Goal: Task Accomplishment & Management: Use online tool/utility

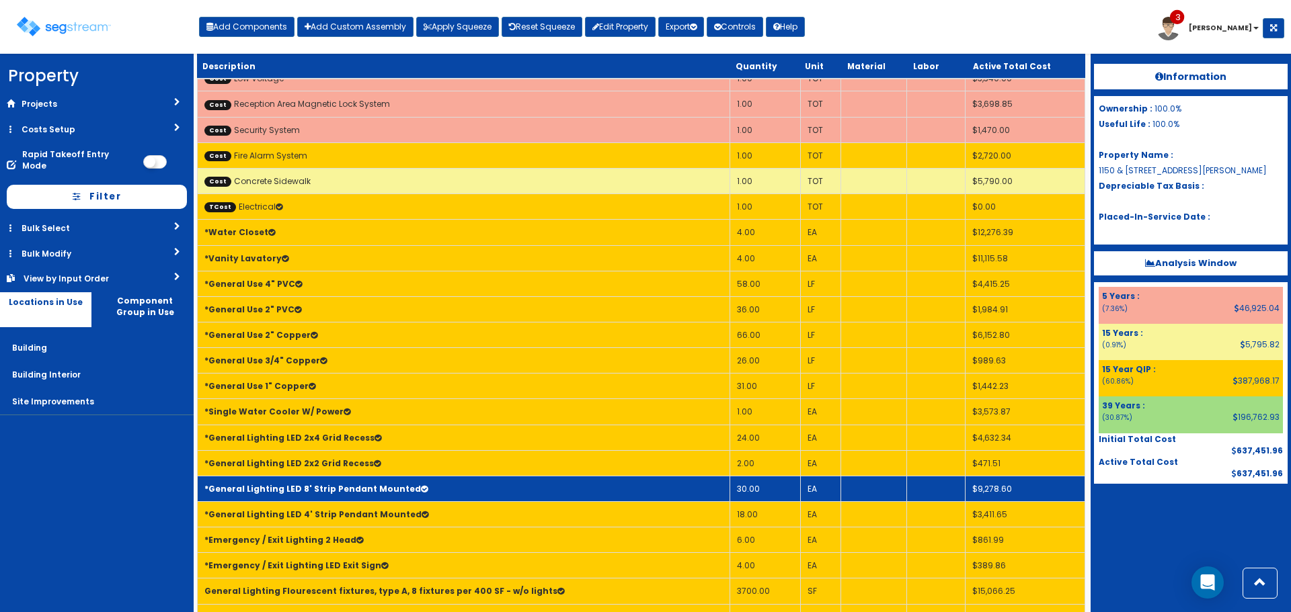
scroll to position [403, 0]
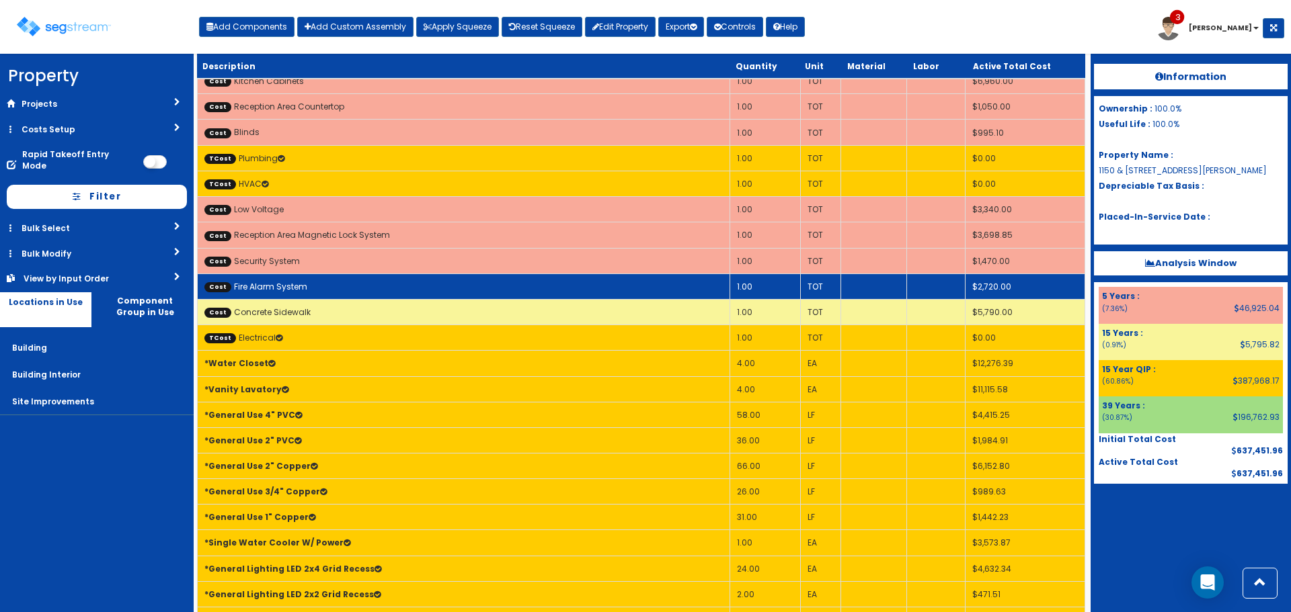
click at [364, 275] on td "Cost Fire Alarm System" at bounding box center [464, 287] width 532 height 26
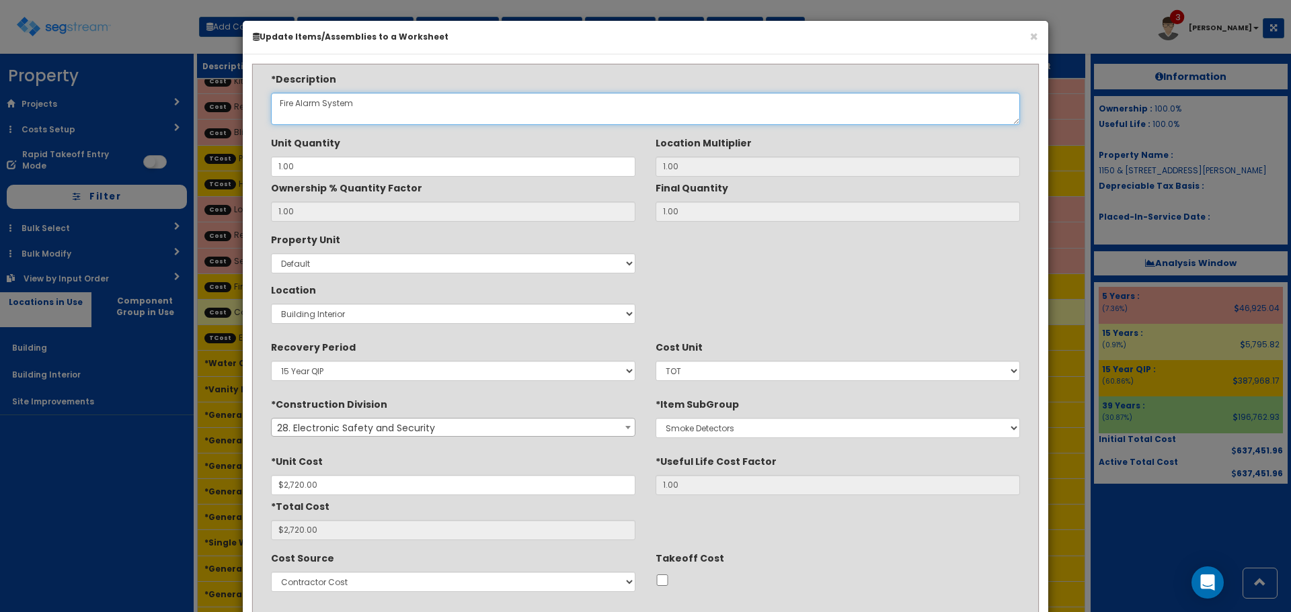
drag, startPoint x: 374, startPoint y: 107, endPoint x: 170, endPoint y: 120, distance: 204.1
click at [170, 120] on div "× Update Items/Assemblies to a Worksheet *Description Fire Alarm System 1.00 1.…" at bounding box center [645, 306] width 1291 height 612
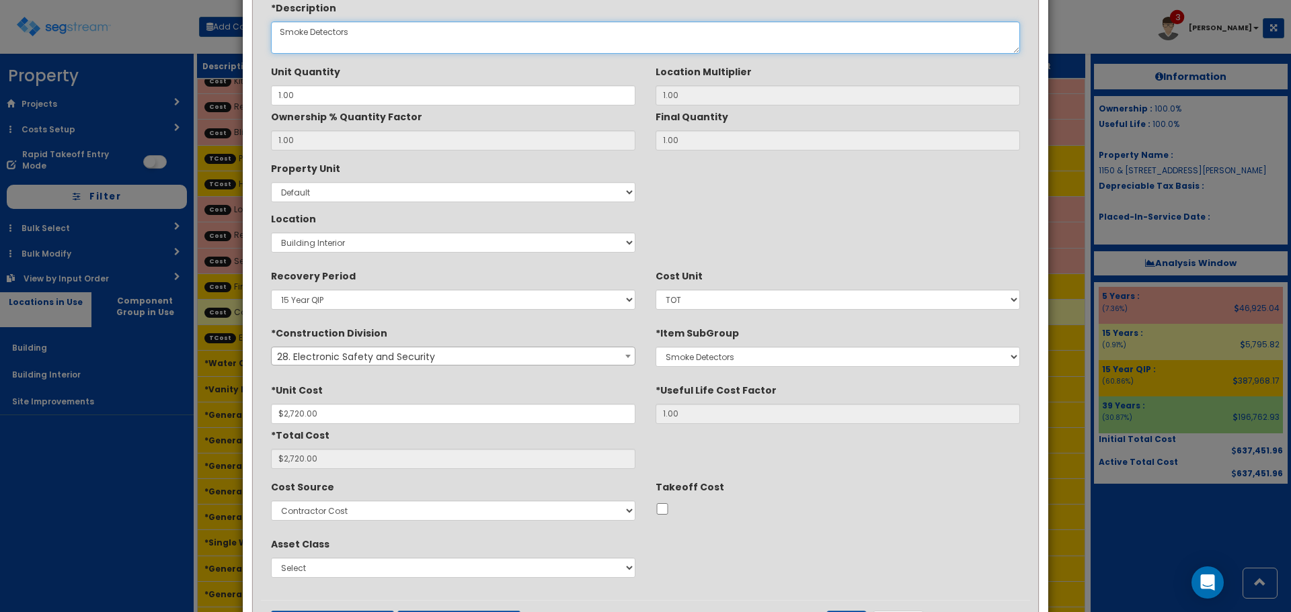
scroll to position [134, 0]
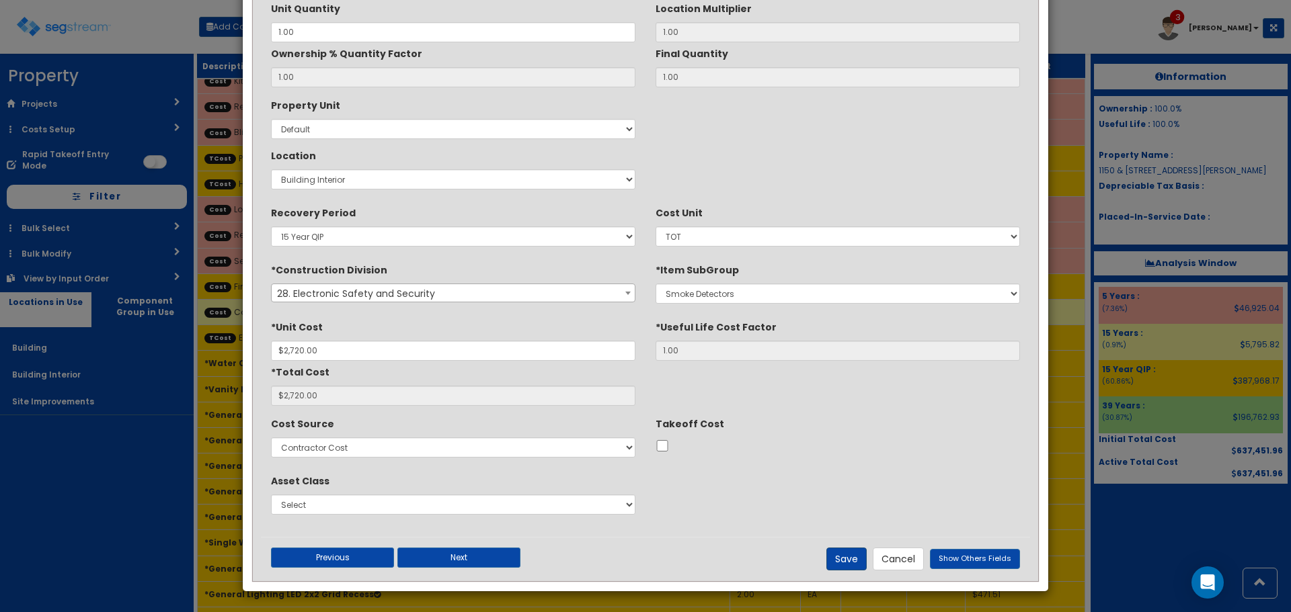
type textarea "Smoke Detectors"
click at [851, 559] on button "Save" at bounding box center [846, 559] width 40 height 23
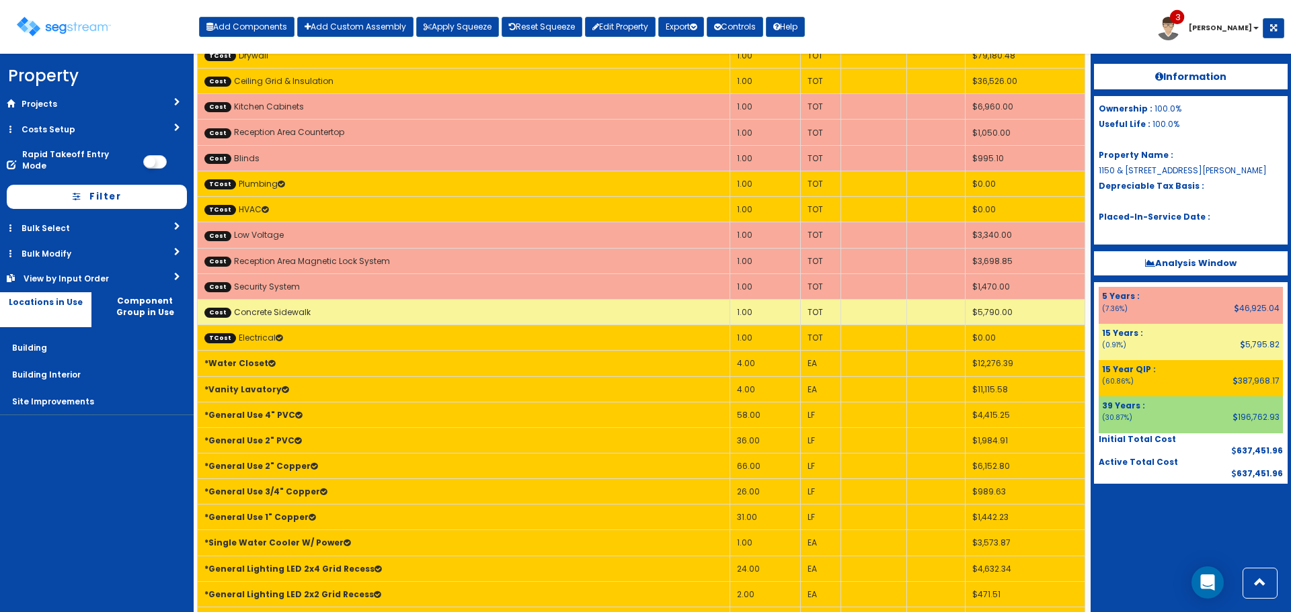
scroll to position [0, 0]
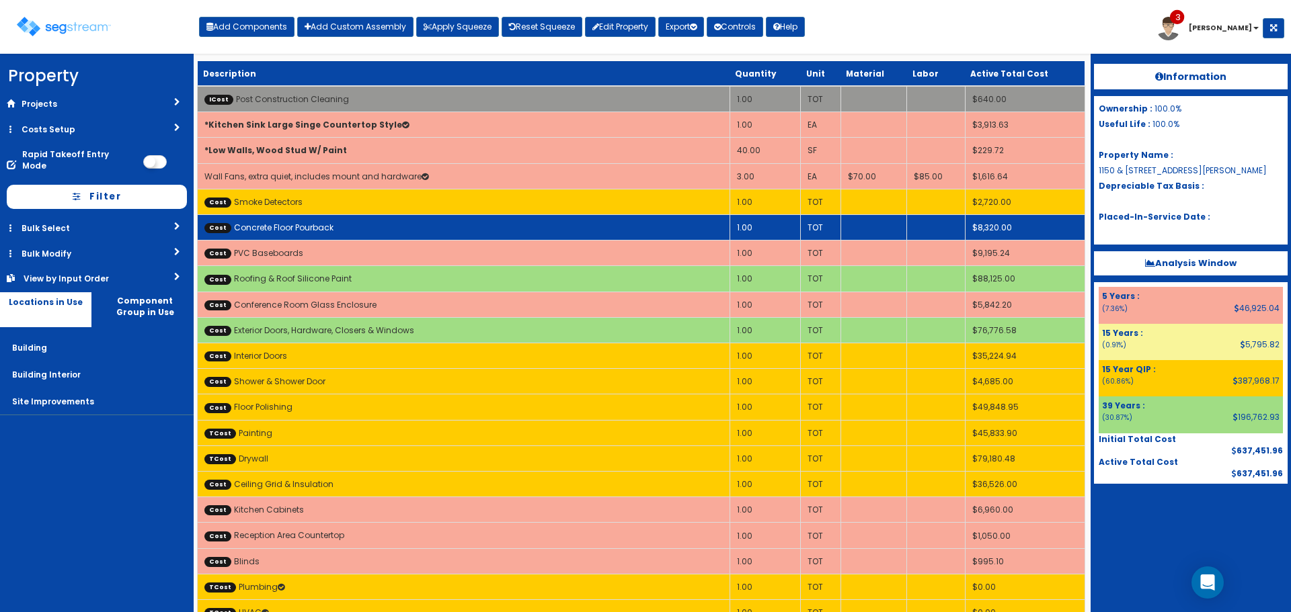
click at [450, 223] on td "Cost Concrete Floor Pourback" at bounding box center [464, 227] width 532 height 26
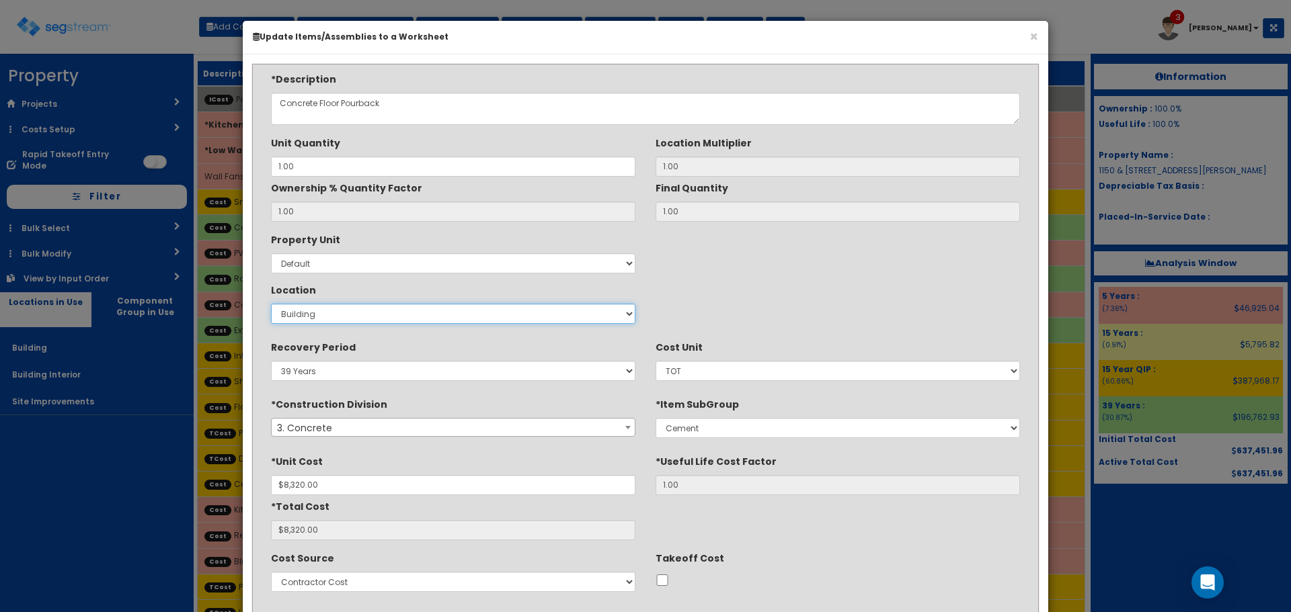
click at [469, 316] on select "Select Building Building Interior Site Improvements Add New Location" at bounding box center [453, 314] width 364 height 20
select select "7"
click at [271, 304] on select "Select Building Building Interior Site Improvements Add New Location" at bounding box center [453, 314] width 364 height 20
type input "1"
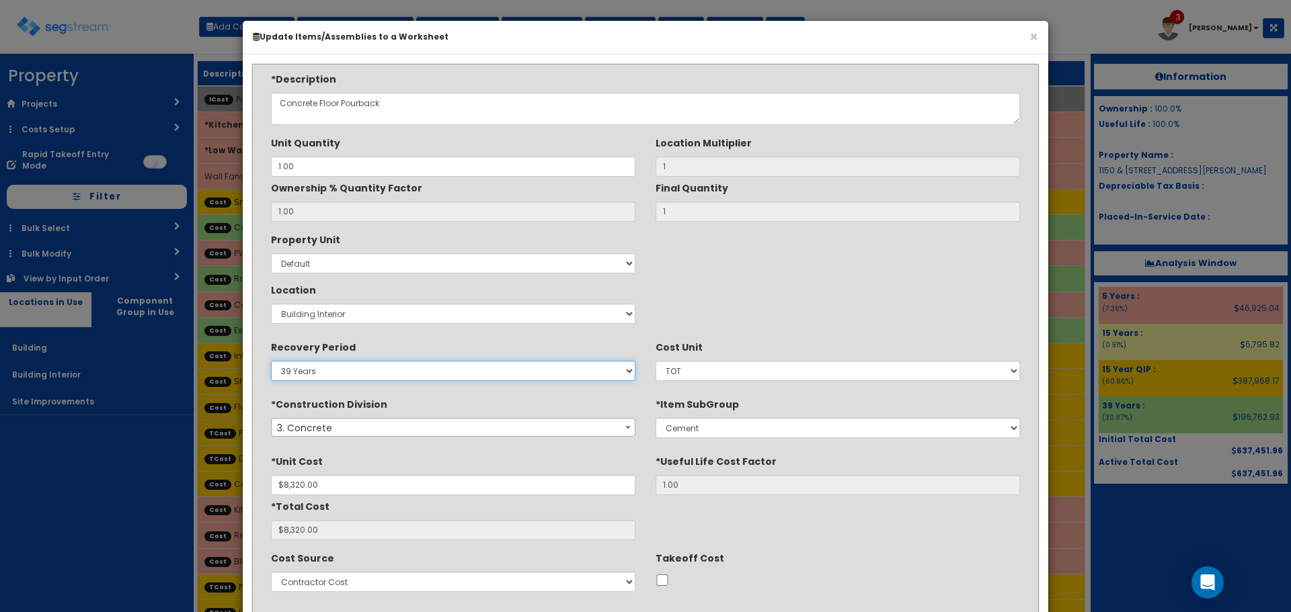
click at [566, 377] on select "5 Years 7 Years 9 Years 10 Years 15 Years 15 Year QLI 15 Year QRP 15 Year QIP 2…" at bounding box center [453, 371] width 364 height 20
select select "15Y_1"
click at [271, 361] on select "5 Years 7 Years 9 Years 10 Years 15 Years 15 Year QLI 15 Year QRP 15 Year QIP 2…" at bounding box center [453, 371] width 364 height 20
click at [715, 263] on div "Property Unit Select Default Location Select Building Building Interior Site Im…" at bounding box center [645, 279] width 769 height 101
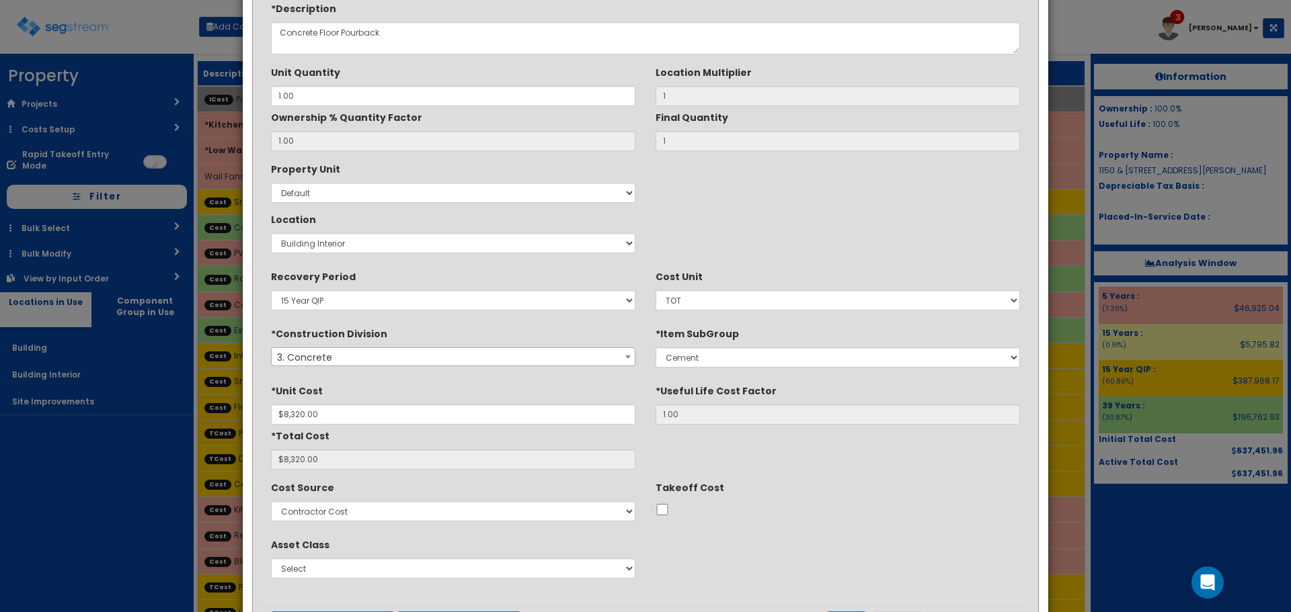
scroll to position [134, 0]
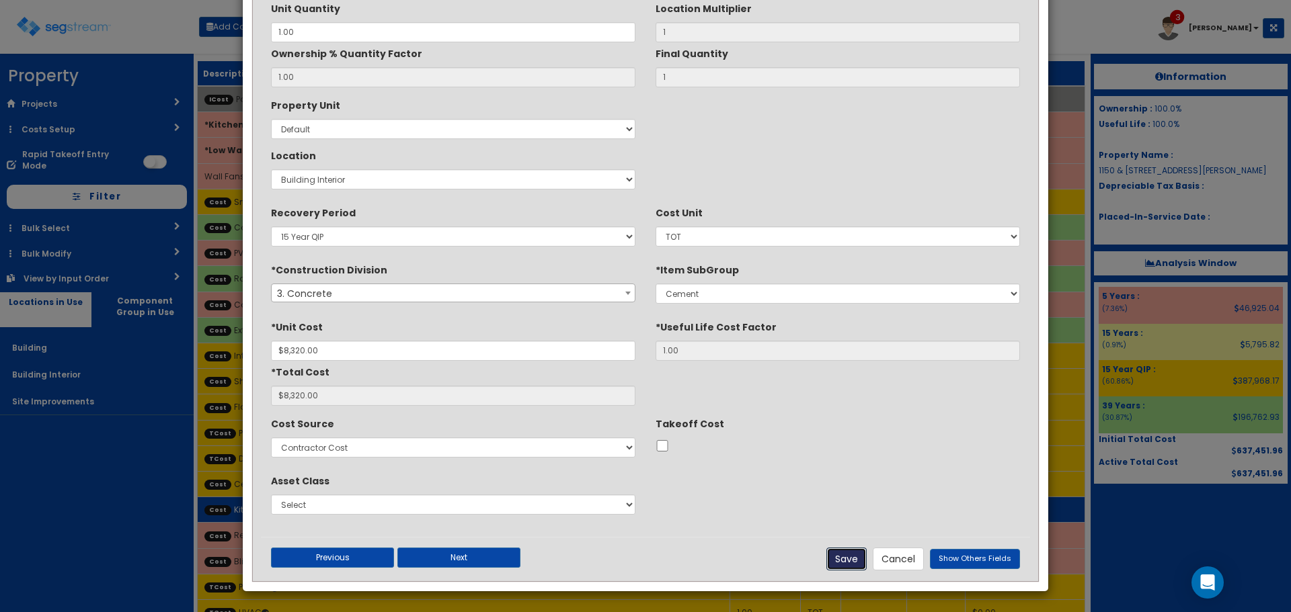
drag, startPoint x: 838, startPoint y: 552, endPoint x: 818, endPoint y: 519, distance: 39.2
click at [839, 552] on button "Save" at bounding box center [846, 559] width 40 height 23
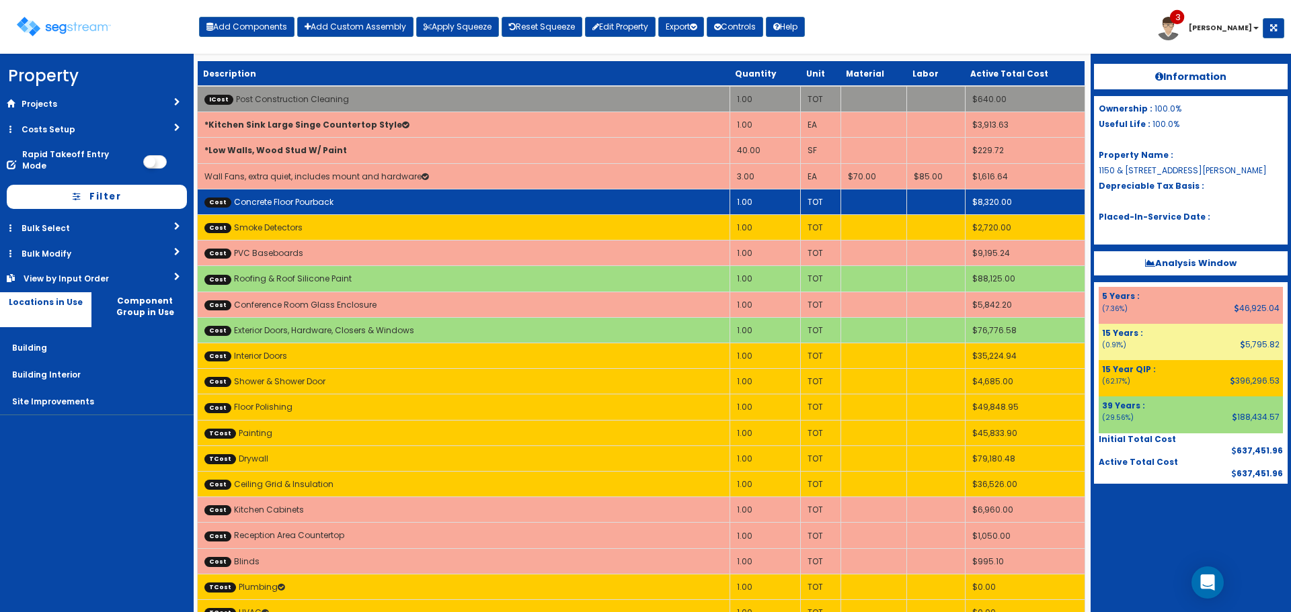
click at [540, 206] on td "Cost Concrete Floor Pourback" at bounding box center [464, 202] width 532 height 26
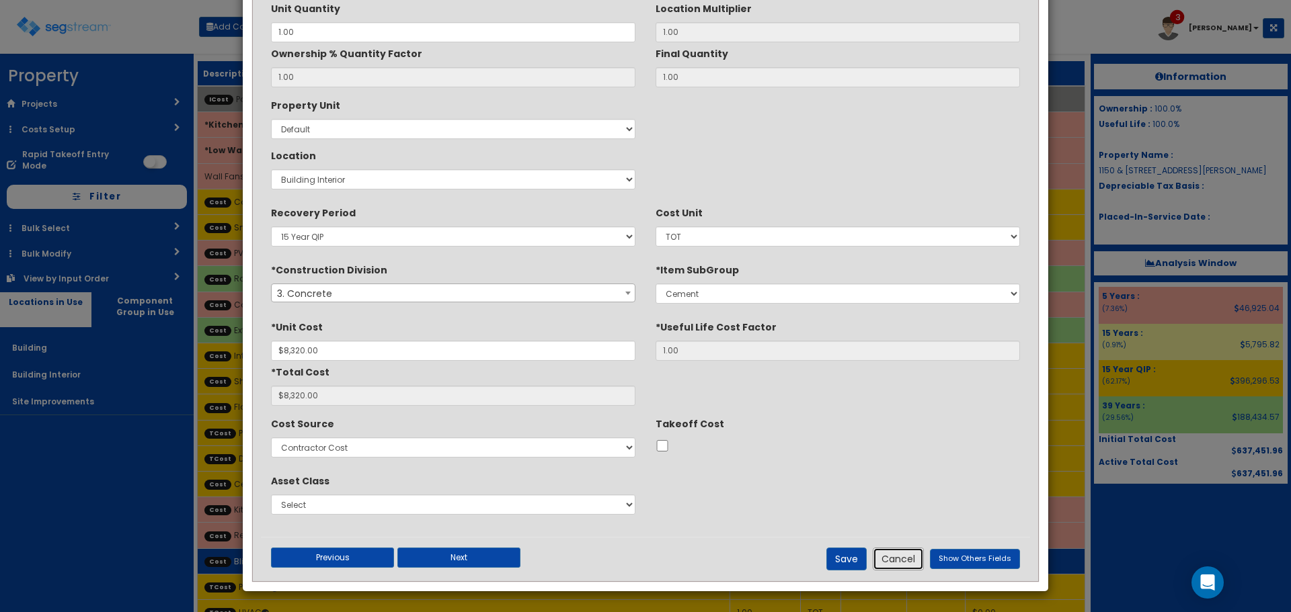
click at [898, 565] on button "Cancel" at bounding box center [897, 559] width 51 height 23
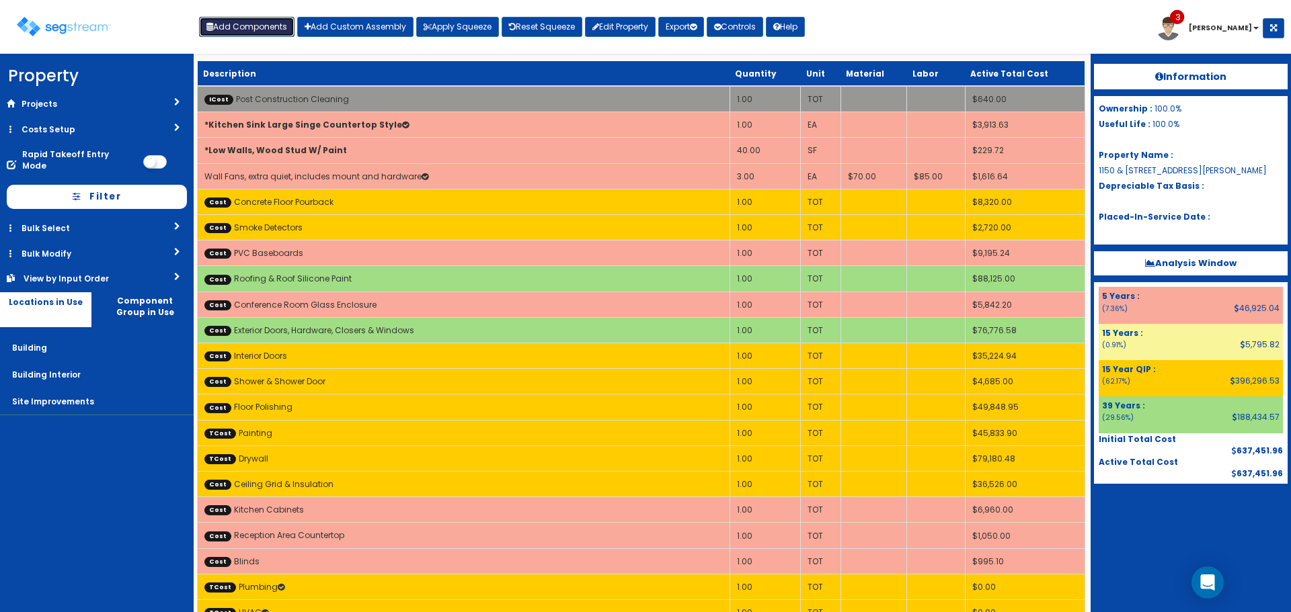
click at [272, 22] on button "Add Components" at bounding box center [246, 27] width 95 height 20
select select "15Y_1"
select select "default"
select select "7"
select select "5280137"
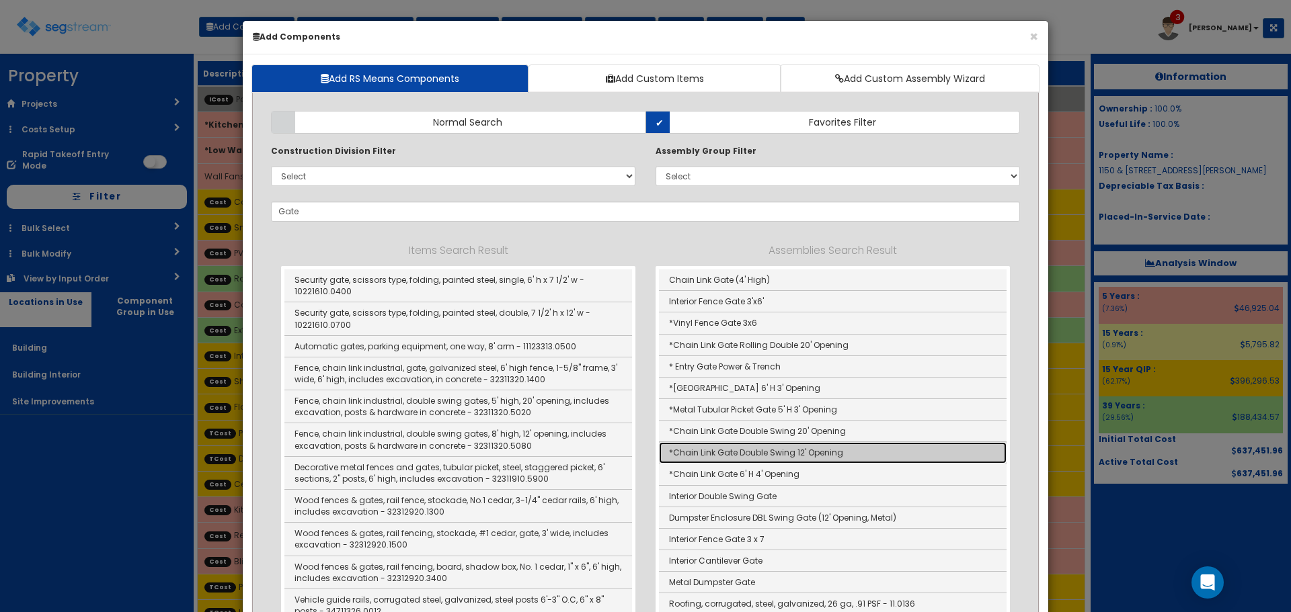
click at [821, 451] on link "*Chain Link Gate Double Swing 12' Opening" at bounding box center [832, 453] width 347 height 22
type input "*Chain Link Gate Double Swing 12' Opening"
type input "EA"
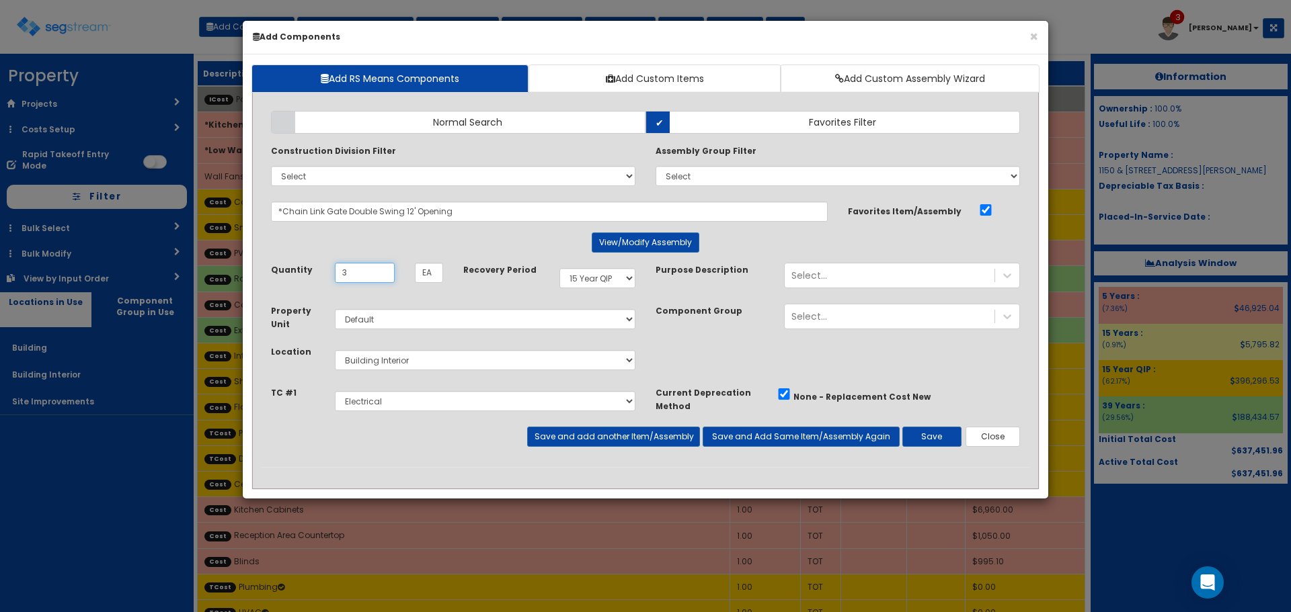
type input "3"
select select "5Y"
click at [411, 355] on select "Select Building Building Interior Site Improvements Add Additional Location" at bounding box center [485, 360] width 300 height 20
select select "6"
click at [335, 350] on select "Select Building Building Interior Site Improvements Add Additional Location" at bounding box center [485, 360] width 300 height 20
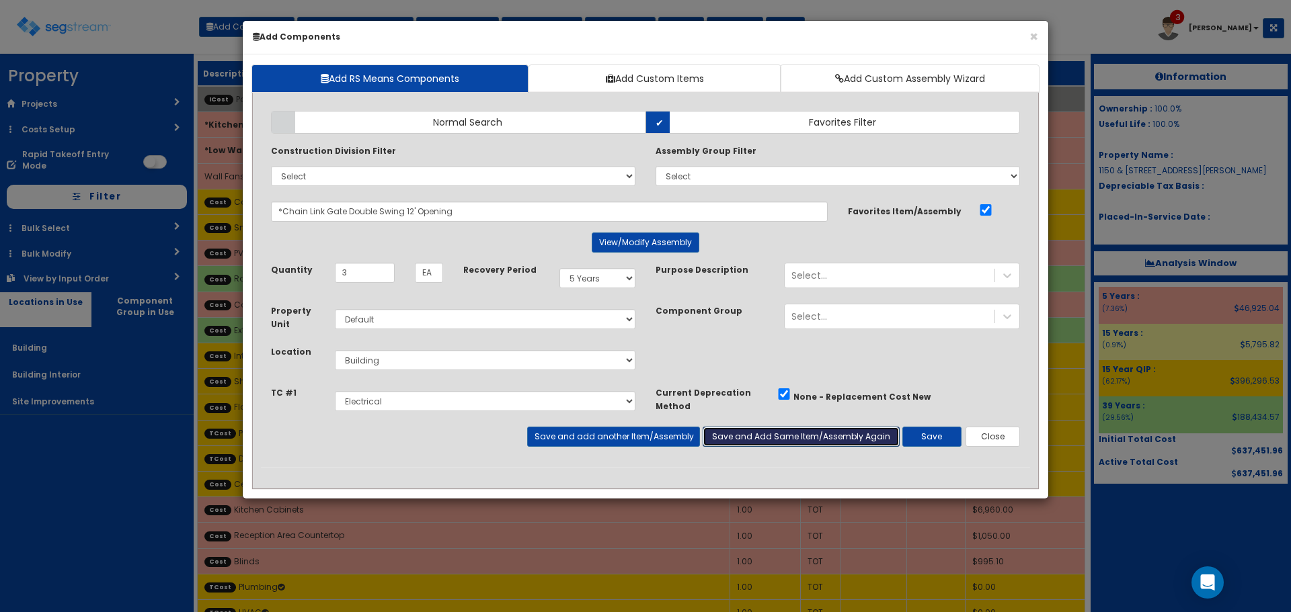
click at [815, 436] on button "Save and Add Same Item/Assembly Again" at bounding box center [800, 437] width 197 height 20
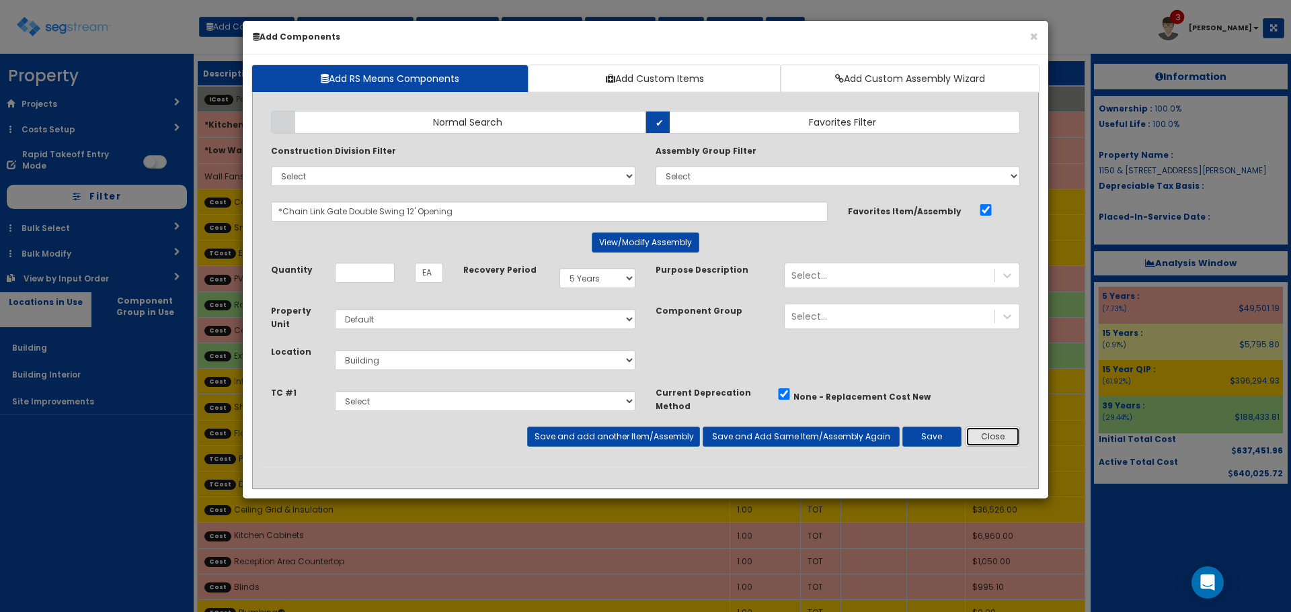
click at [1003, 436] on button "Close" at bounding box center [992, 437] width 54 height 20
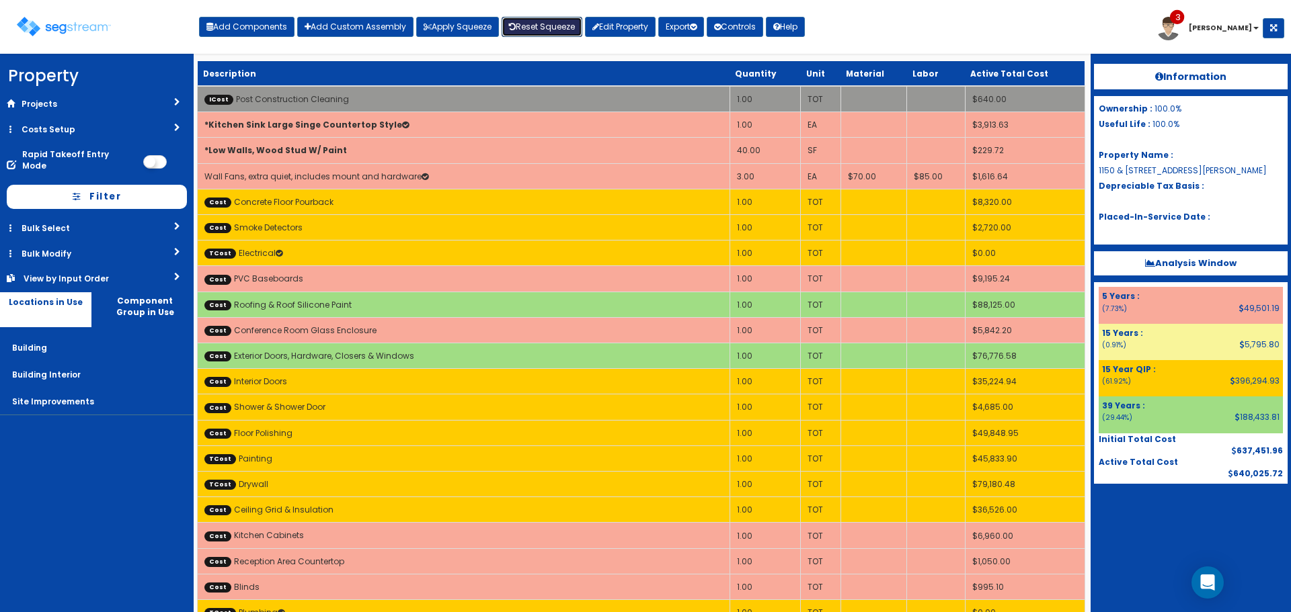
click at [552, 28] on link "Reset Squeeze" at bounding box center [541, 27] width 81 height 20
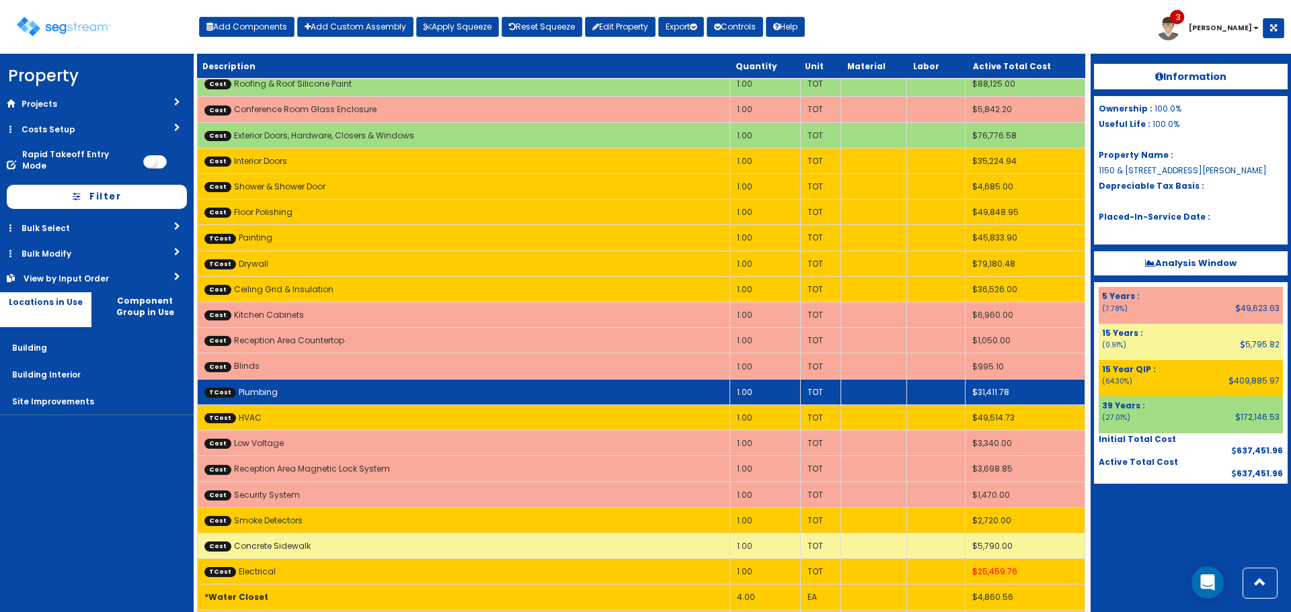
scroll to position [202, 0]
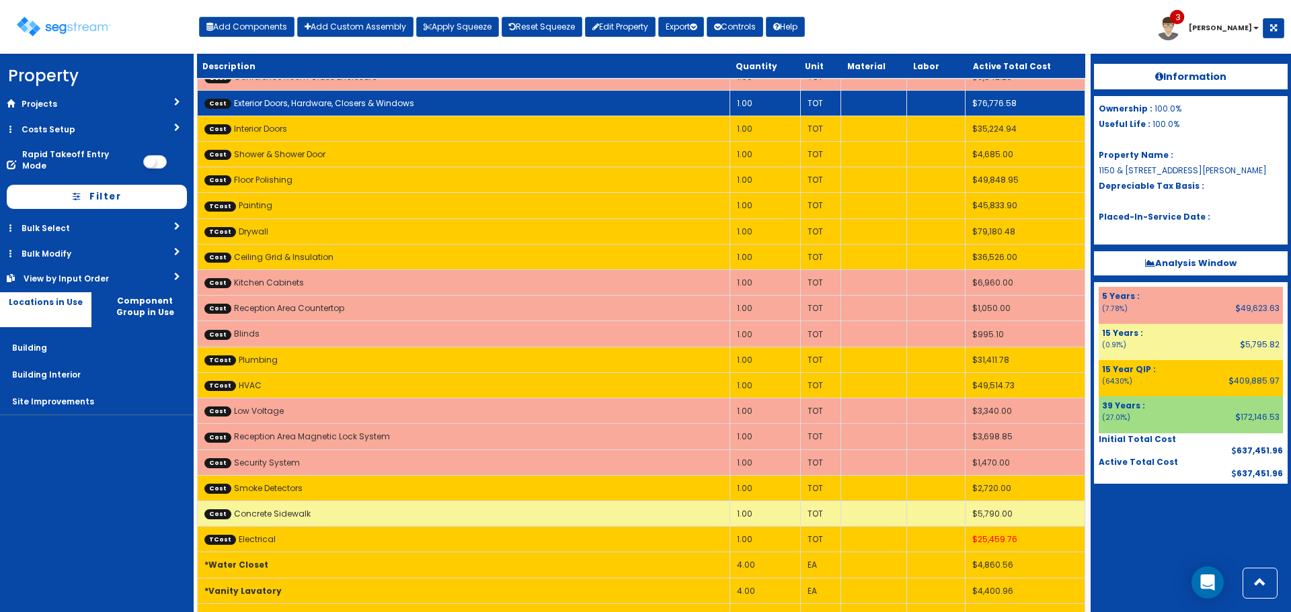
click at [497, 109] on td "Cost Exterior Doors, Hardware, Closers & Windows" at bounding box center [464, 103] width 532 height 26
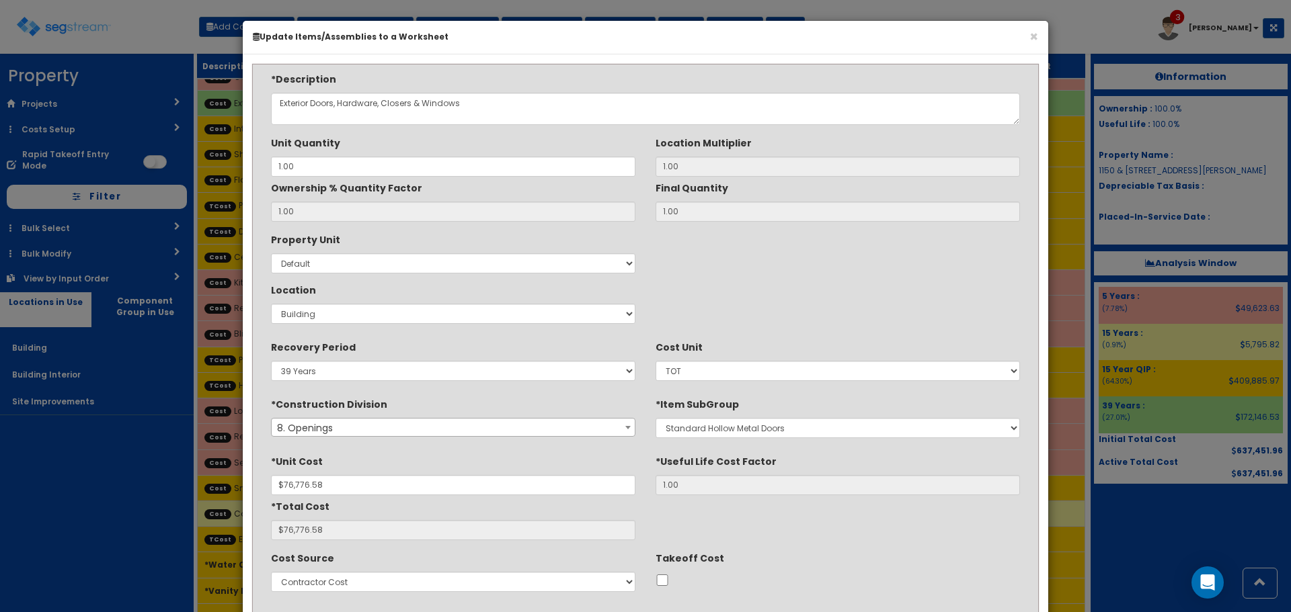
click at [669, 580] on div at bounding box center [837, 580] width 364 height 17
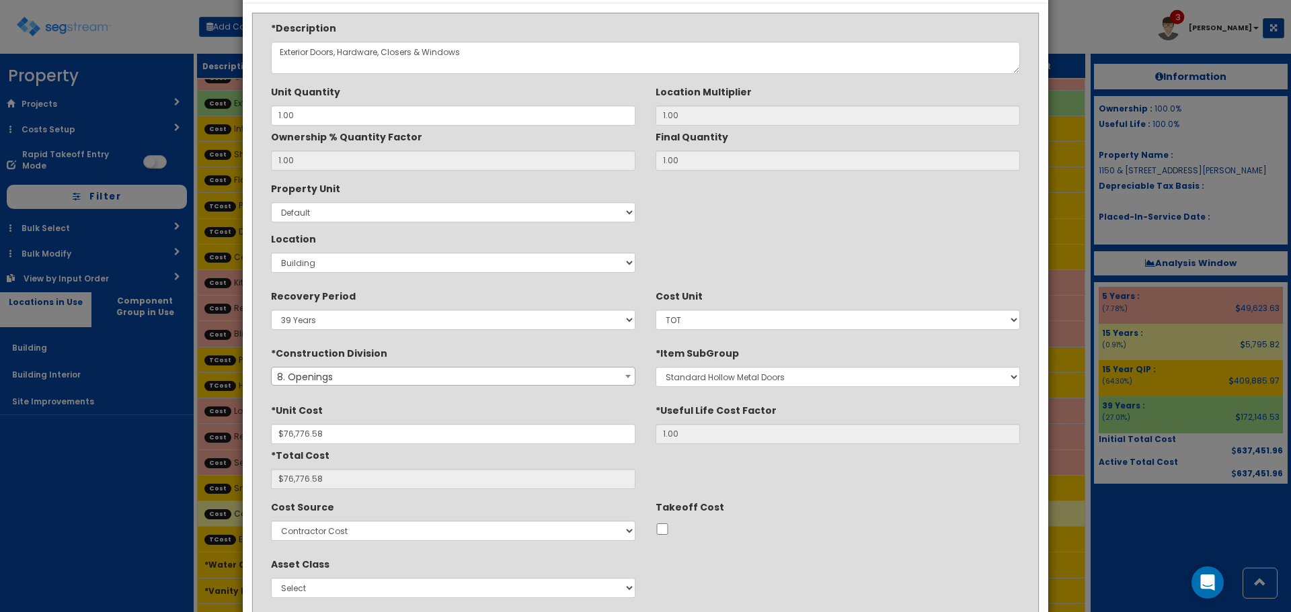
scroll to position [134, 0]
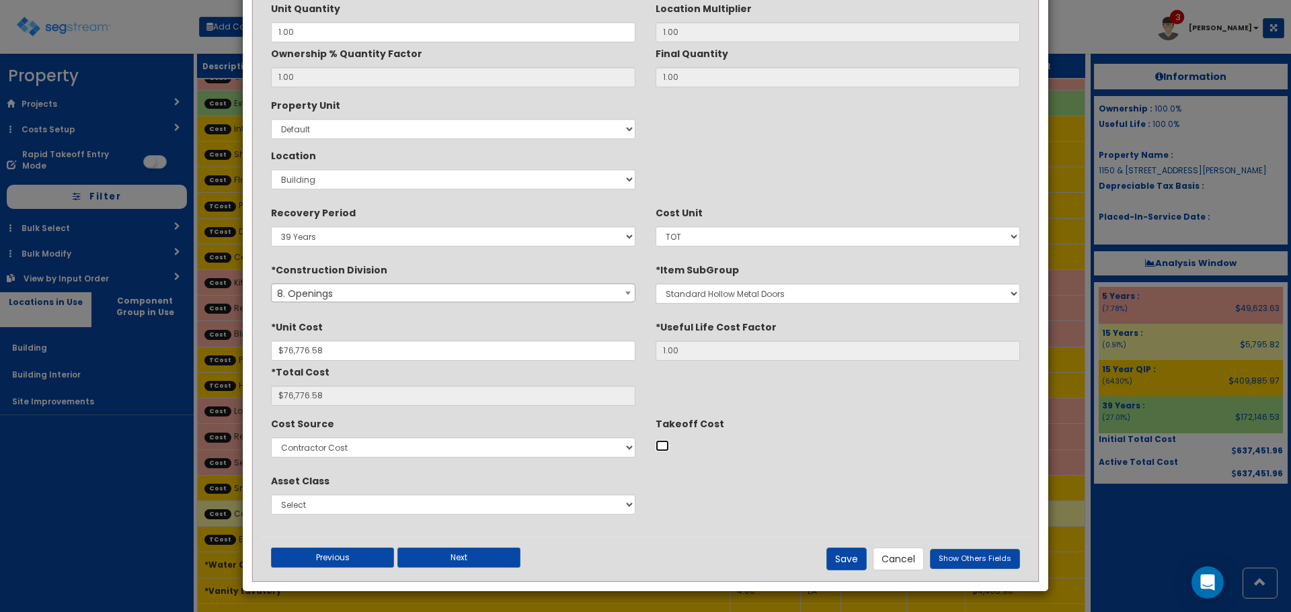
click at [665, 448] on input "Takeoff Cost" at bounding box center [661, 445] width 13 height 11
checkbox input "true"
click at [844, 559] on button "Save" at bounding box center [846, 559] width 40 height 23
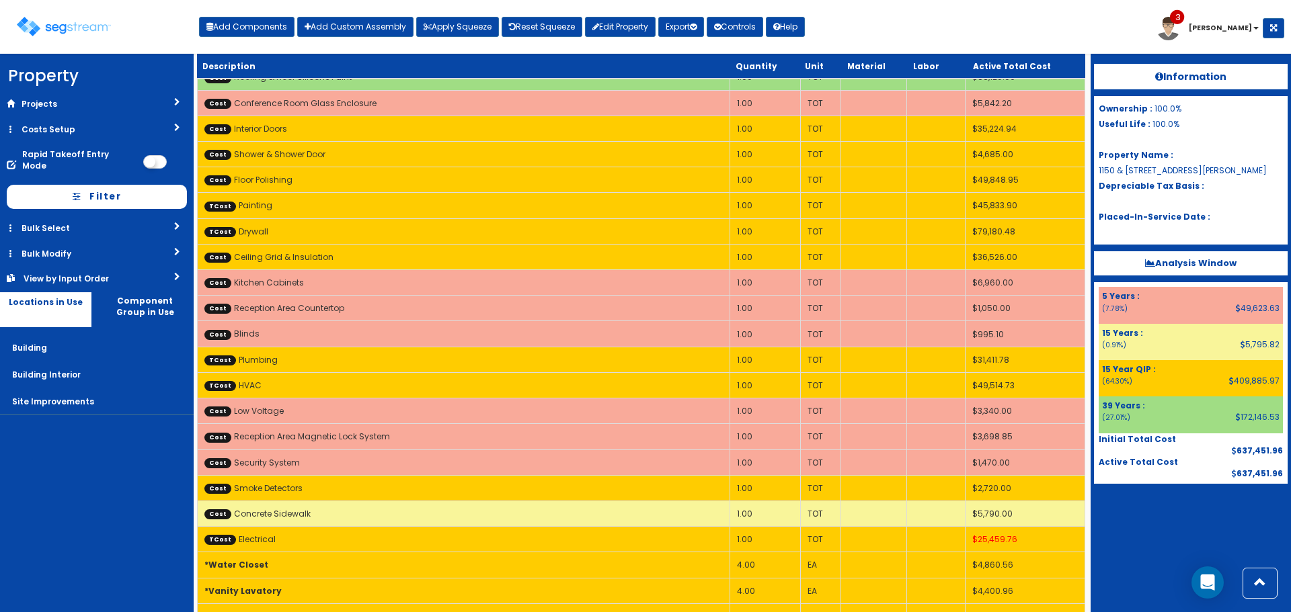
scroll to position [99, 0]
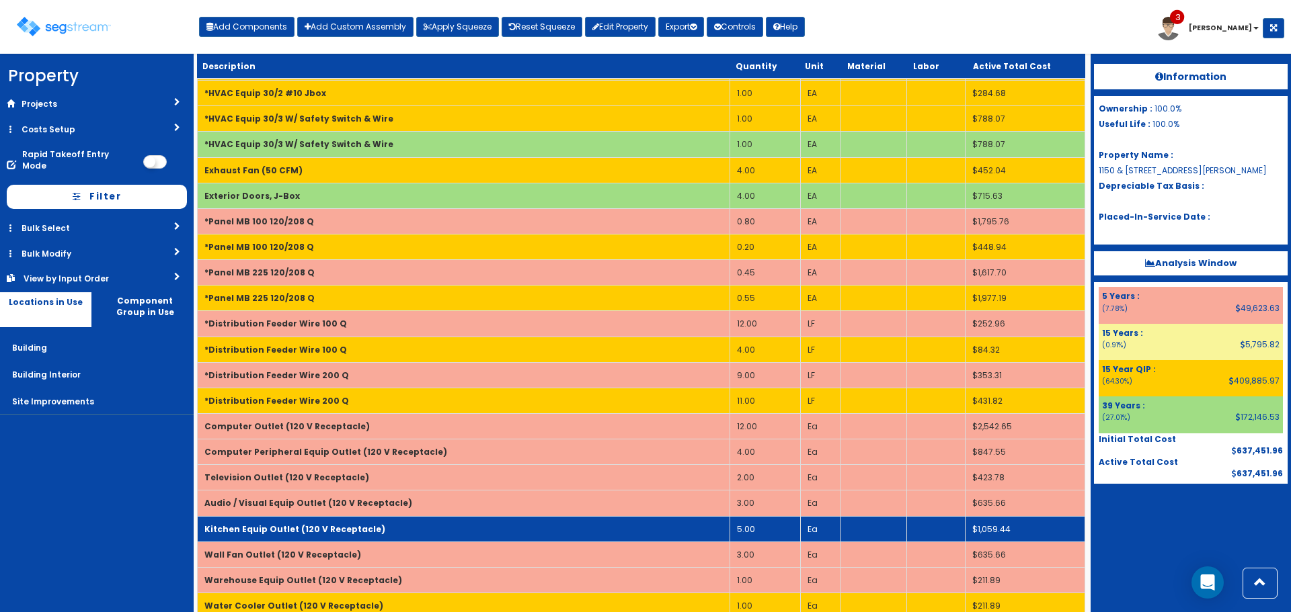
scroll to position [1386, 0]
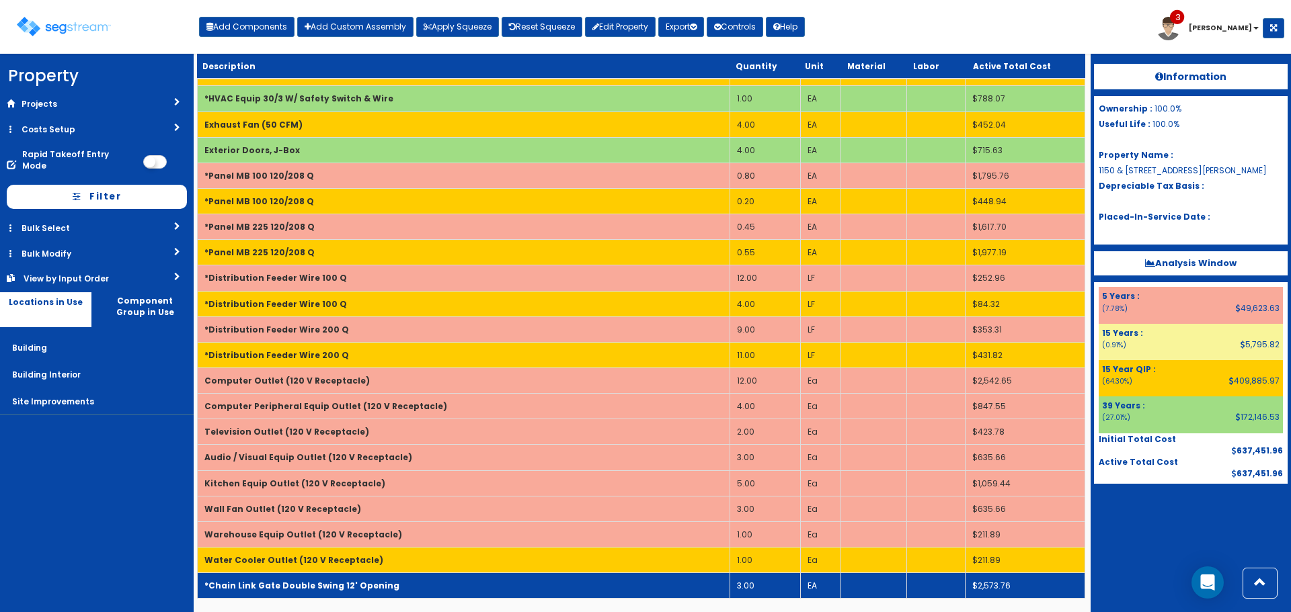
click at [492, 587] on td "*Chain Link Gate Double Swing 12' Opening" at bounding box center [464, 586] width 532 height 26
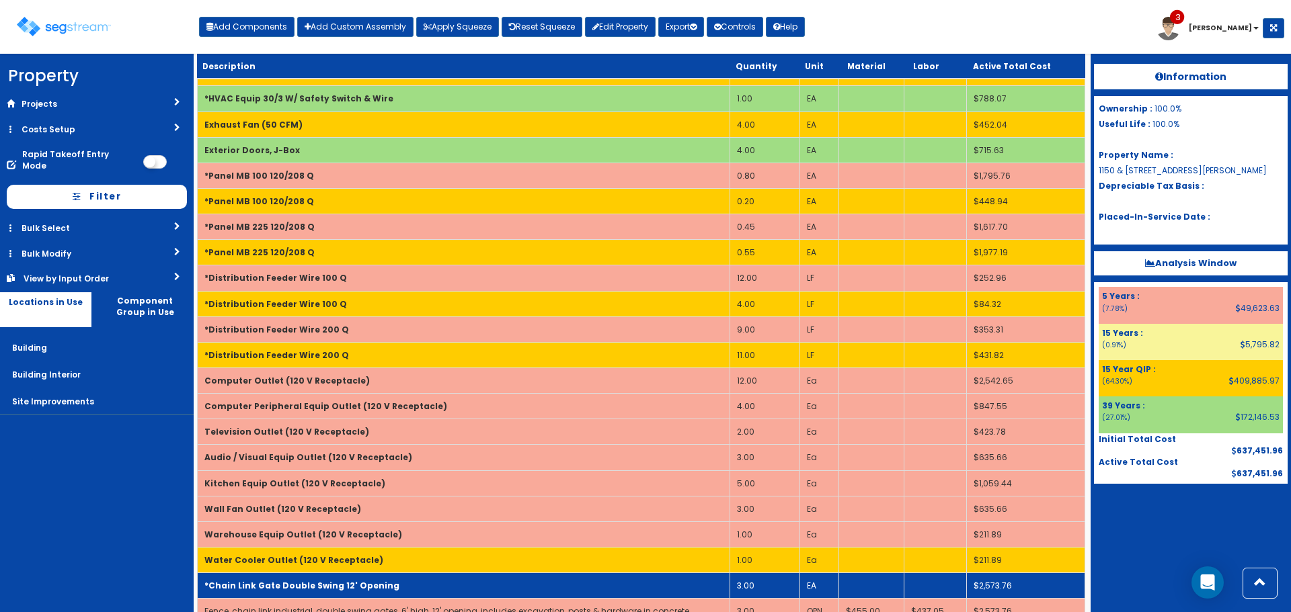
click at [492, 587] on td "*Chain Link Gate Double Swing 12' Opening" at bounding box center [464, 586] width 532 height 26
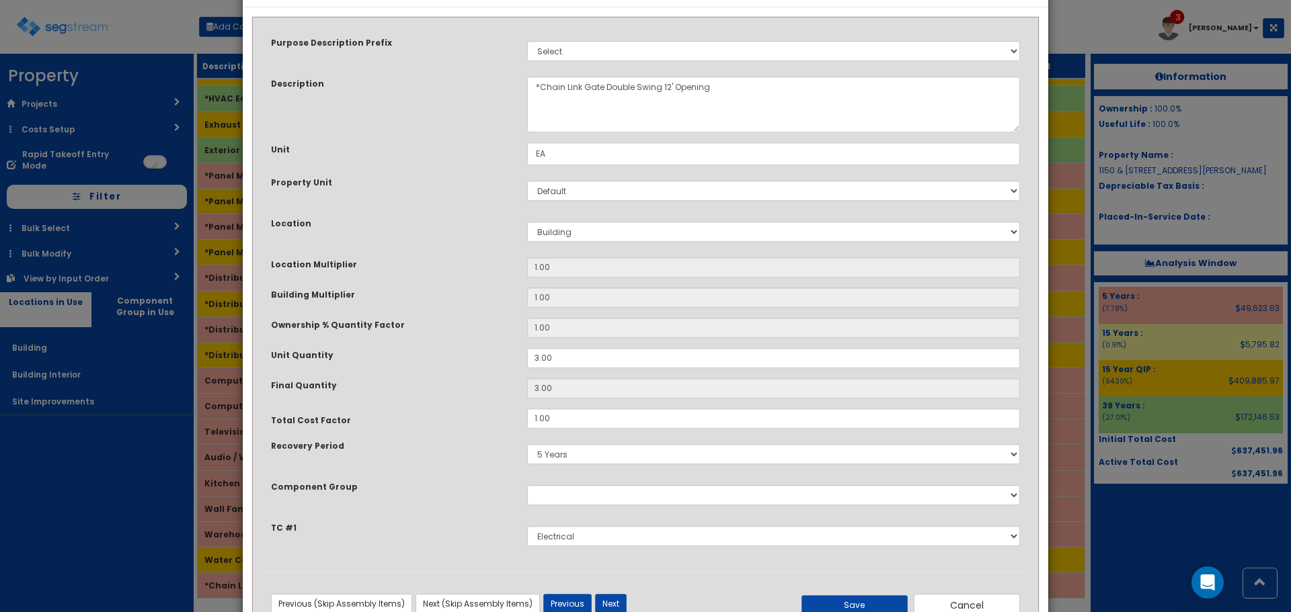
scroll to position [93, 0]
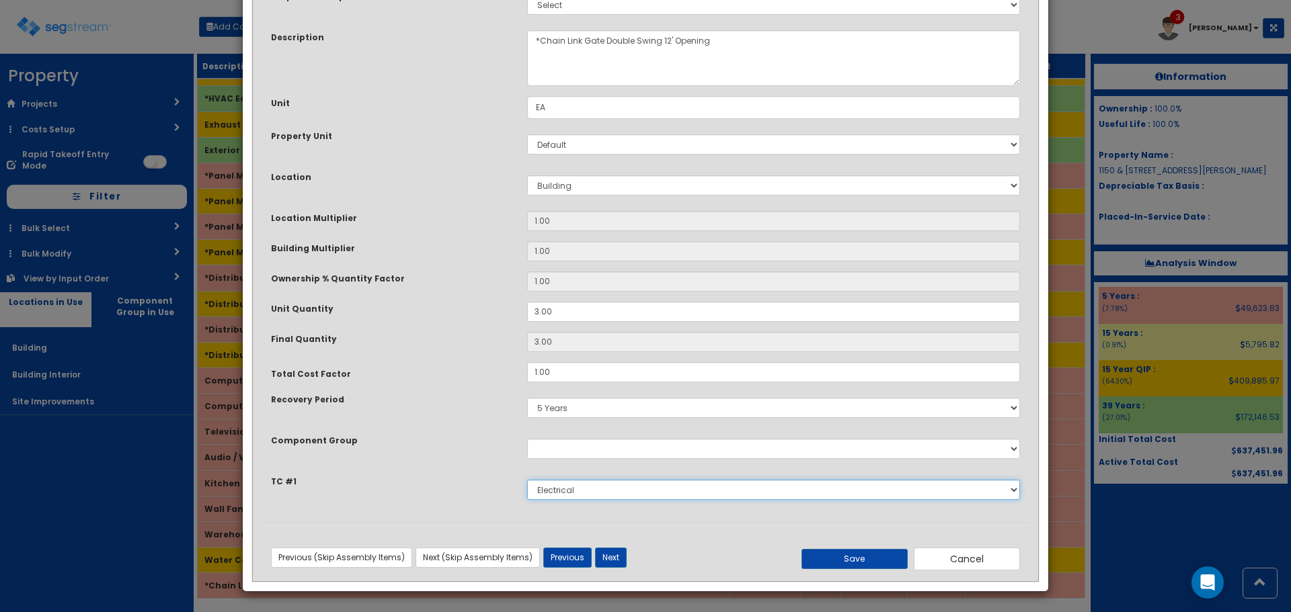
click at [563, 490] on select "Select Exterior Doors, Hardware, Closers & Windows Painting Drywall Plumbing HV…" at bounding box center [773, 490] width 493 height 20
select select "5278006"
click at [527, 480] on select "Select Exterior Doors, Hardware, Closers & Windows Painting Drywall Plumbing HV…" at bounding box center [773, 490] width 493 height 20
click at [837, 559] on button "Save" at bounding box center [854, 559] width 106 height 20
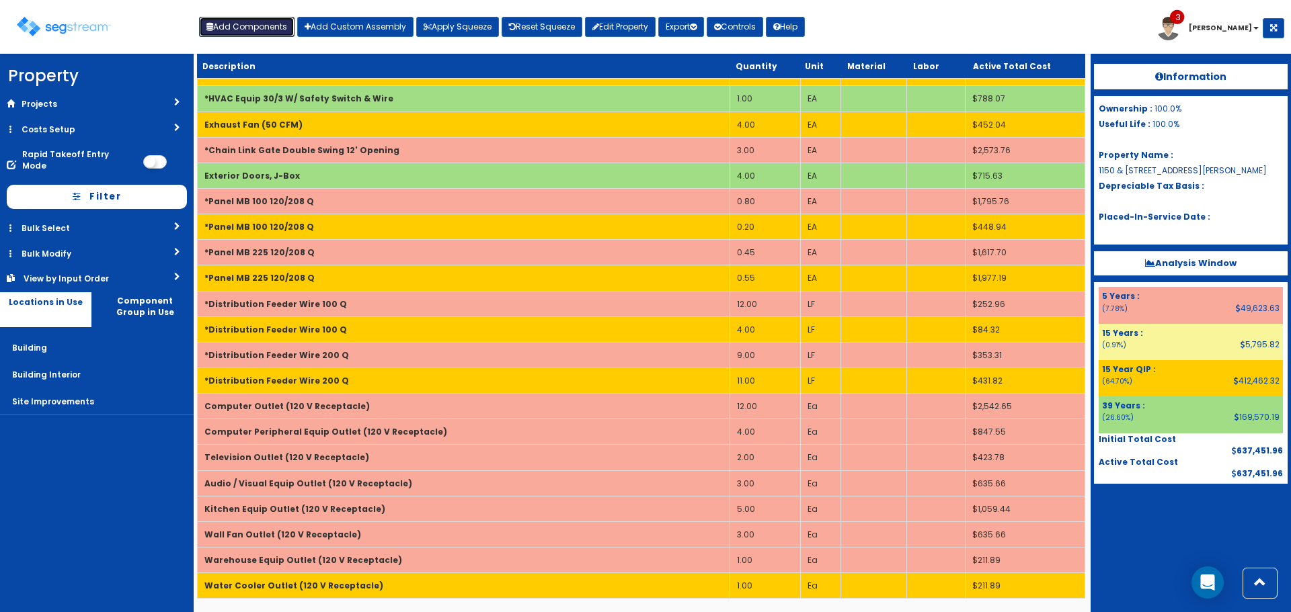
click at [270, 24] on button "Add Components" at bounding box center [246, 27] width 95 height 20
select select "5Y"
select select "default"
select select "6"
select select "5280137"
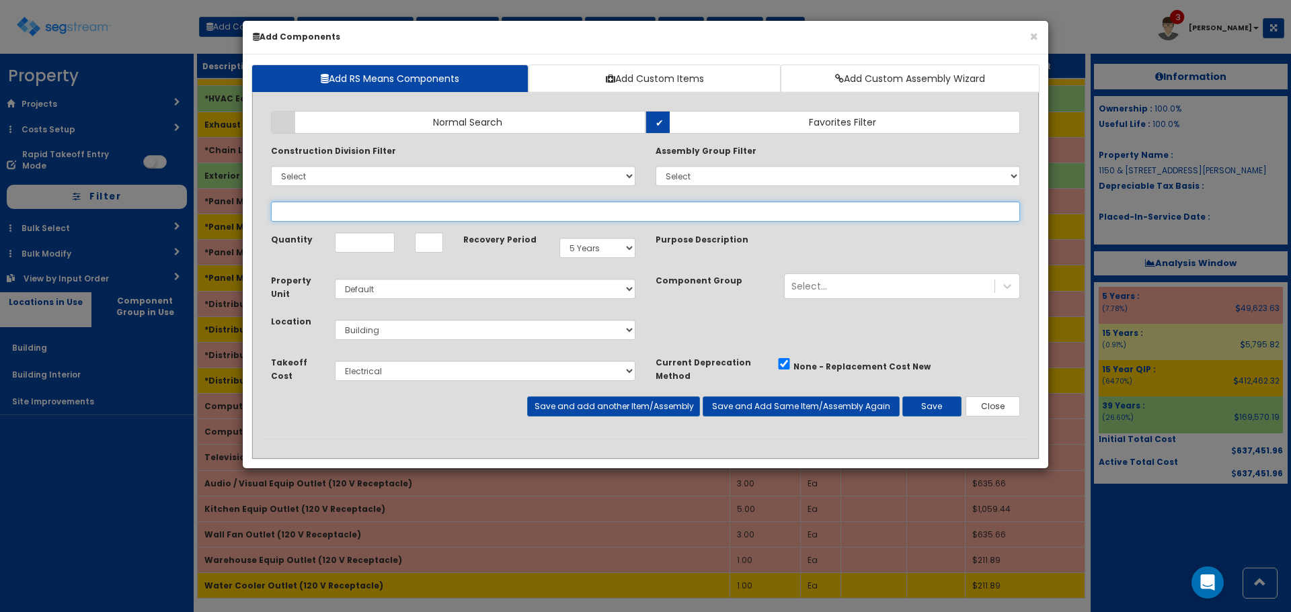
select select
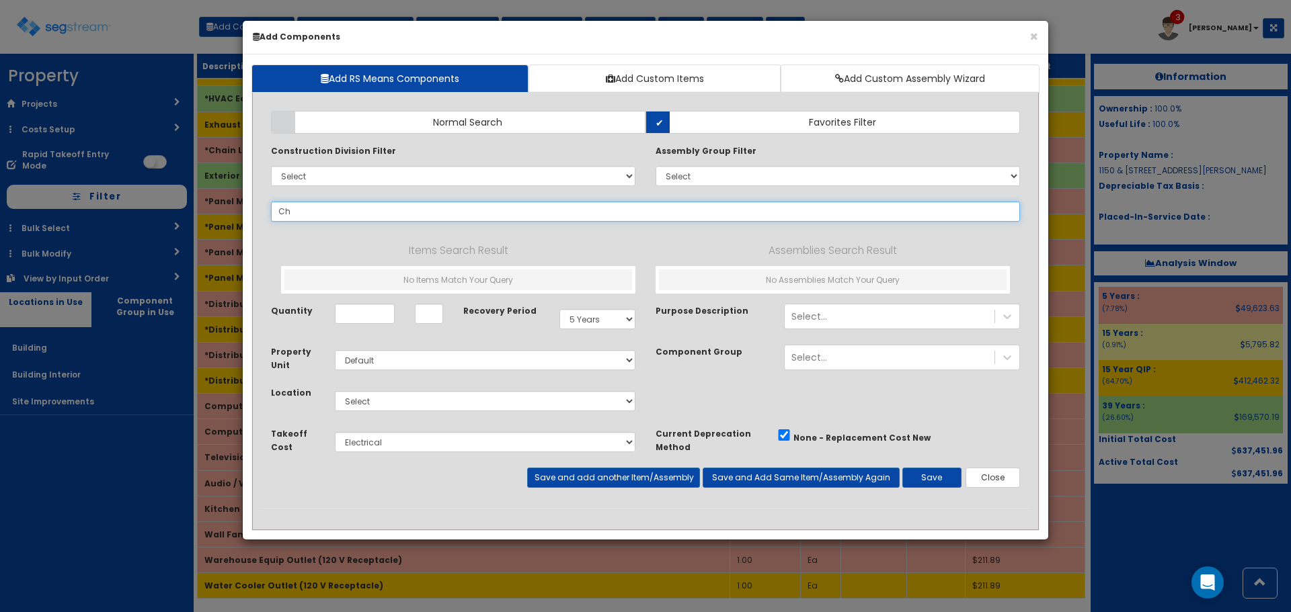
type input "C"
click at [508, 208] on input "gate" at bounding box center [645, 212] width 749 height 20
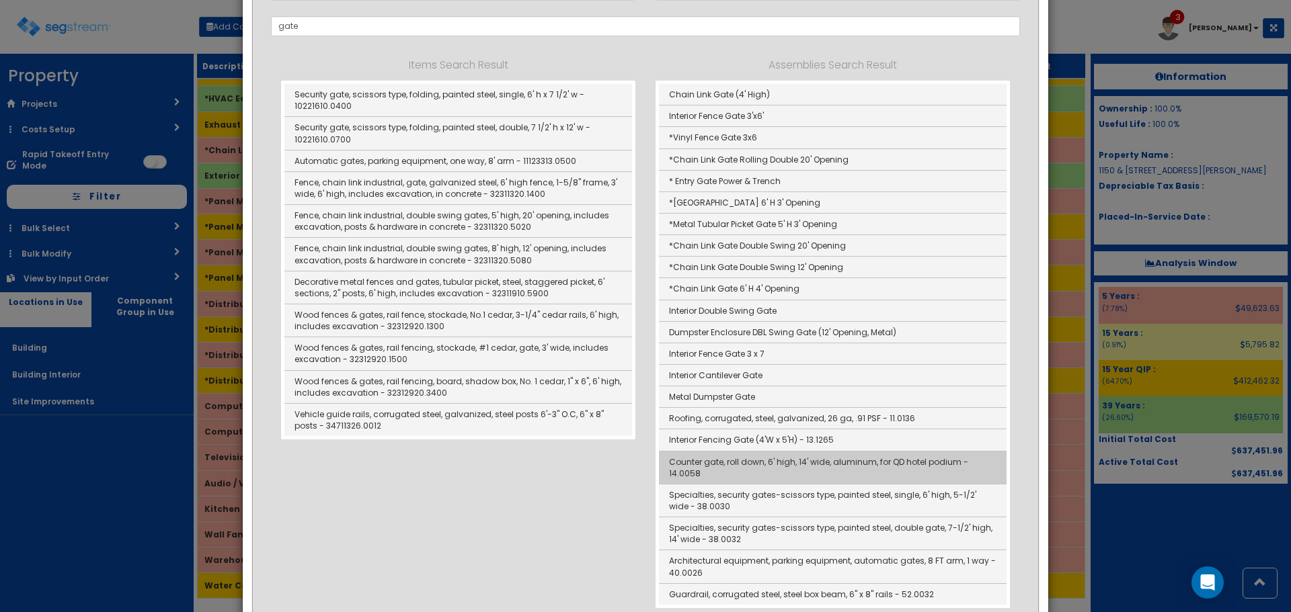
scroll to position [67, 0]
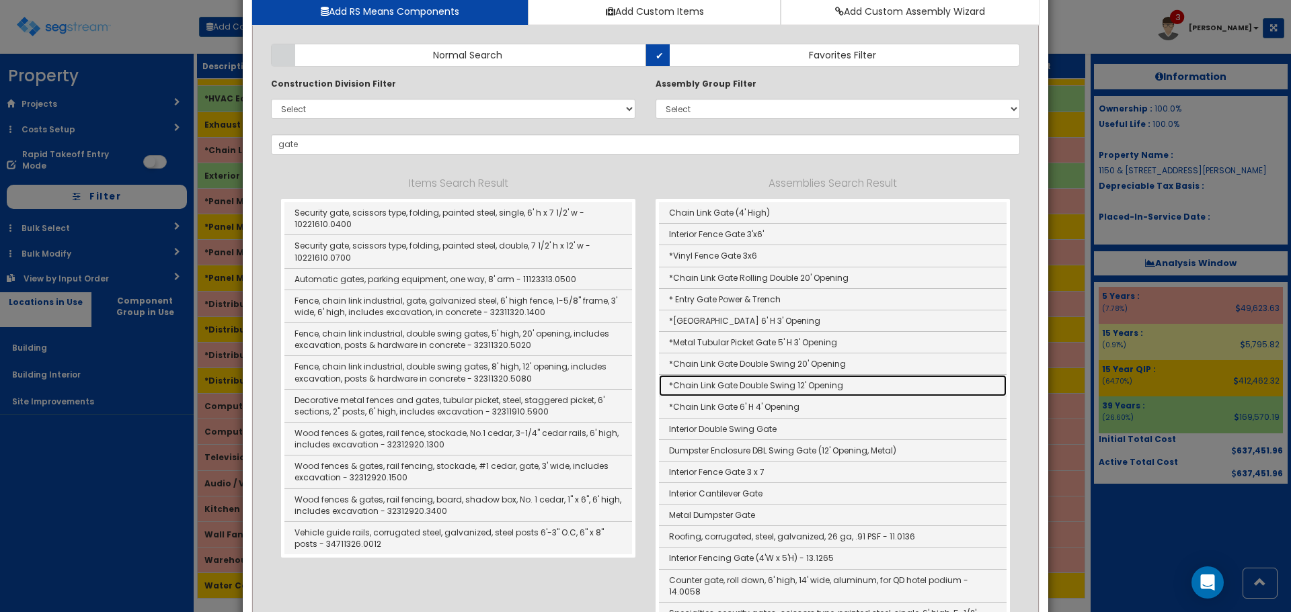
click at [848, 386] on link "*Chain Link Gate Double Swing 12' Opening" at bounding box center [832, 386] width 347 height 22
type input "*Chain Link Gate Double Swing 12' Opening"
type input "EA"
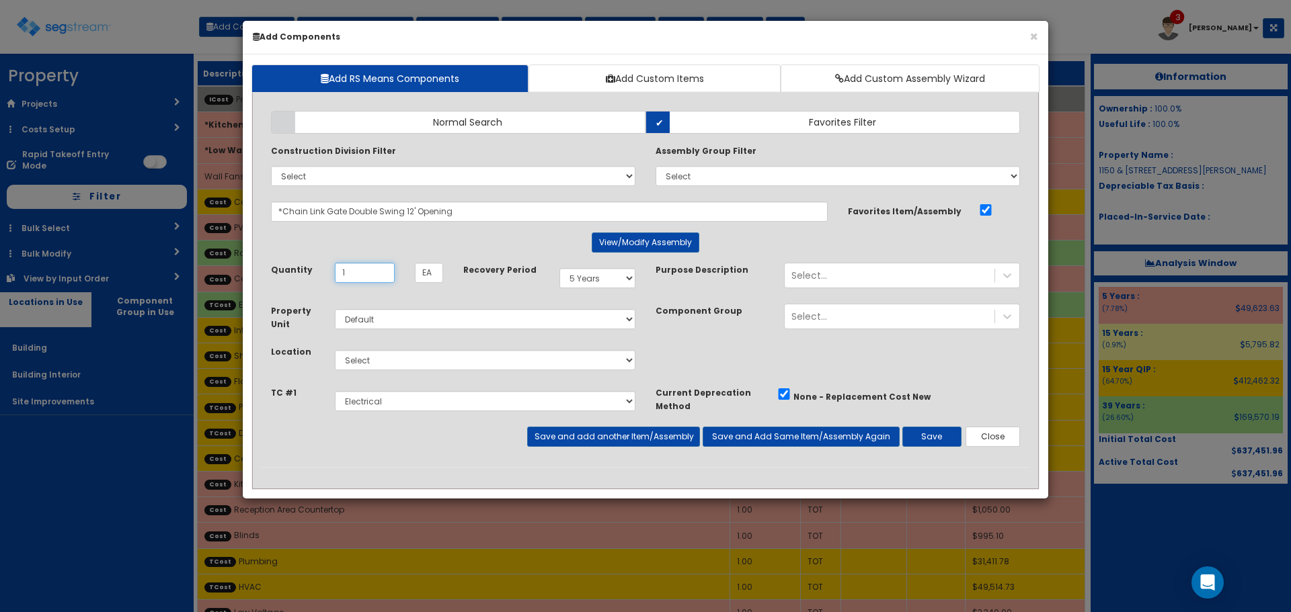
type input "1"
select select "6"
click at [926, 436] on button "Save" at bounding box center [931, 437] width 59 height 20
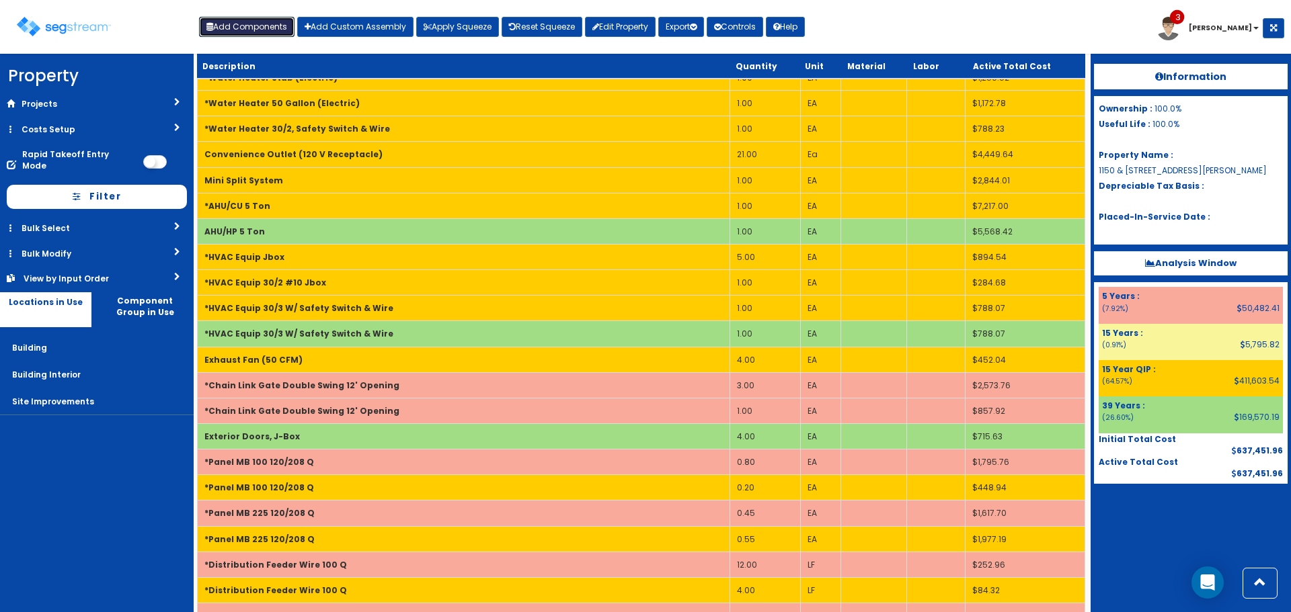
scroll to position [1143, 0]
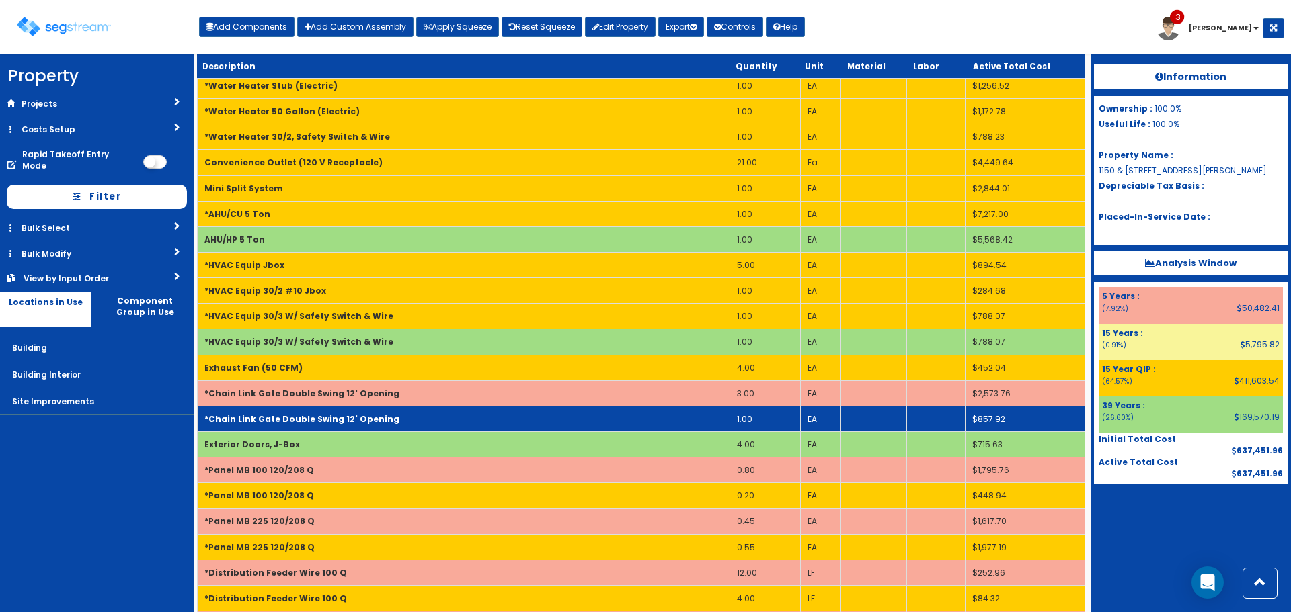
click at [460, 417] on td "*Chain Link Gate Double Swing 12' Opening" at bounding box center [464, 419] width 532 height 26
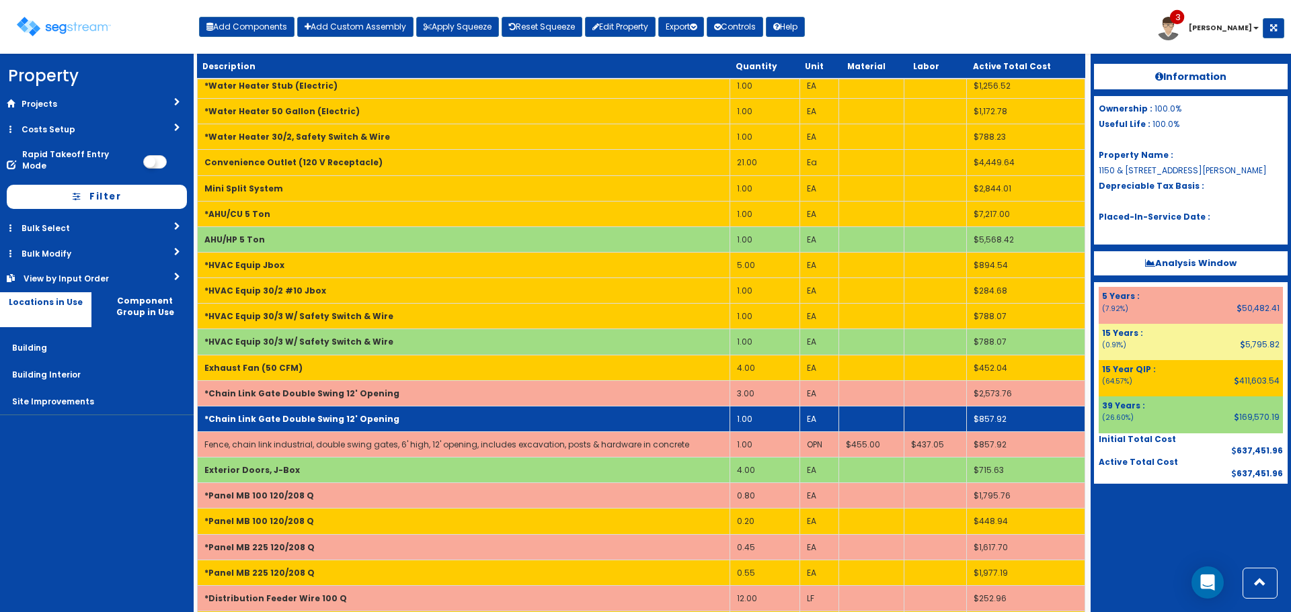
click at [460, 417] on td "*Chain Link Gate Double Swing 12' Opening" at bounding box center [464, 419] width 532 height 26
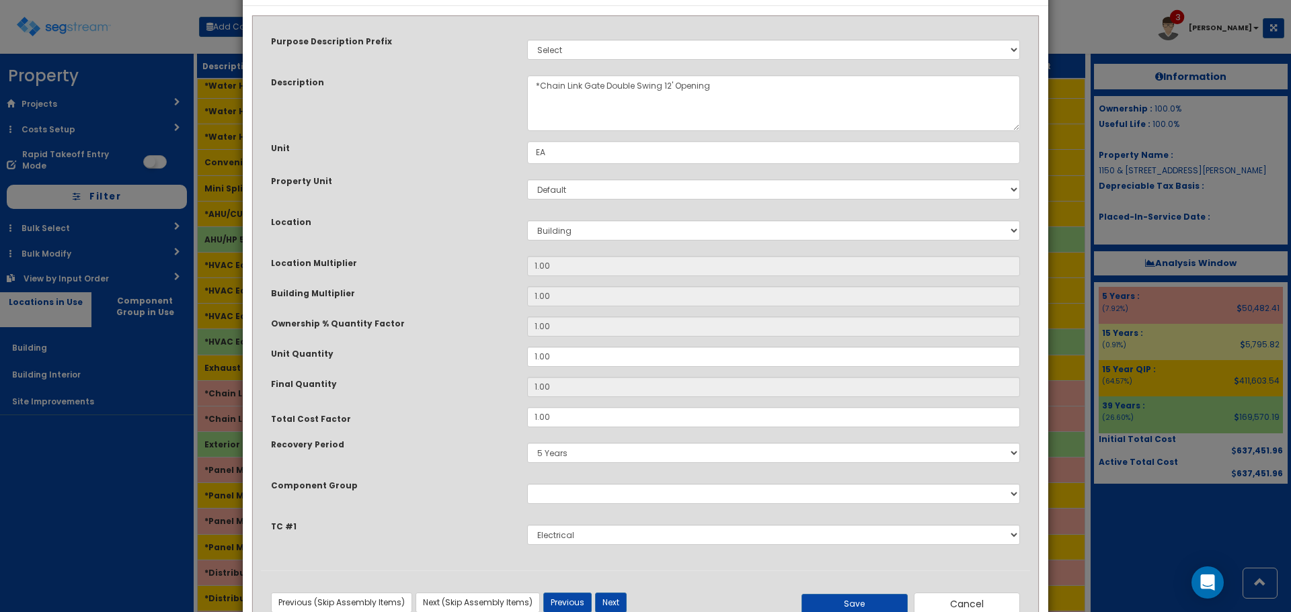
scroll to position [93, 0]
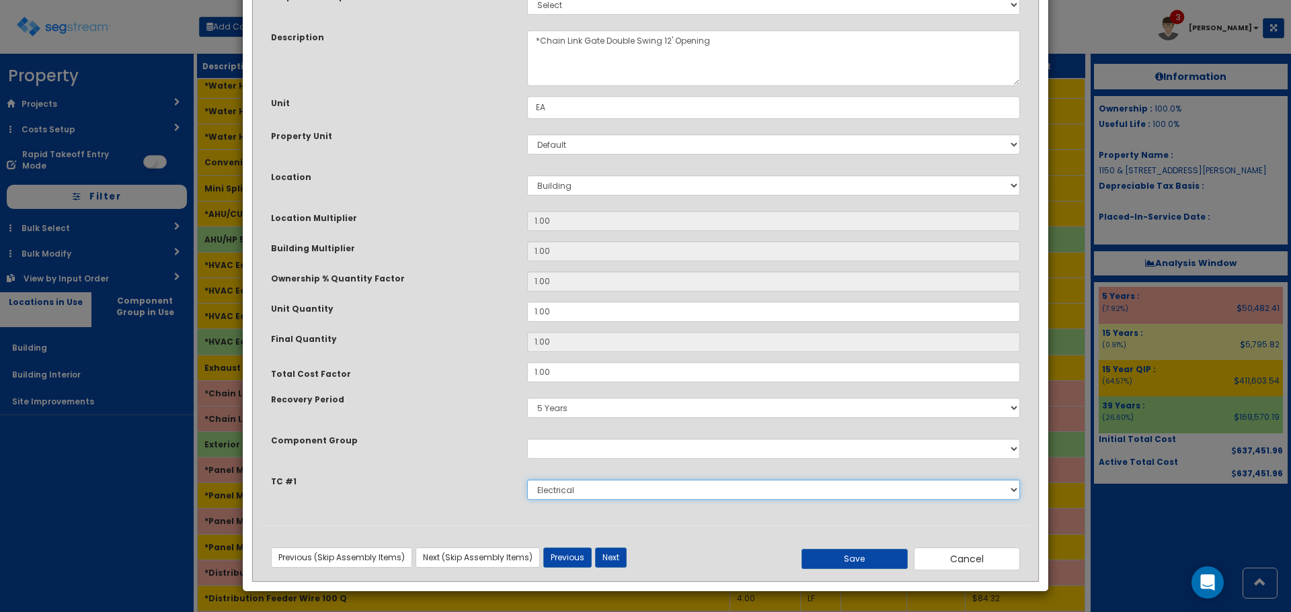
click at [557, 488] on select "Select Exterior Doors, Hardware, Closers & Windows Painting Drywall Plumbing HV…" at bounding box center [773, 490] width 493 height 20
select select "5278006"
click at [527, 480] on select "Select Exterior Doors, Hardware, Closers & Windows Painting Drywall Plumbing HV…" at bounding box center [773, 490] width 493 height 20
click at [867, 558] on button "Save" at bounding box center [854, 559] width 106 height 20
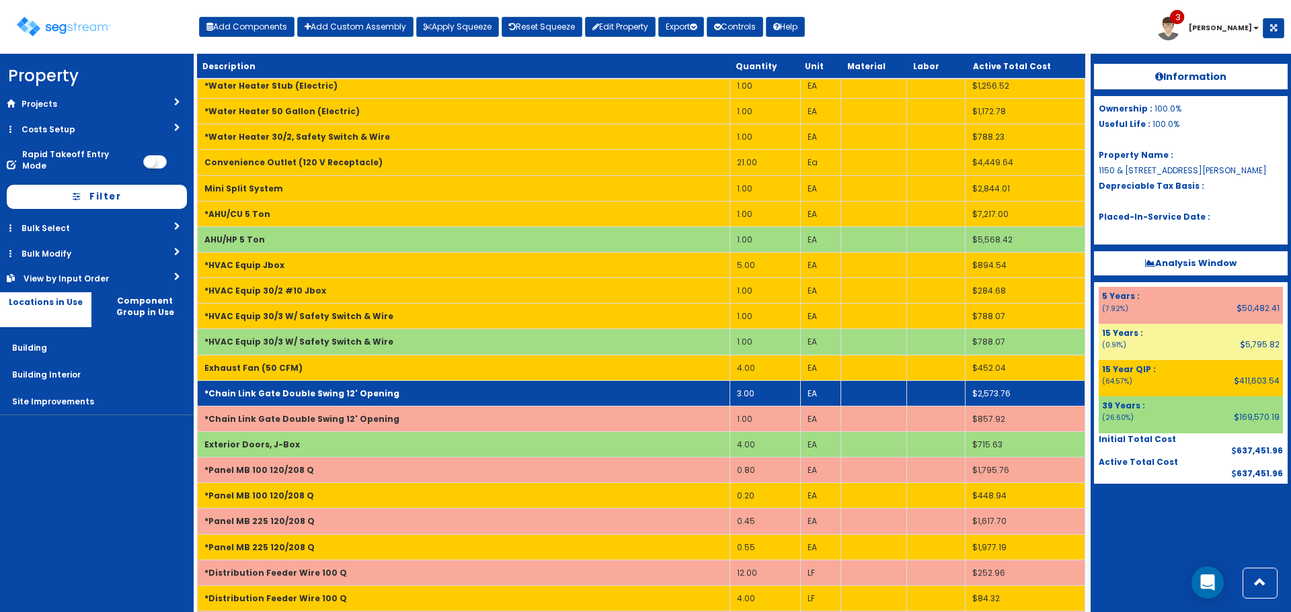
click at [409, 398] on td "*Chain Link Gate Double Swing 12' Opening" at bounding box center [464, 393] width 532 height 26
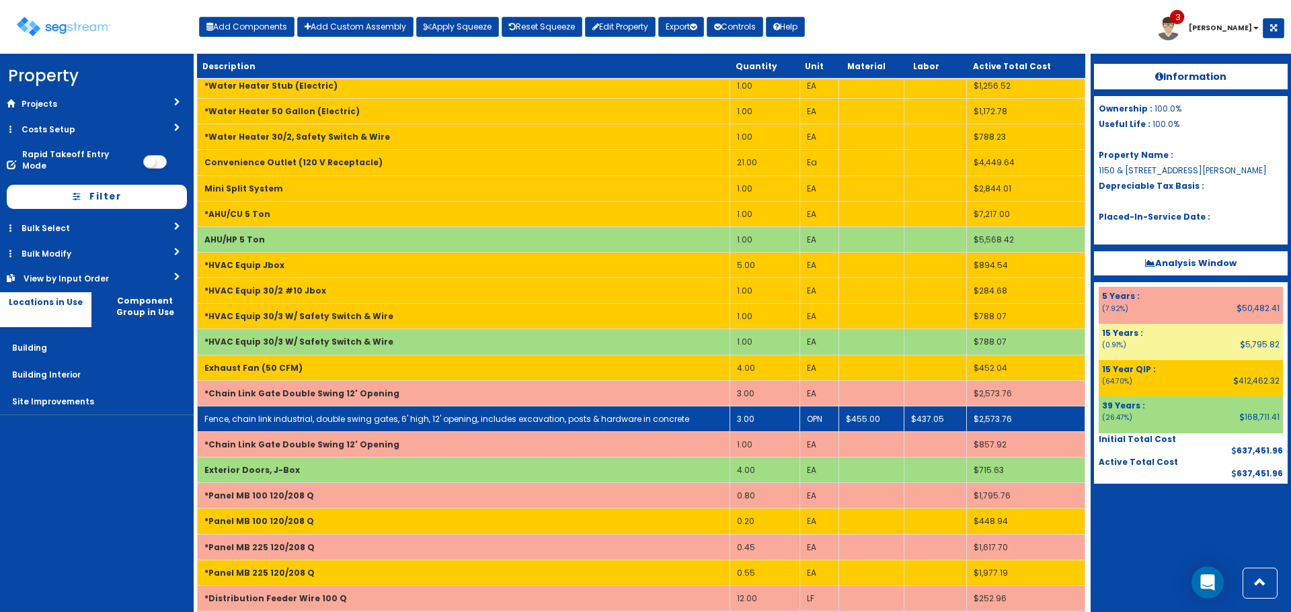
click at [413, 417] on link "Fence, chain link industrial, double swing gates, 6' high, 12' opening, include…" at bounding box center [446, 418] width 485 height 11
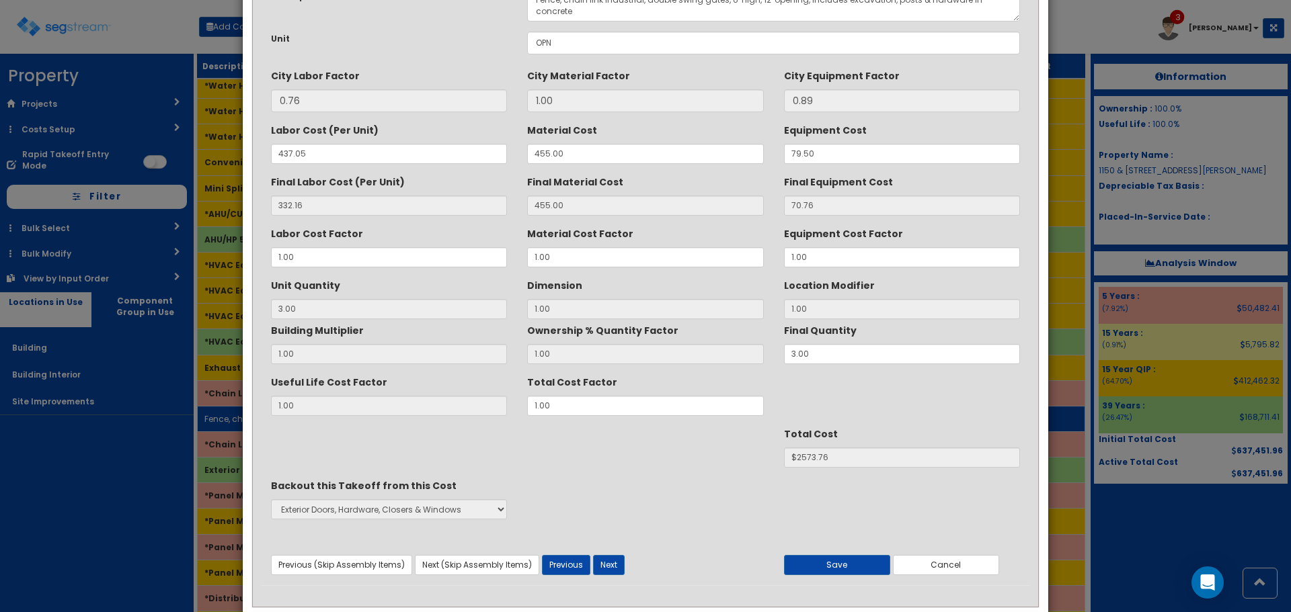
scroll to position [0, 0]
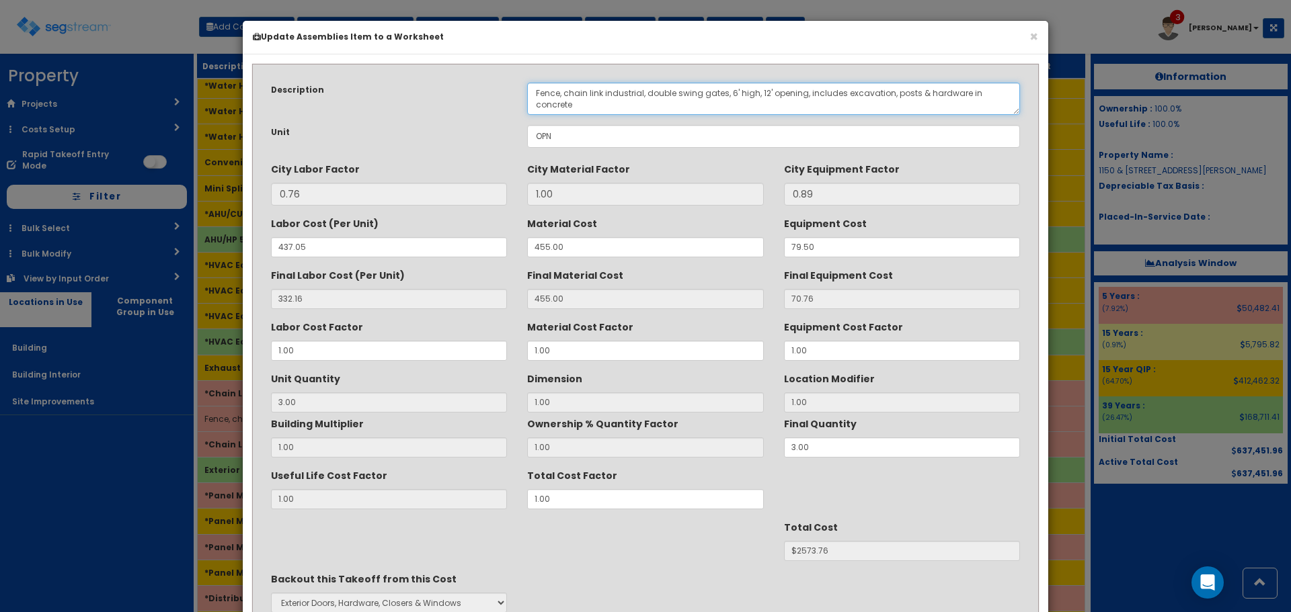
click at [533, 101] on textarea "Fence, chain link industrial, double swing gates, 6' high, 12' opening, include…" at bounding box center [773, 99] width 493 height 32
click at [676, 108] on textarea "Fence, chain link industrial, double swing gates, 6' high, 12' opening, include…" at bounding box center [773, 99] width 493 height 32
drag, startPoint x: 699, startPoint y: 107, endPoint x: 620, endPoint y: 103, distance: 78.7
click at [620, 103] on textarea "Fence, chain link industrial, double swing gates, 6' high, 12' opening, include…" at bounding box center [773, 99] width 493 height 32
type textarea "Building Mtd Fence, chain link industrial, double swing gates, 6' high, 12' ope…"
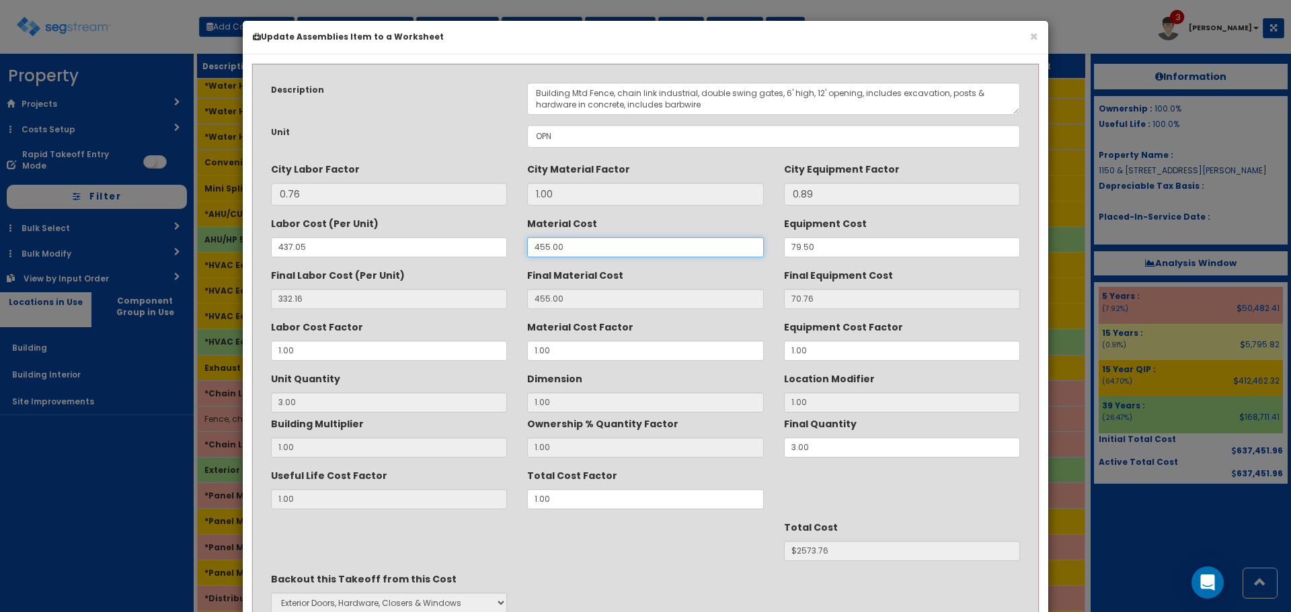
drag, startPoint x: 575, startPoint y: 245, endPoint x: 391, endPoint y: 250, distance: 184.9
click at [393, 249] on div "Labor Cost (Per Unit) 437.05 Material Cost 455.00 Equipment Cost 79.50" at bounding box center [645, 234] width 769 height 45
type input "30"
type input "30.00"
type input "70.75"
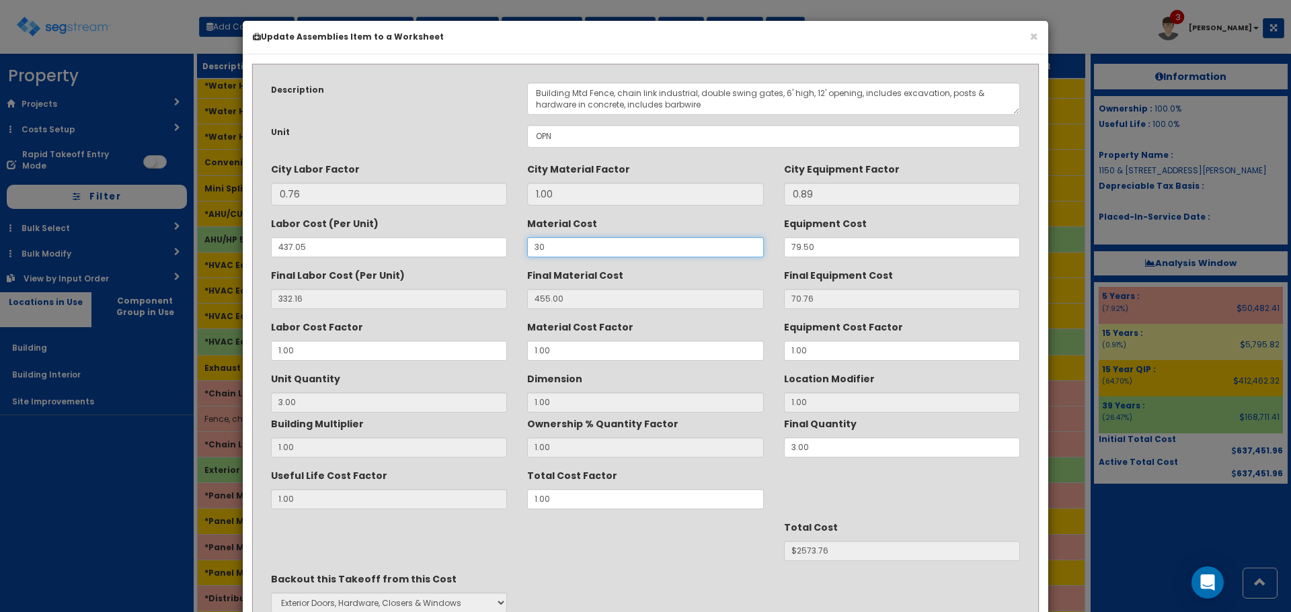
type input "3"
type input "$1298.73"
type input "303"
type input "303.00"
type input "$2117.73"
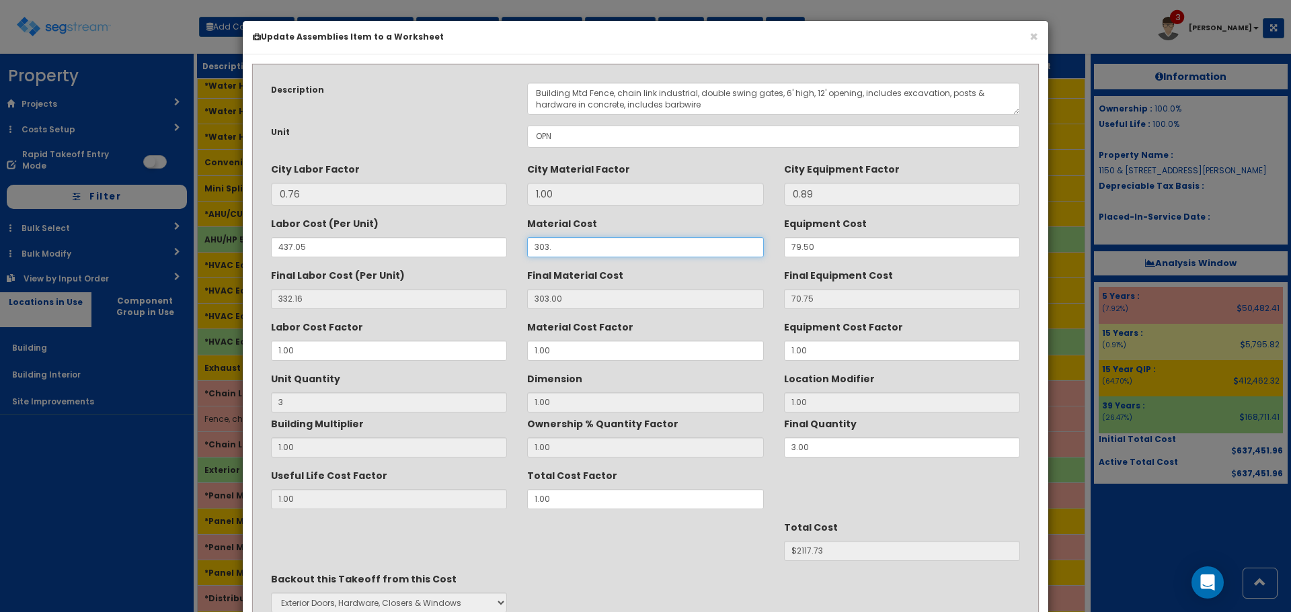
type input "303.3"
type input "303.30"
type input "$2118.63"
type input "303.33"
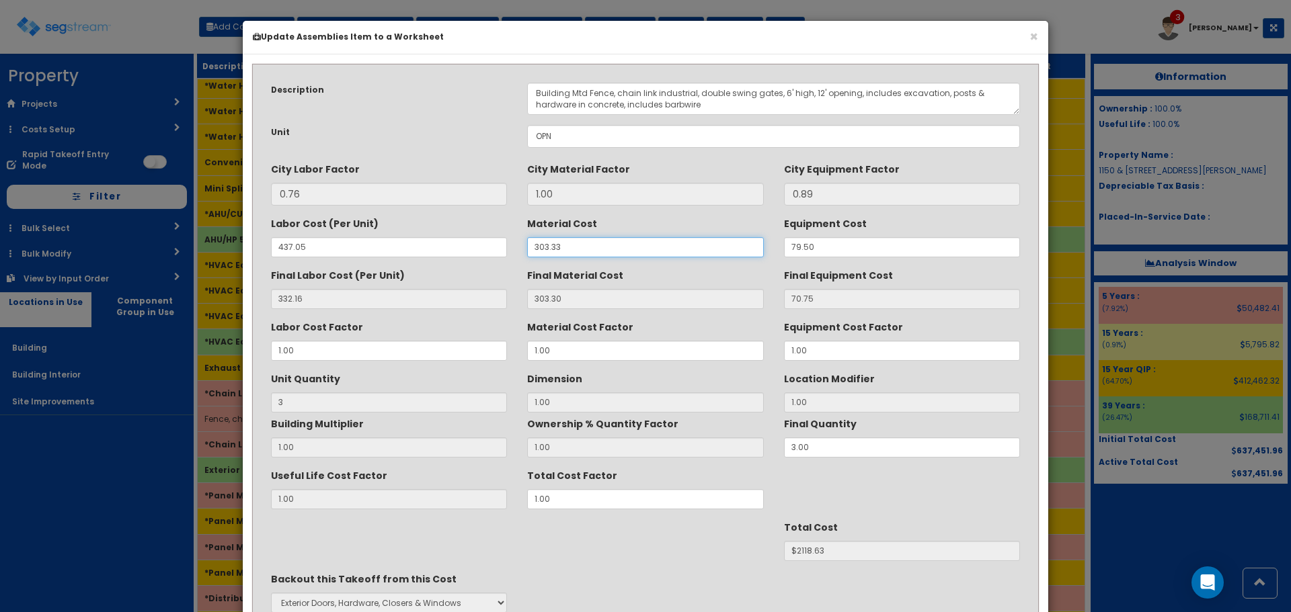
type input "$2118.72"
type input "303.33"
click at [812, 89] on textarea "Fence, chain link industrial, double swing gates, 6' high, 12' opening, include…" at bounding box center [773, 99] width 493 height 32
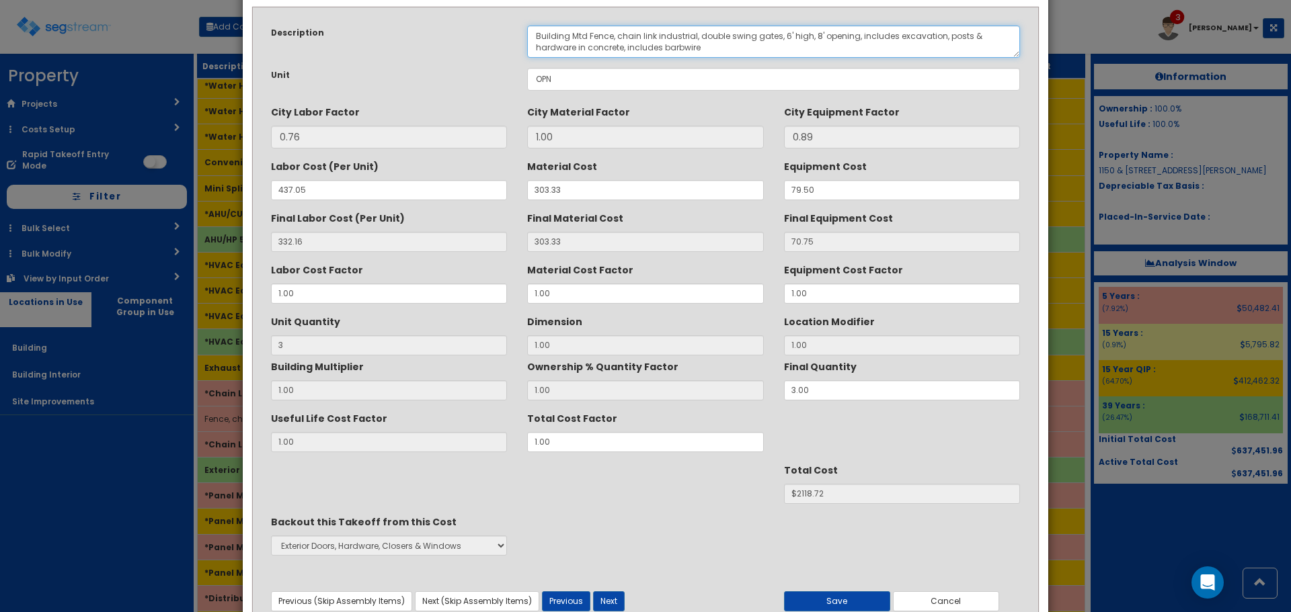
scroll to position [119, 0]
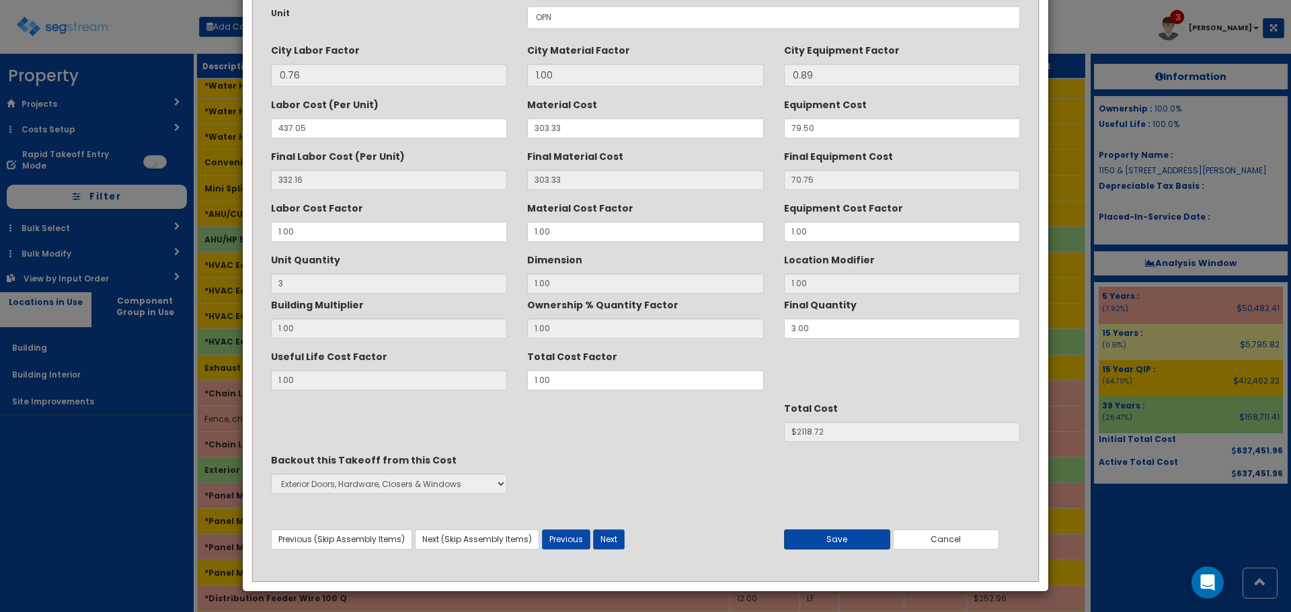
type textarea "Building Mtd Fence, chain link industrial, double swing gates, 6' high, 8' open…"
click at [850, 539] on button "Save" at bounding box center [837, 540] width 106 height 20
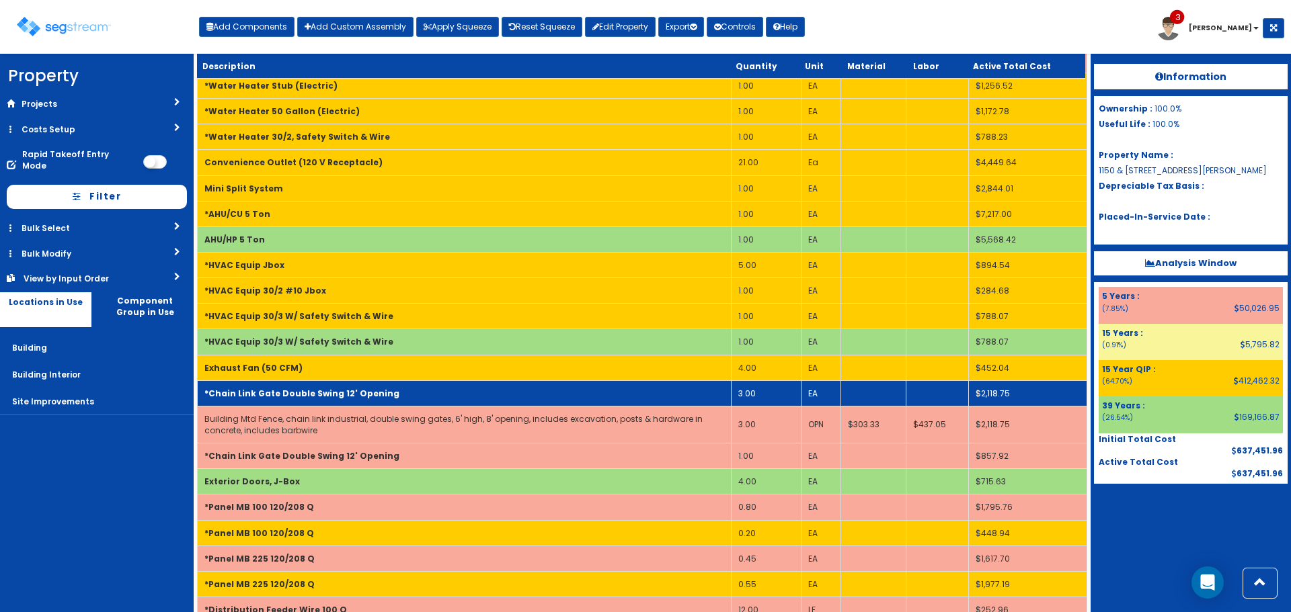
click at [583, 397] on td "*Chain Link Gate Double Swing 12' Opening" at bounding box center [465, 393] width 534 height 26
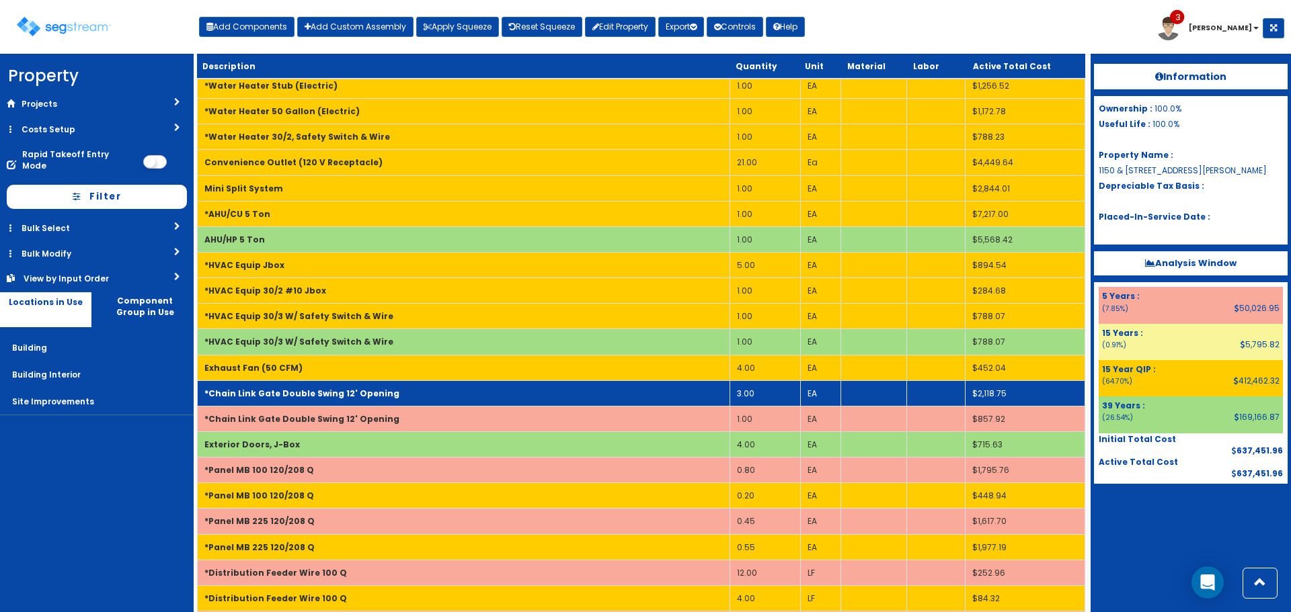
click at [583, 397] on td "*Chain Link Gate Double Swing 12' Opening" at bounding box center [464, 393] width 532 height 26
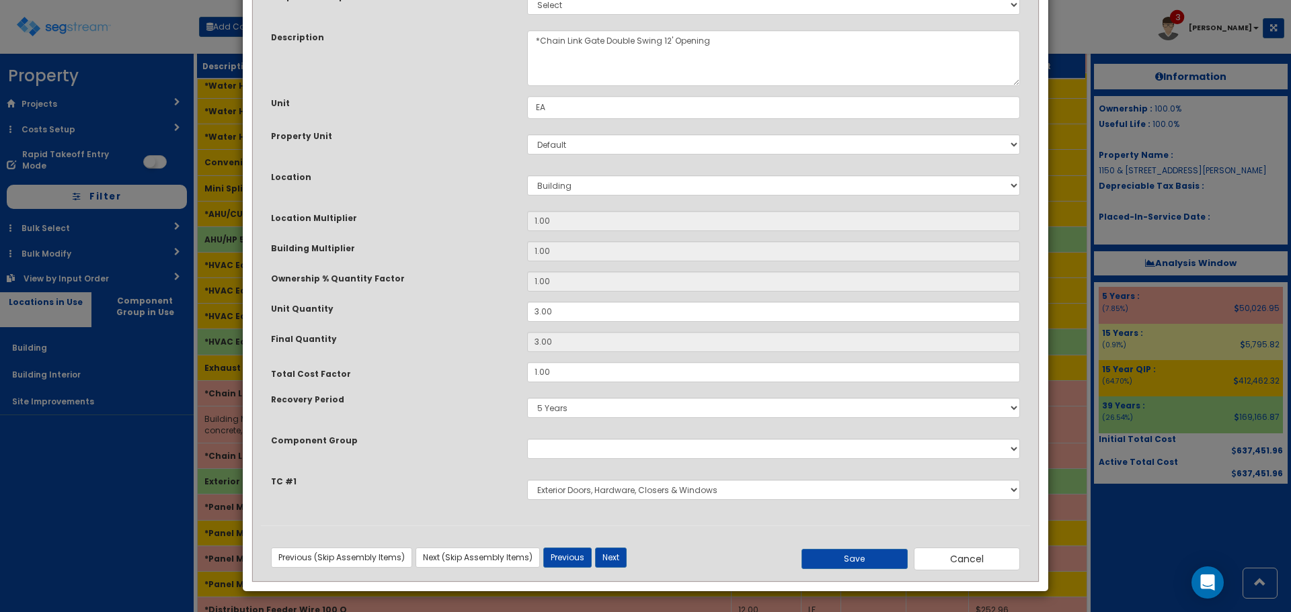
scroll to position [0, 0]
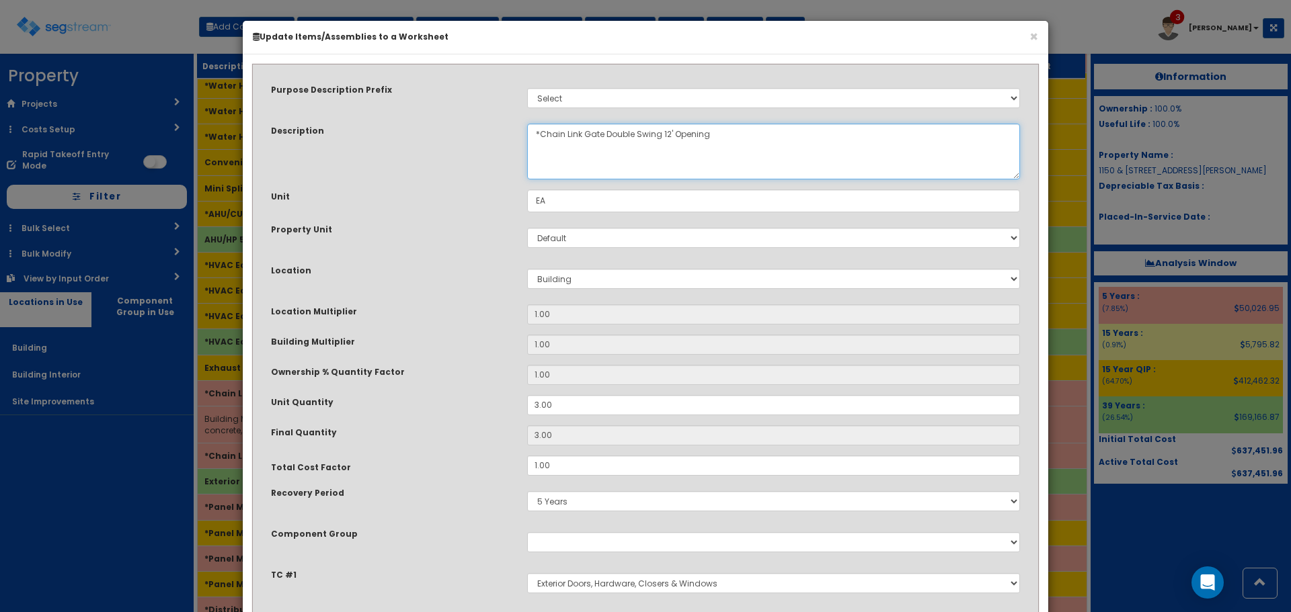
click at [666, 136] on textarea "*Chain Link Gate Double Swing 12' Opening" at bounding box center [773, 152] width 493 height 56
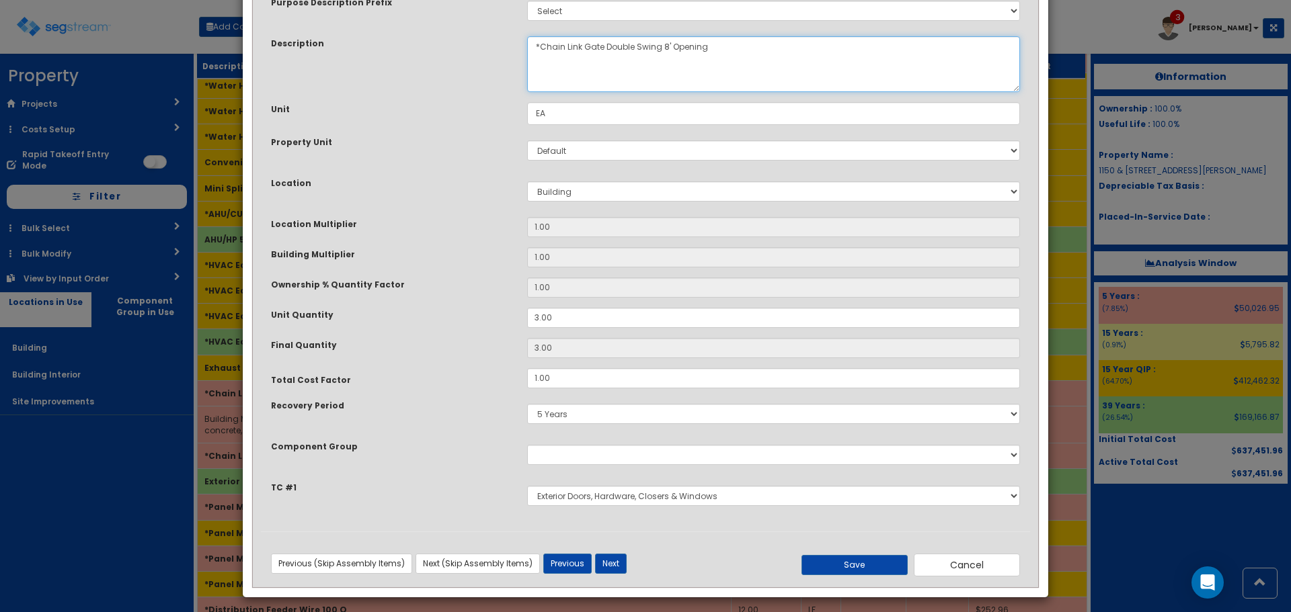
scroll to position [93, 0]
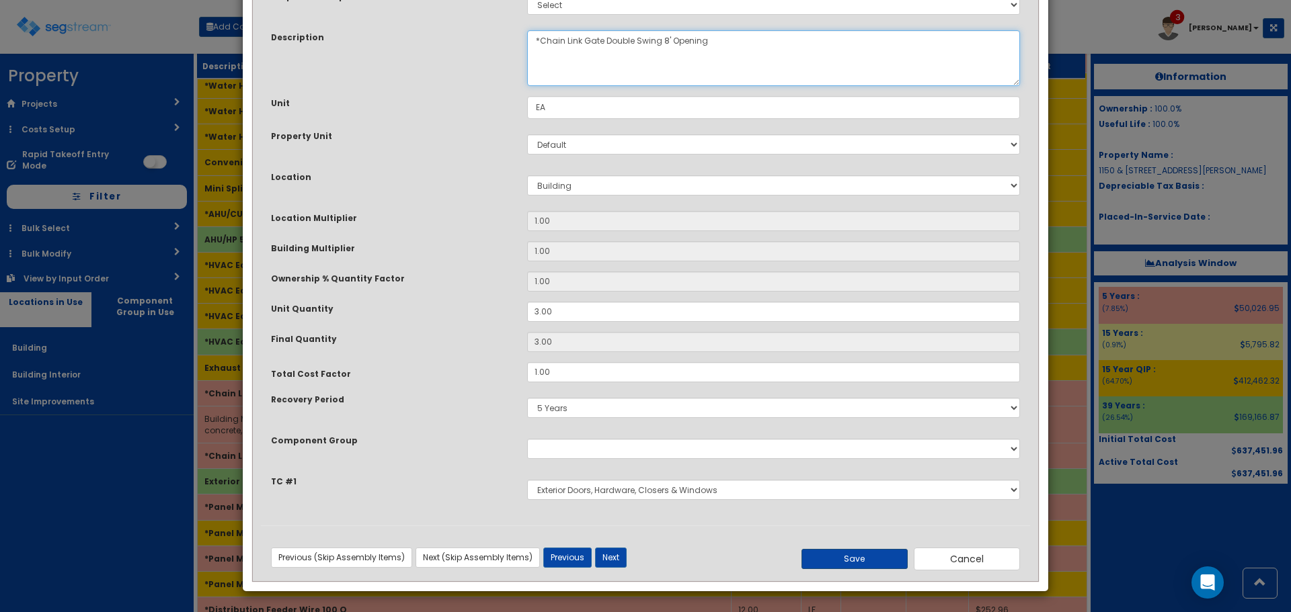
type textarea "*Chain Link Gate Double Swing 8' Opening"
click at [862, 559] on button "Save" at bounding box center [854, 559] width 106 height 20
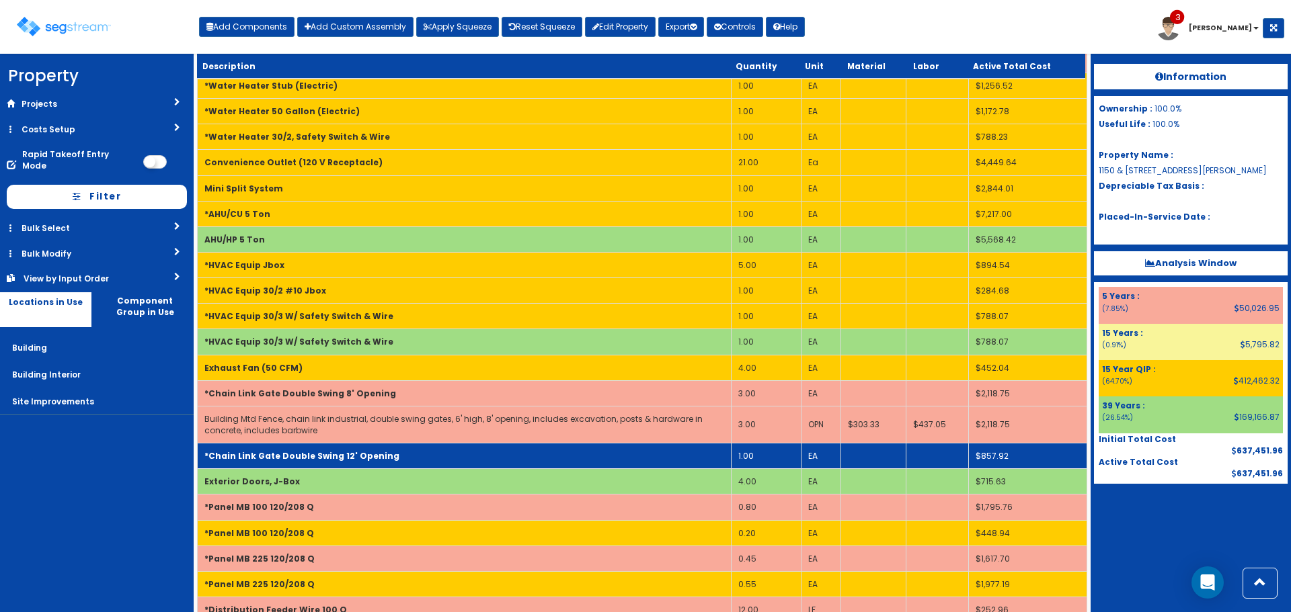
click at [425, 447] on td "*Chain Link Gate Double Swing 12' Opening" at bounding box center [465, 457] width 534 height 26
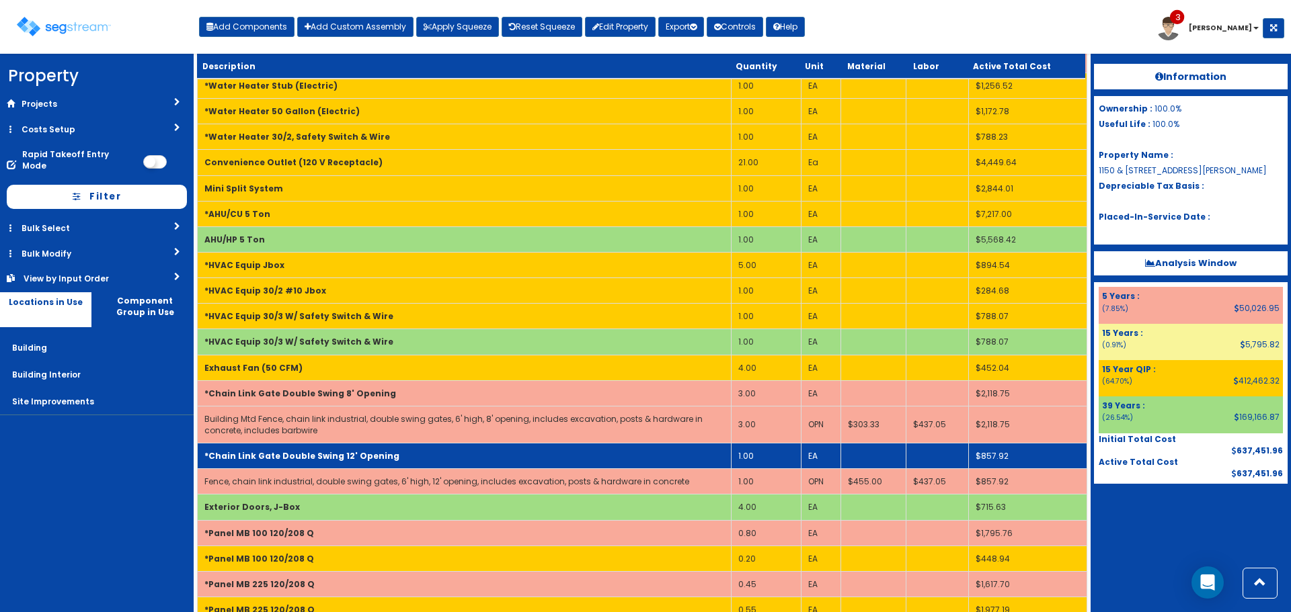
click at [429, 453] on td "*Chain Link Gate Double Swing 12' Opening" at bounding box center [465, 457] width 534 height 26
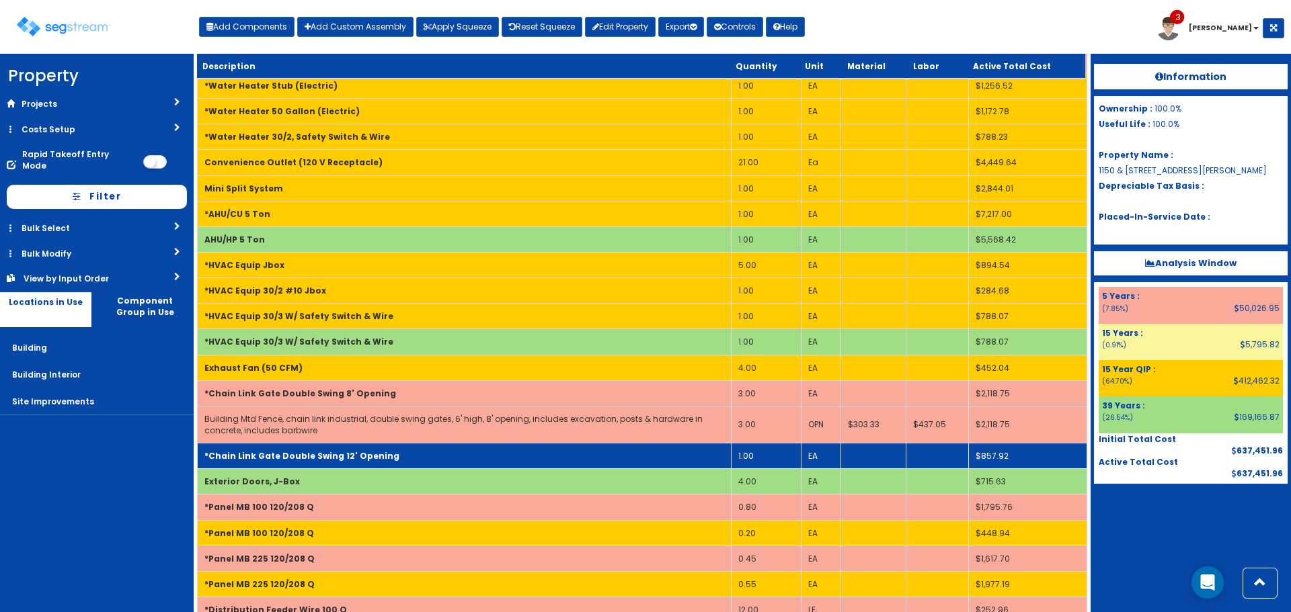
click at [429, 453] on td "*Chain Link Gate Double Swing 12' Opening" at bounding box center [465, 457] width 534 height 26
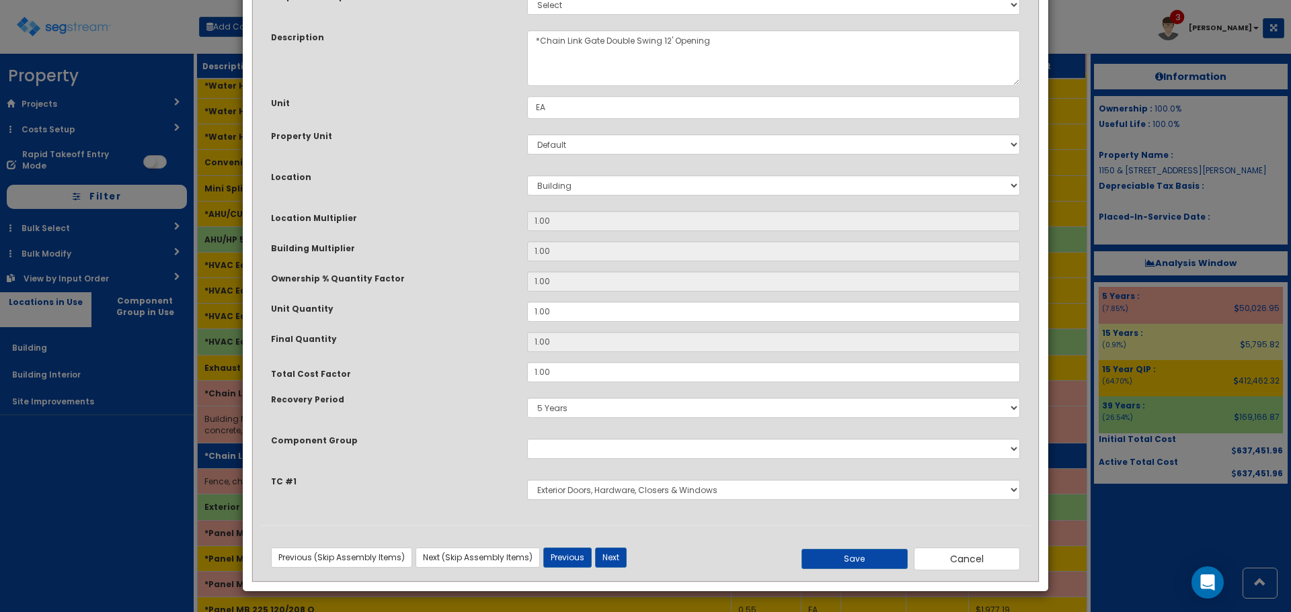
scroll to position [0, 0]
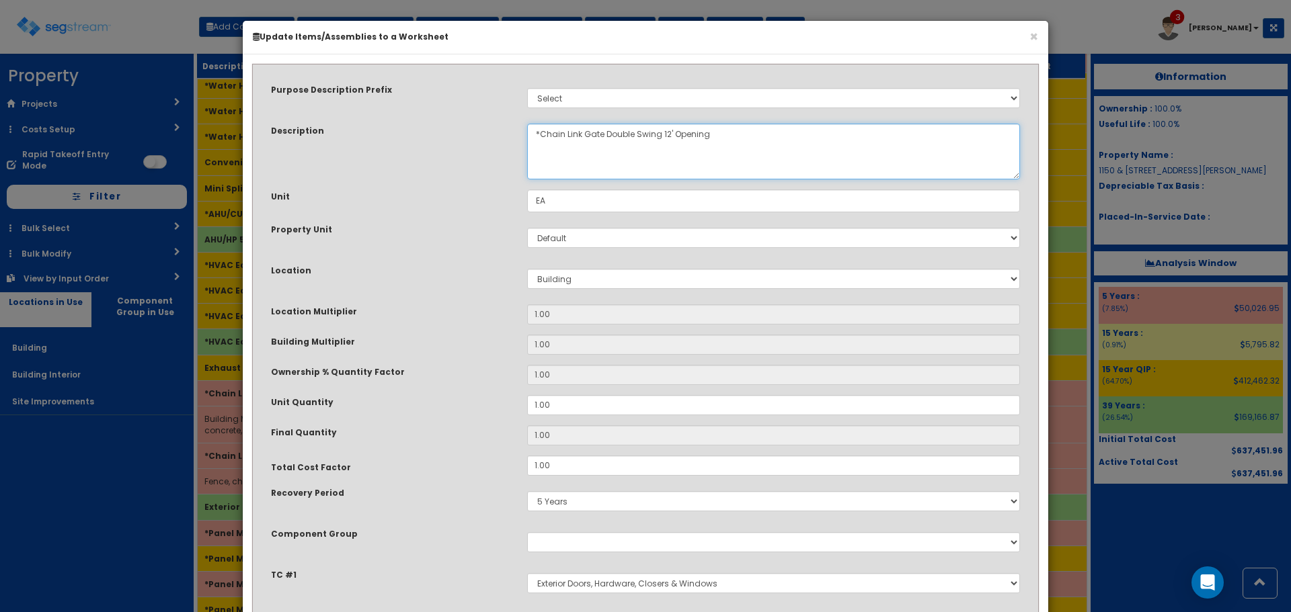
click at [669, 134] on textarea "*Chain Link Gate Double Swing 12' Opening" at bounding box center [773, 152] width 493 height 56
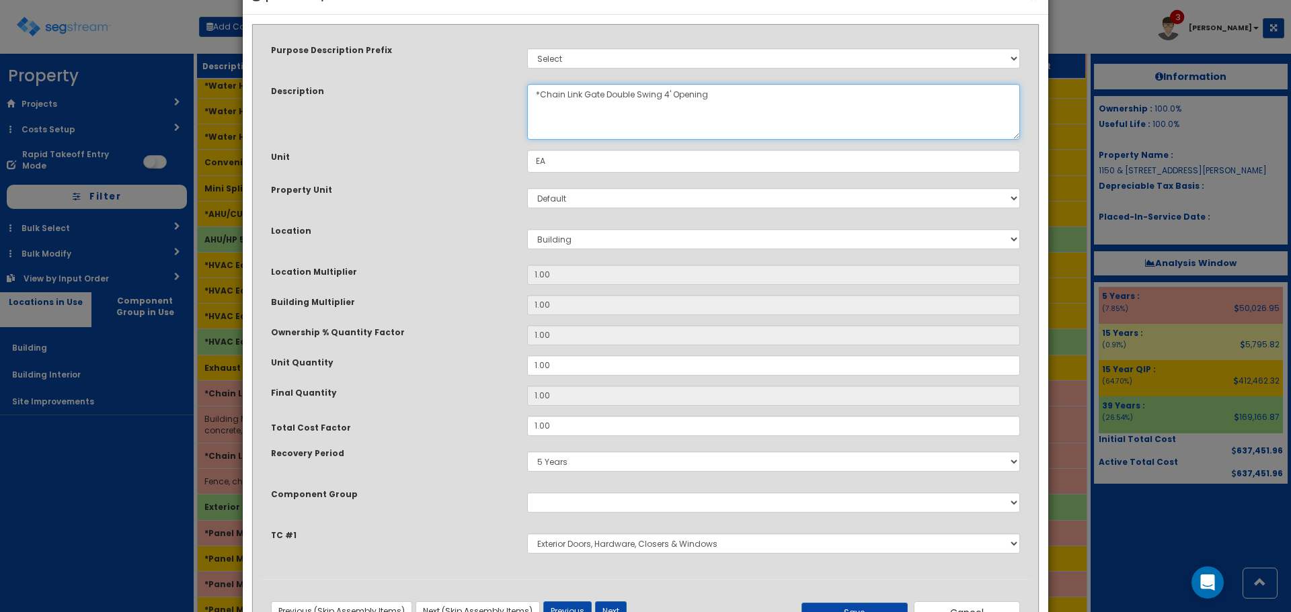
scroll to position [93, 0]
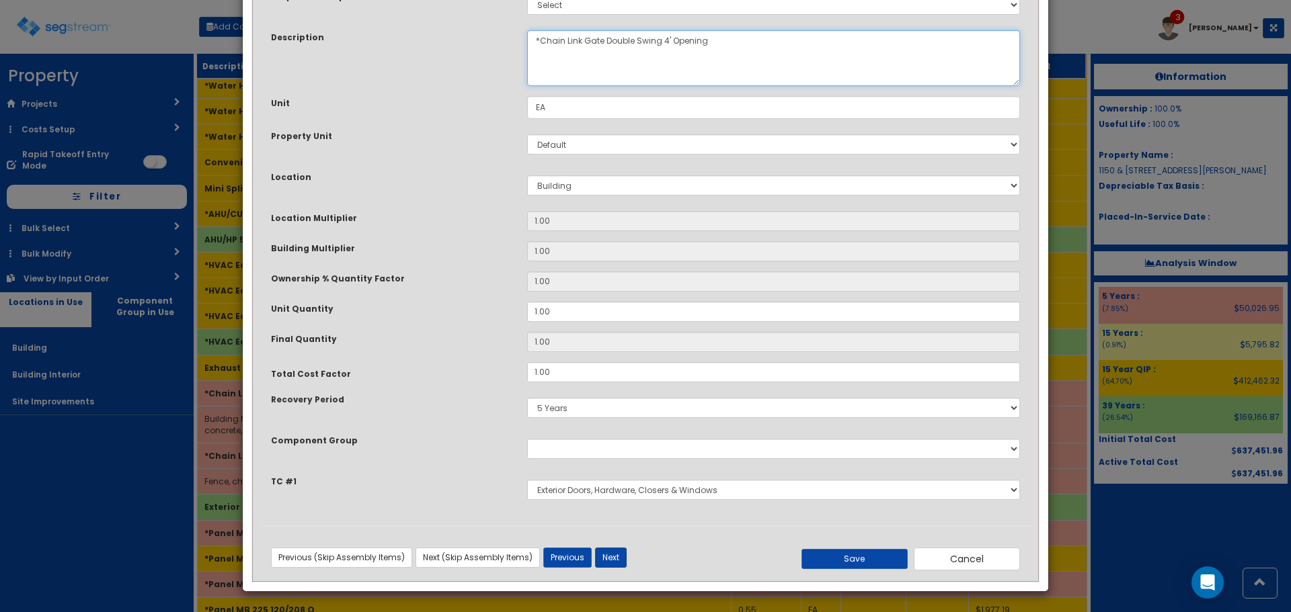
type textarea "*Chain Link Gate Double Swing 4' Opening"
click at [618, 562] on button "Next" at bounding box center [611, 558] width 32 height 20
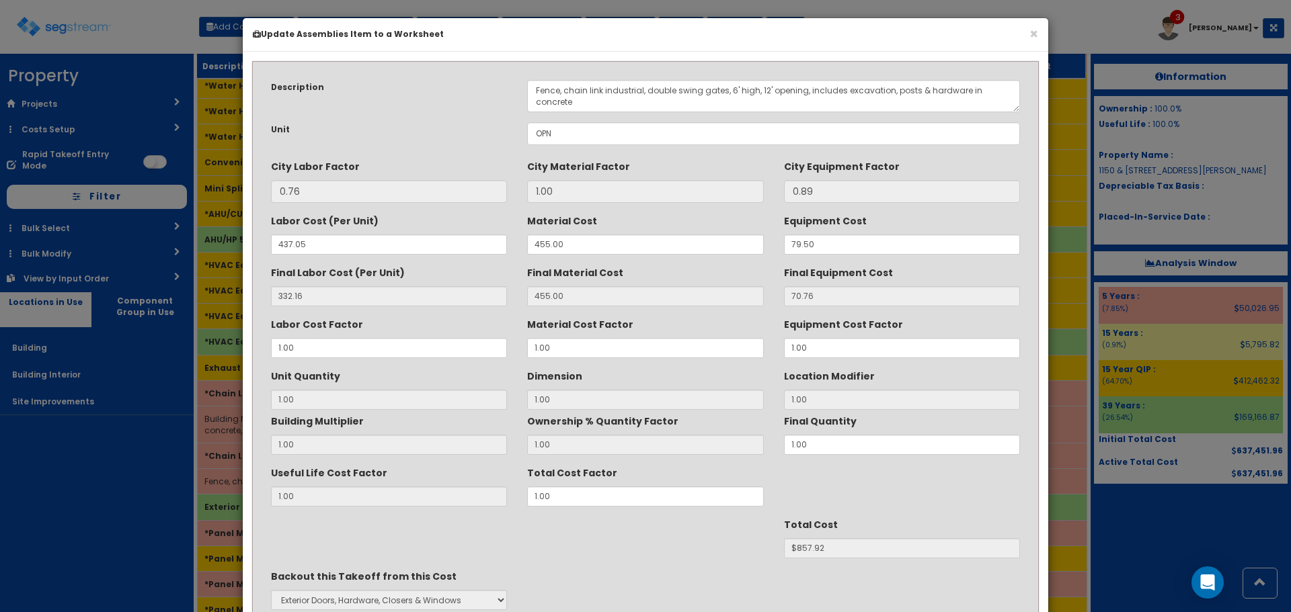
scroll to position [0, 0]
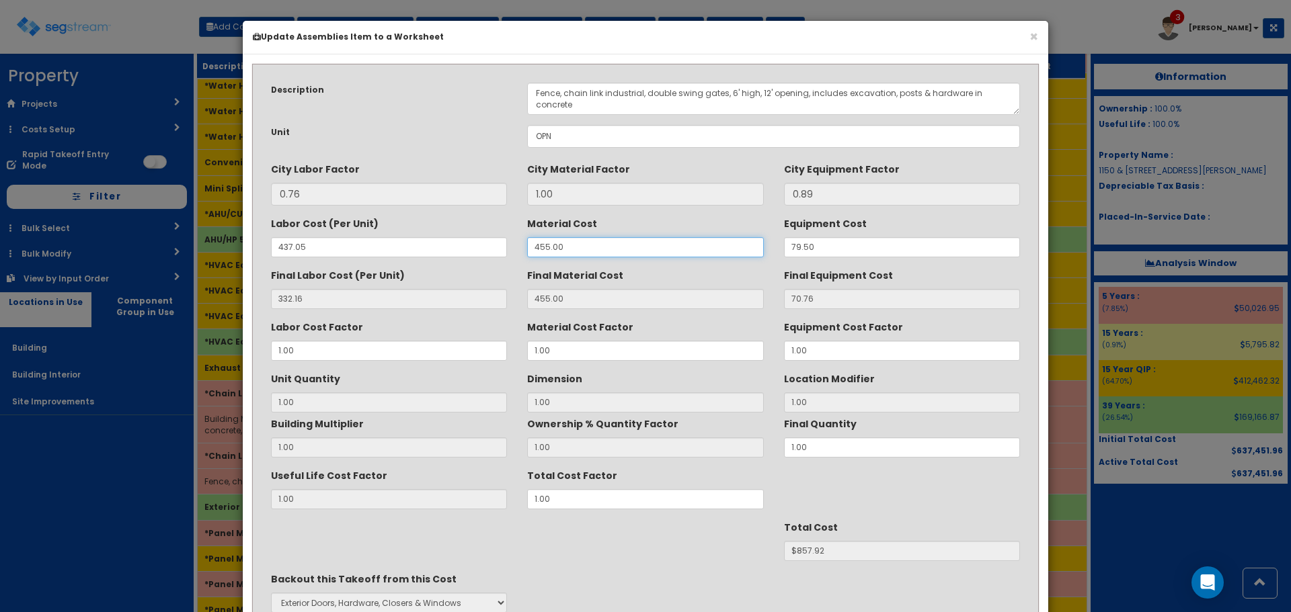
drag, startPoint x: 561, startPoint y: 247, endPoint x: 364, endPoint y: 251, distance: 197.6
click at [364, 251] on div "Labor Cost (Per Unit) 437.05 Material Cost 455.00 Equipment Cost 79.50" at bounding box center [645, 234] width 769 height 45
type input "30"
type input "30.00"
type input "70.75"
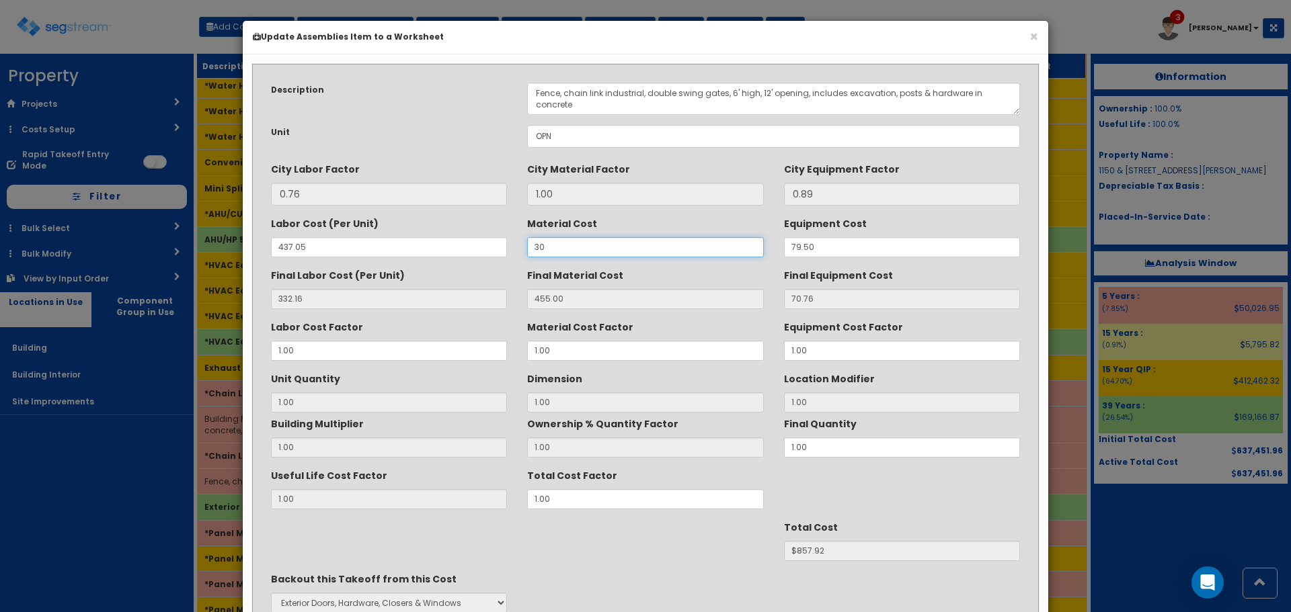
type input "1"
type input "$432.91"
type input "303"
type input "303.00"
type input "$705.91"
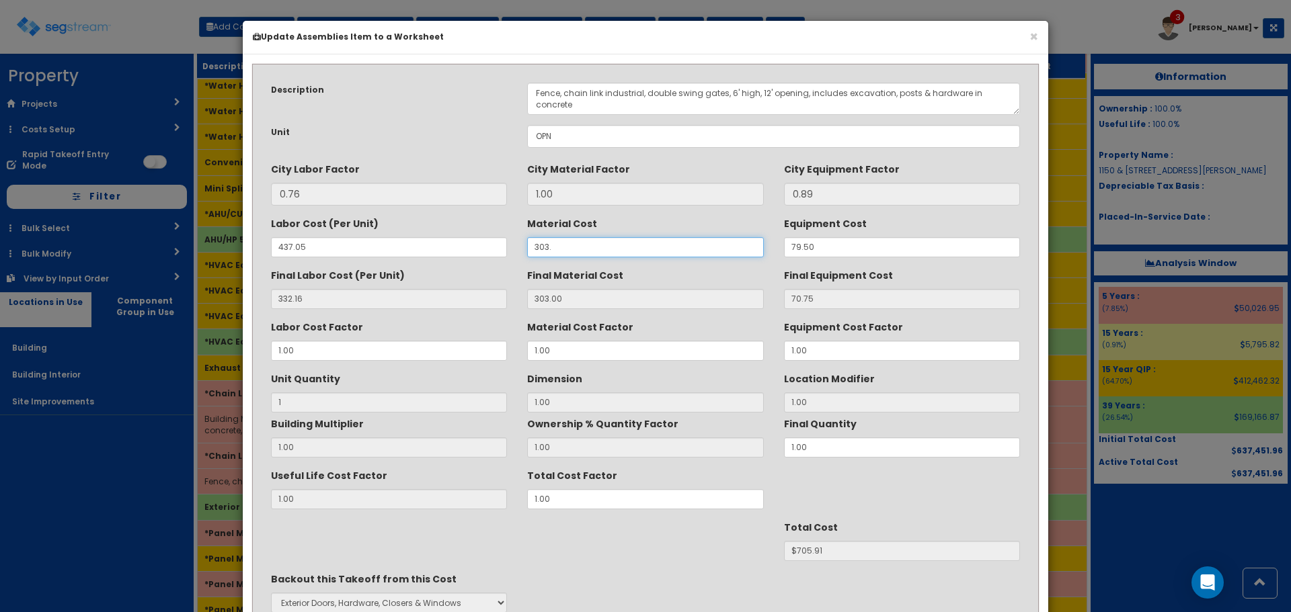
type input "303.3"
type input "303.30"
type input "$706.21"
type input "303.33"
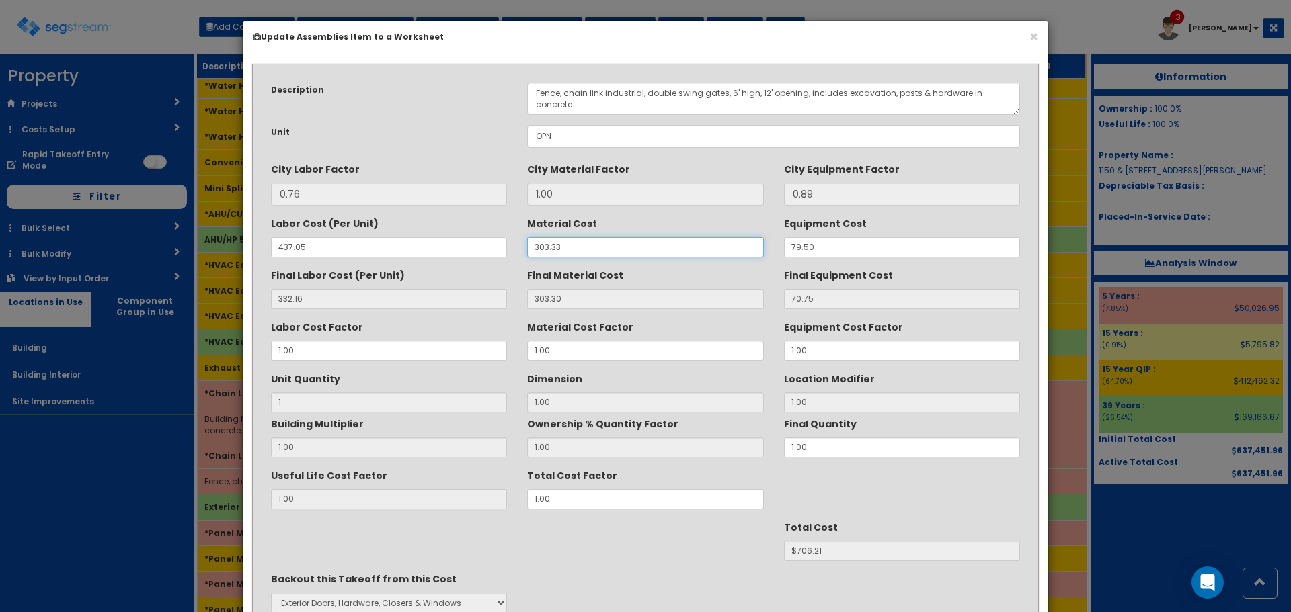
type input "$706.24"
type input "303.33"
drag, startPoint x: 763, startPoint y: 93, endPoint x: 828, endPoint y: 175, distance: 104.2
click at [764, 93] on textarea "Fence, chain link industrial, double swing gates, 6' high, 12' opening, include…" at bounding box center [773, 99] width 493 height 32
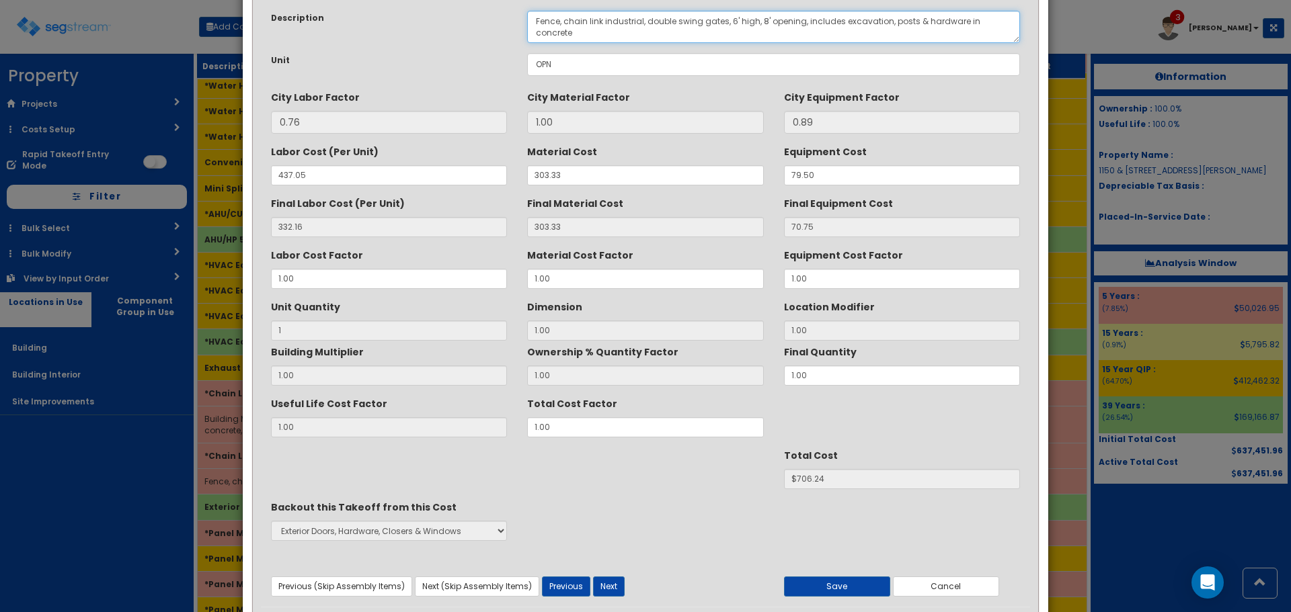
scroll to position [119, 0]
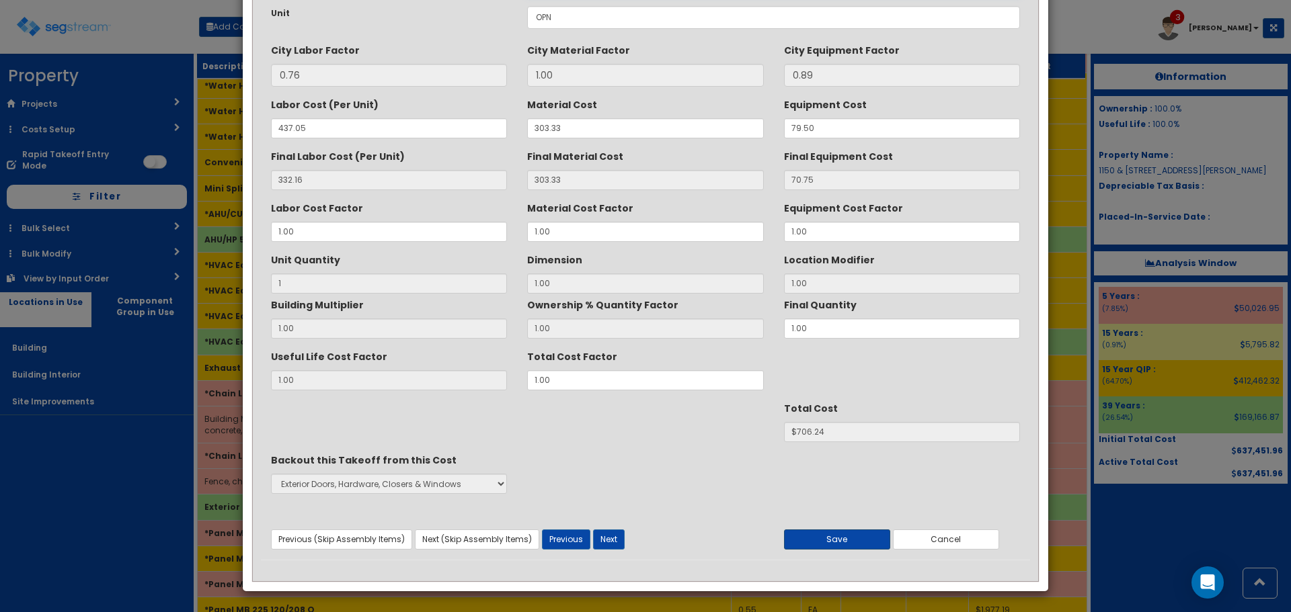
type textarea "Fence, chain link industrial, double swing gates, 6' high, 8' opening, includes…"
click at [827, 538] on button "Save" at bounding box center [837, 540] width 106 height 20
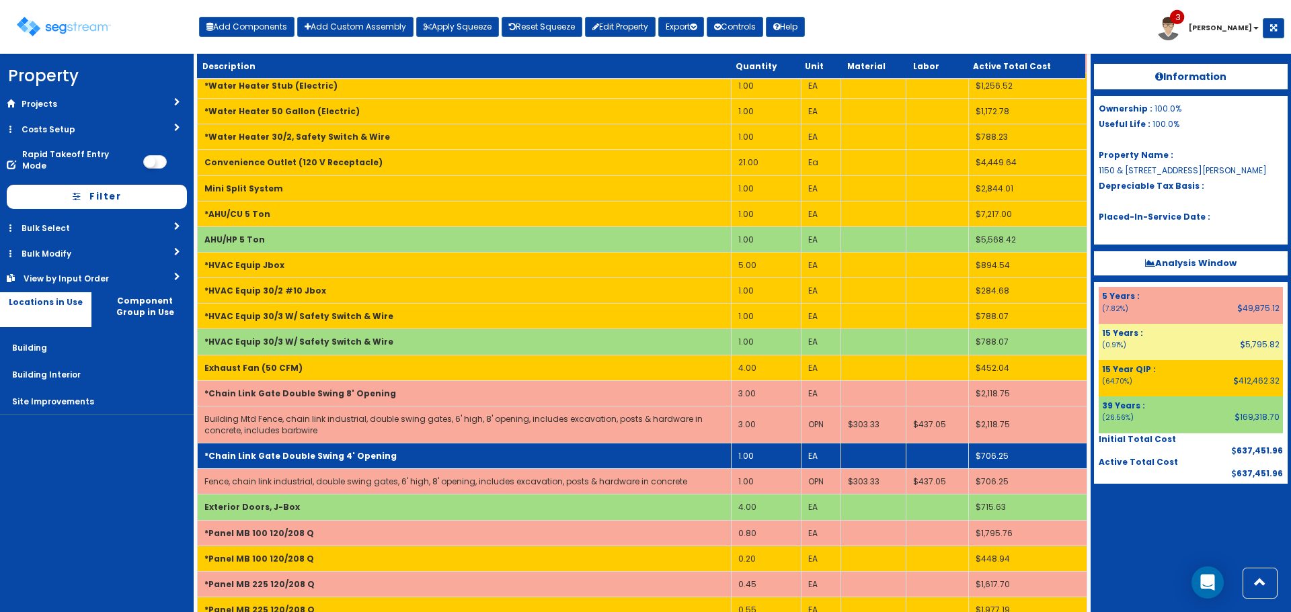
click at [425, 451] on td "*Chain Link Gate Double Swing 4' Opening" at bounding box center [465, 457] width 534 height 26
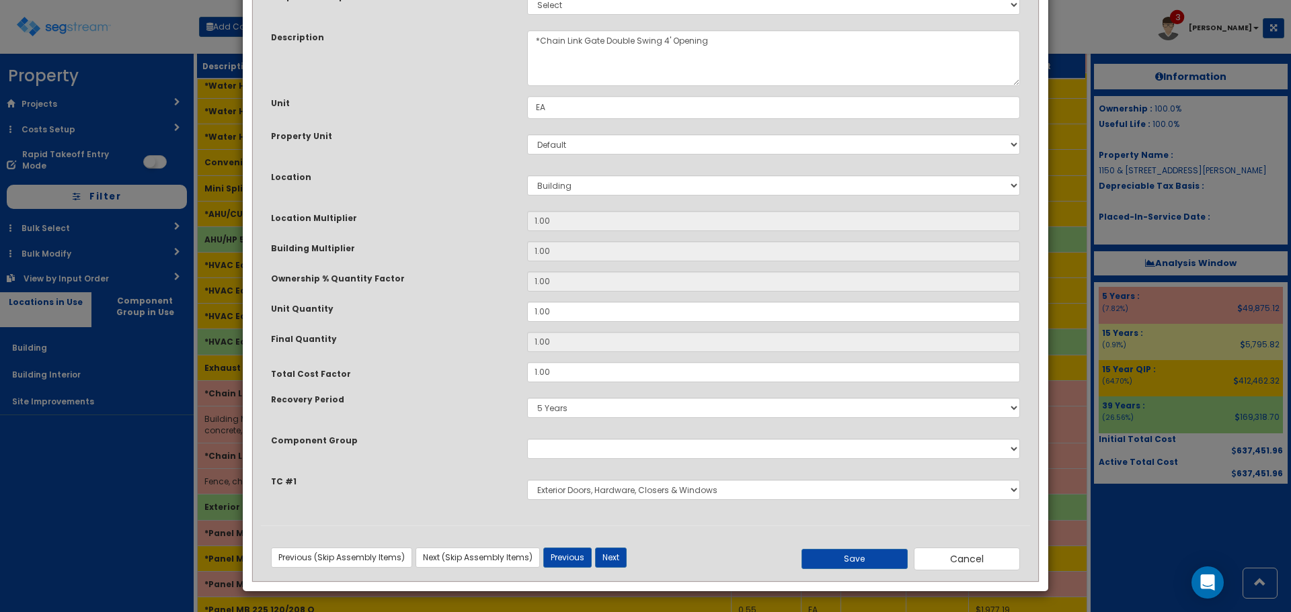
scroll to position [0, 0]
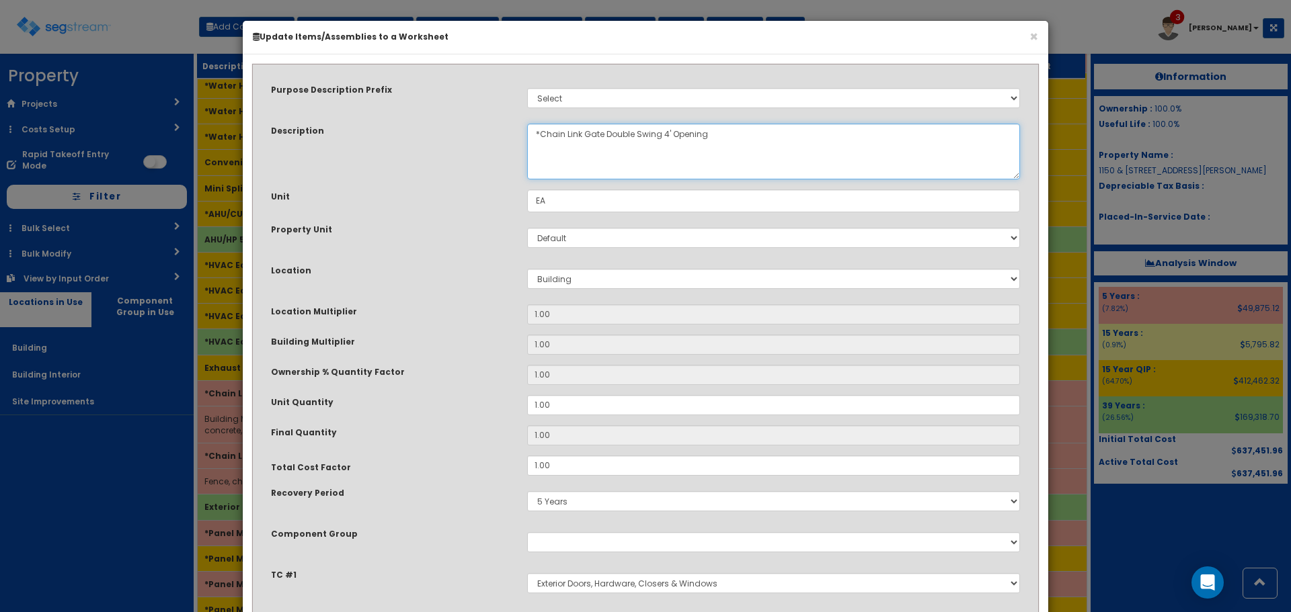
click at [665, 138] on textarea "*Chain Link Gate Double Swing 4' Opening" at bounding box center [773, 152] width 493 height 56
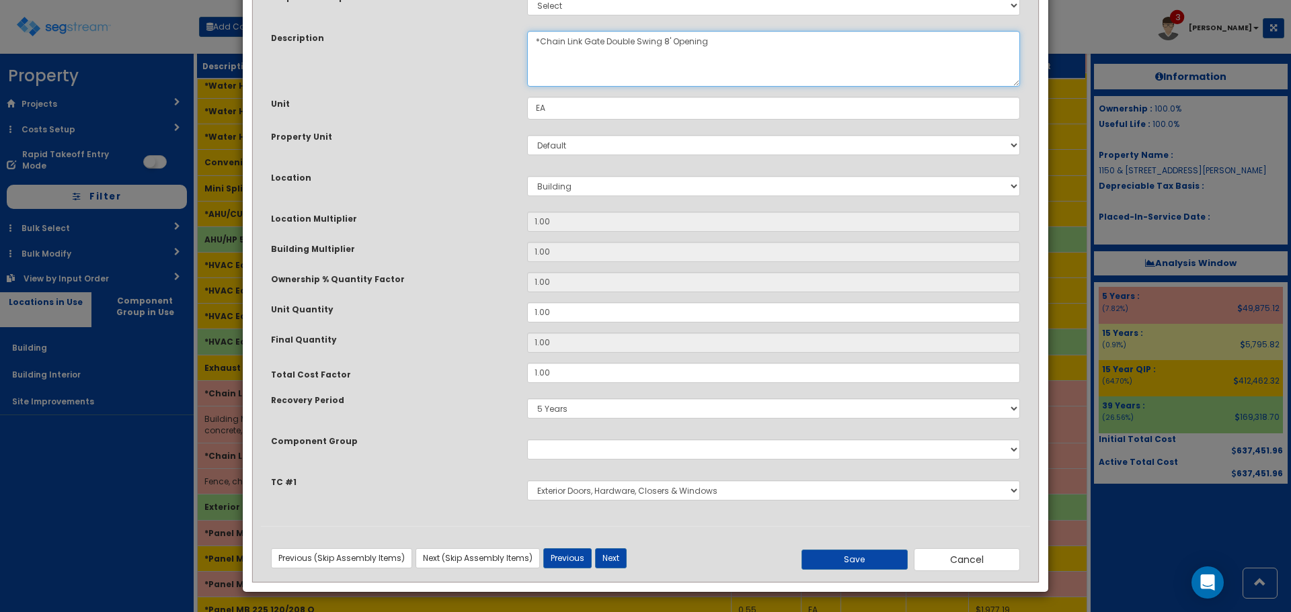
scroll to position [93, 0]
type textarea "*Chain Link Gate Double Swing 8' Opening"
click at [854, 553] on button "Save" at bounding box center [854, 559] width 106 height 20
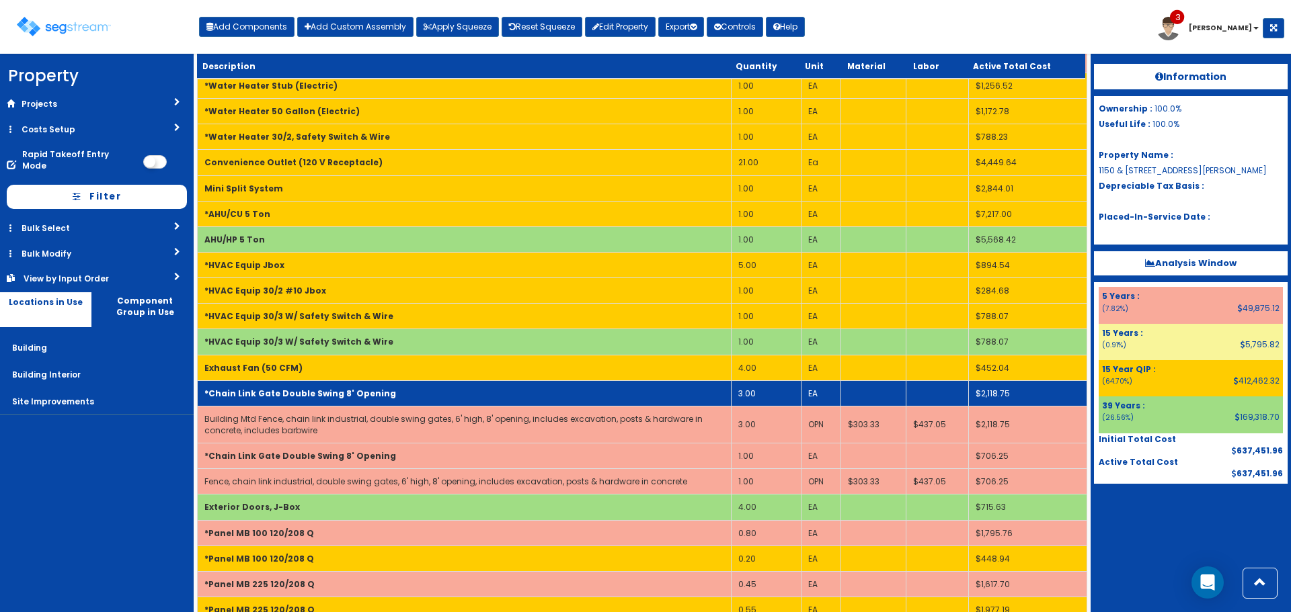
click at [415, 399] on td "*Chain Link Gate Double Swing 8' Opening" at bounding box center [465, 393] width 534 height 26
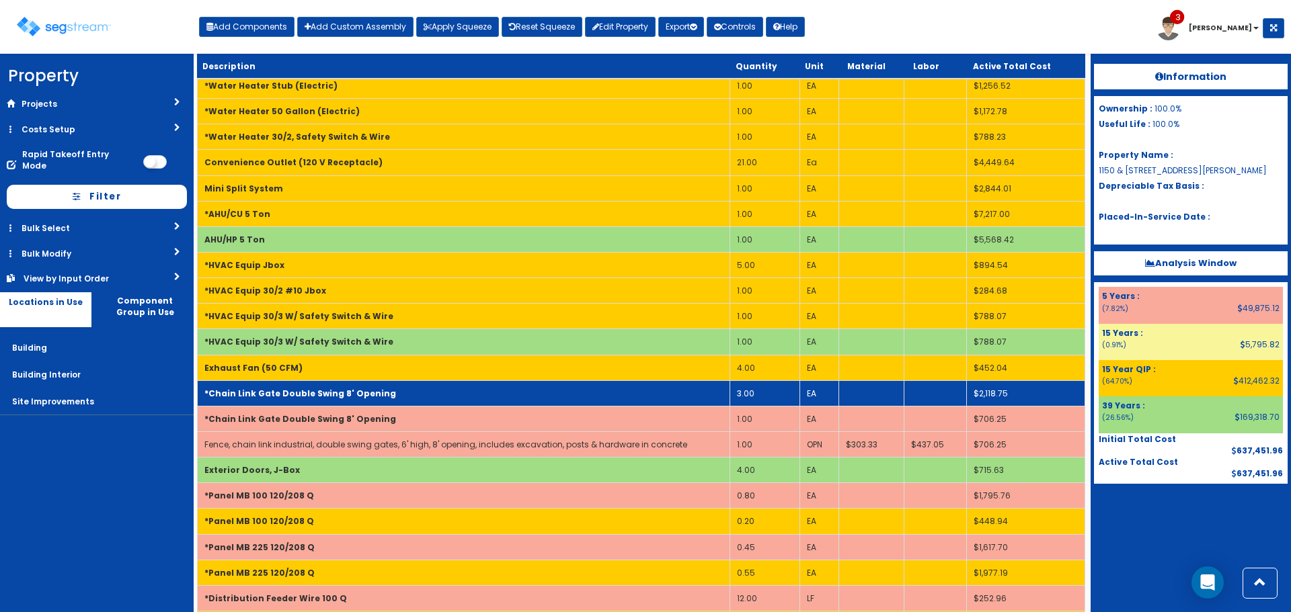
click at [415, 399] on td "*Chain Link Gate Double Swing 8' Opening" at bounding box center [464, 393] width 532 height 26
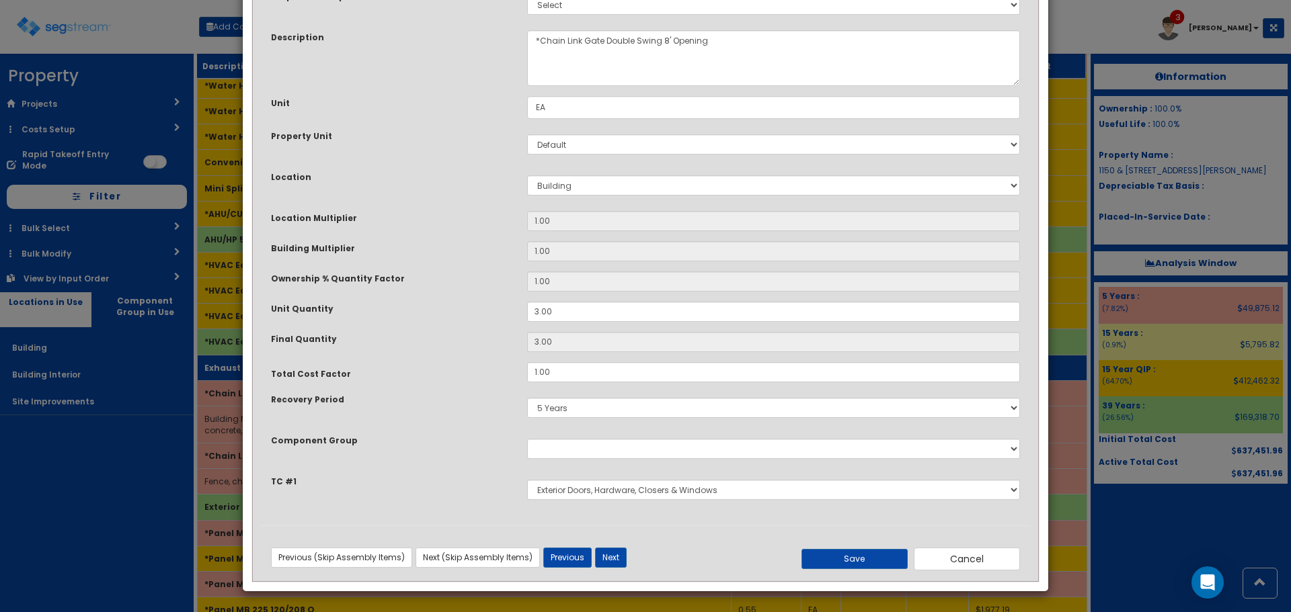
scroll to position [0, 0]
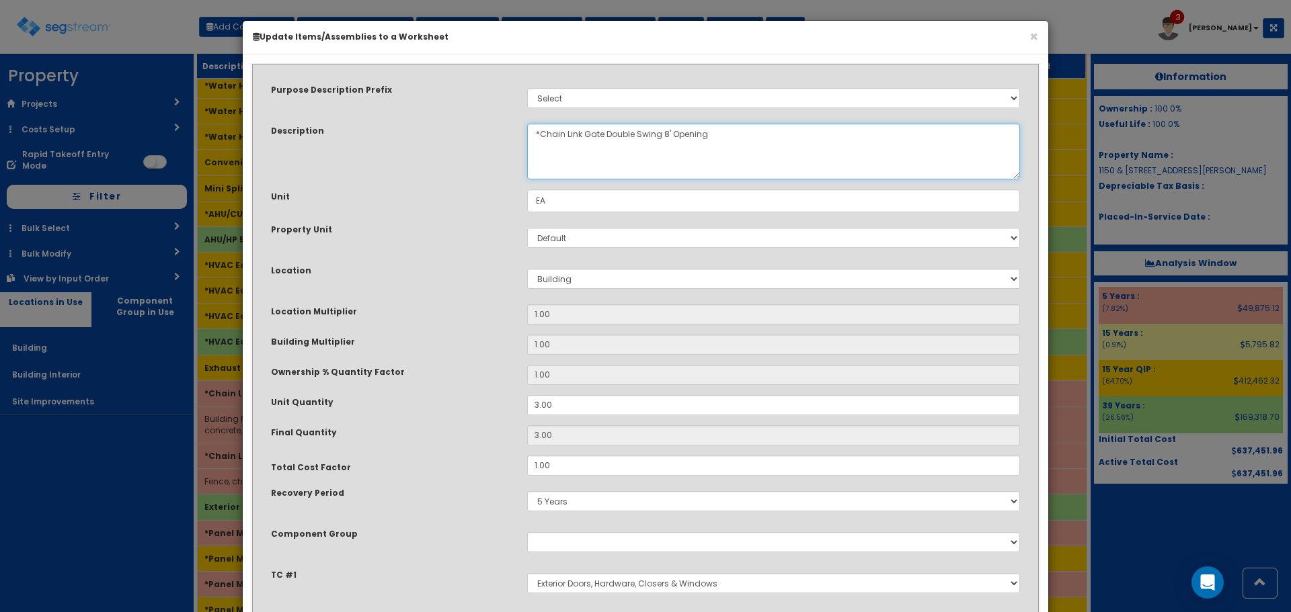
drag, startPoint x: 665, startPoint y: 135, endPoint x: 671, endPoint y: 152, distance: 17.9
click at [665, 136] on textarea "*Chain Link Gate Double Swing 8' Opening" at bounding box center [773, 152] width 493 height 56
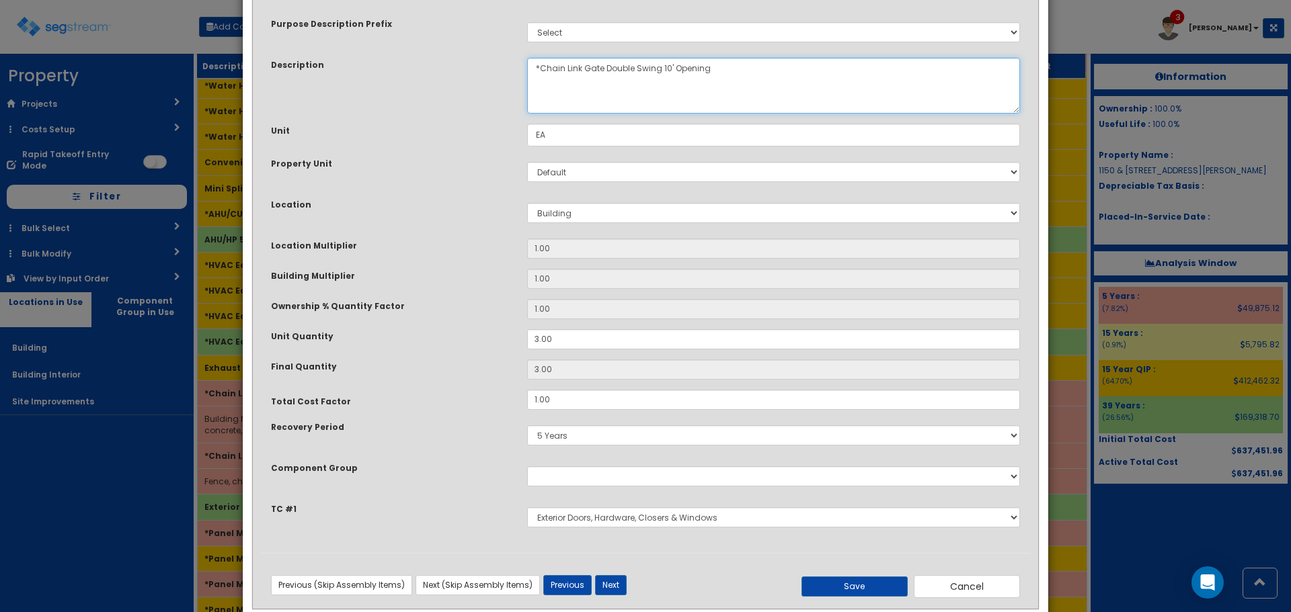
scroll to position [93, 0]
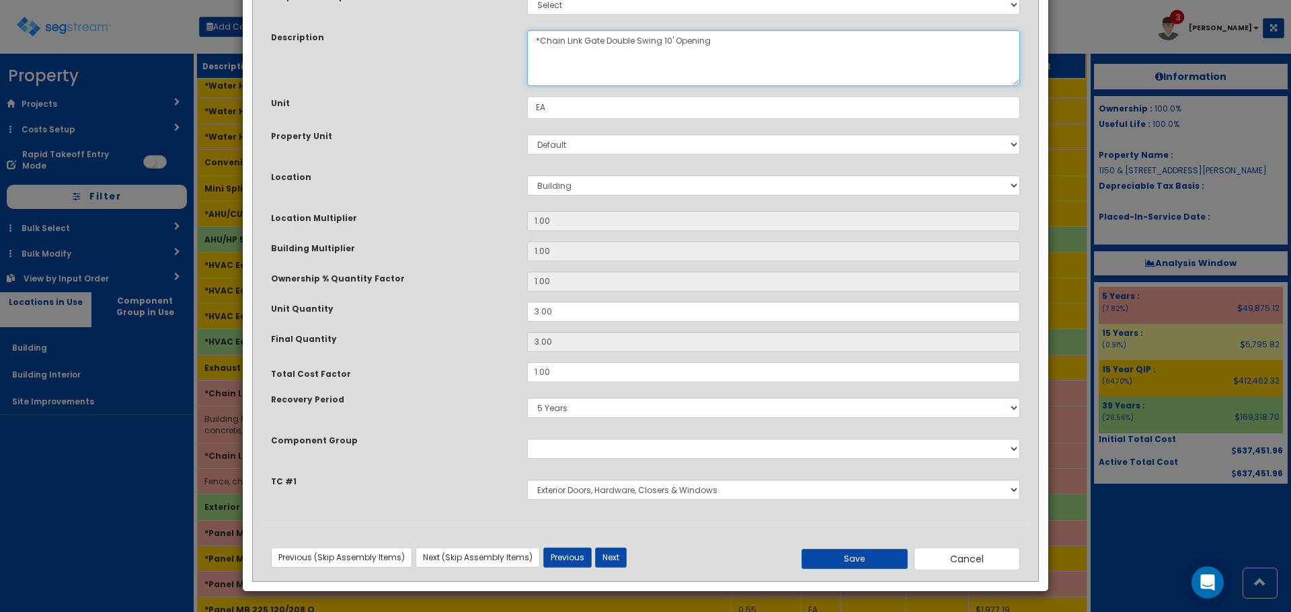
type textarea "*Chain Link Gate Double Swing 10' Opening"
click at [591, 555] on div "Previous (Skip Assembly Items) Next (Skip Assembly Items) Previous Next" at bounding box center [517, 558] width 513 height 20
click at [611, 555] on button "Next" at bounding box center [611, 558] width 32 height 20
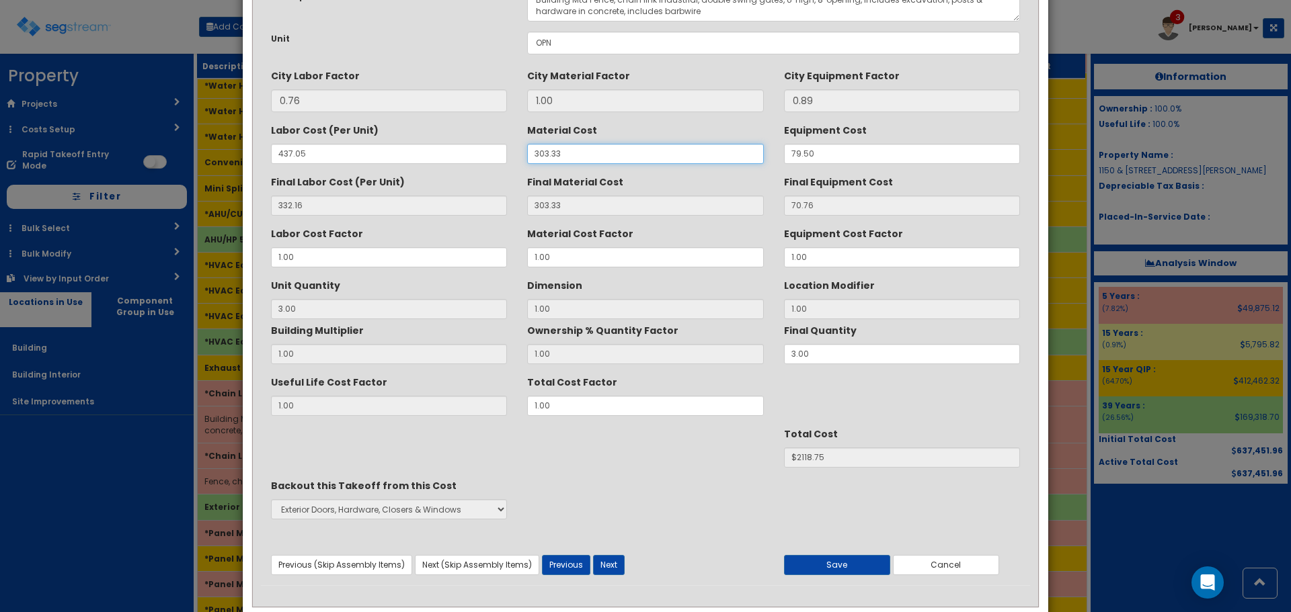
click at [573, 151] on input "303.33" at bounding box center [645, 154] width 236 height 20
drag, startPoint x: 520, startPoint y: 153, endPoint x: 477, endPoint y: 155, distance: 43.0
click at [477, 155] on div "Labor Cost (Per Unit) 437.05 Material Cost 303.33 Equipment Cost 79.50" at bounding box center [645, 141] width 769 height 45
type input "3"
type input "3.00"
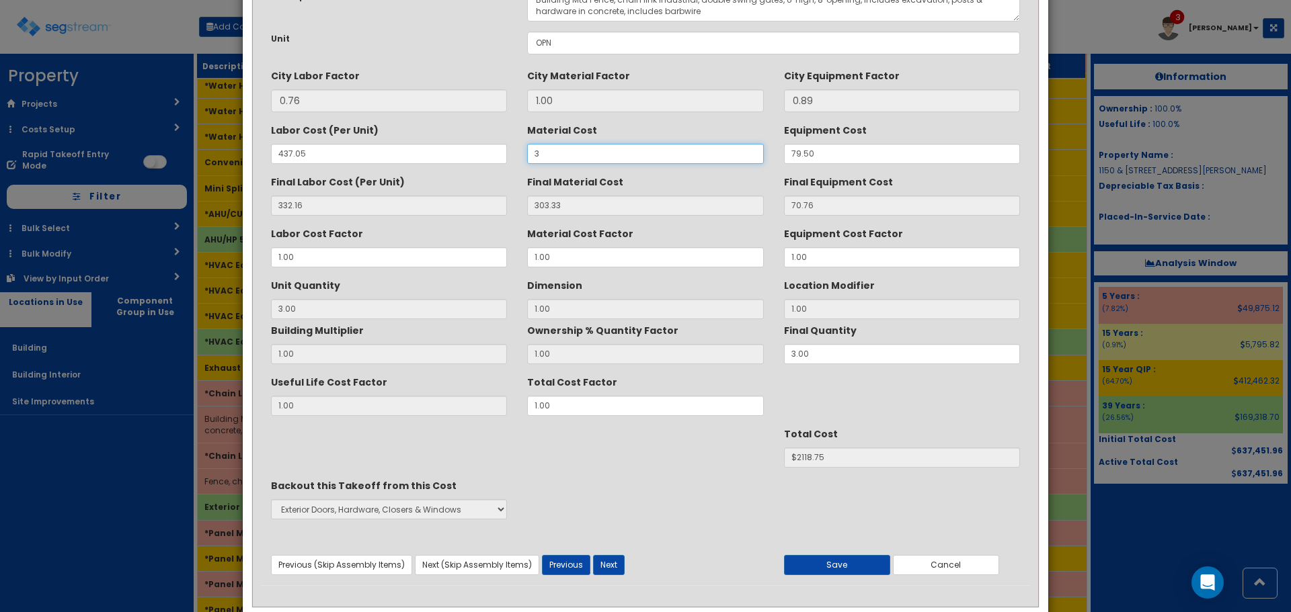
type input "70.75"
type input "3"
type input "$1217.73"
type input "379"
type input "379.00"
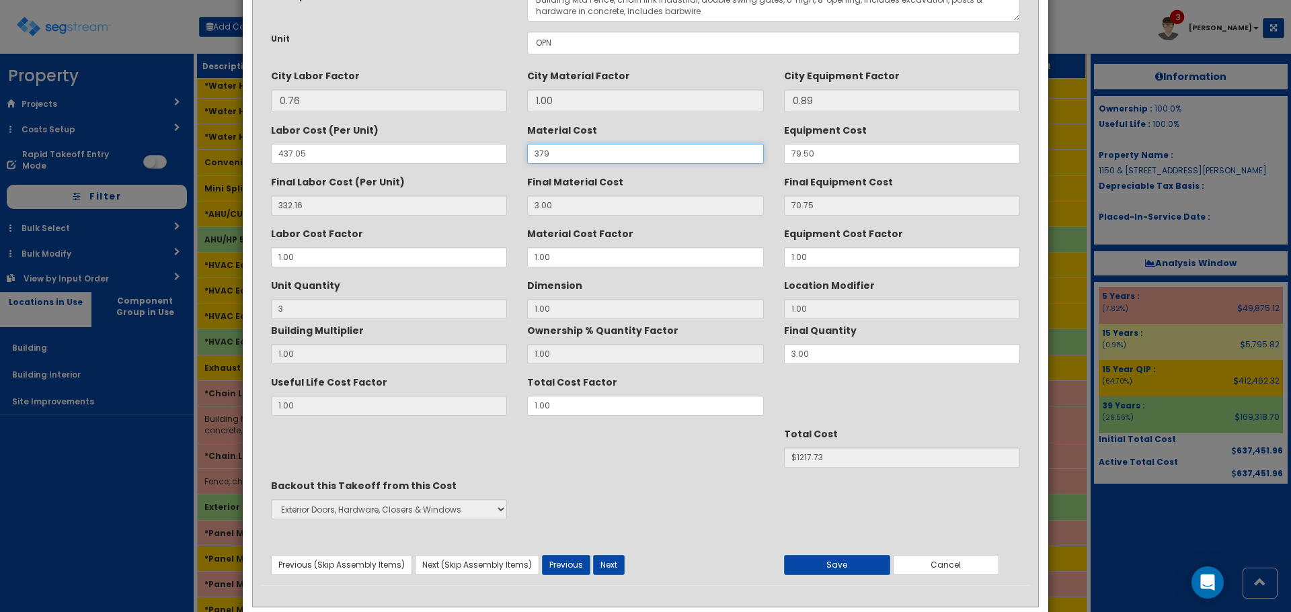
type input "$2345.73"
type input "379.16"
type input "$2346.21"
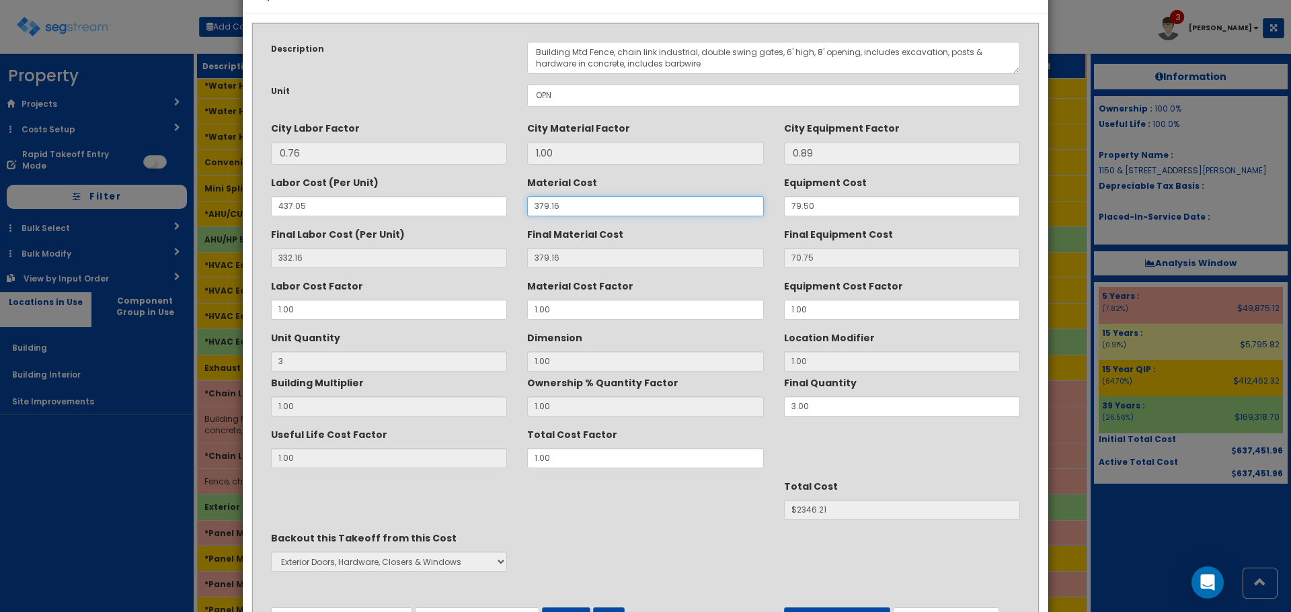
scroll to position [0, 0]
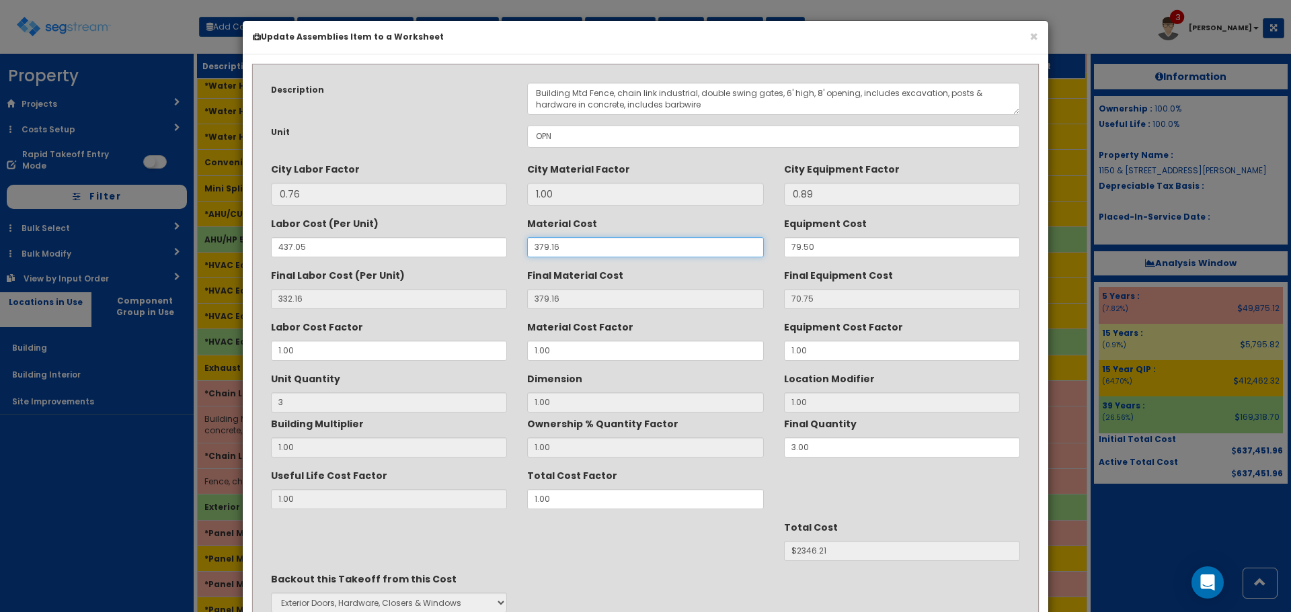
type input "379.16"
click at [811, 90] on textarea "Building Mtd Fence, chain link industrial, double swing gates, 6' high, 8' open…" at bounding box center [773, 99] width 493 height 32
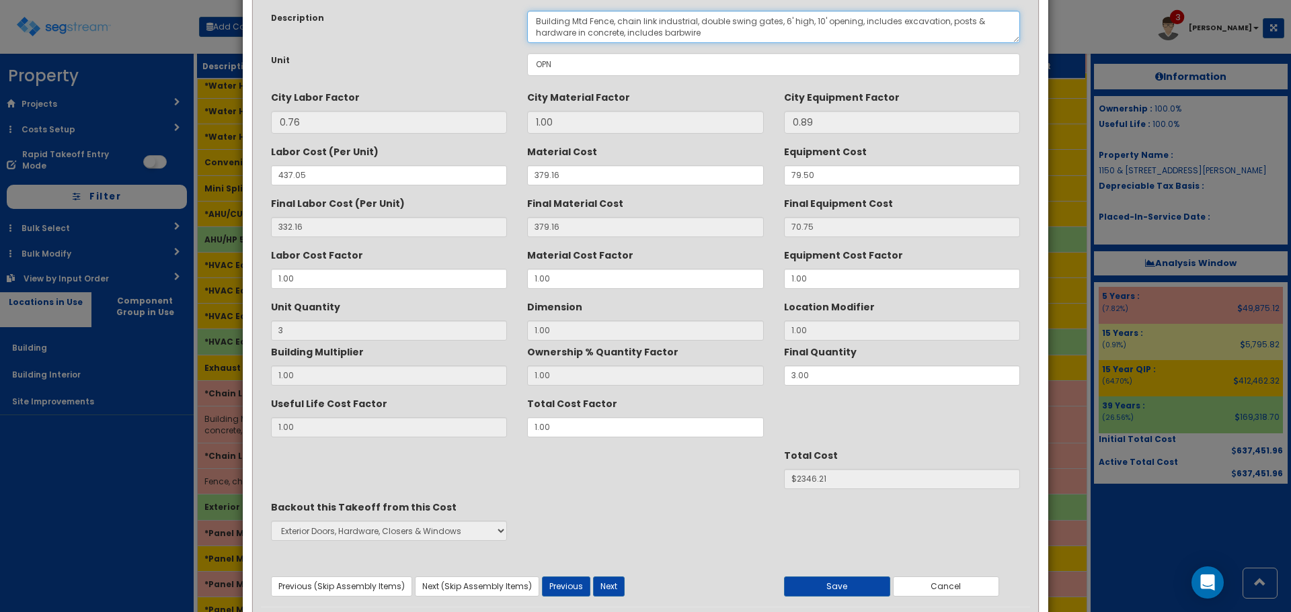
scroll to position [119, 0]
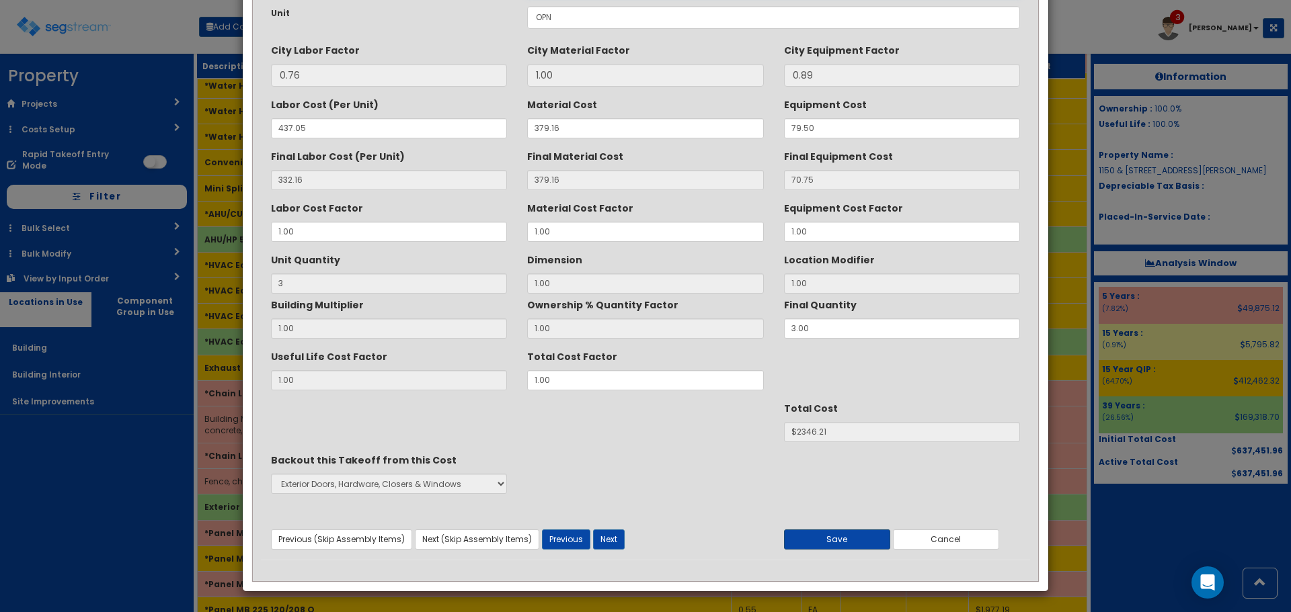
type textarea "Building Mtd Fence, chain link industrial, double swing gates, 6' high, 10' ope…"
click at [870, 543] on button "Save" at bounding box center [837, 540] width 106 height 20
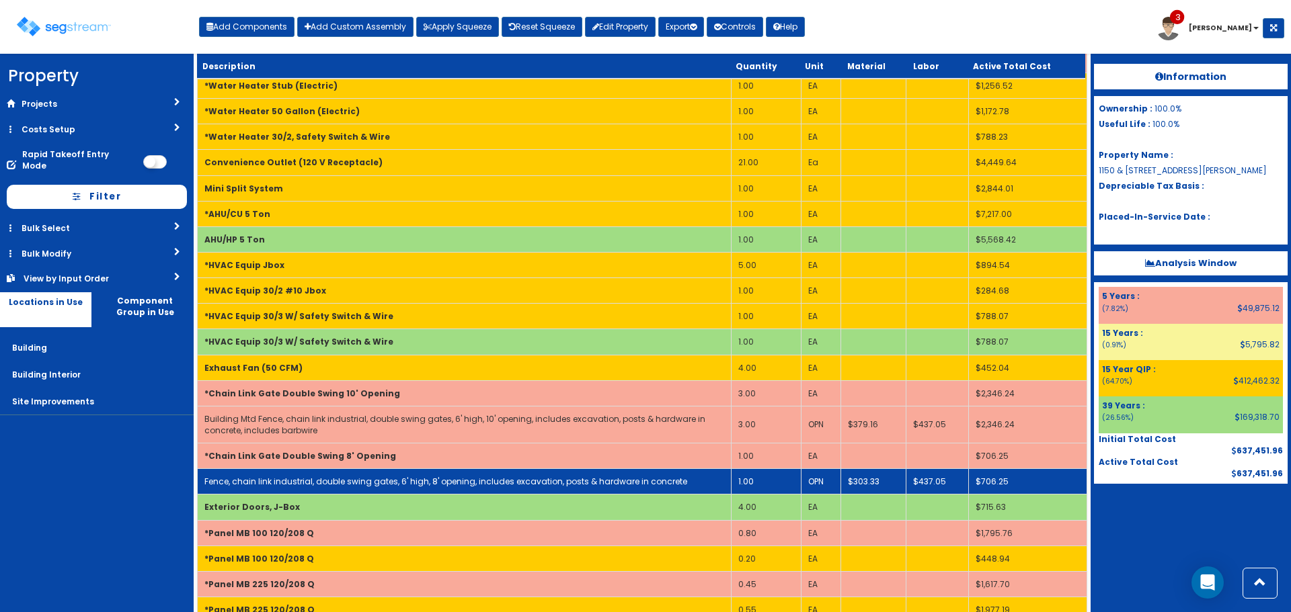
click at [489, 477] on link "Fence, chain link industrial, double swing gates, 6' high, 8' opening, includes…" at bounding box center [445, 481] width 483 height 11
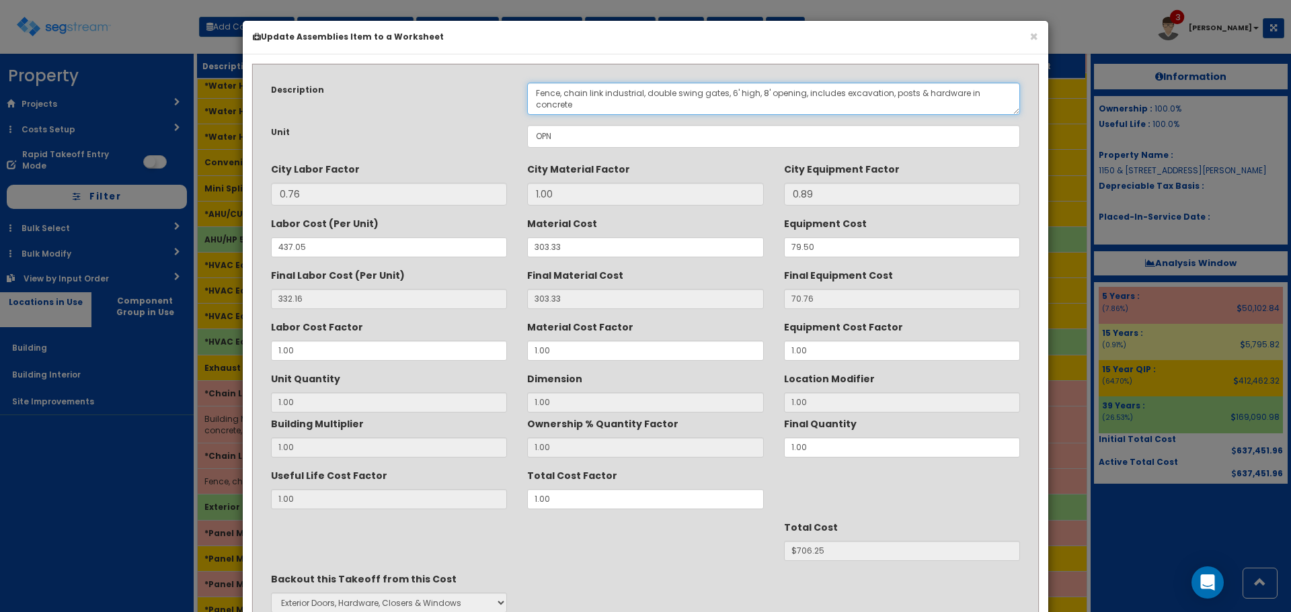
click at [1015, 95] on textarea "Fence, chain link industrial, double swing gates, 6' high, 8' opening, includes…" at bounding box center [773, 99] width 493 height 32
paste textarea ", includes barbwire"
click at [535, 91] on textarea "Fence, chain link industrial, double swing gates, 6' high, 8' opening, includes…" at bounding box center [773, 99] width 493 height 32
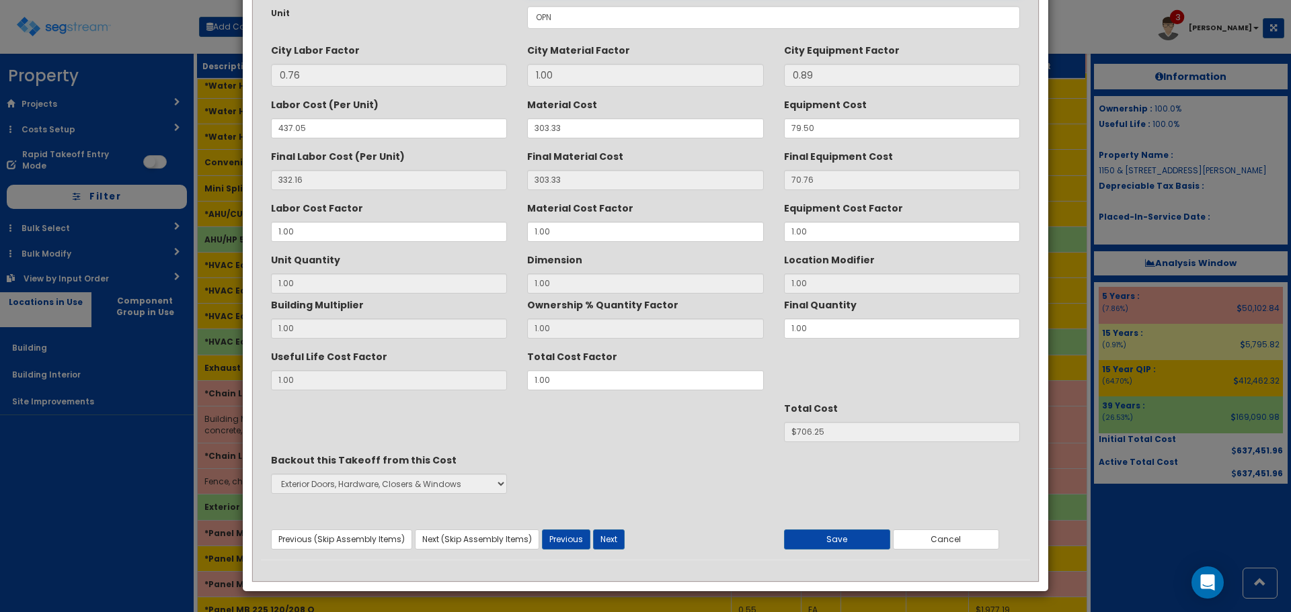
type textarea "Building Mtd Fence, chain link industrial, double swing gates, 6' high, 8' open…"
click at [486, 380] on div "Useful Life Cost Factor 1.00 Total Cost Factor 1.00" at bounding box center [645, 367] width 769 height 45
type input "1"
type input "70.75"
type input "1"
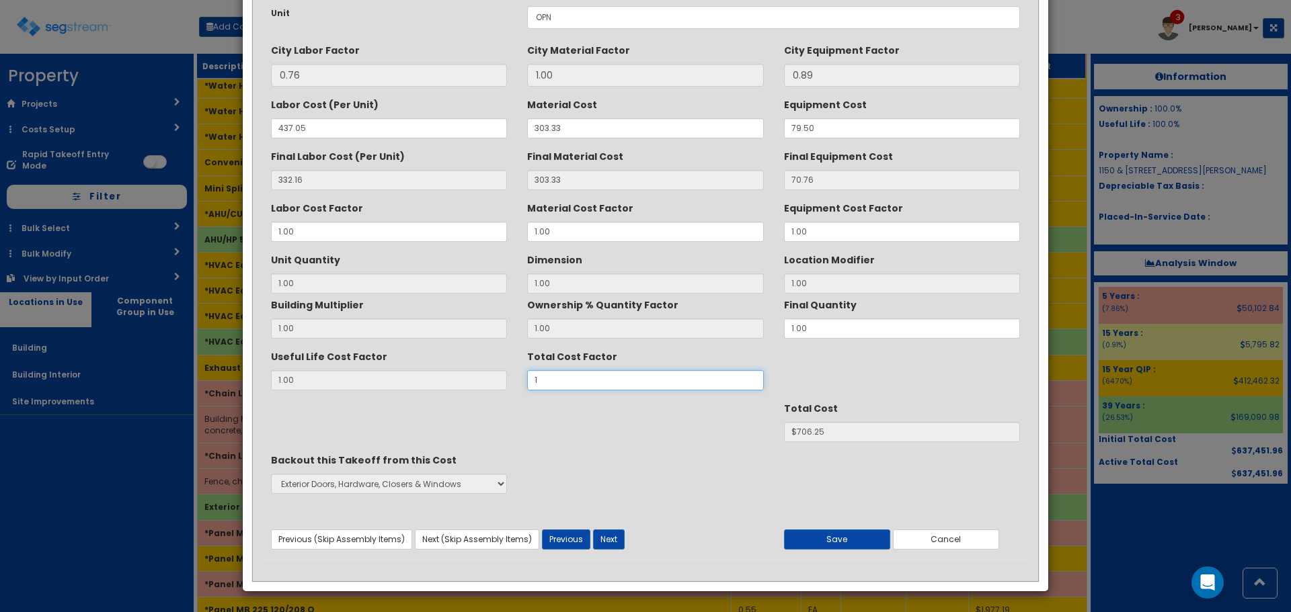
type input "$706.24"
type input "1.10"
type input "$776.86"
type input "1.10"
click at [827, 540] on button "Save" at bounding box center [837, 540] width 106 height 20
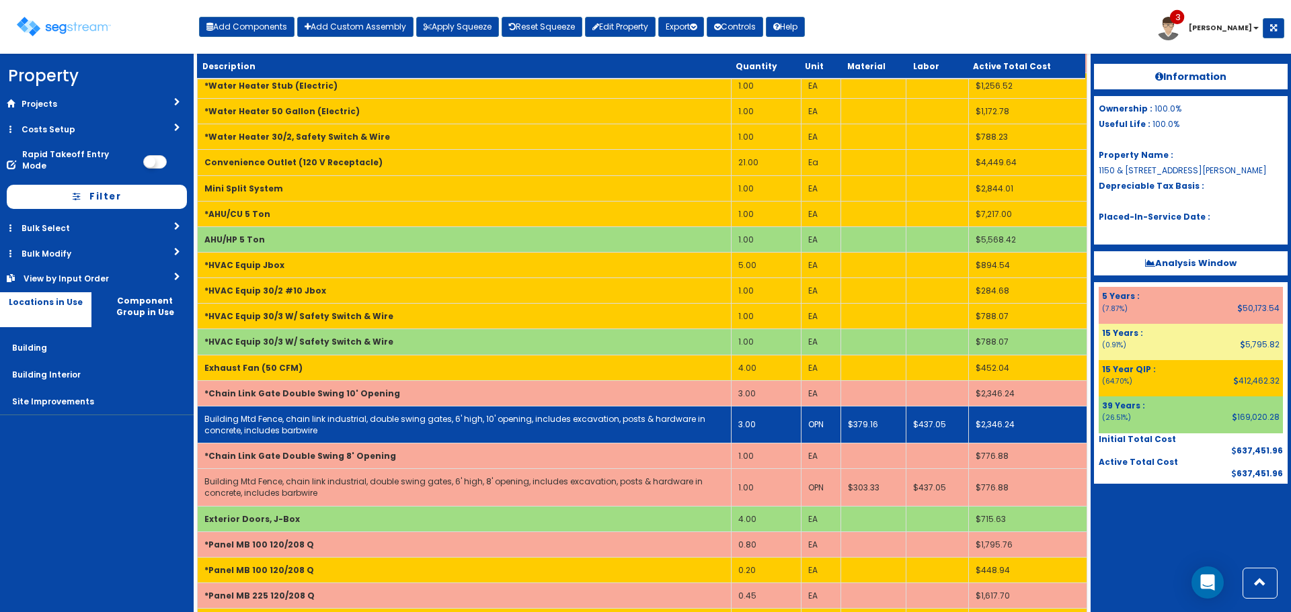
click at [546, 413] on link "Building Mtd Fence, chain link industrial, double swing gates, 6' high, 10' ope…" at bounding box center [454, 424] width 501 height 23
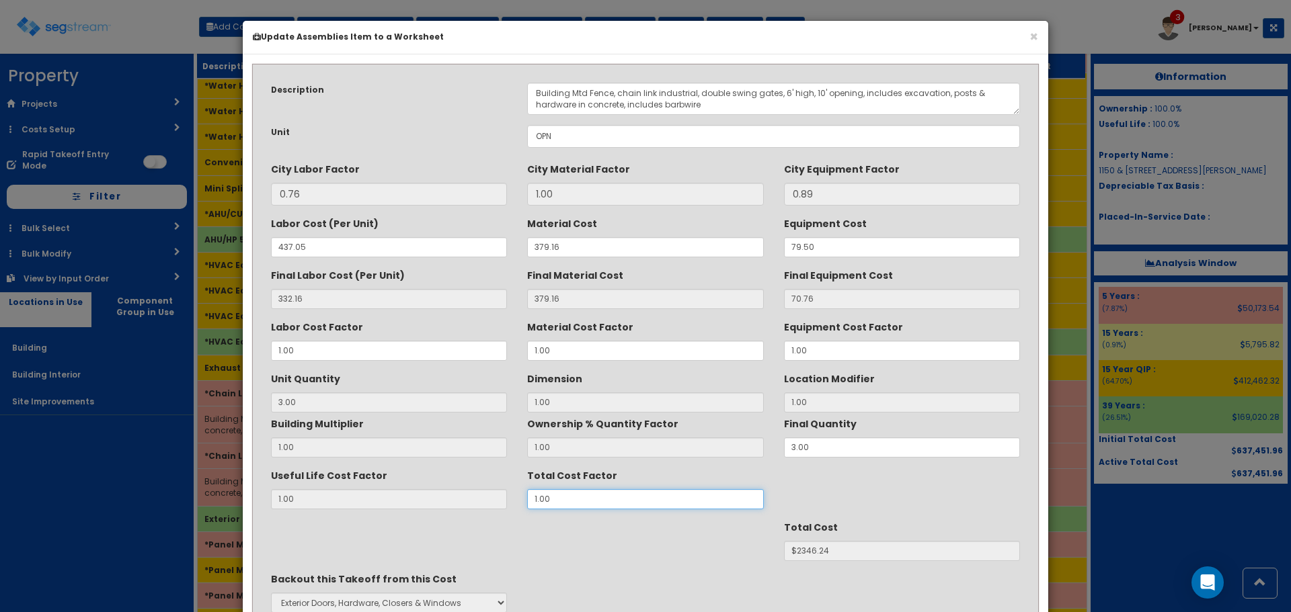
click at [425, 499] on div "Useful Life Cost Factor 1.00 Total Cost Factor 1.00" at bounding box center [645, 486] width 769 height 45
type input "1"
type input "70.75"
type input "3"
type input "$2346.21"
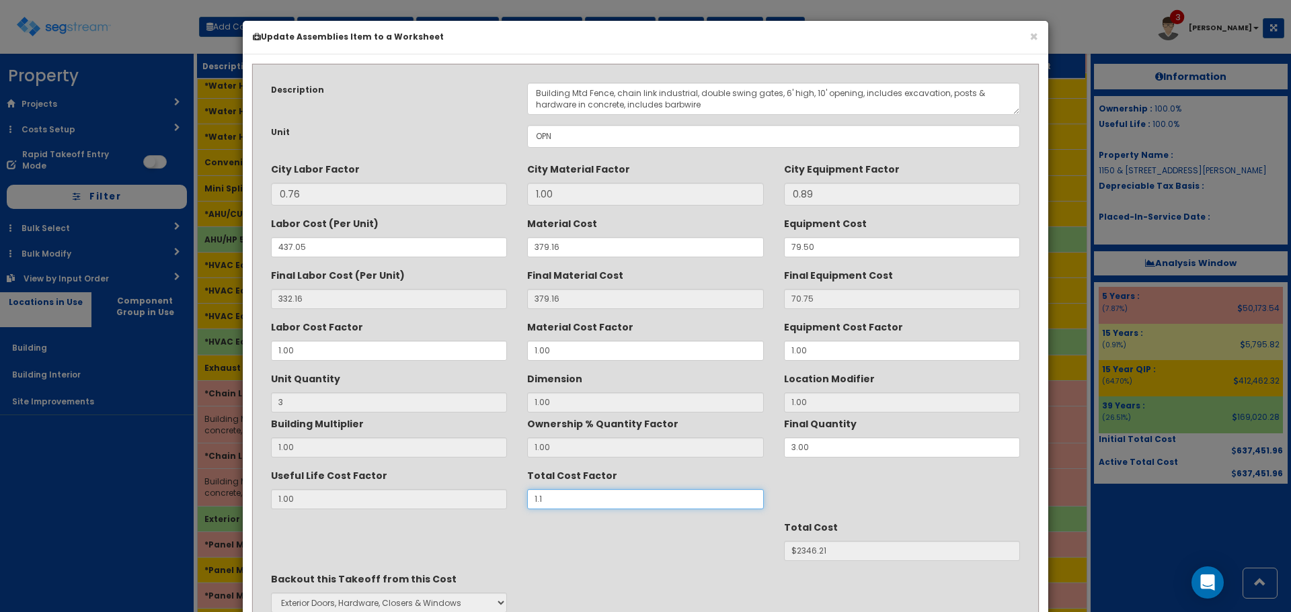
type input "1.10"
type input "$2580.83"
type input "1.10"
click at [571, 552] on div "Total Cost $2580.83" at bounding box center [645, 538] width 769 height 45
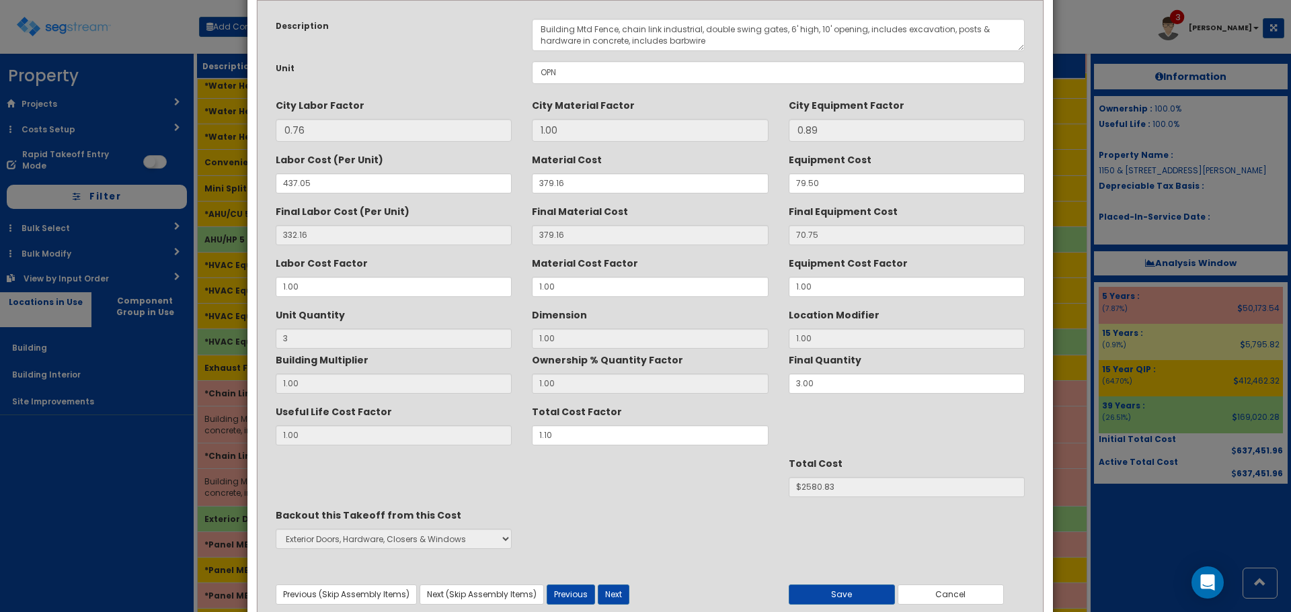
scroll to position [119, 0]
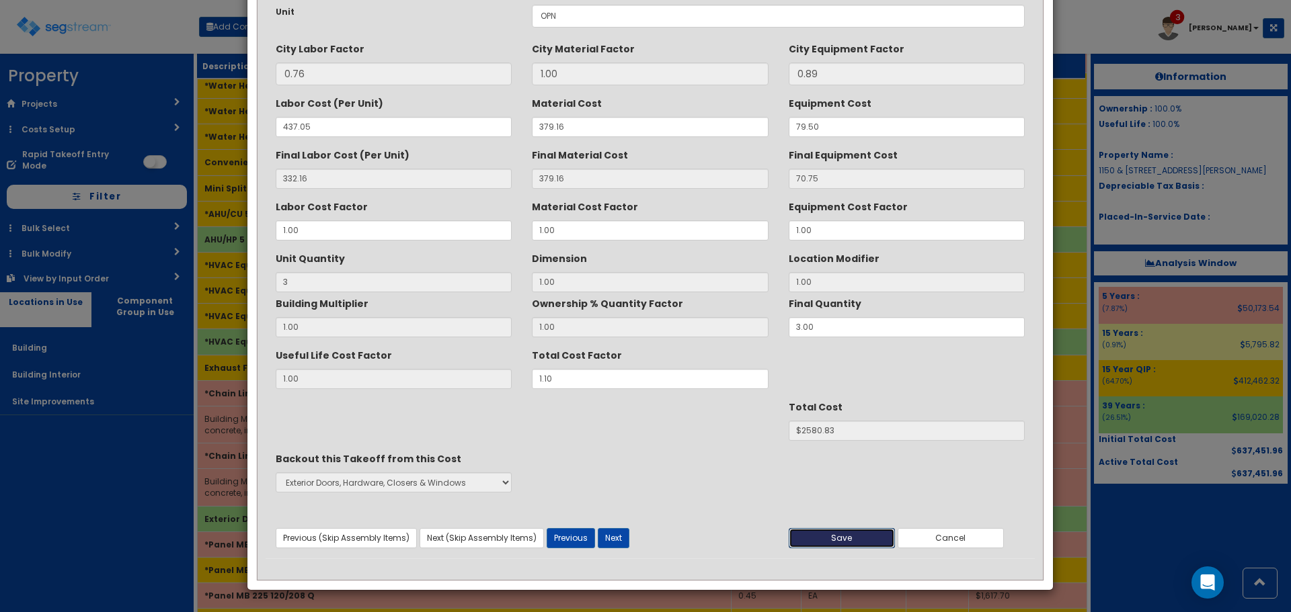
click at [803, 540] on button "Save" at bounding box center [841, 538] width 106 height 20
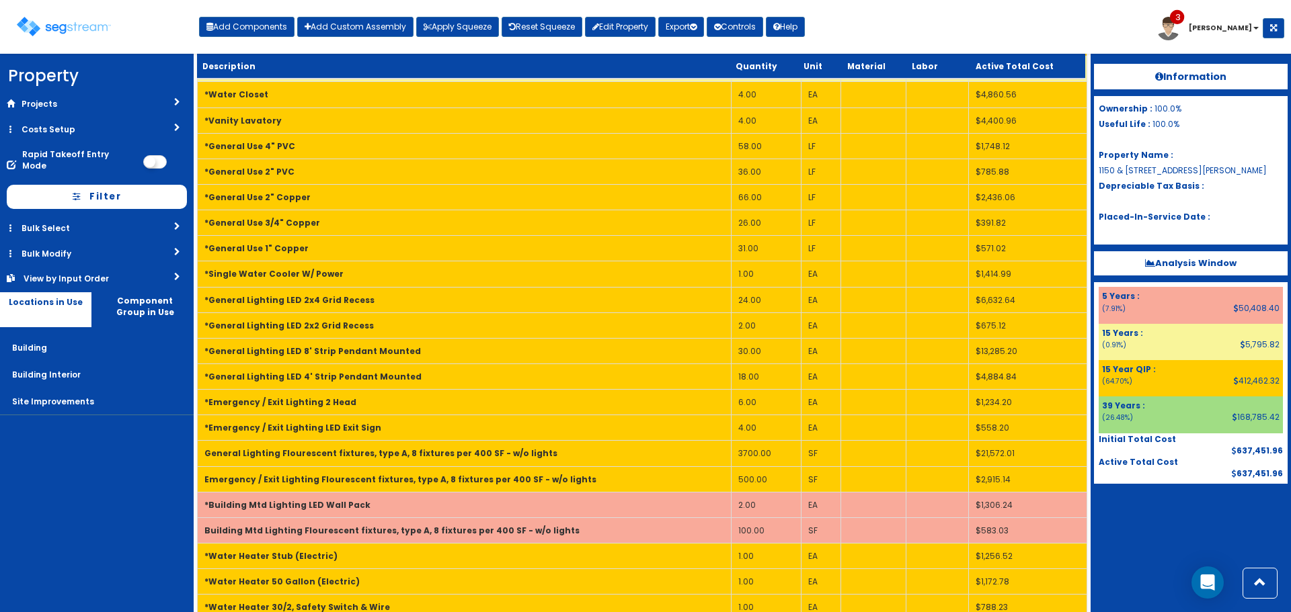
scroll to position [134, 0]
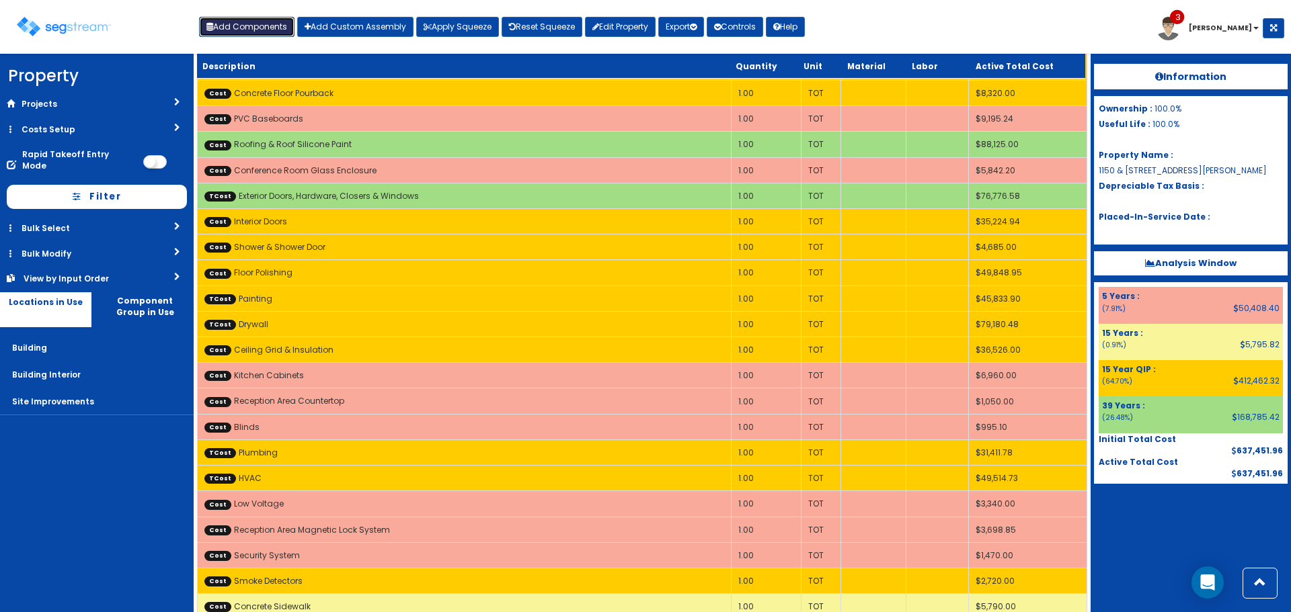
click at [269, 20] on button "Add Components" at bounding box center [246, 27] width 95 height 20
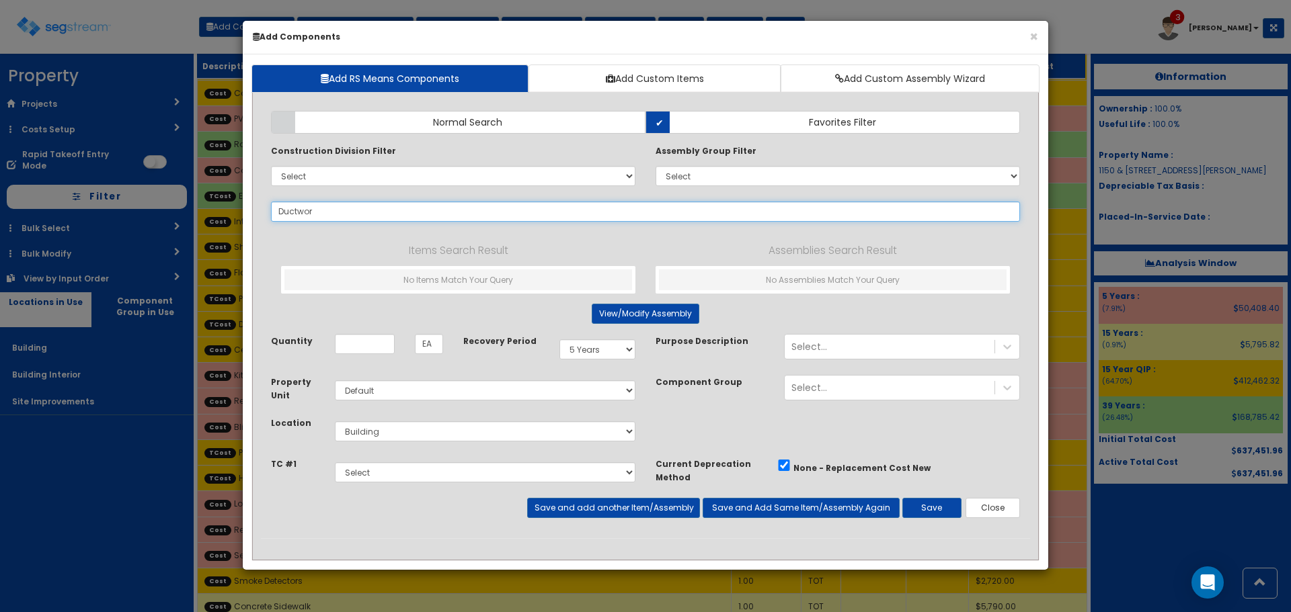
type input "Ductwork"
select select
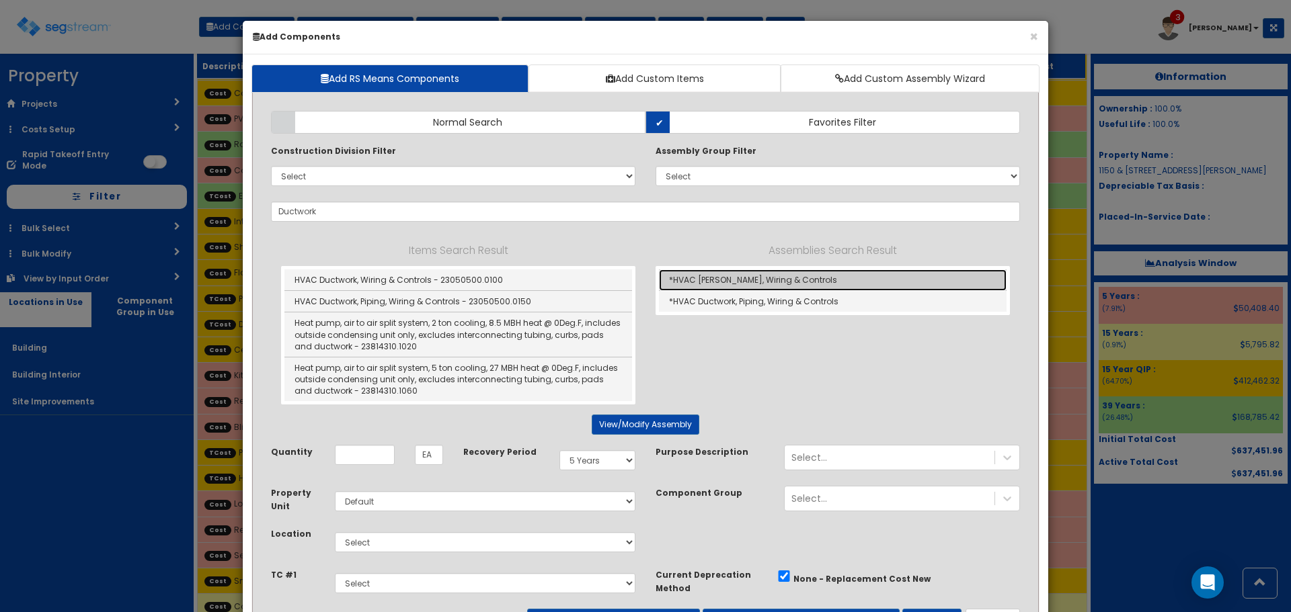
click at [698, 278] on link "*HVAC Ductwork, Wiring & Controls" at bounding box center [832, 281] width 347 height 22
type input "*HVAC Ductwork, Wiring & Controls"
type input "SF"
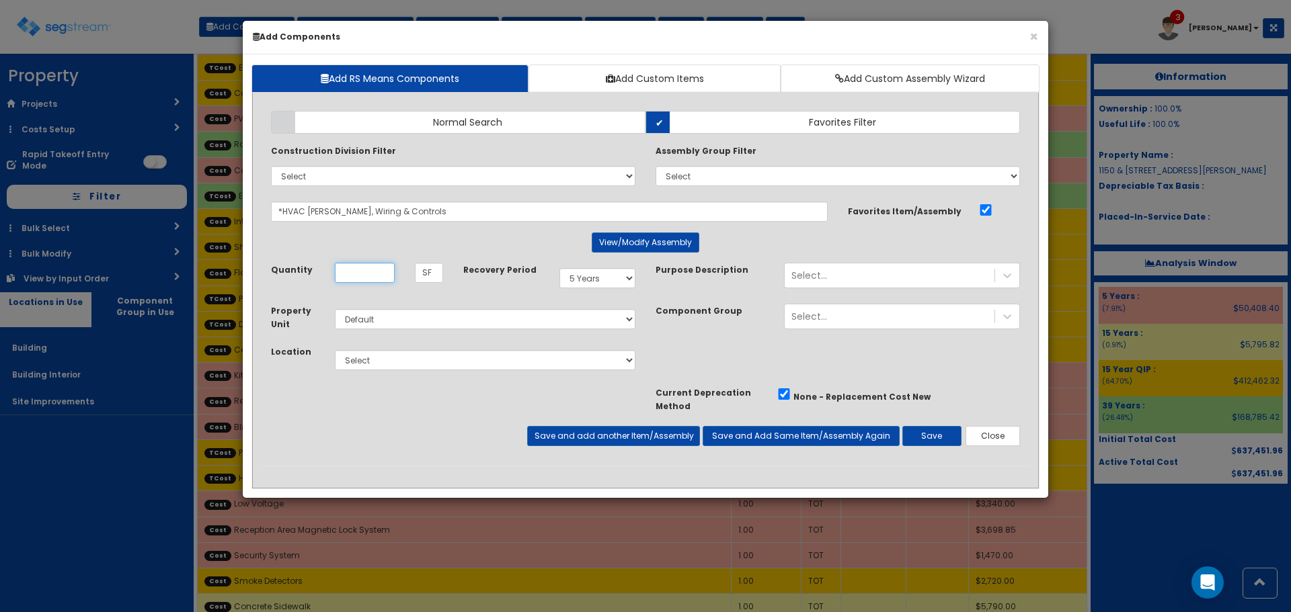
scroll to position [0, 0]
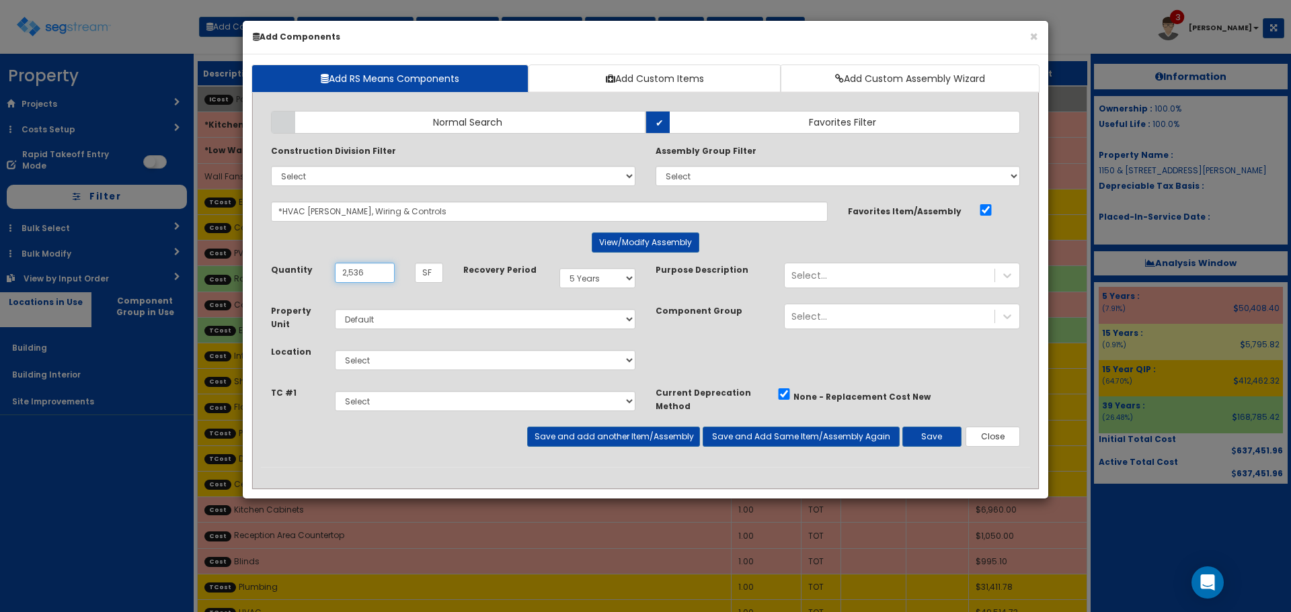
type input "2,536"
select select "15Y_1"
select select "7"
select select "5278017"
click at [622, 442] on button "Save and add another Item/Assembly" at bounding box center [613, 437] width 172 height 20
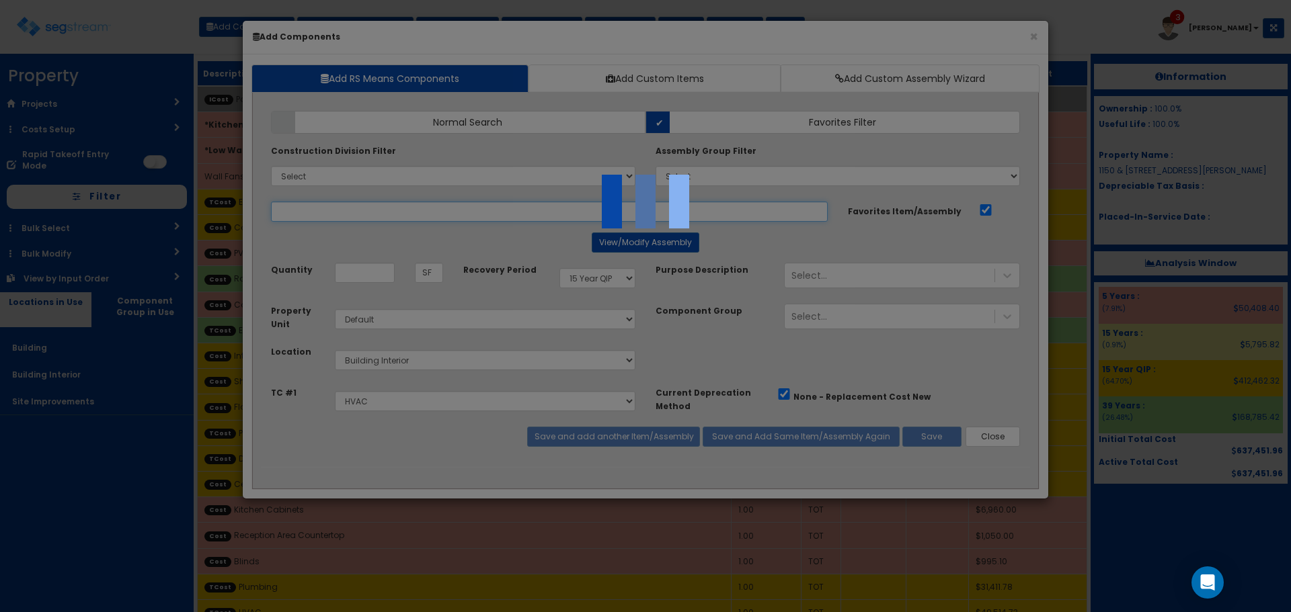
select select "5278017"
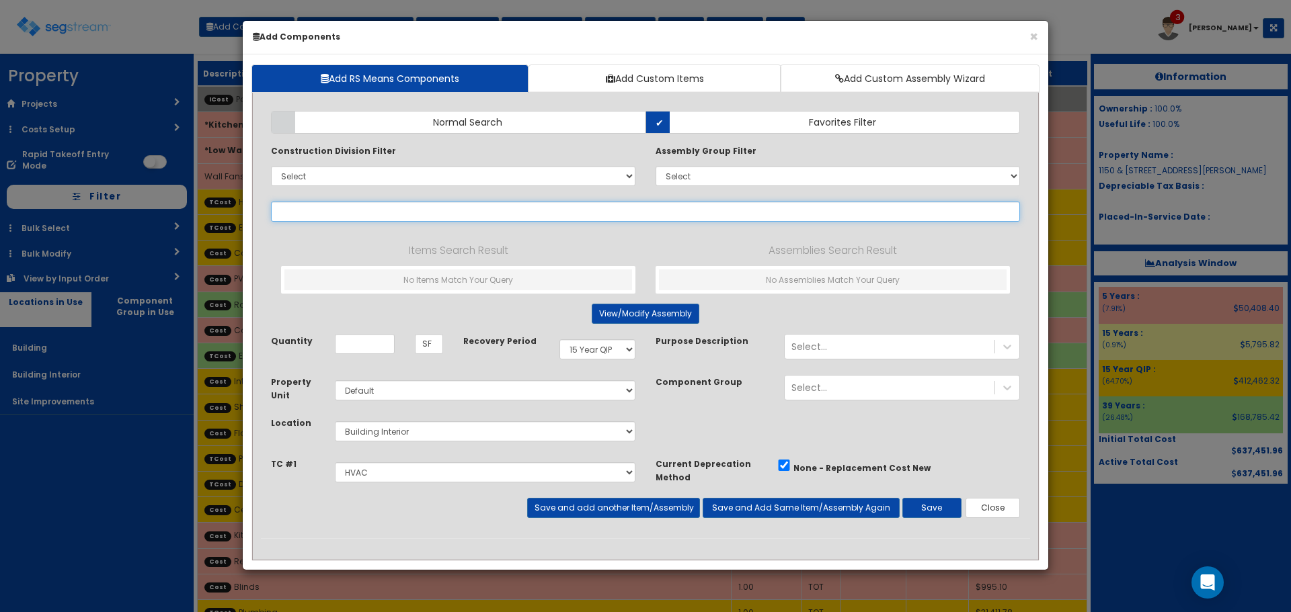
click at [548, 212] on input "text" at bounding box center [645, 212] width 749 height 20
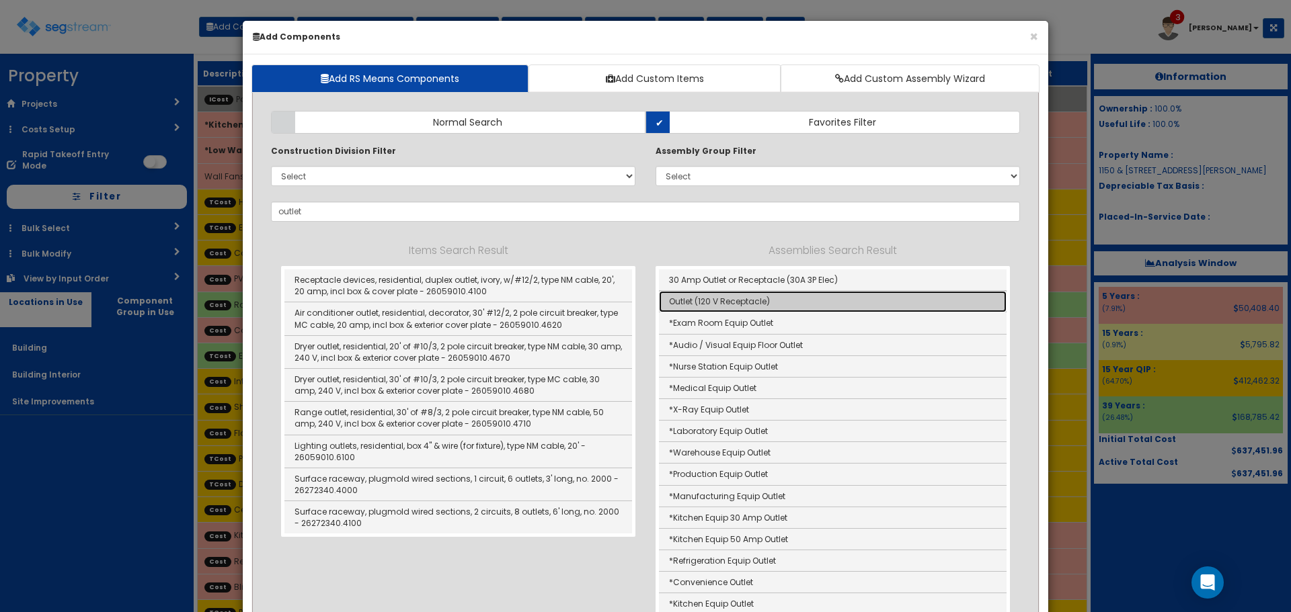
click at [696, 305] on link "Outlet (120 V Receptacle)" at bounding box center [832, 302] width 347 height 22
type input "Outlet (120 V Receptacle)"
type input "Ea"
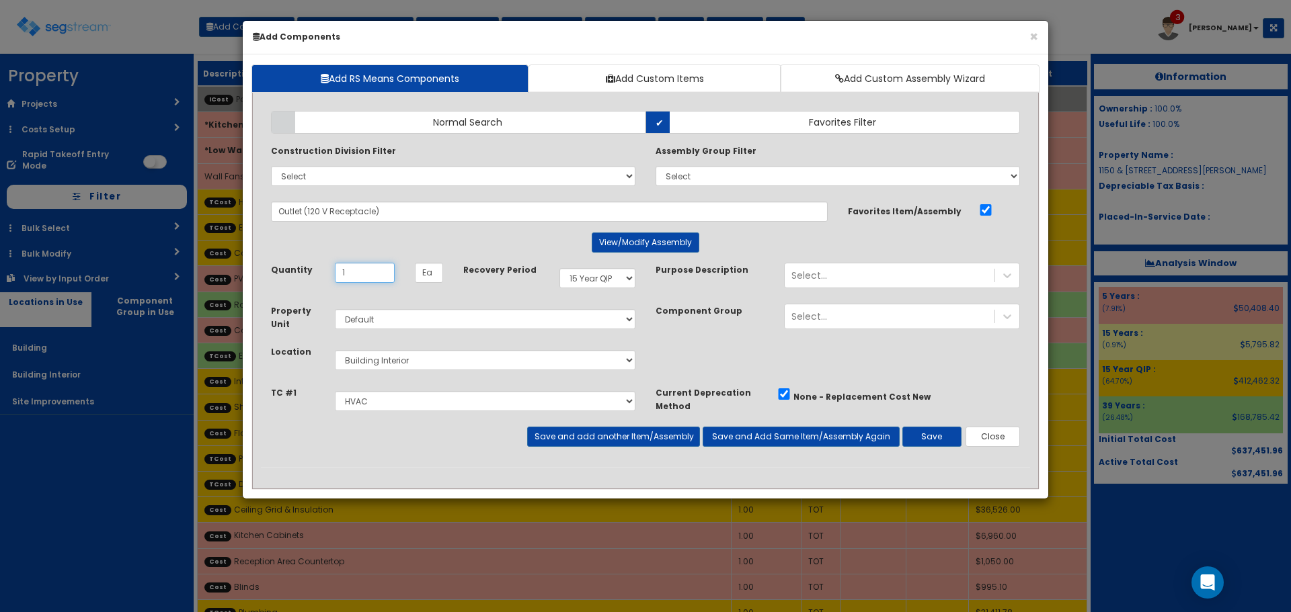
type input "1"
select select "5Y"
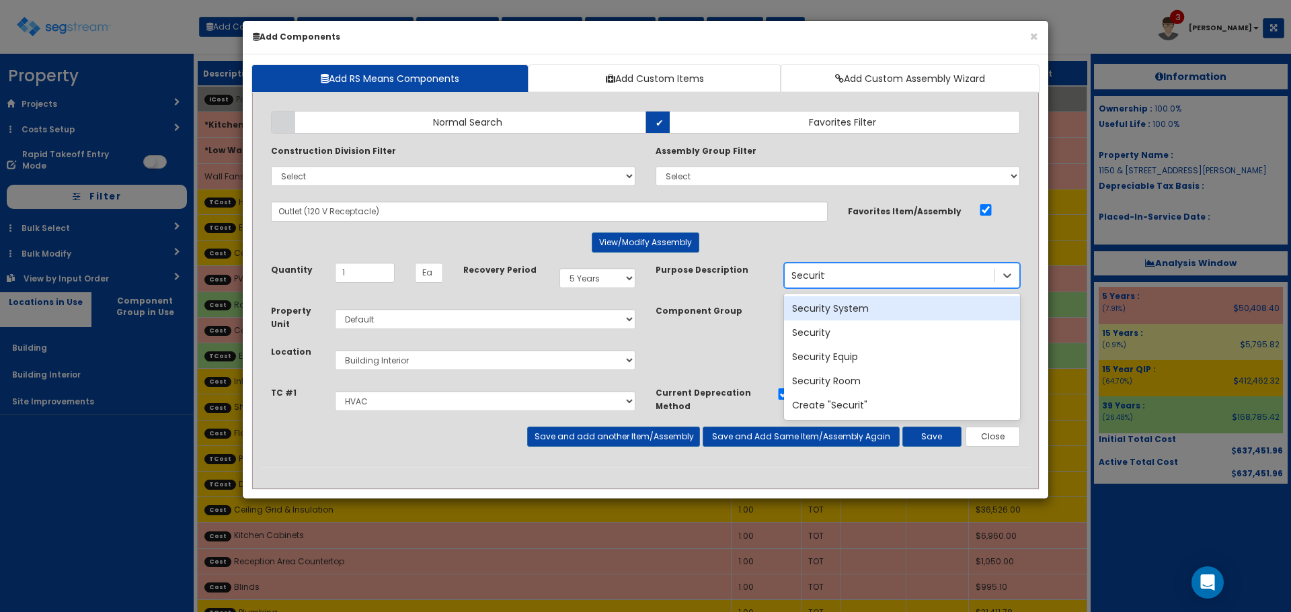
type input "Security S"
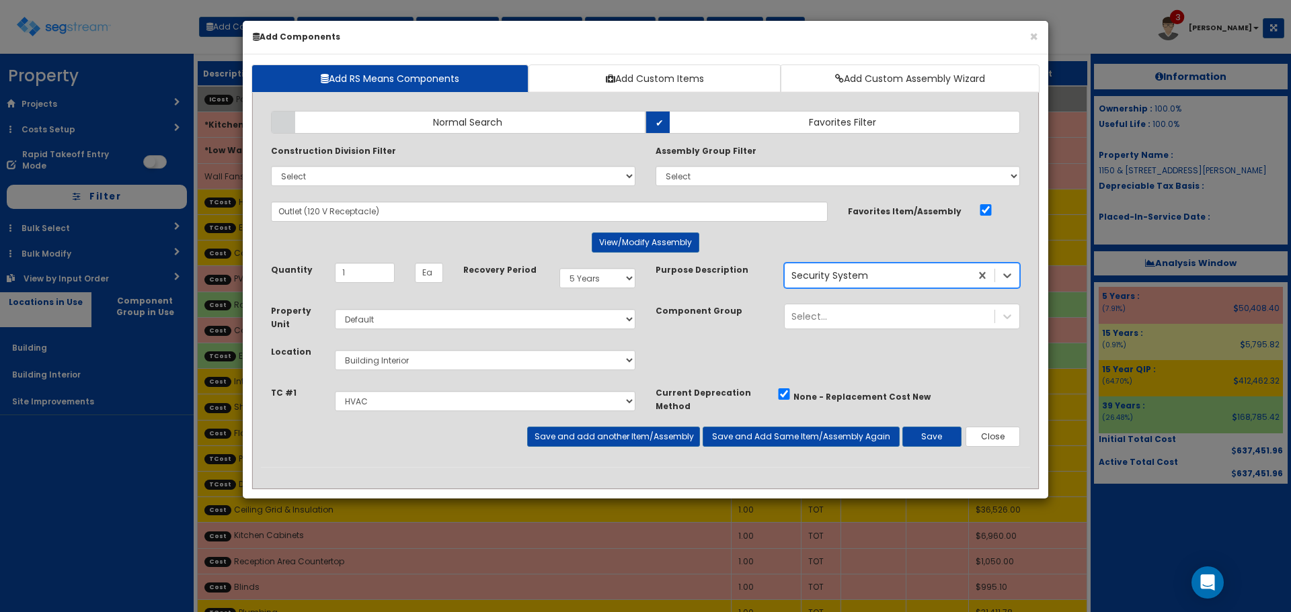
click at [532, 424] on div "Takeoff Cost Select Exterior Doors, Hardware, Closers & Windows Painting Drywal…" at bounding box center [453, 406] width 384 height 41
click at [535, 416] on div "Select Exterior Doors, Hardware, Closers & Windows Painting Drywall Plumbing HV…" at bounding box center [485, 401] width 321 height 31
click at [535, 411] on select "Select Exterior Doors, Hardware, Closers & Windows Painting Drywall Plumbing HV…" at bounding box center [485, 401] width 300 height 20
select select "5280137"
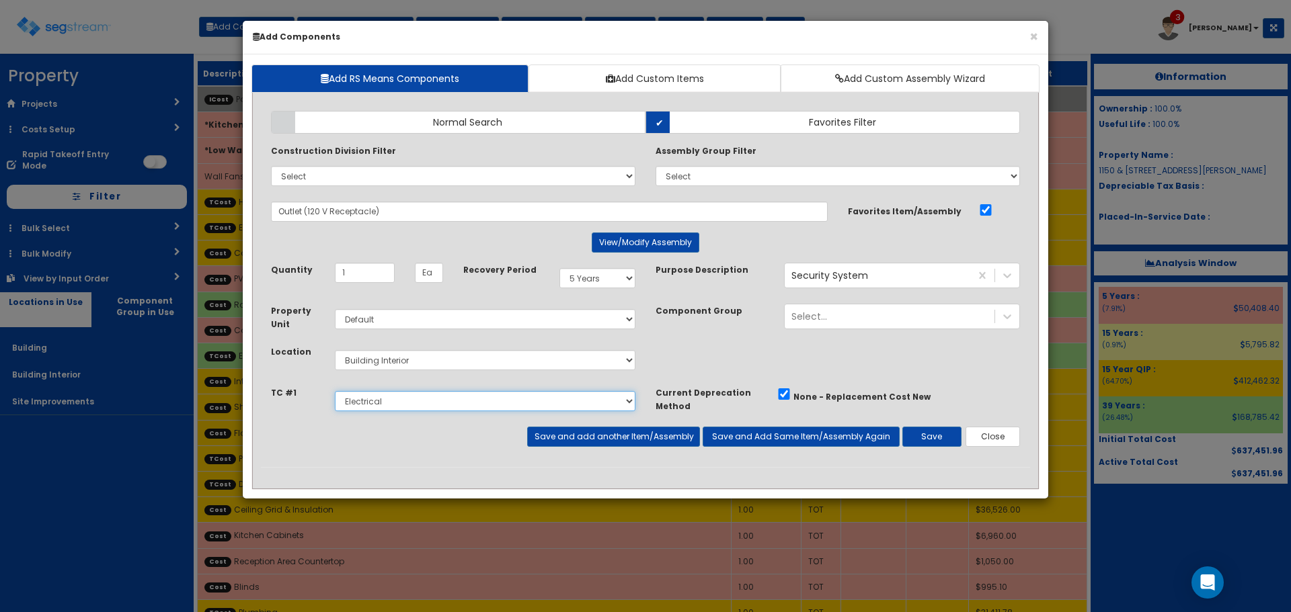
click at [335, 391] on select "Select Exterior Doors, Hardware, Closers & Windows Painting Drywall Plumbing HV…" at bounding box center [485, 401] width 300 height 20
click at [928, 436] on button "Save" at bounding box center [931, 437] width 59 height 20
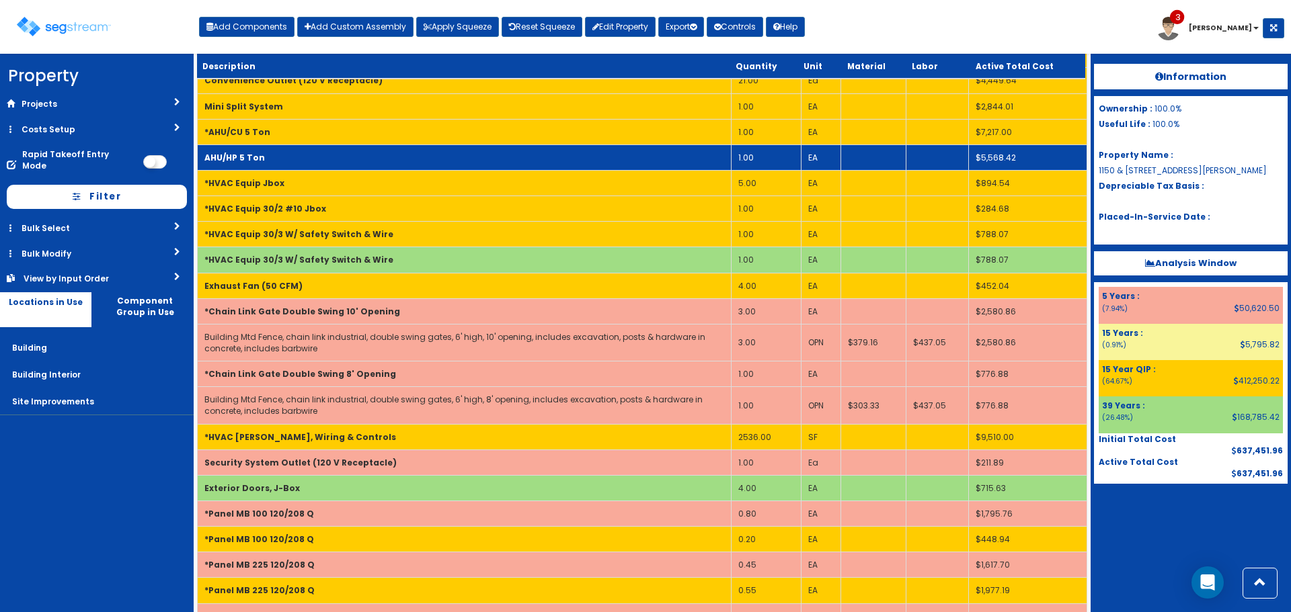
scroll to position [1201, 0]
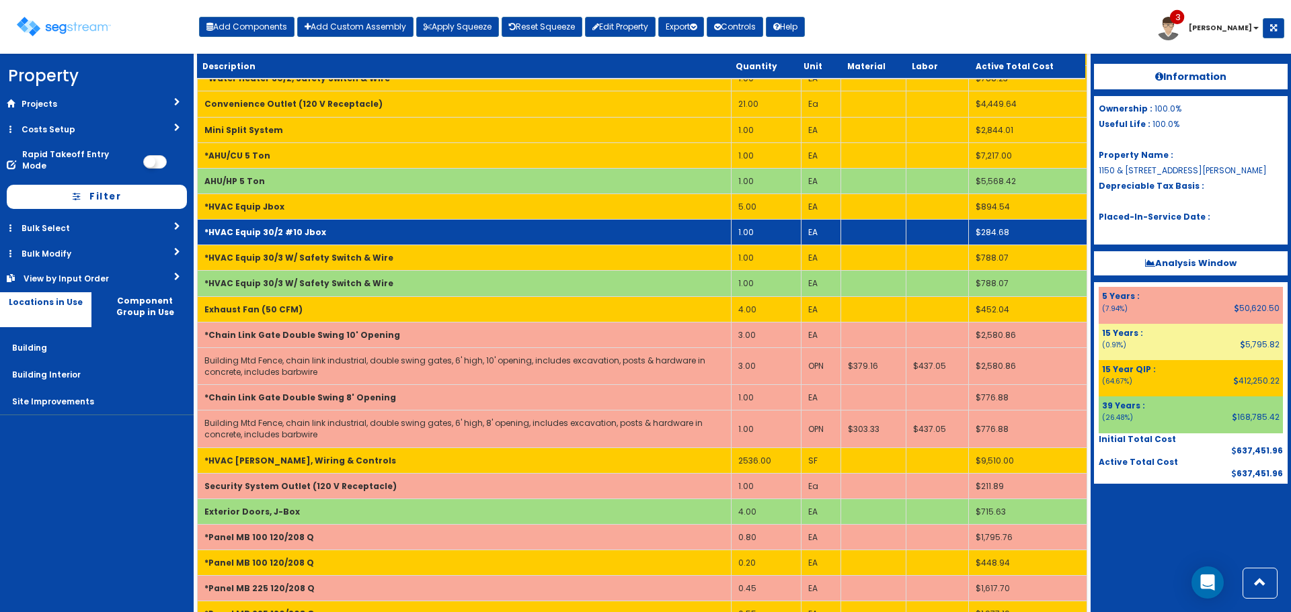
click at [457, 233] on td "*HVAC Equip 30/2 #10 Jbox" at bounding box center [465, 233] width 534 height 26
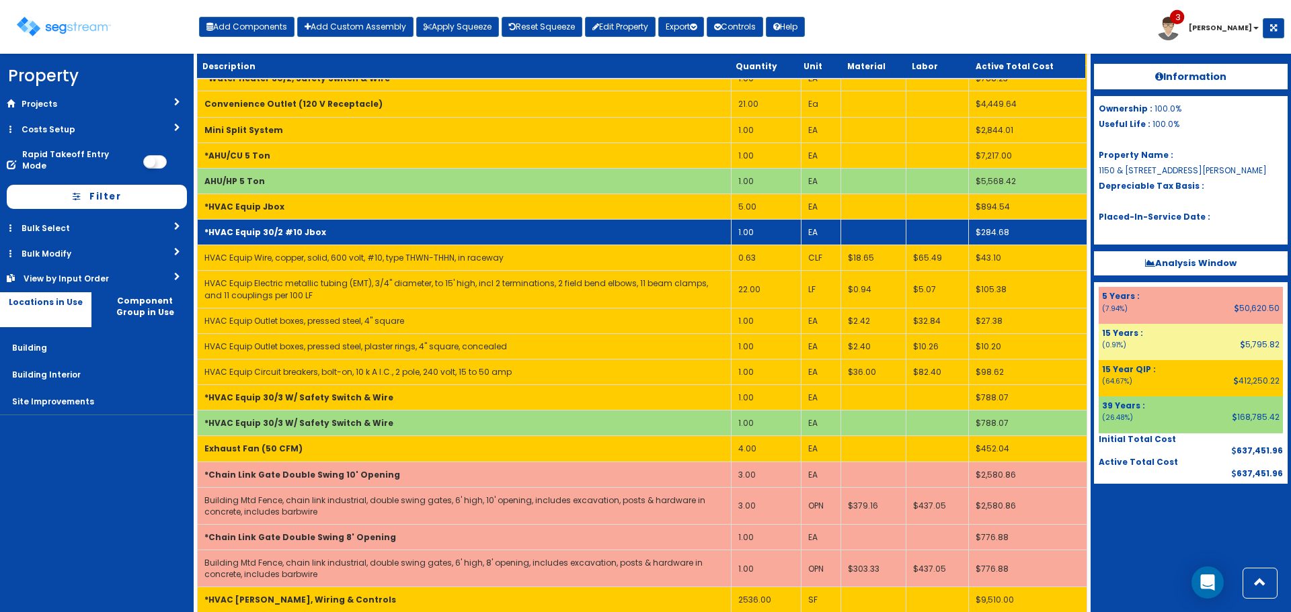
click at [457, 233] on td "*HVAC Equip 30/2 #10 Jbox" at bounding box center [465, 233] width 534 height 26
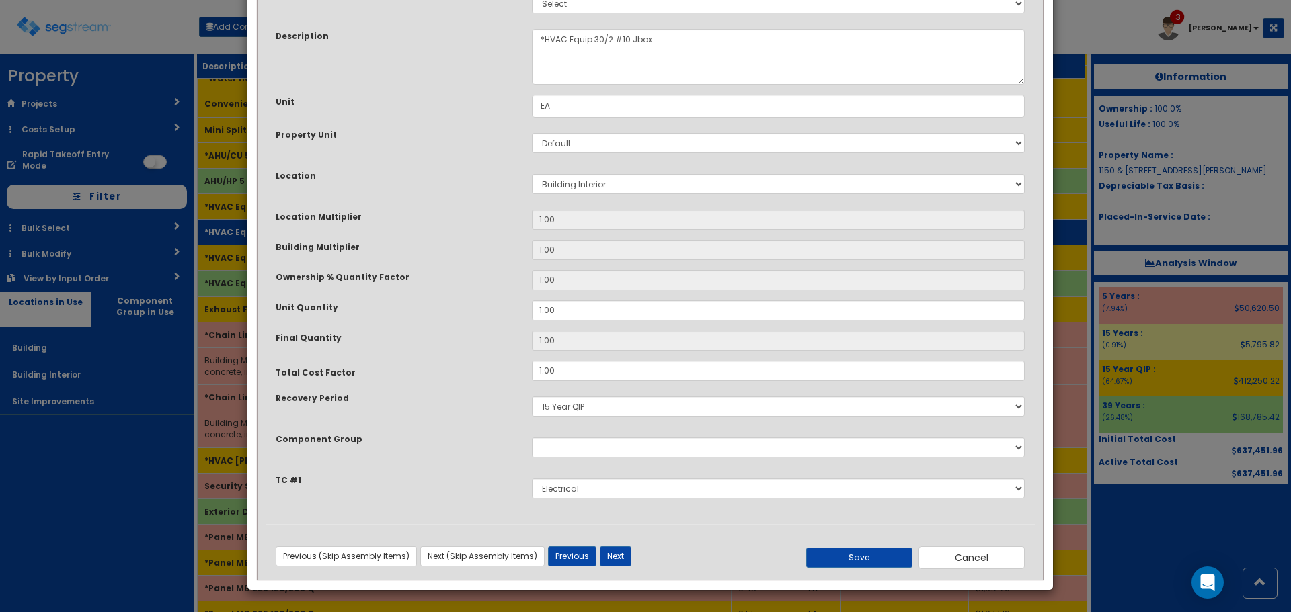
scroll to position [0, 0]
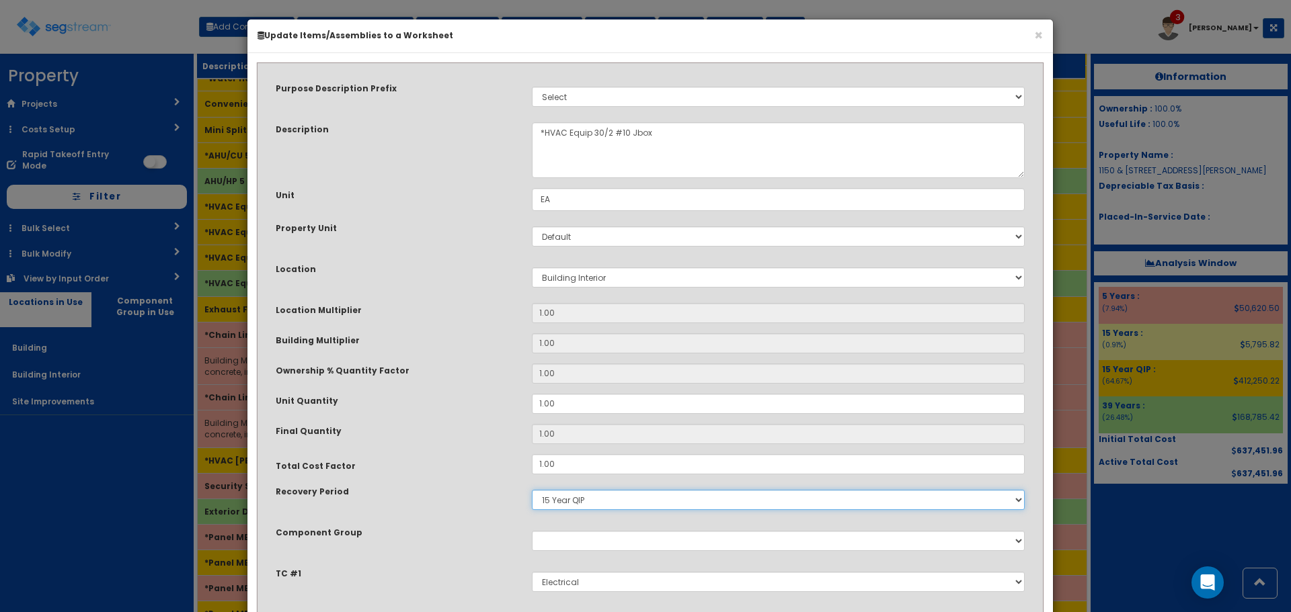
click at [624, 499] on select "5 Years 7 Years 9 Years 10 Years 15 Years 15 Year QLI 15 Year QRP 15 Year QIP 2…" at bounding box center [778, 500] width 493 height 20
select select "39Y"
click at [532, 490] on select "5 Years 7 Years 9 Years 10 Years 15 Years 15 Year QLI 15 Year QRP 15 Year QIP 2…" at bounding box center [778, 500] width 493 height 20
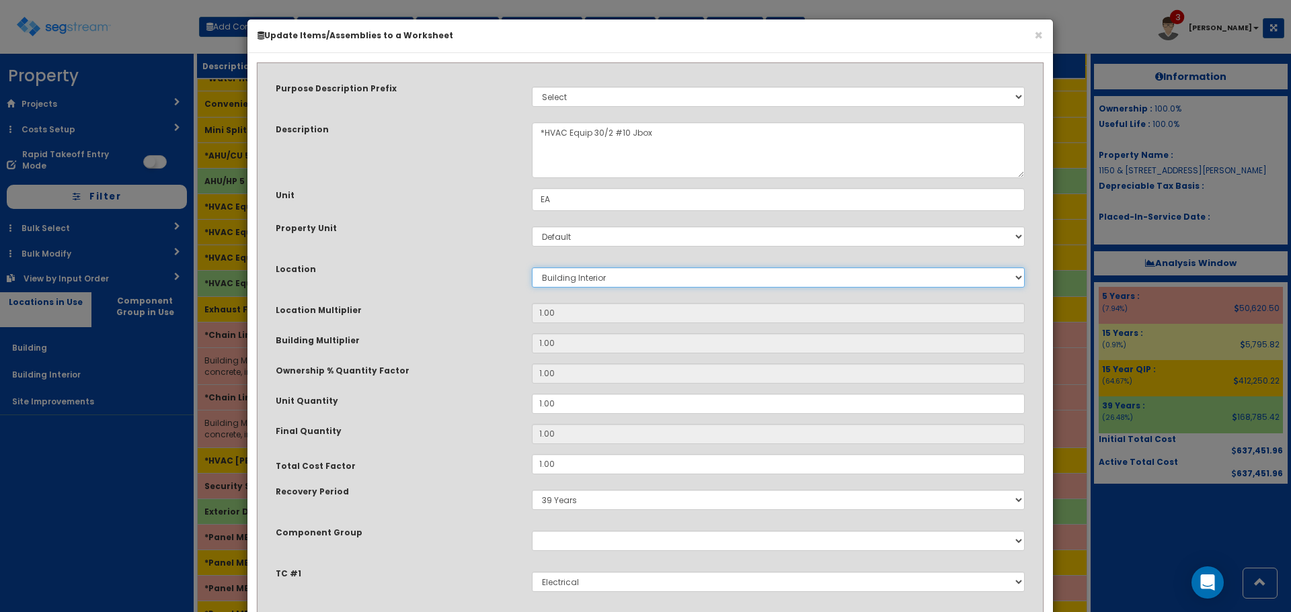
click at [618, 282] on select "Select Building Building Interior Site Improvements Add New Location" at bounding box center [778, 278] width 493 height 20
click at [426, 260] on div "Purpose Description Prefix Select Stair Construction, A/V System A/V System Equ…" at bounding box center [649, 344] width 769 height 546
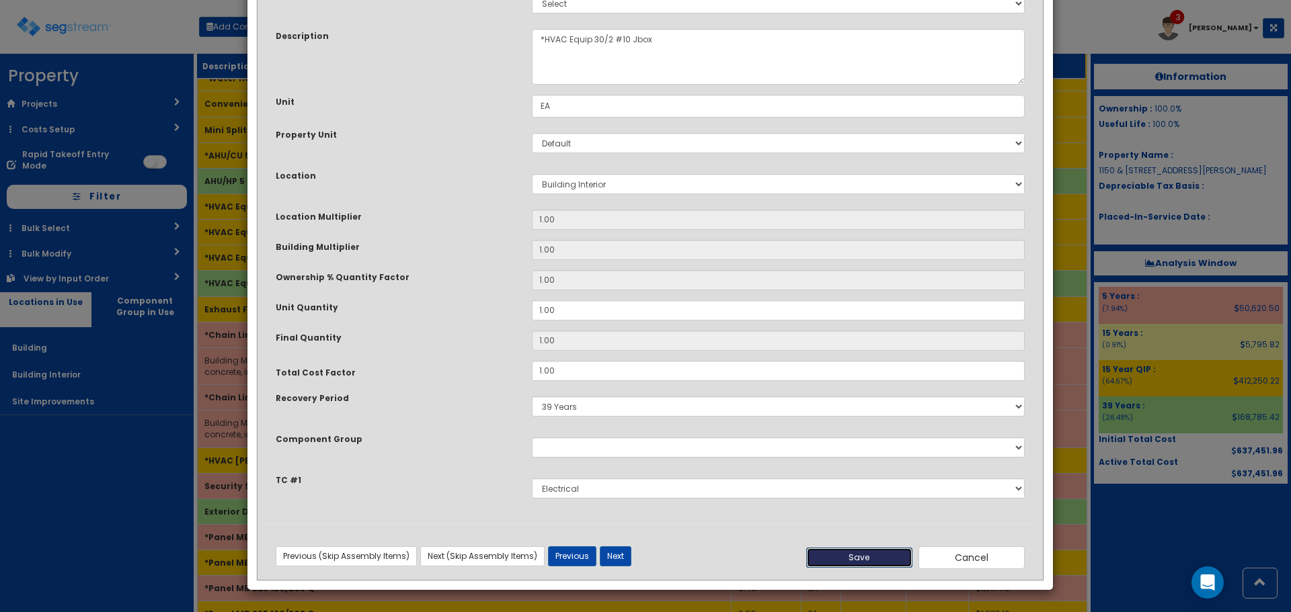
click at [839, 557] on button "Save" at bounding box center [859, 558] width 106 height 20
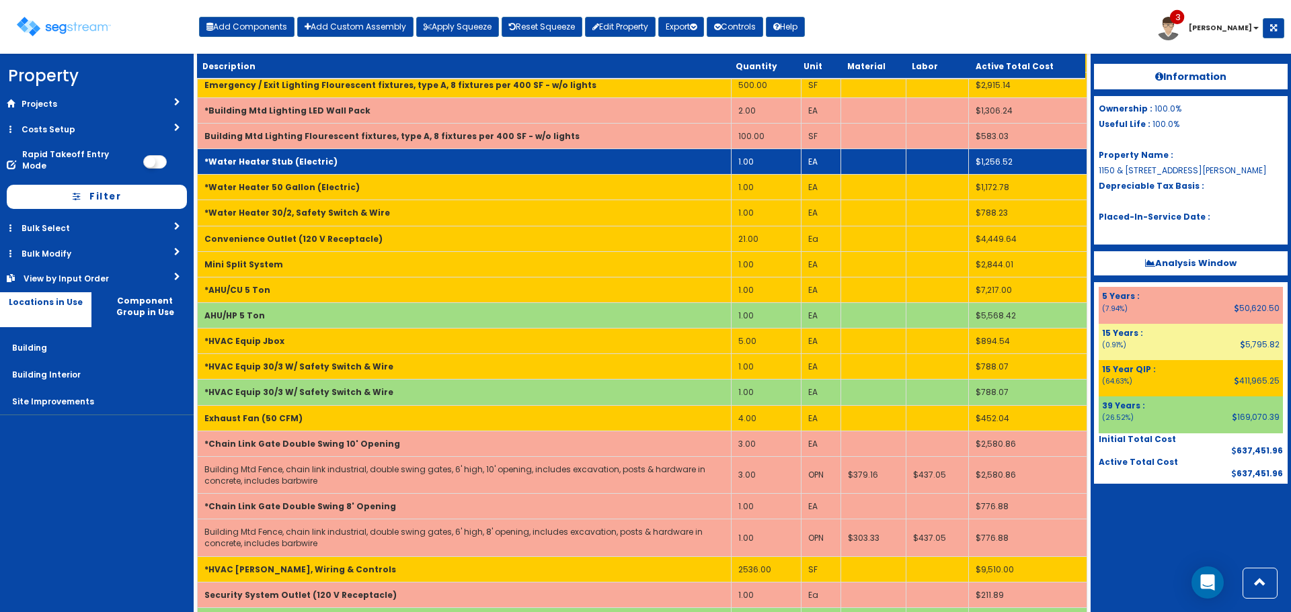
scroll to position [1096, 0]
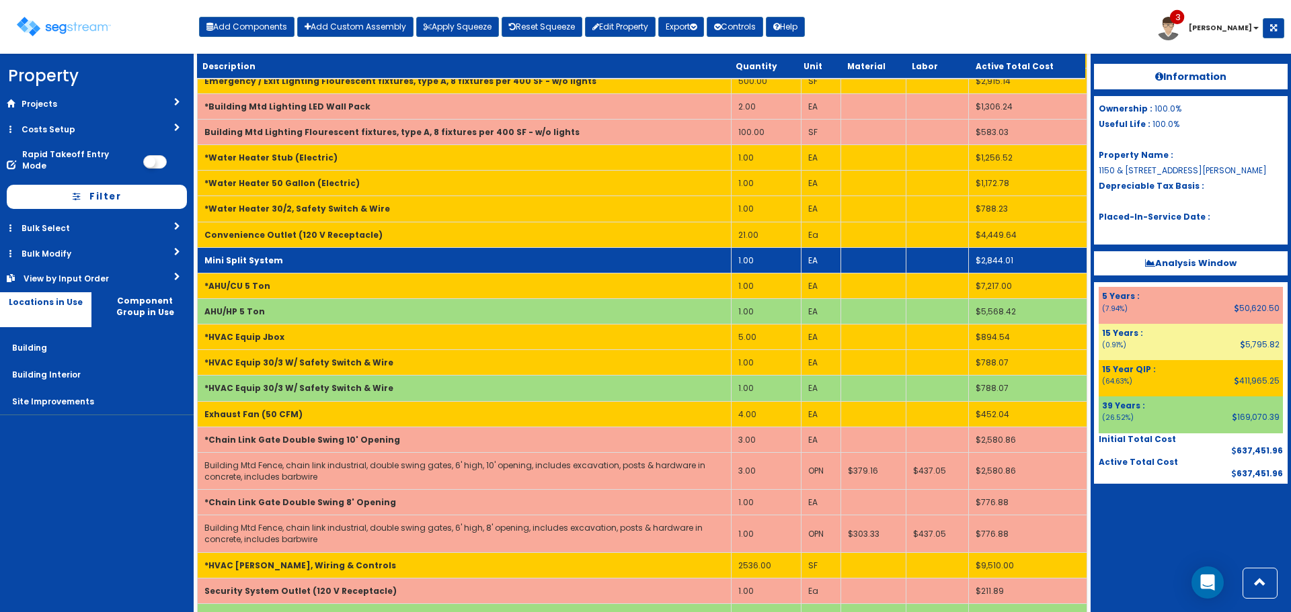
click at [363, 257] on td "Mini Split System" at bounding box center [465, 260] width 534 height 26
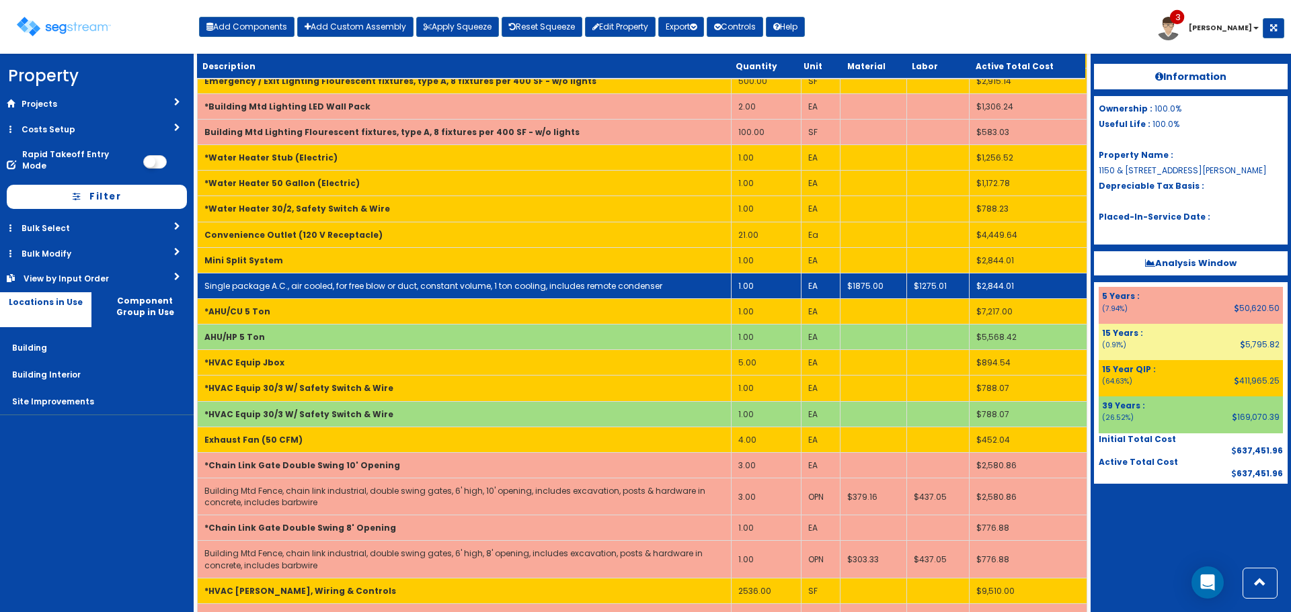
click at [369, 295] on td "Single package A.C., air cooled, for free blow or duct, constant volume, 1 ton …" at bounding box center [465, 286] width 534 height 26
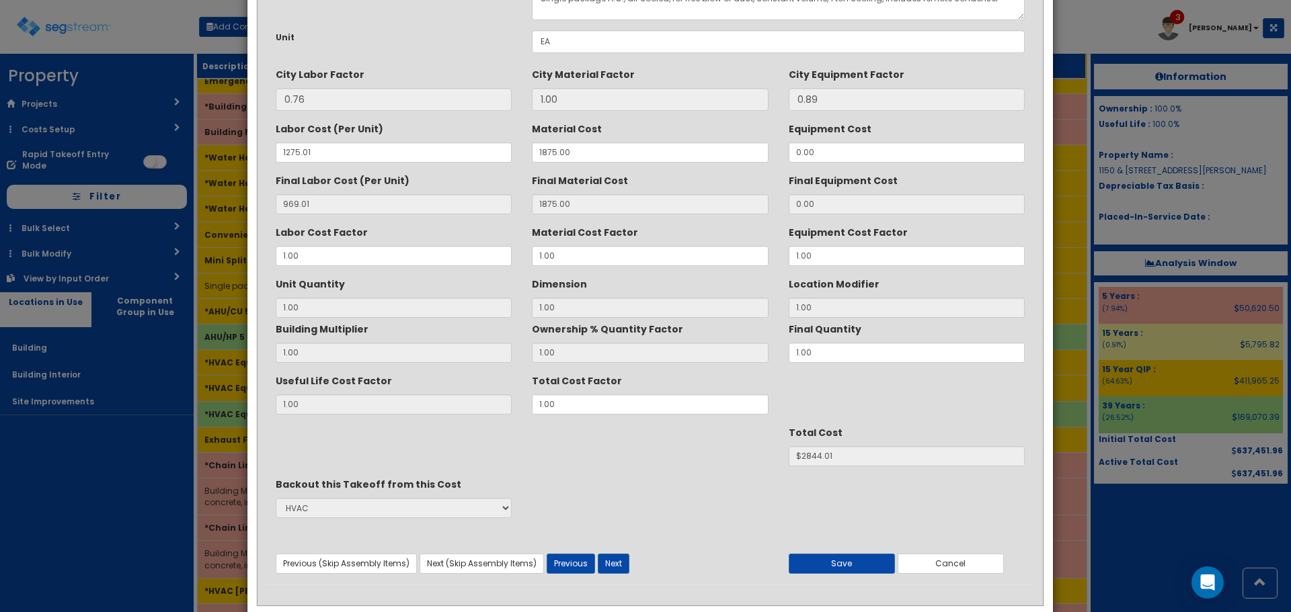
scroll to position [0, 0]
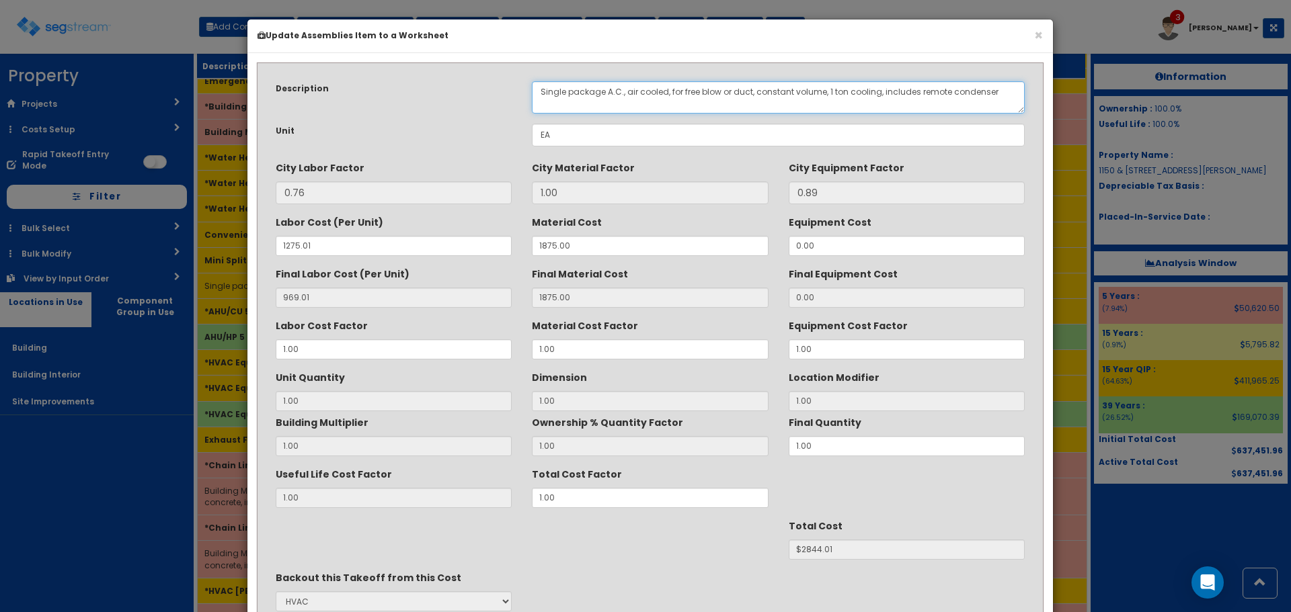
click at [888, 93] on textarea "Single package A.C., air cooled, for free blow or duct, constant volume, 1 ton …" at bounding box center [778, 97] width 493 height 32
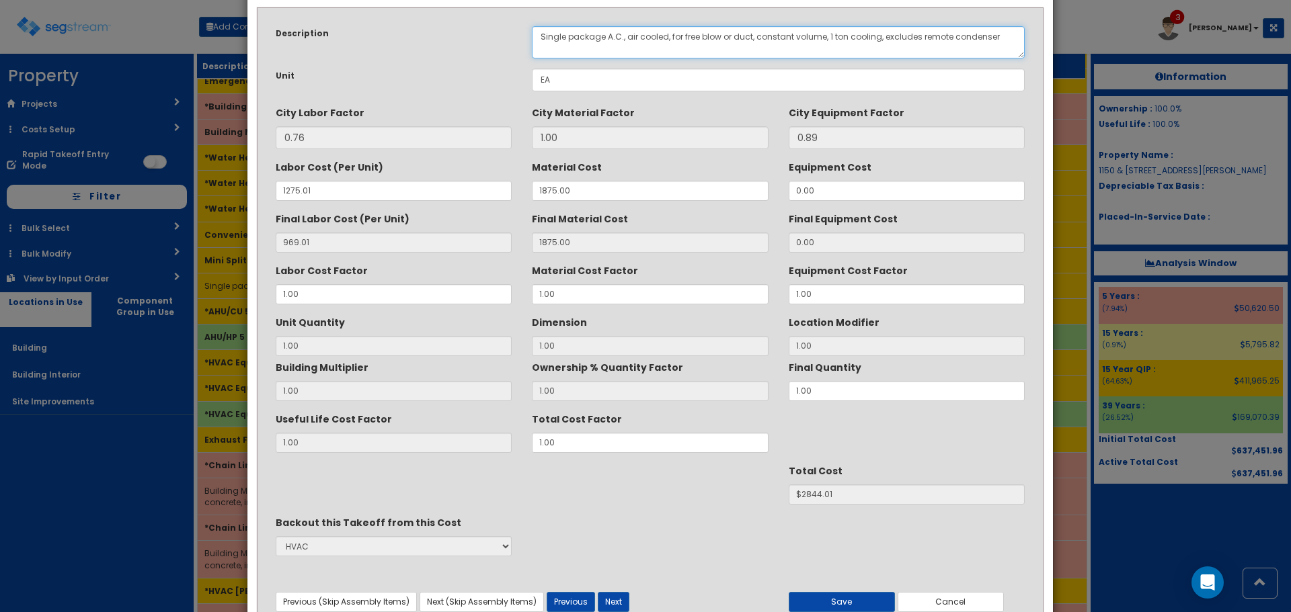
scroll to position [119, 0]
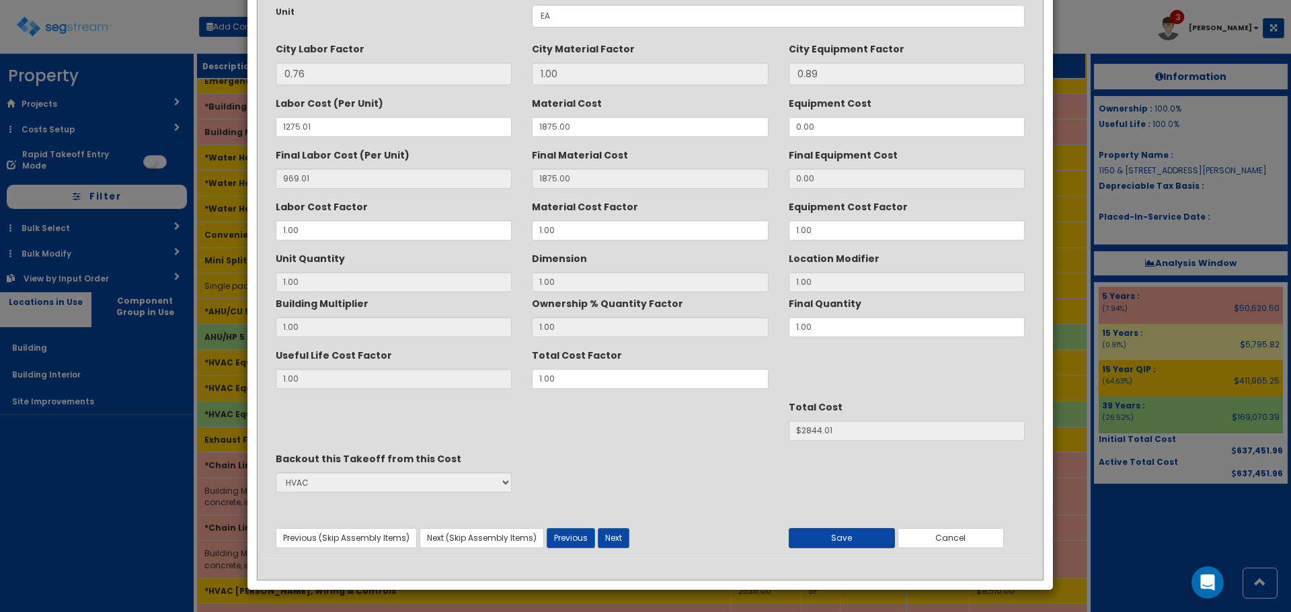
type textarea "Single package A.C., air cooled, for free blow or duct, constant volume, 1 ton …"
click at [841, 542] on button "Save" at bounding box center [841, 538] width 106 height 20
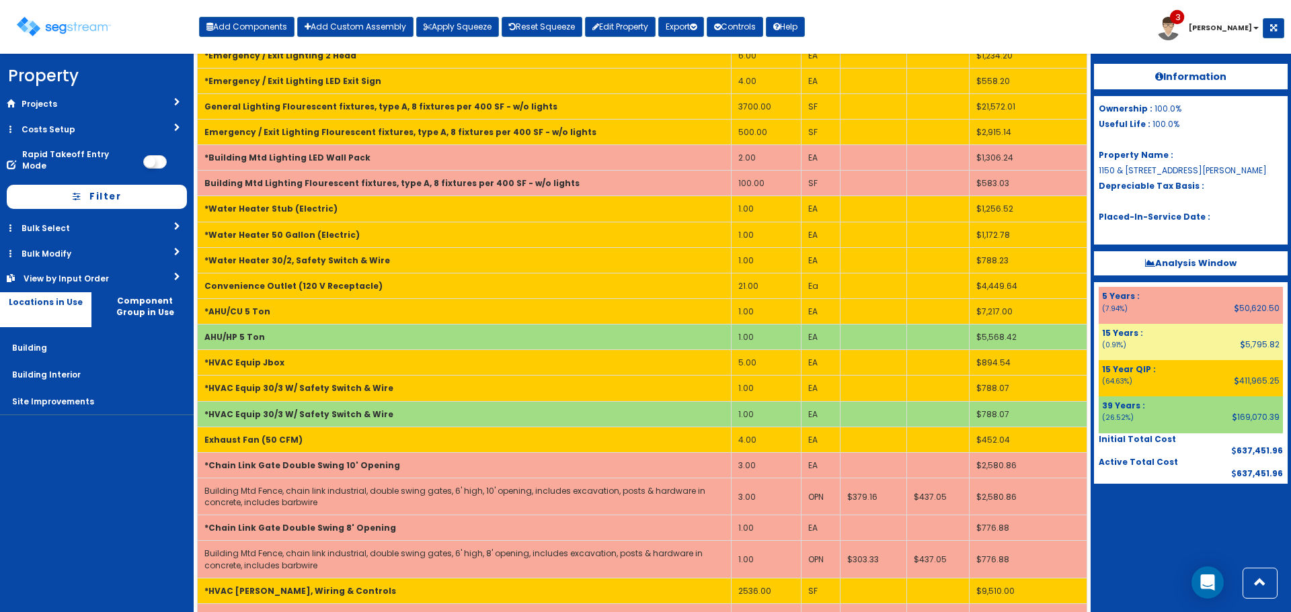
scroll to position [0, 0]
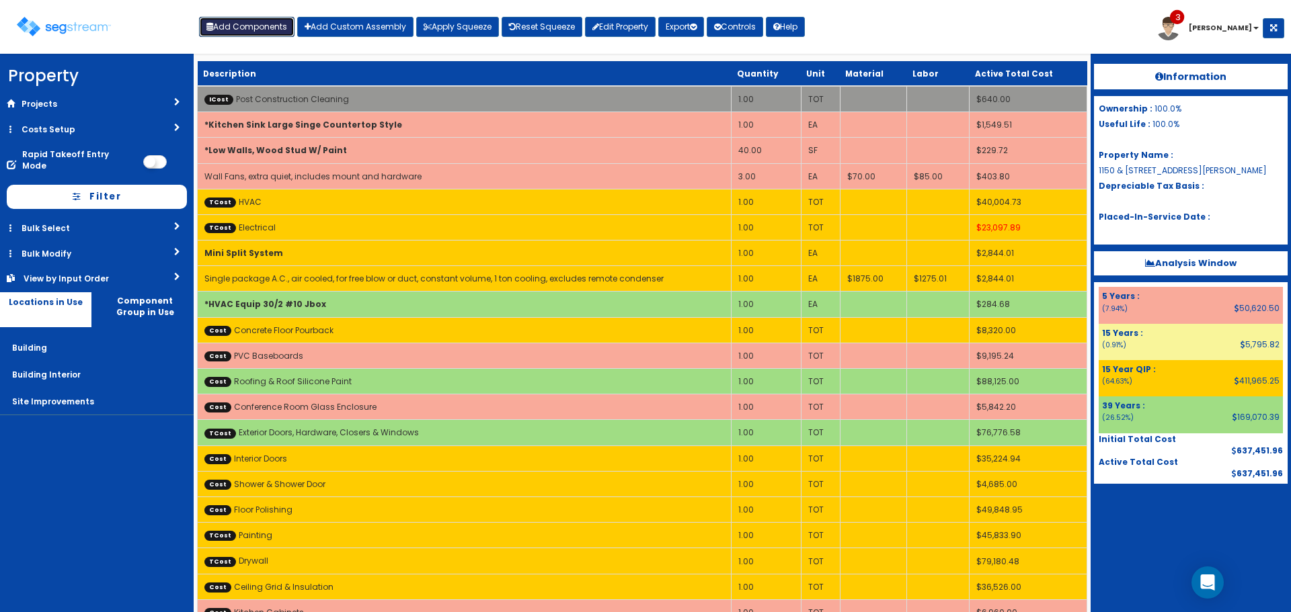
click at [257, 19] on button "Add Components" at bounding box center [246, 27] width 95 height 20
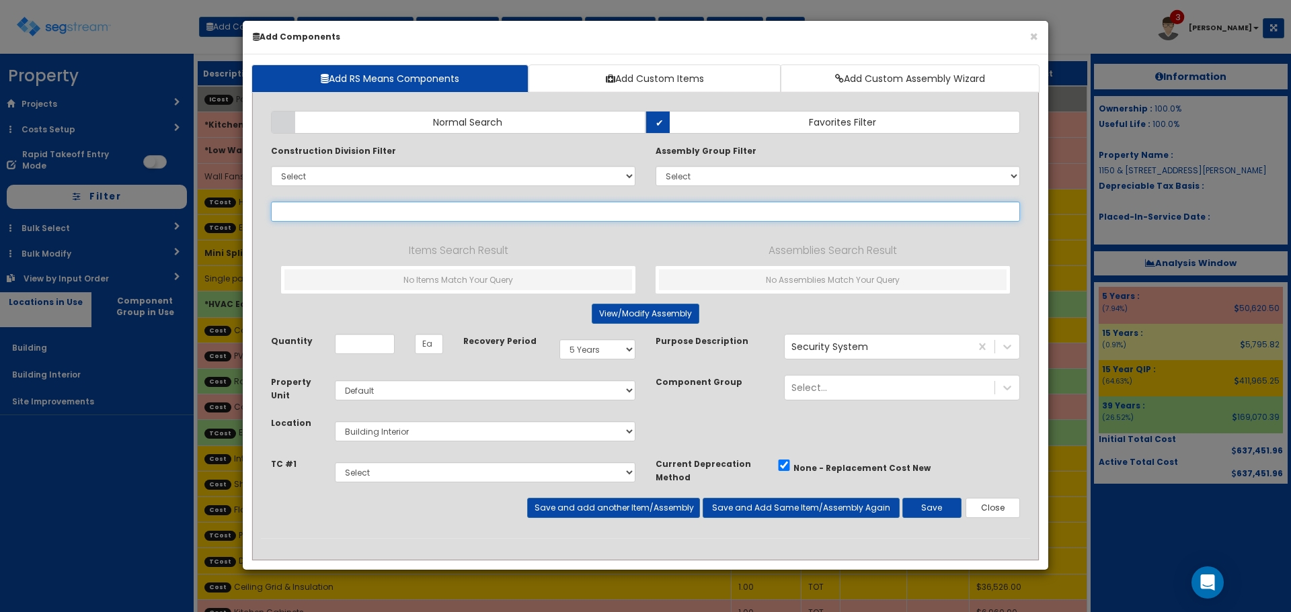
select select
drag, startPoint x: 427, startPoint y: 118, endPoint x: 429, endPoint y: 159, distance: 40.4
click at [427, 118] on label "Normal Search" at bounding box center [458, 122] width 374 height 23
click at [0, 0] on input "Normal Search" at bounding box center [0, 0] width 0 height 0
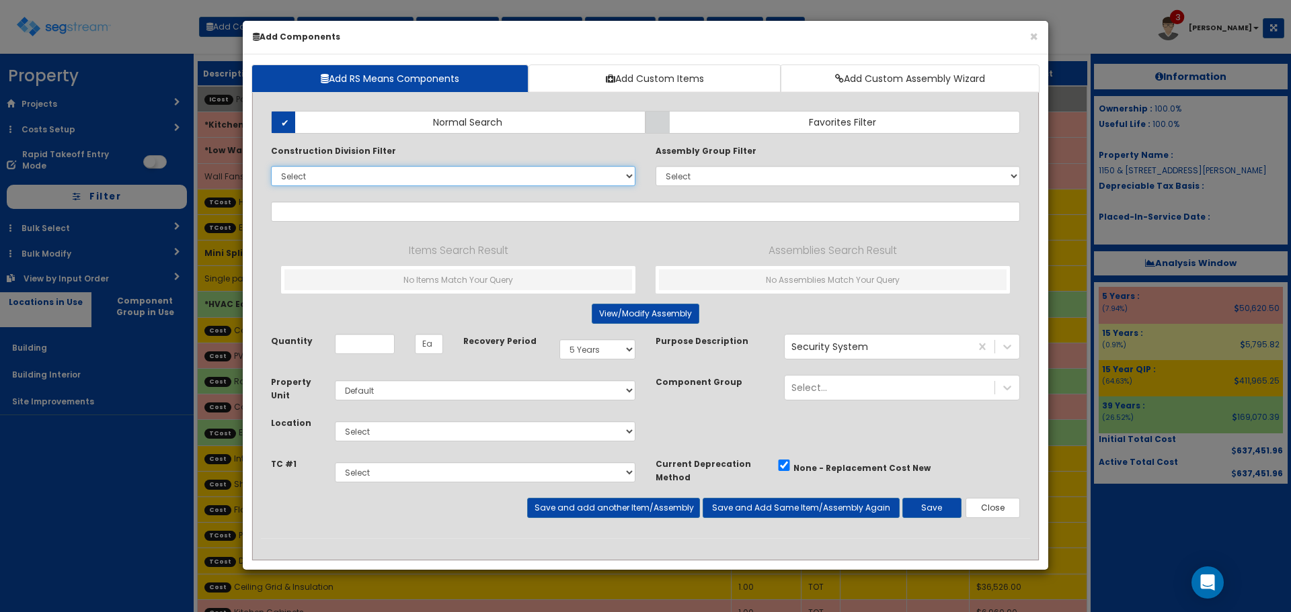
click at [429, 178] on select "Select 0. Custom Item 1. General Requirements 2. Existing Conditions 3. Concret…" at bounding box center [453, 176] width 364 height 20
select select "23000000"
click at [271, 166] on select "Select 0. Custom Item 1. General Requirements 2. Existing Conditions 3. Concret…" at bounding box center [453, 176] width 364 height 20
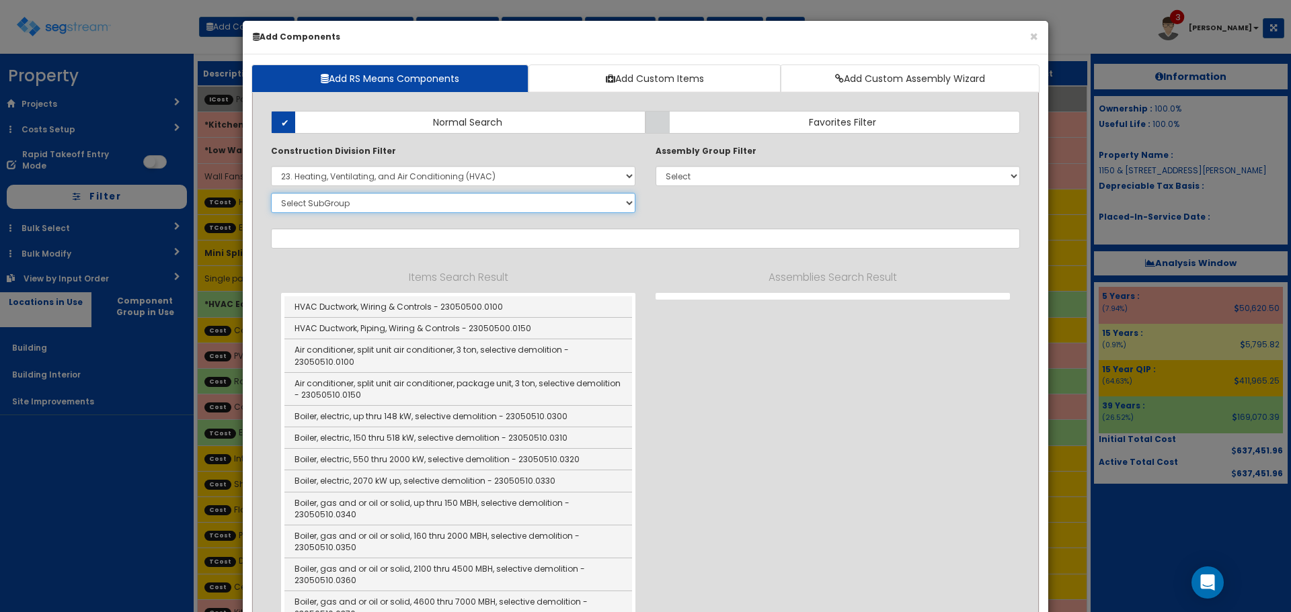
click at [452, 205] on select "Select SubGroup 1. HVAC Demolition (23050510) 2. Valves, Iron Body (23052330) 3…" at bounding box center [453, 203] width 364 height 20
select select "23621310"
click at [271, 193] on select "Select SubGroup 1. HVAC Demolition (23050510) 2. Valves, Iron Body (23052330) 3…" at bounding box center [453, 203] width 364 height 20
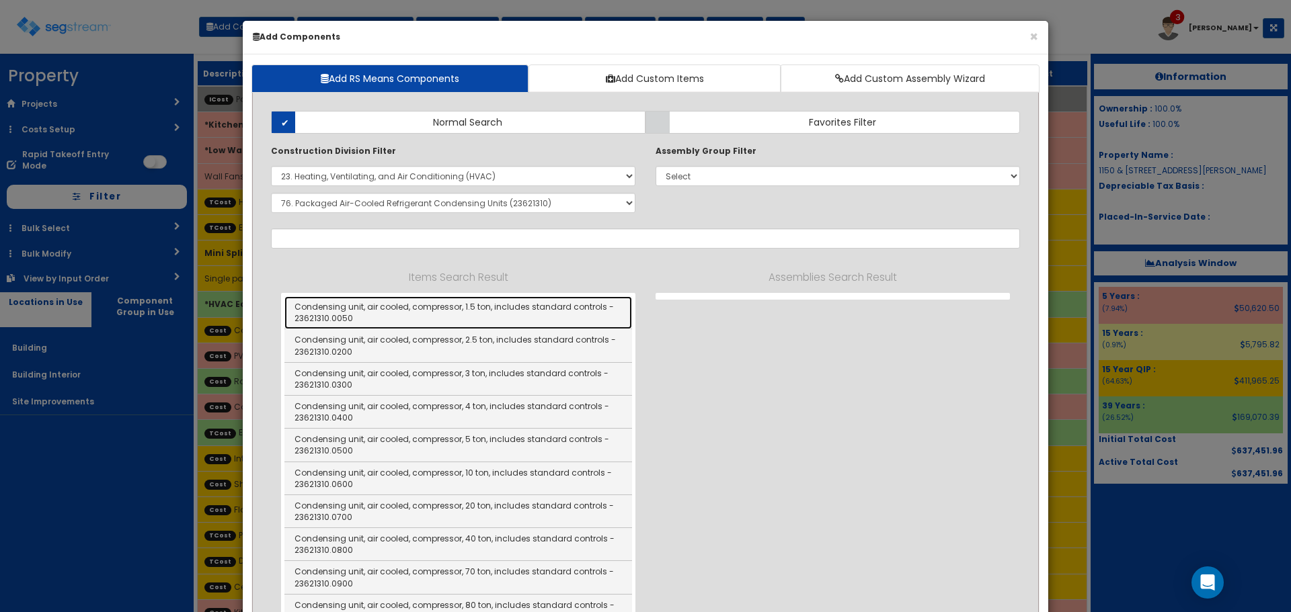
click at [522, 311] on link "Condensing unit, air cooled, compressor, 1.5 ton, includes standard controls - …" at bounding box center [457, 312] width 347 height 33
type input "Condensing unit, air cooled, compressor, 1.5 ton, includes standard controls - …"
checkbox input "false"
type input "EA"
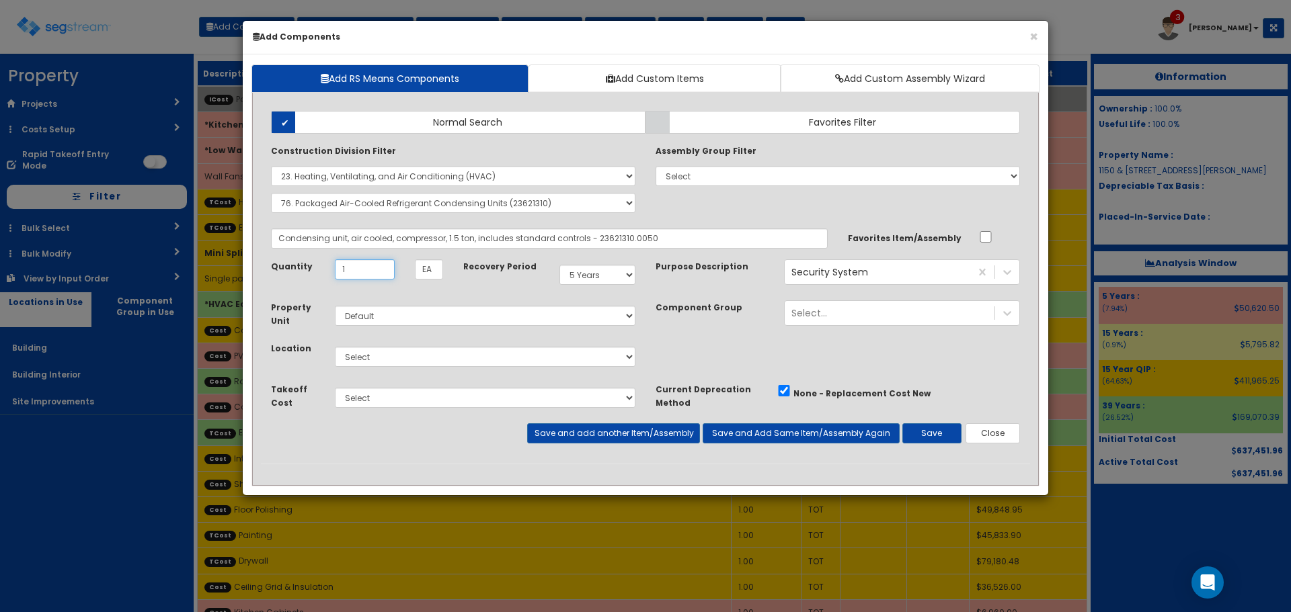
type input "1"
select select "39Y"
select select "7"
select select "5278017"
click at [945, 442] on button "Save" at bounding box center [931, 433] width 59 height 20
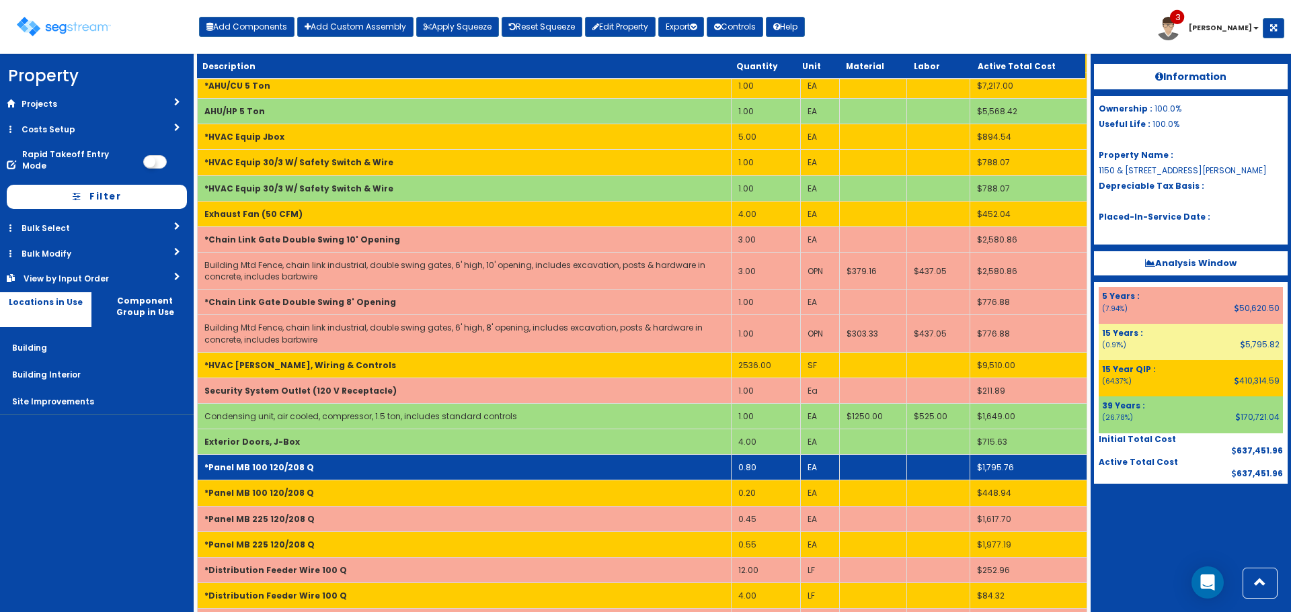
scroll to position [1319, 0]
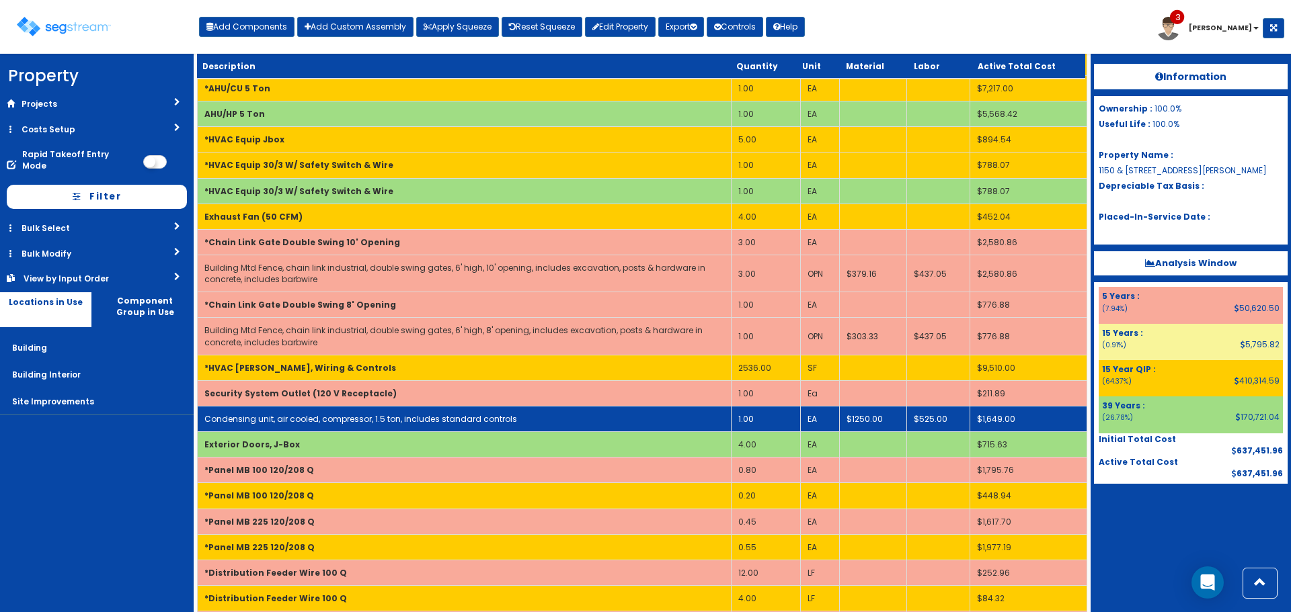
click at [466, 418] on link "Condensing unit, air cooled, compressor, 1.5 ton, includes standard controls" at bounding box center [360, 418] width 313 height 11
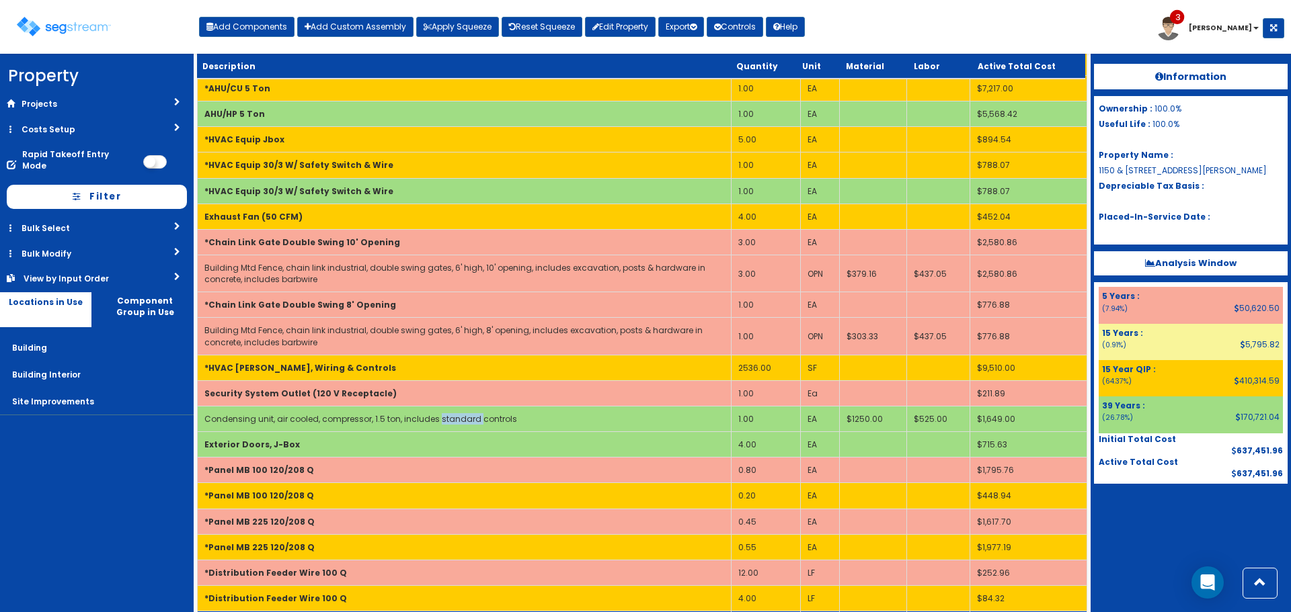
select select "5278017"
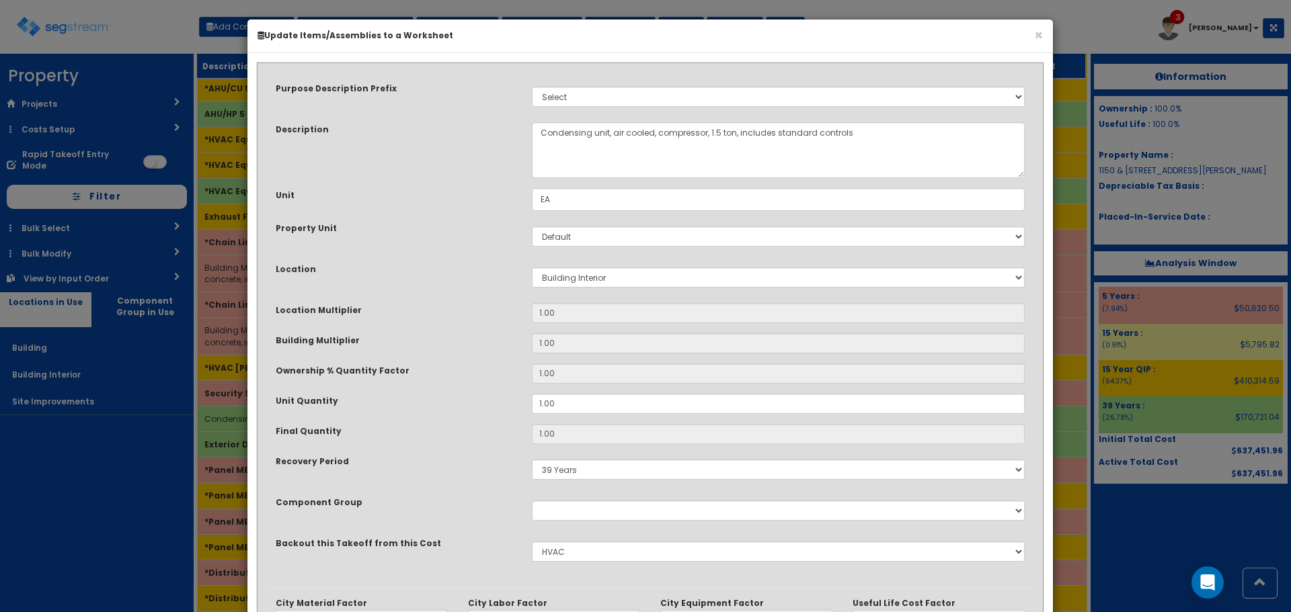
scroll to position [134, 0]
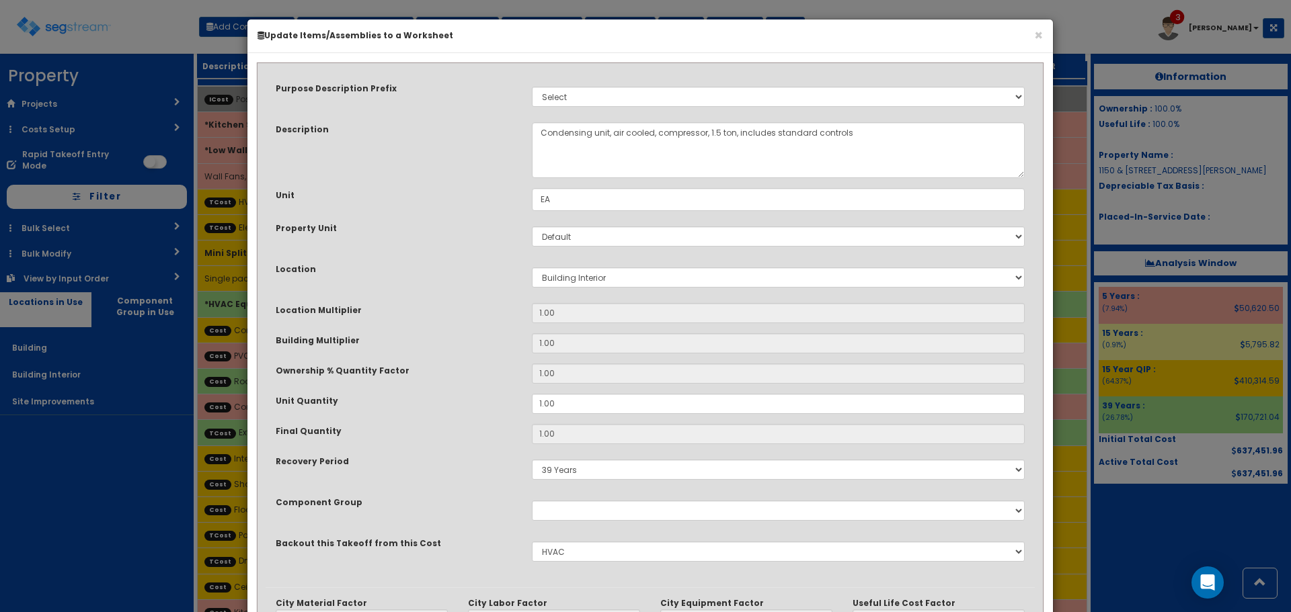
select select "5278017"
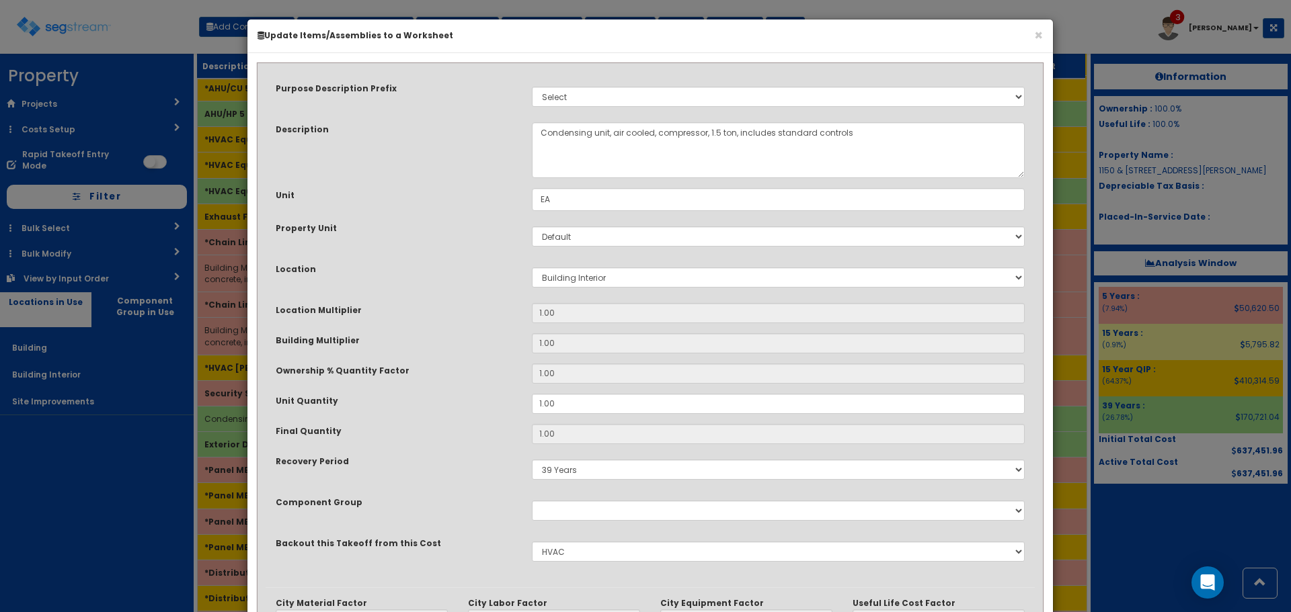
click at [116, 525] on div "× Update Items/Assemblies to a Worksheet Purpose Description Prefix Select Stai…" at bounding box center [645, 306] width 1291 height 612
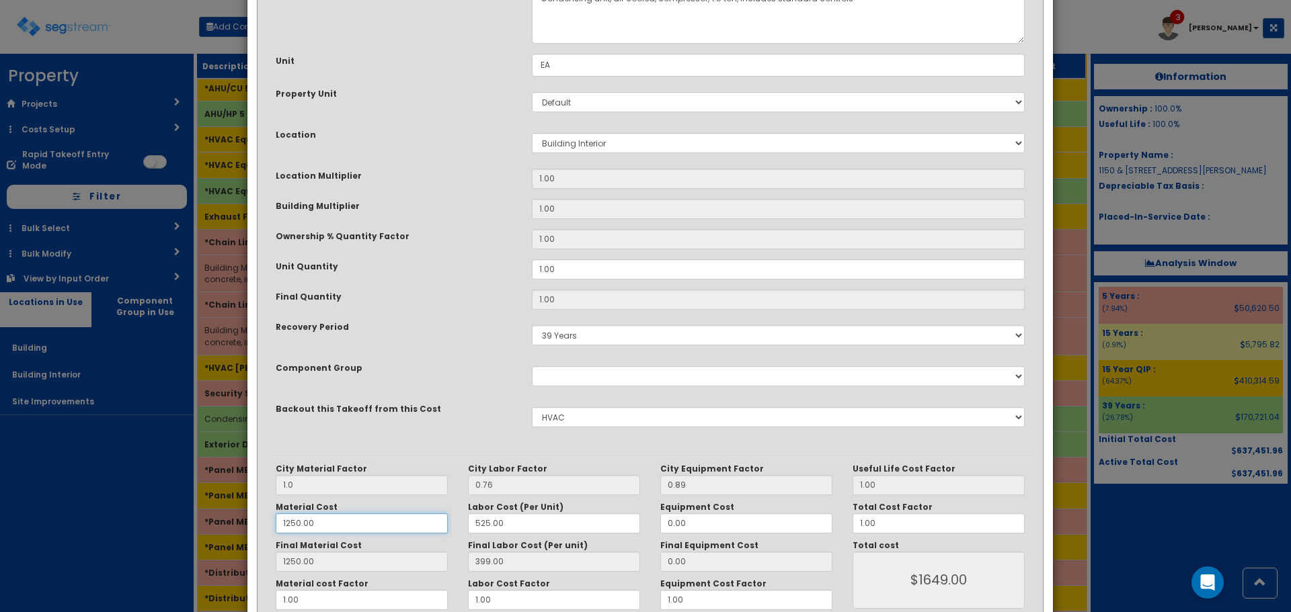
type input "8"
type input "8.00"
type input "$407.00"
type input "83"
type input "83.00"
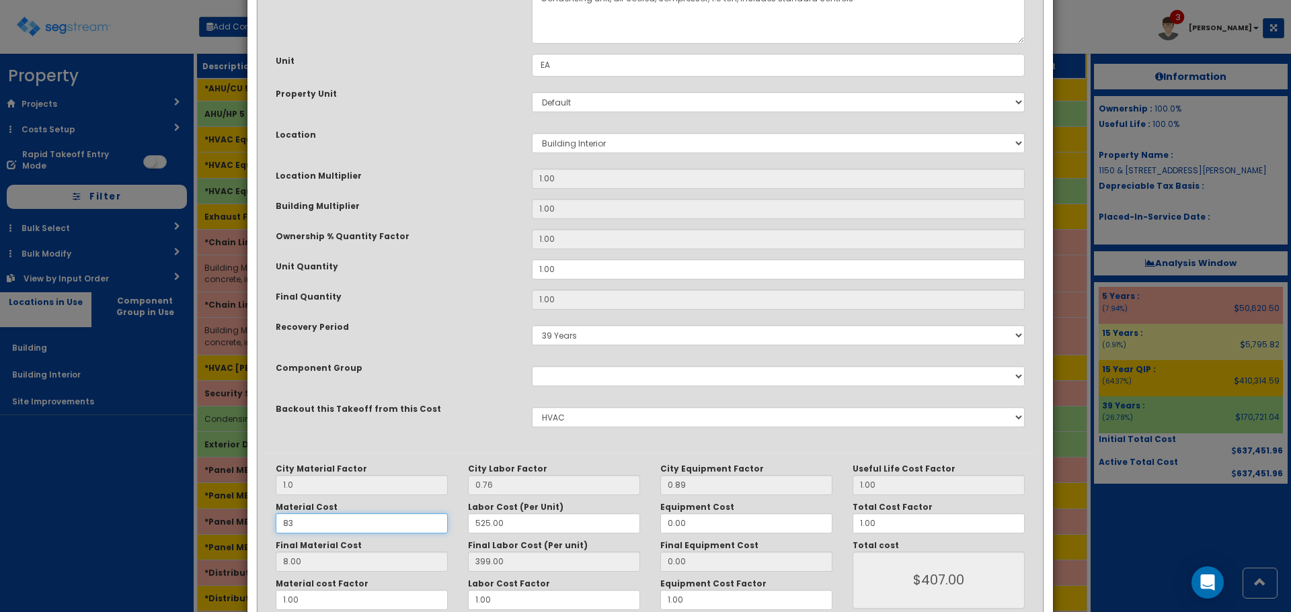
type input "$482.00"
type input "833"
type input "833.00"
type input "$1232.00"
type input "833.3"
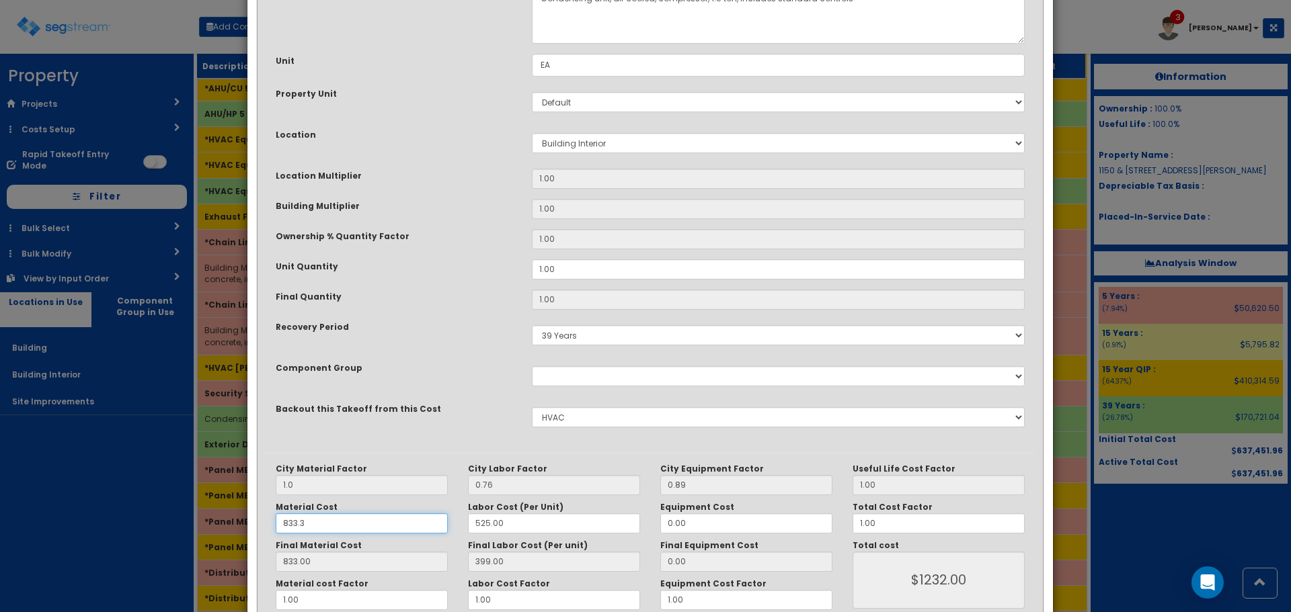
type input "833.30"
type input "$1232.30"
type input "833.33"
type input "$1232.33"
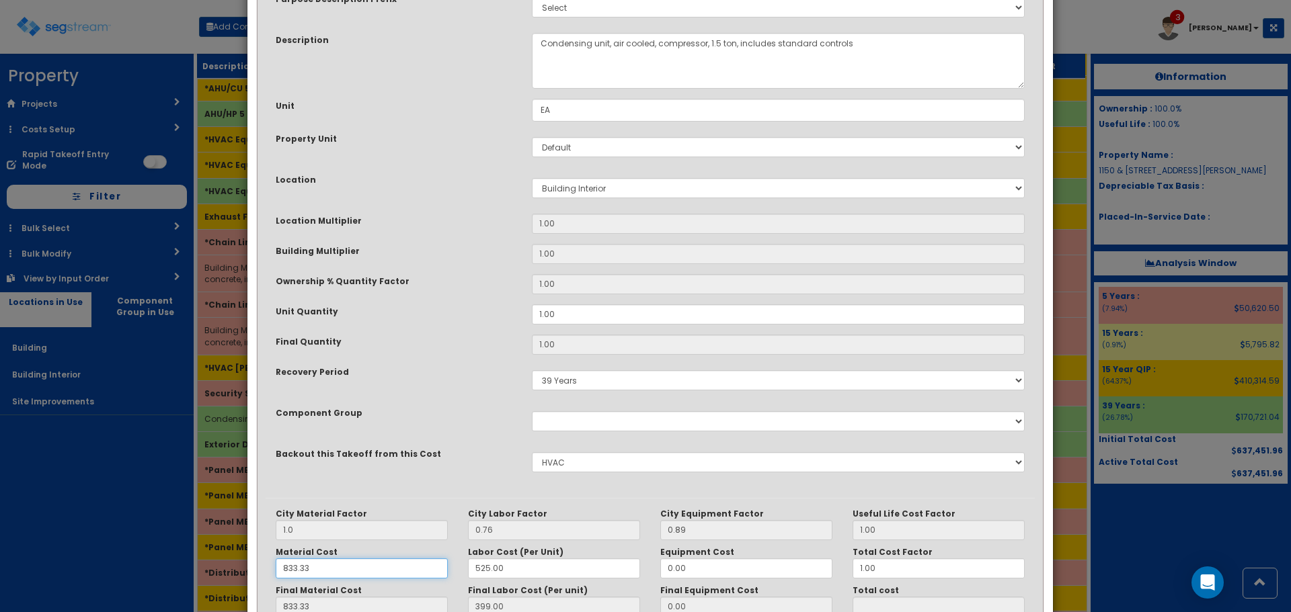
scroll to position [0, 0]
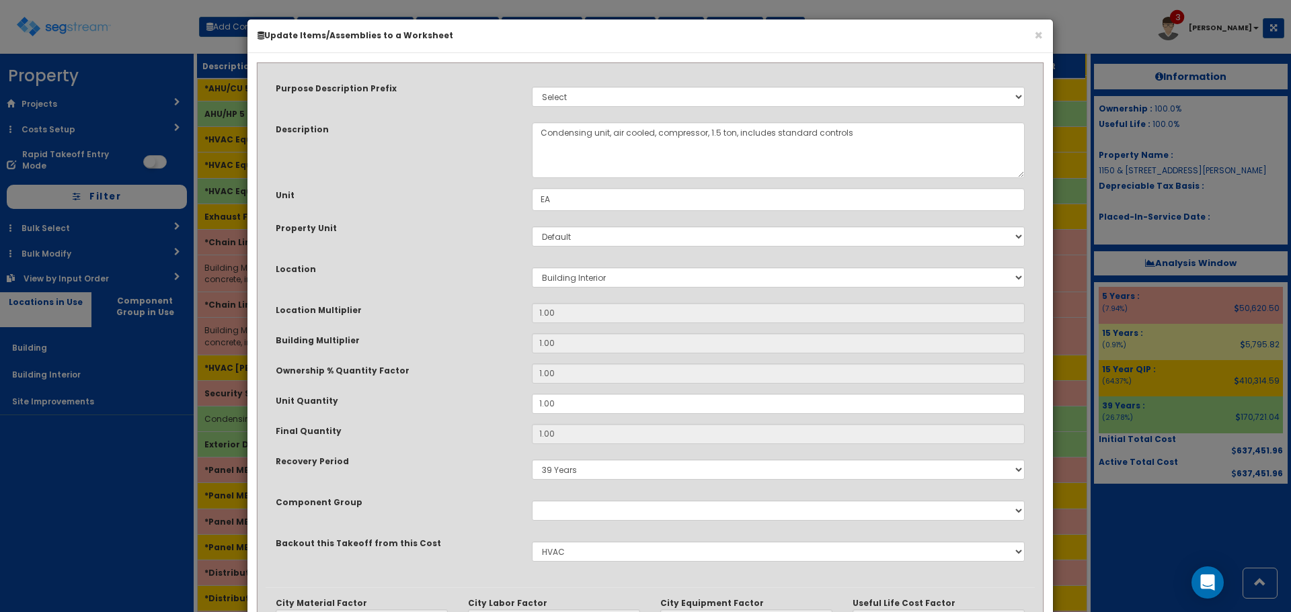
type input "833.33"
click at [713, 130] on textarea "Condensing unit, air cooled, compressor, 1.5 ton, includes standard controls" at bounding box center [778, 150] width 493 height 56
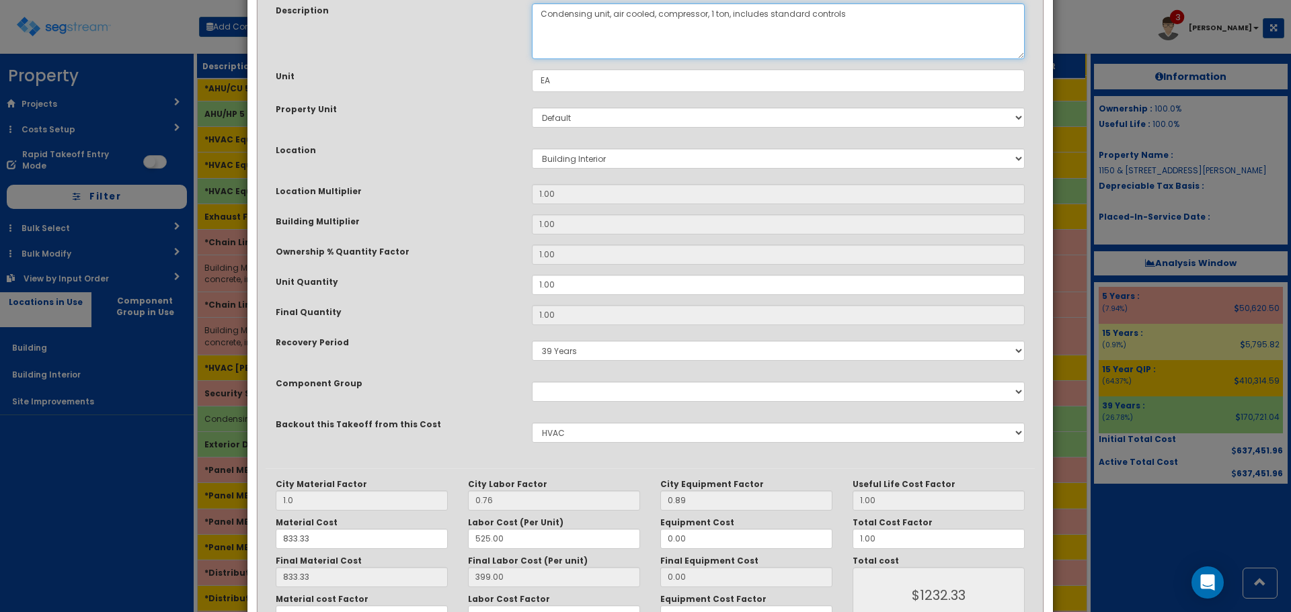
scroll to position [209, 0]
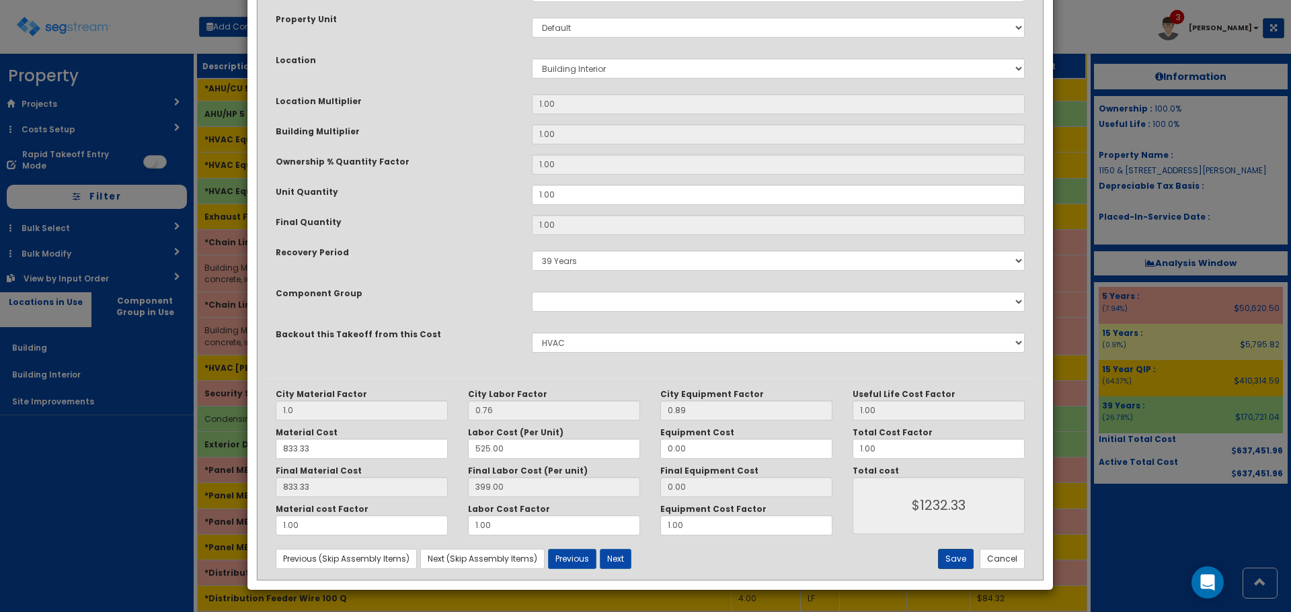
type textarea "Condensing unit, air cooled, compressor, 1 ton, includes standard controls"
click at [967, 555] on button "Save" at bounding box center [956, 559] width 36 height 20
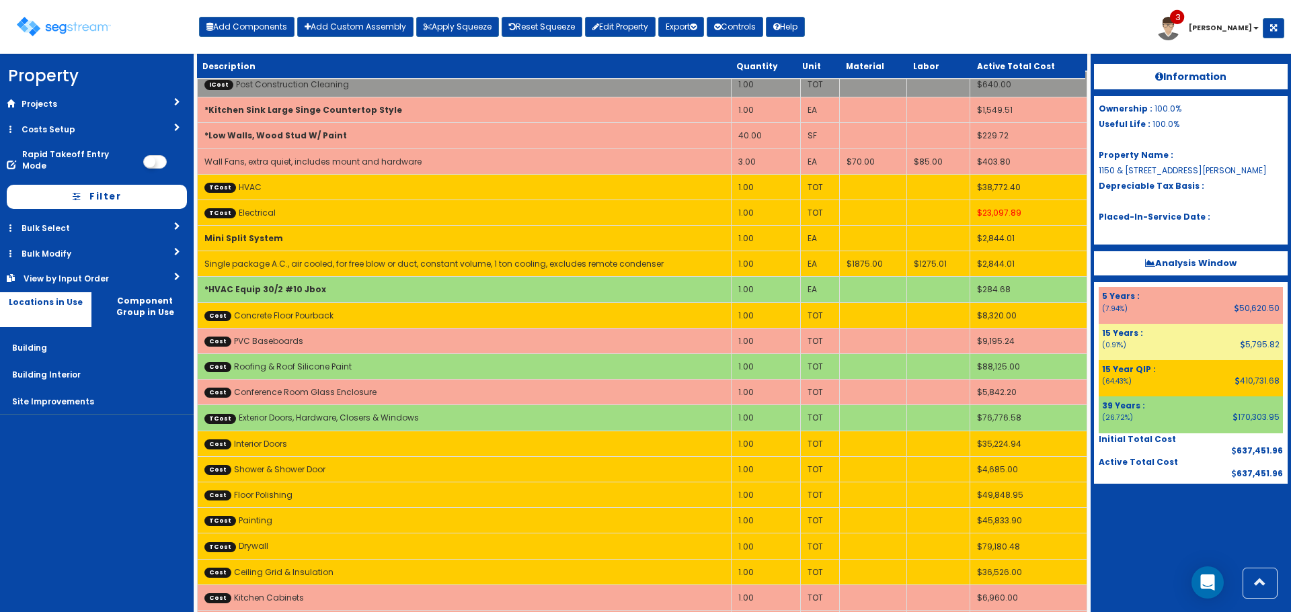
scroll to position [0, 0]
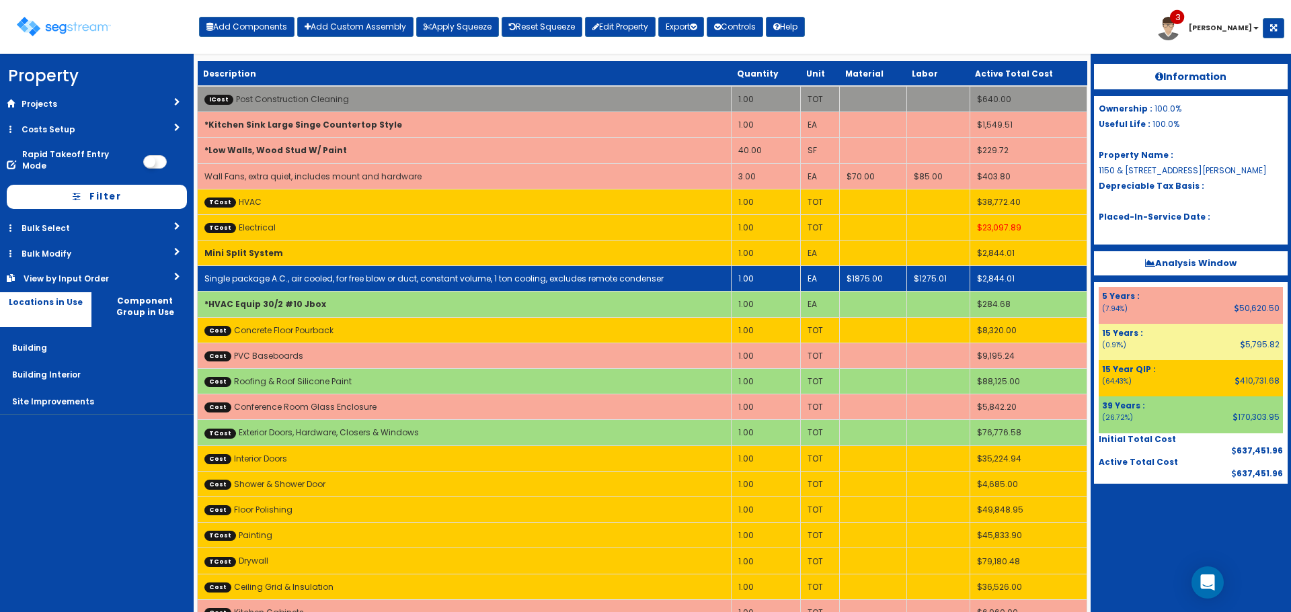
click at [458, 270] on td "Single package A.C., air cooled, for free blow or duct, constant volume, 1 ton …" at bounding box center [465, 279] width 534 height 26
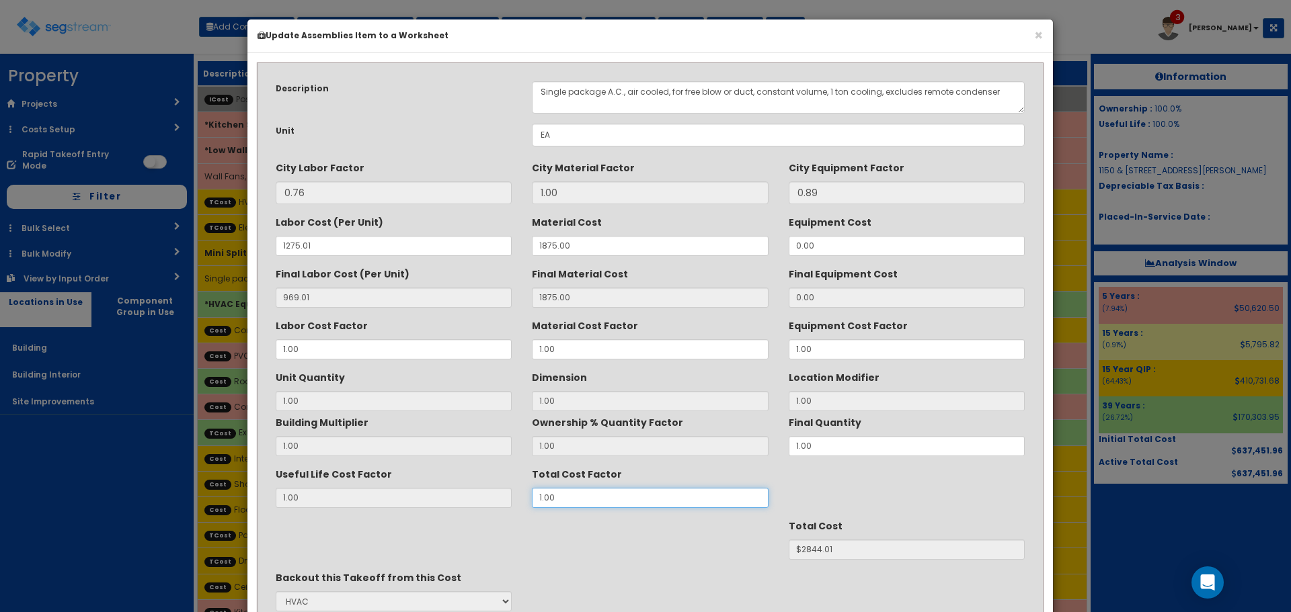
click at [489, 491] on div "Useful Life Cost Factor 1.00 Total Cost Factor 1.00" at bounding box center [649, 485] width 769 height 45
type input "."
type input "1"
type input "$NaN"
type input ".6"
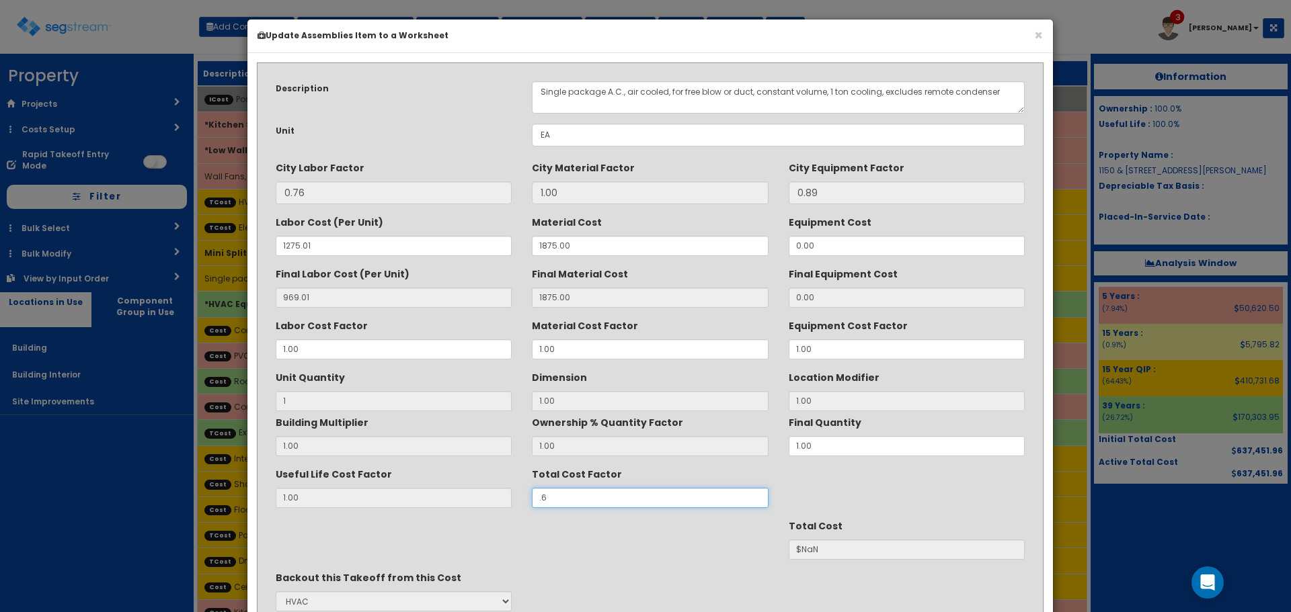
type input "$1706.41"
type input ".6"
click at [821, 571] on div "Backout this Takeoff from this Cost None Exterior Doors, Hardware, Closers & Wi…" at bounding box center [649, 592] width 769 height 50
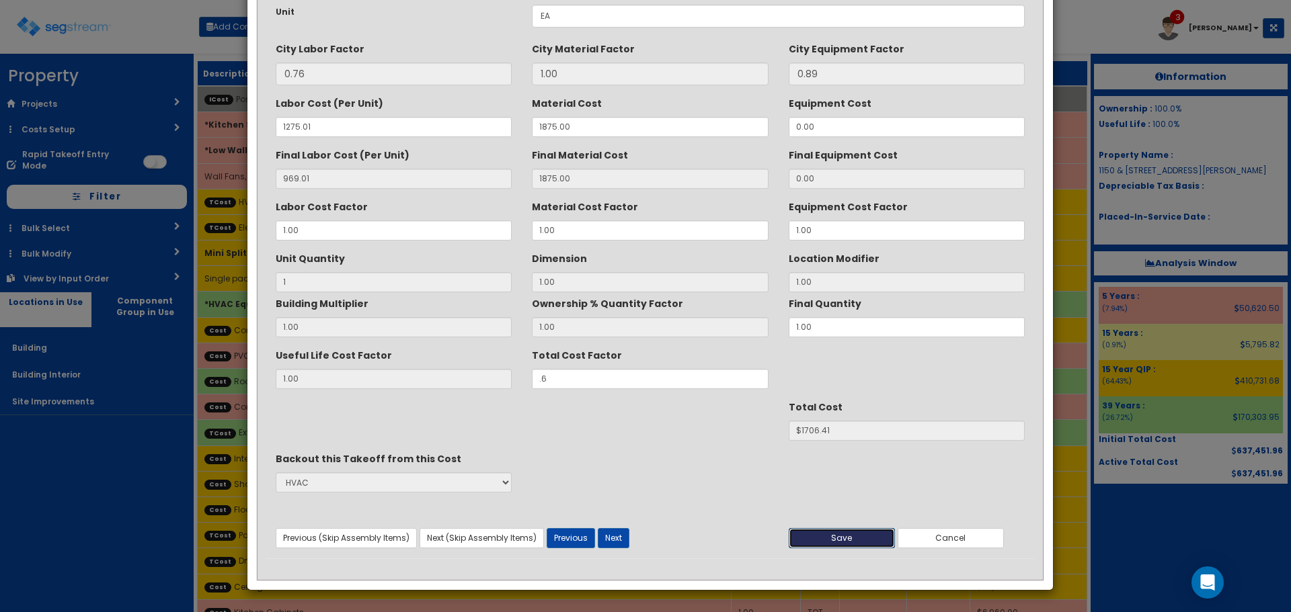
click at [819, 546] on button "Save" at bounding box center [841, 538] width 106 height 20
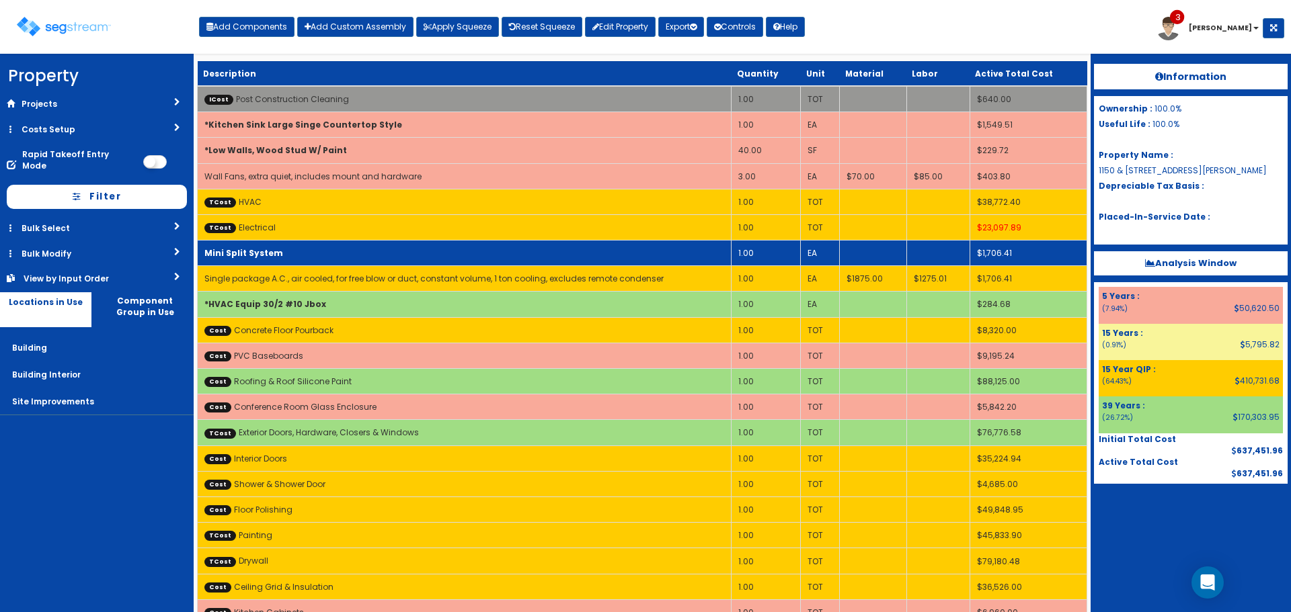
click at [419, 262] on td "Mini Split System" at bounding box center [465, 254] width 534 height 26
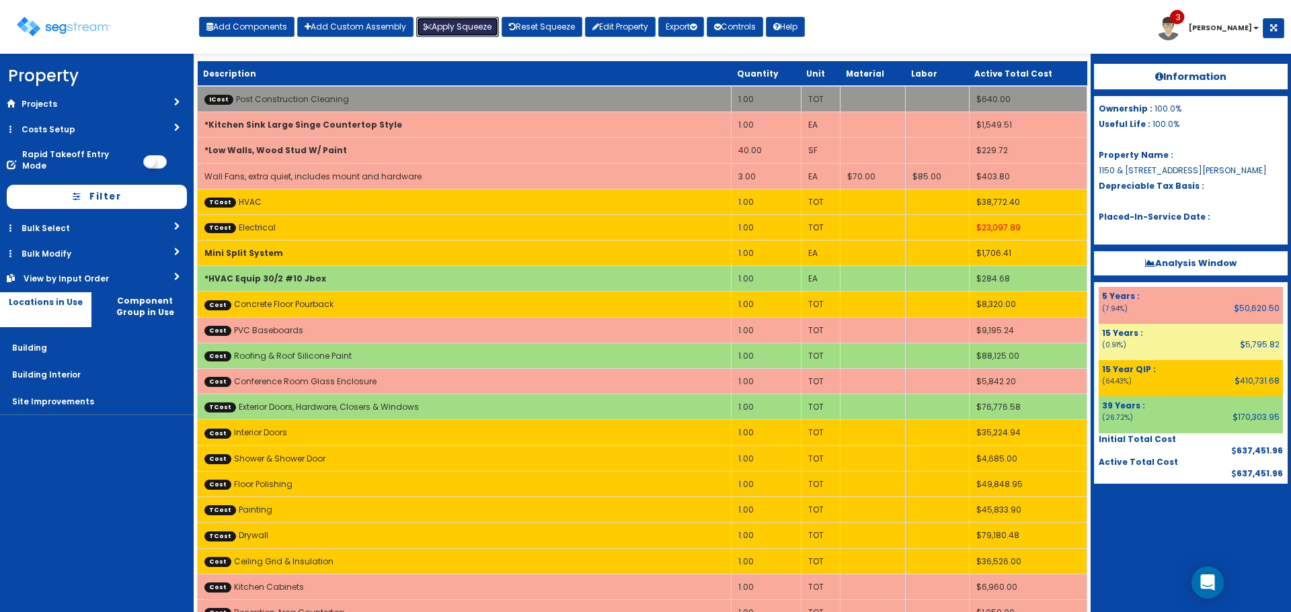
click at [434, 30] on button "Apply Squeeze" at bounding box center [457, 27] width 83 height 20
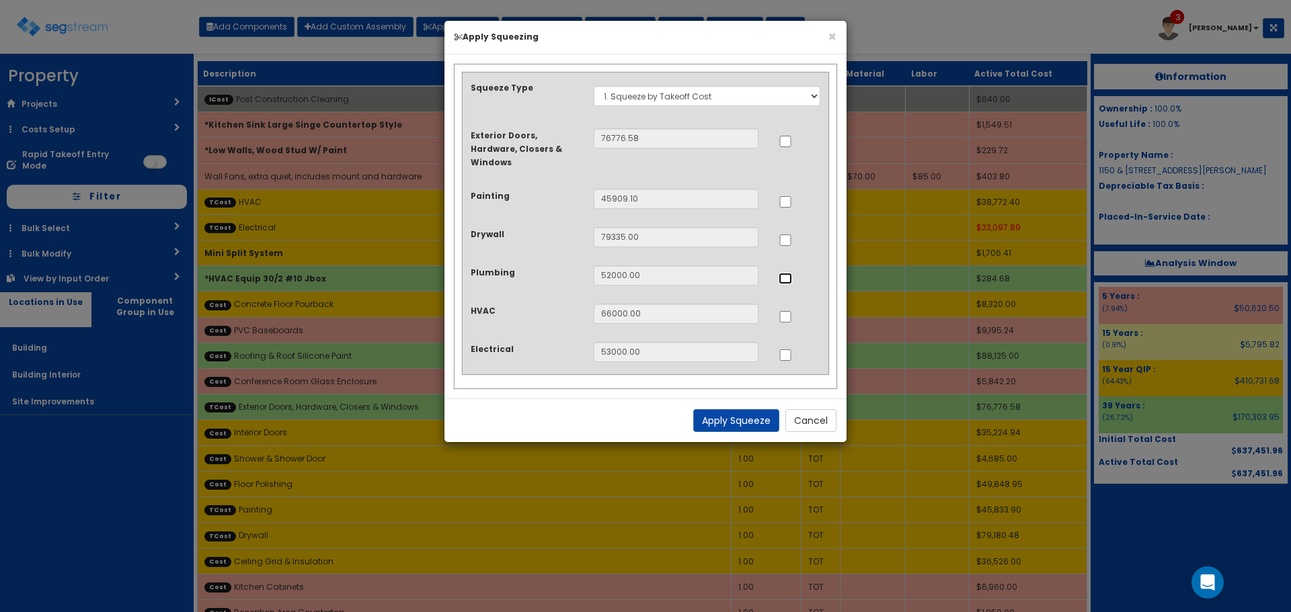
click at [783, 281] on input "..." at bounding box center [784, 278] width 13 height 11
checkbox input "true"
click at [784, 319] on input "..." at bounding box center [784, 316] width 13 height 11
checkbox input "true"
click at [784, 353] on input "..." at bounding box center [784, 355] width 13 height 11
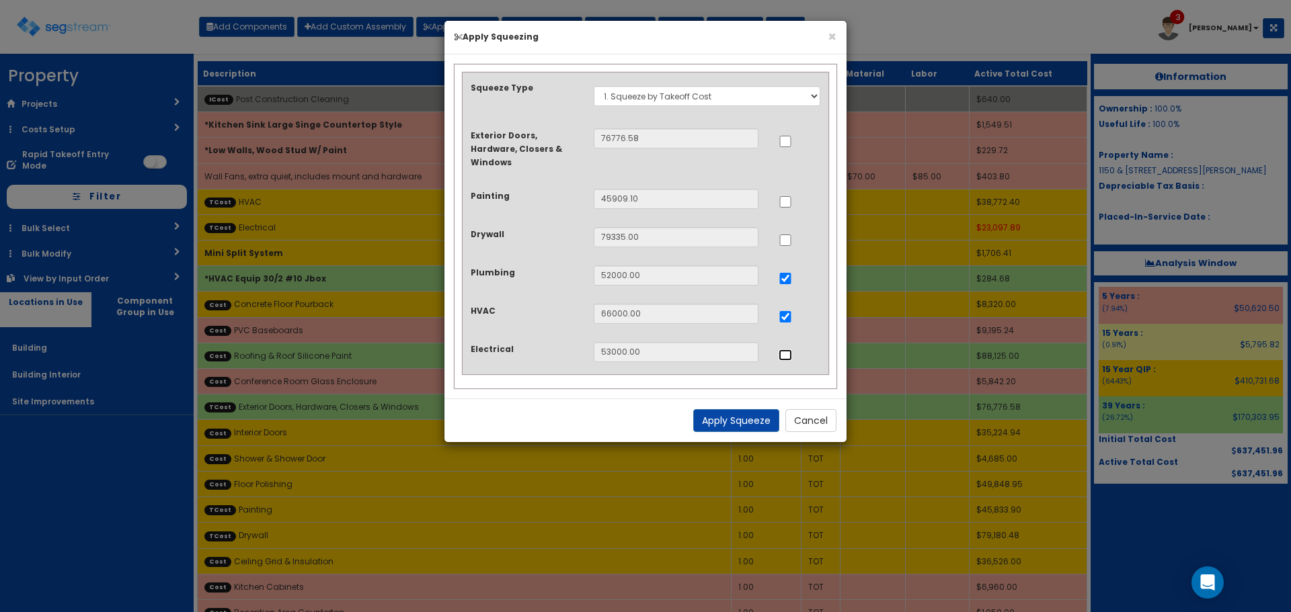
checkbox input "true"
click at [753, 419] on button "Apply Squeeze" at bounding box center [736, 420] width 86 height 23
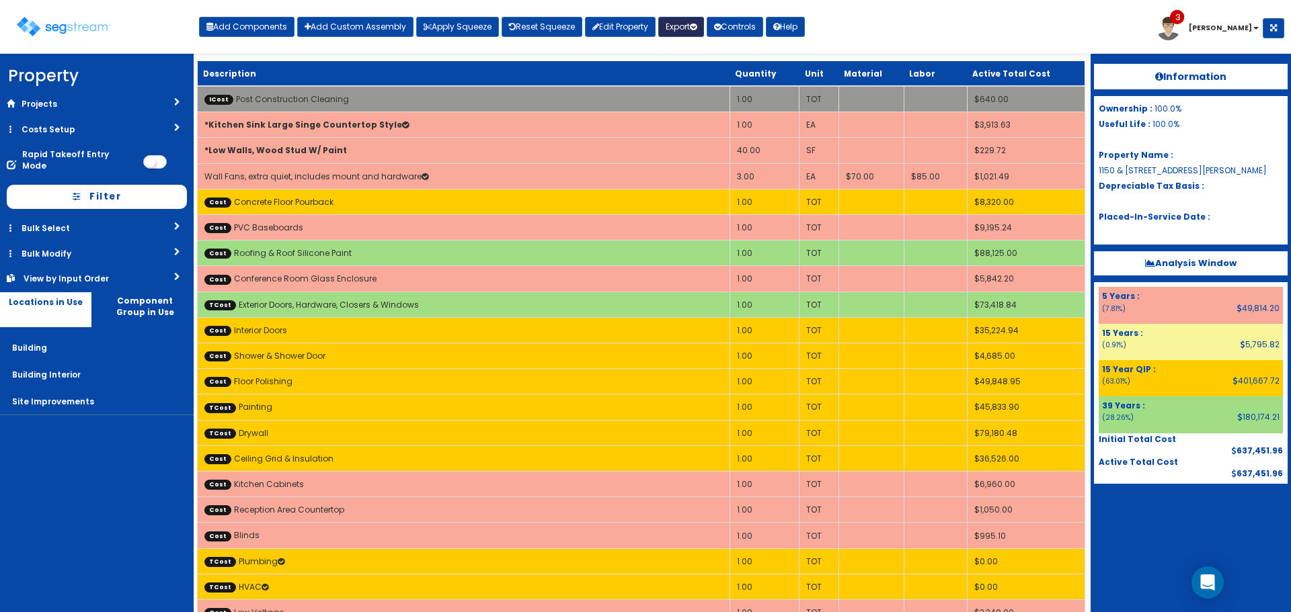
click at [686, 24] on button "Export" at bounding box center [681, 27] width 46 height 20
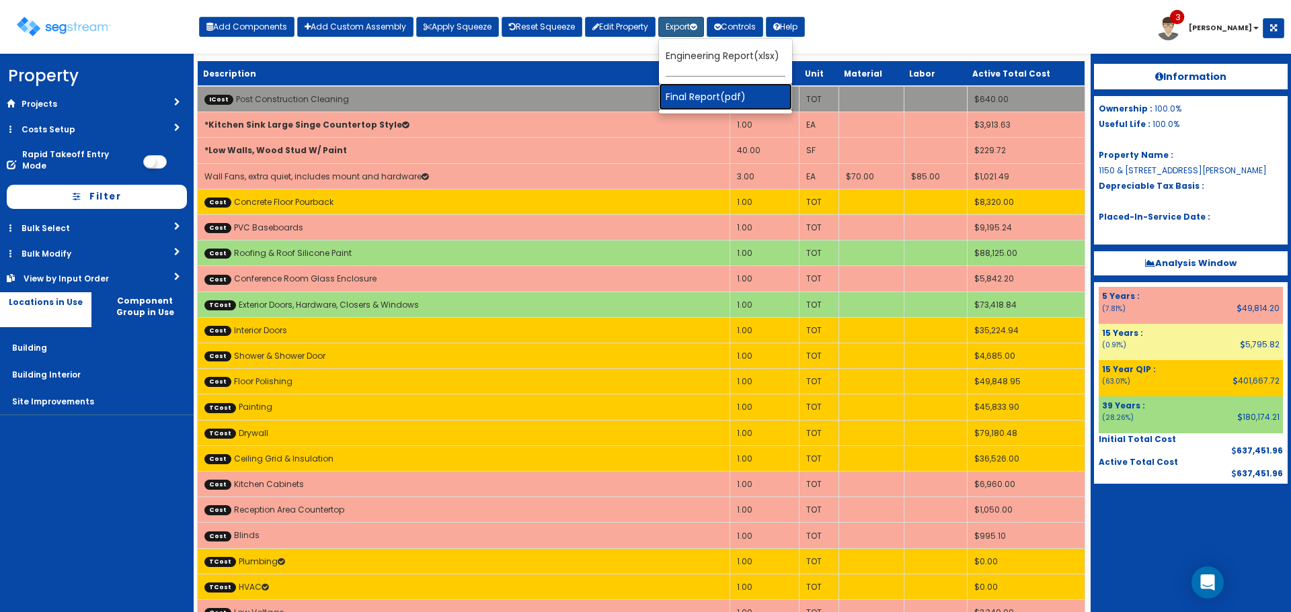
click at [709, 90] on link "Final Report(pdf)" at bounding box center [725, 96] width 133 height 27
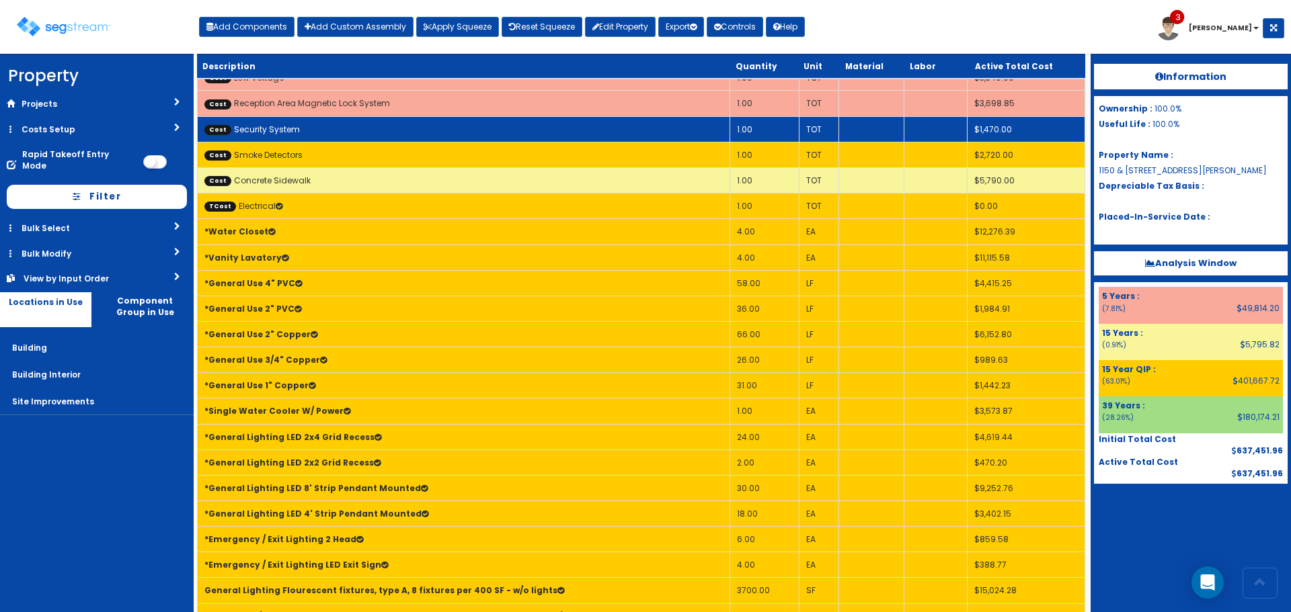
scroll to position [538, 0]
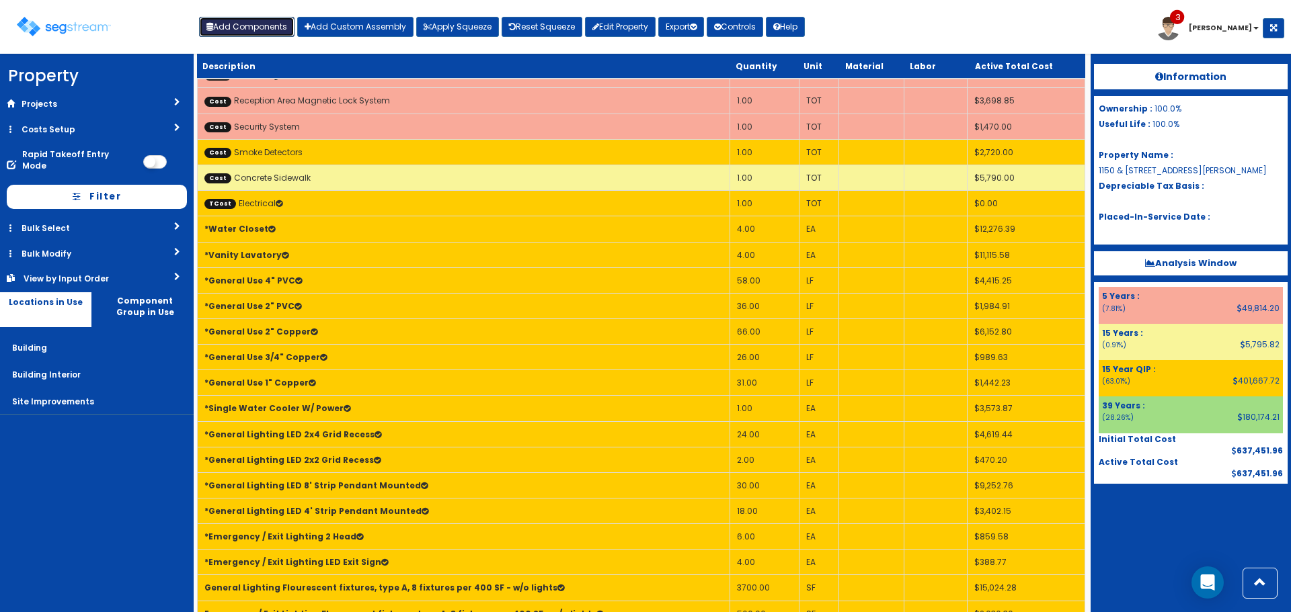
click at [268, 27] on button "Add Components" at bounding box center [246, 27] width 95 height 20
select select "23000000"
select select "39Y"
select select "default"
select select "7"
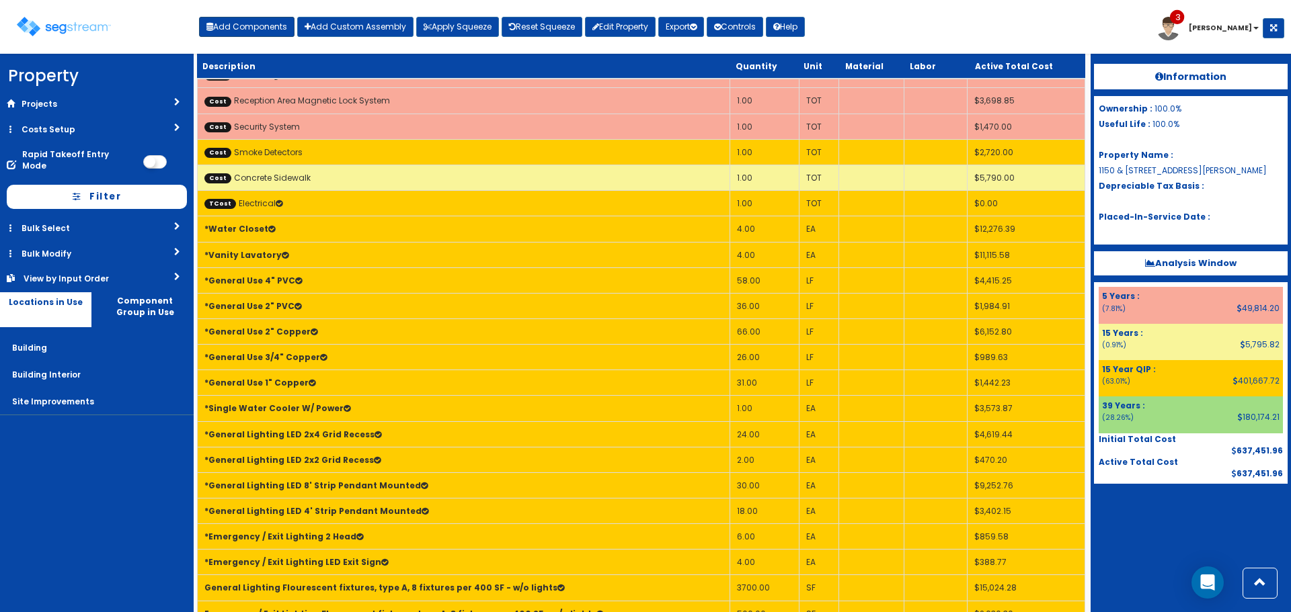
select select "5278017"
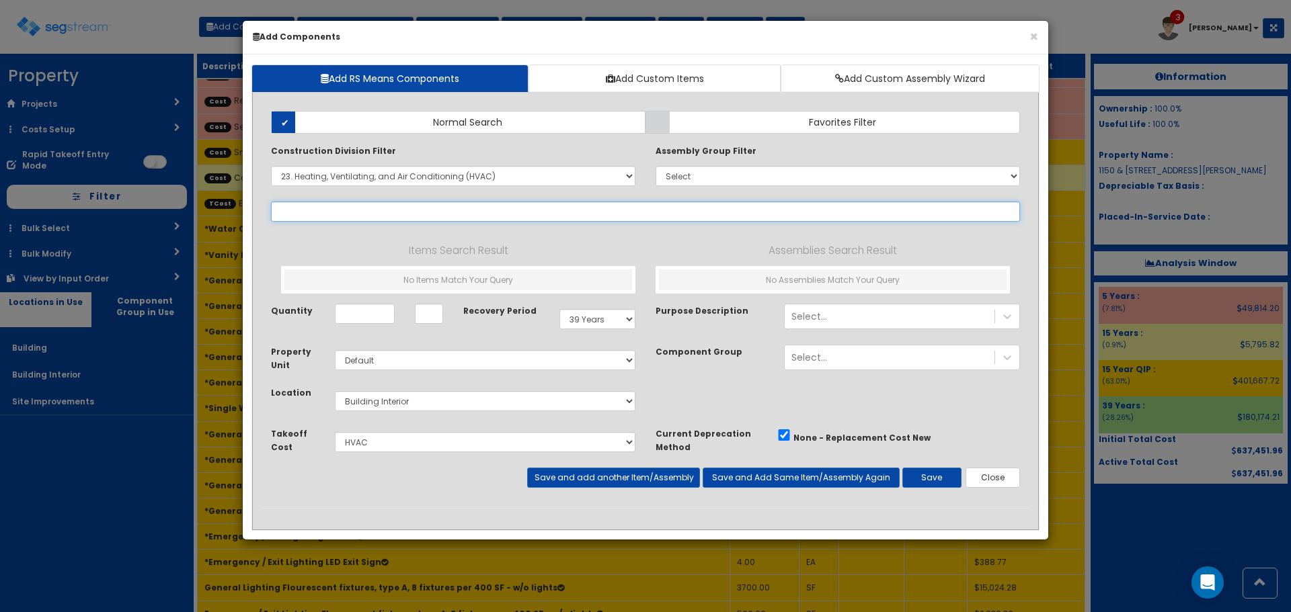
select select
select select "23621310"
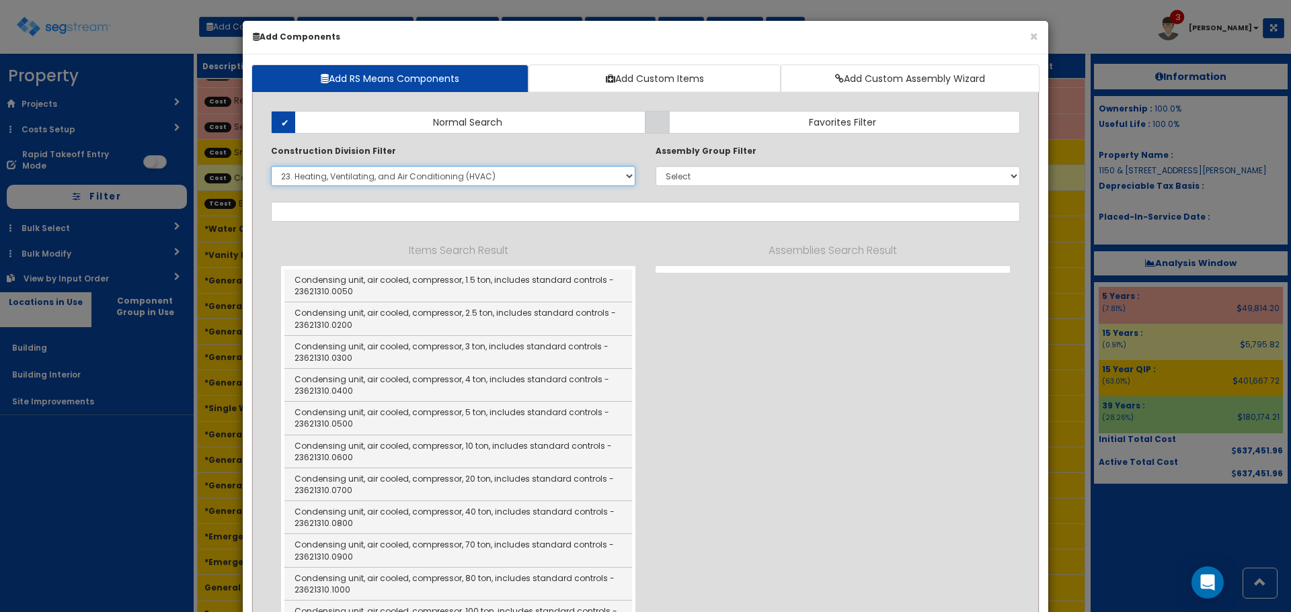
click at [407, 172] on select "Select 0. Custom Item 1. General Requirements 2. Existing Conditions 3. Concret…" at bounding box center [453, 176] width 364 height 20
select select "23621310"
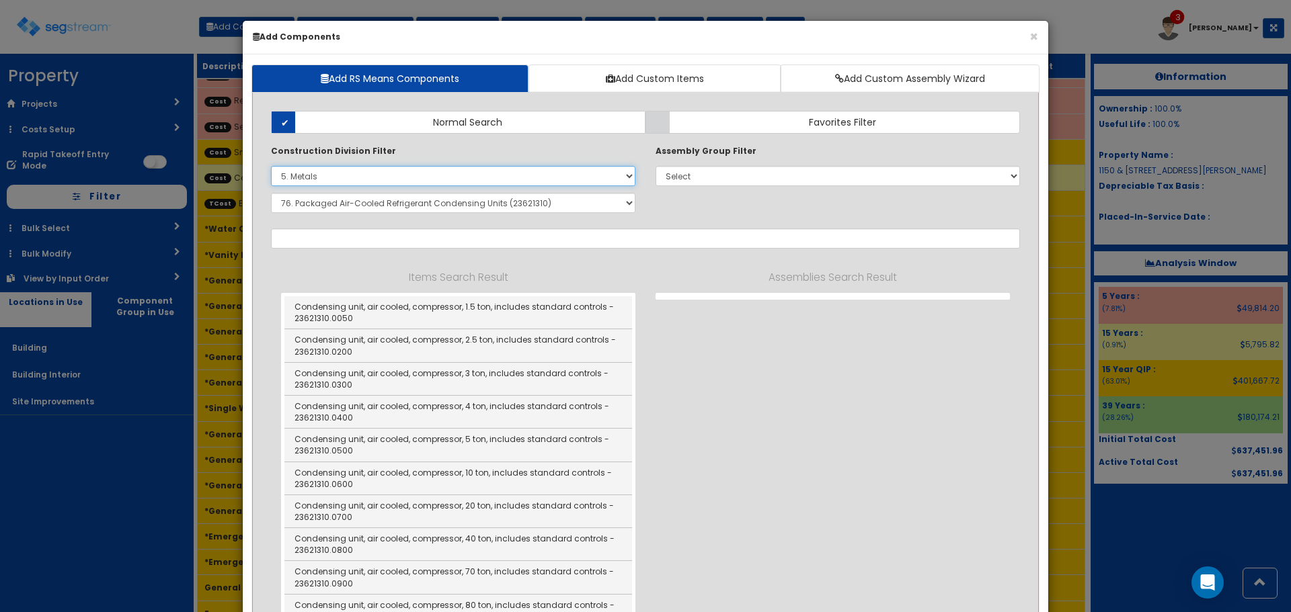
click at [271, 166] on select "Select 0. Custom Item 1. General Requirements 2. Existing Conditions 3. Concret…" at bounding box center [453, 176] width 364 height 20
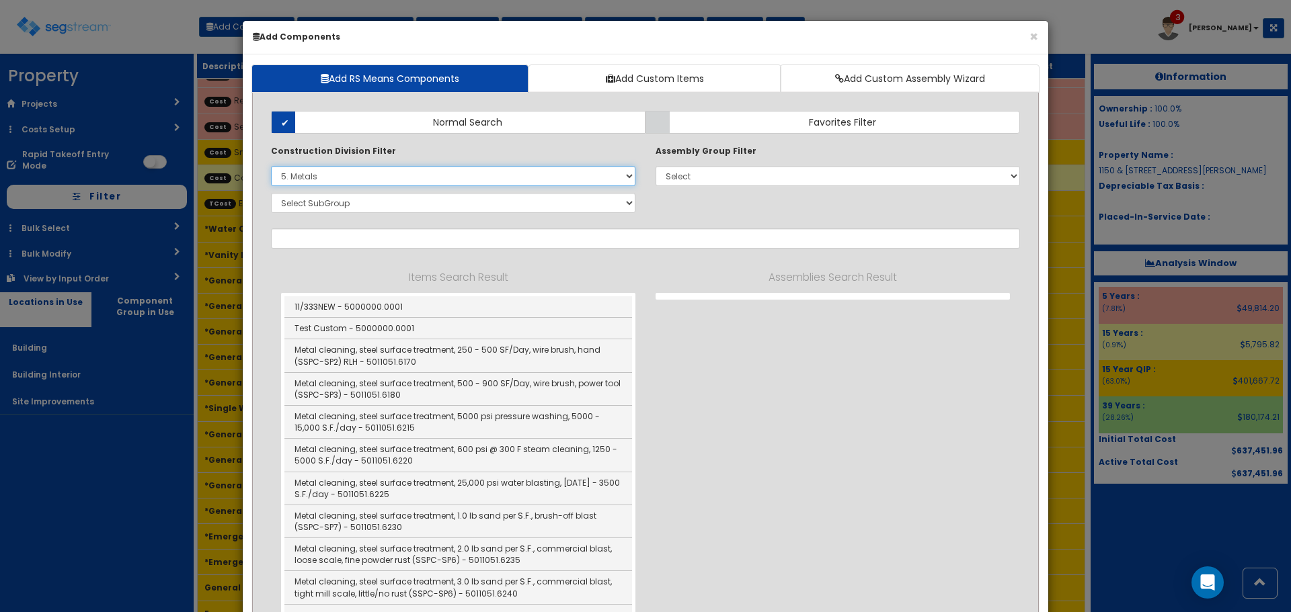
click at [386, 179] on select "Select 0. Custom Item 1. General Requirements 2. Existing Conditions 3. Concret…" at bounding box center [453, 176] width 364 height 20
select select "8000000"
click at [271, 166] on select "Select 0. Custom Item 1. General Requirements 2. Existing Conditions 3. Concret…" at bounding box center [453, 176] width 364 height 20
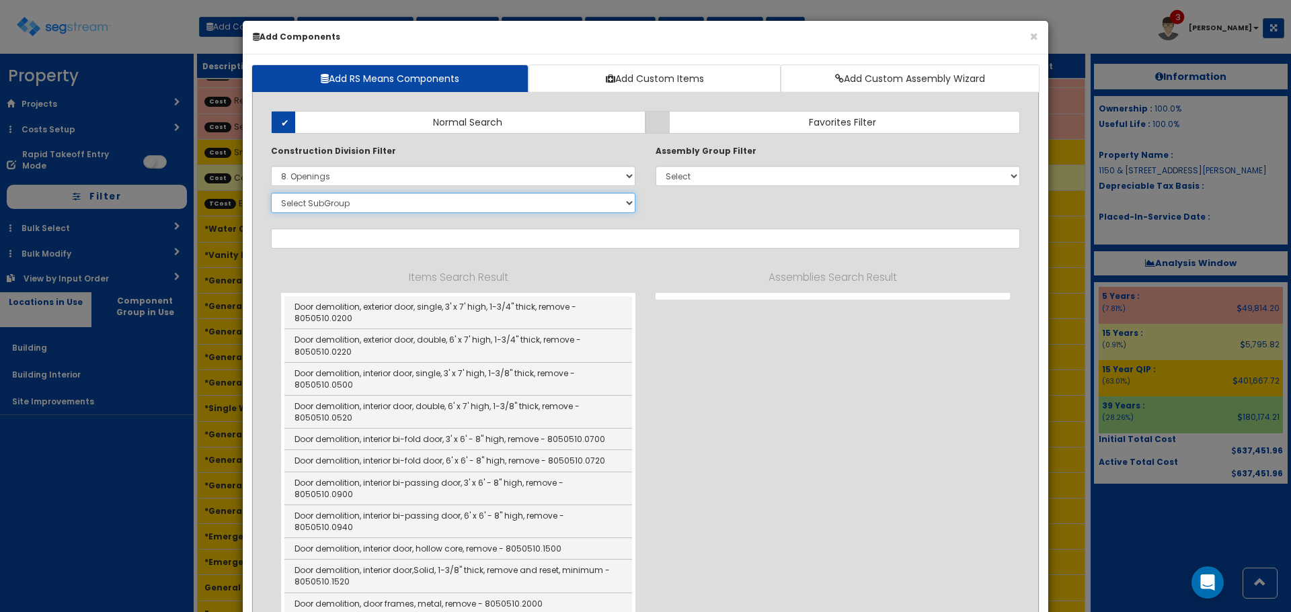
click at [425, 206] on select "Select SubGroup 1. Selective Demolition Doors (8050510) 2. Selective Demolition…" at bounding box center [453, 203] width 364 height 20
select select "8332310"
click at [271, 193] on select "Select SubGroup 1. Selective Demolition Doors (8050510) 2. Selective Demolition…" at bounding box center [453, 203] width 364 height 20
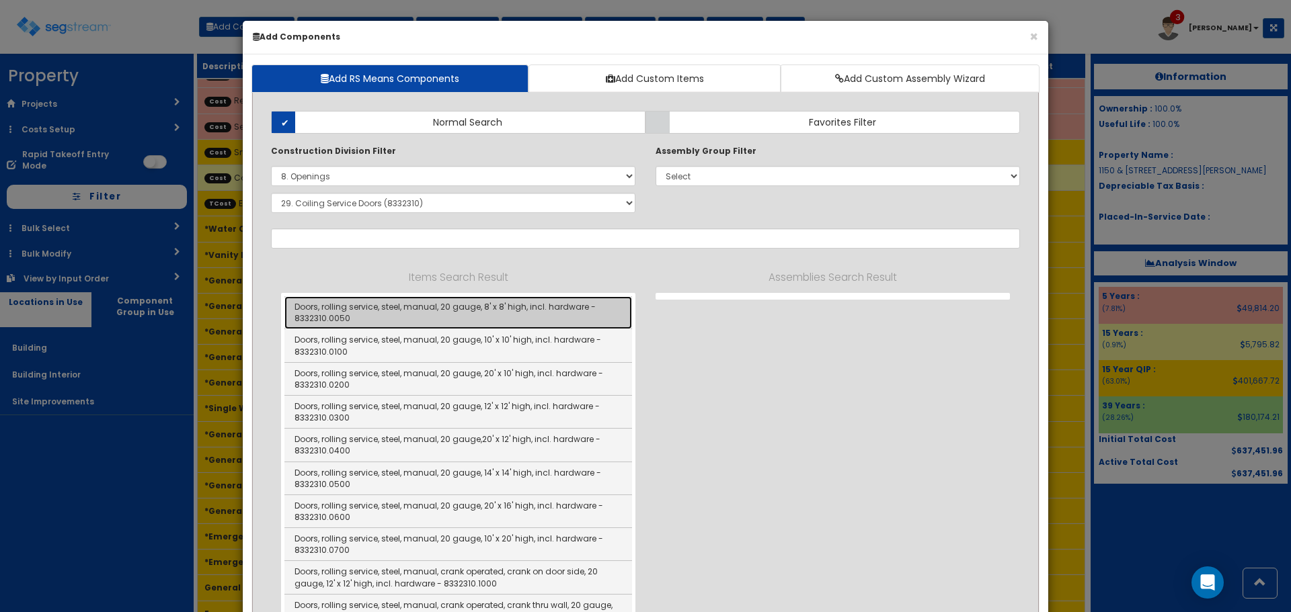
click at [454, 311] on link "Doors, rolling service, steel, manual, 20 gauge, 8' x 8' high, incl. hardware -…" at bounding box center [457, 312] width 347 height 33
type input "Doors, rolling service, steel, manual, 20 gauge, 8' x 8' high, incl. hardware -…"
type input "EA"
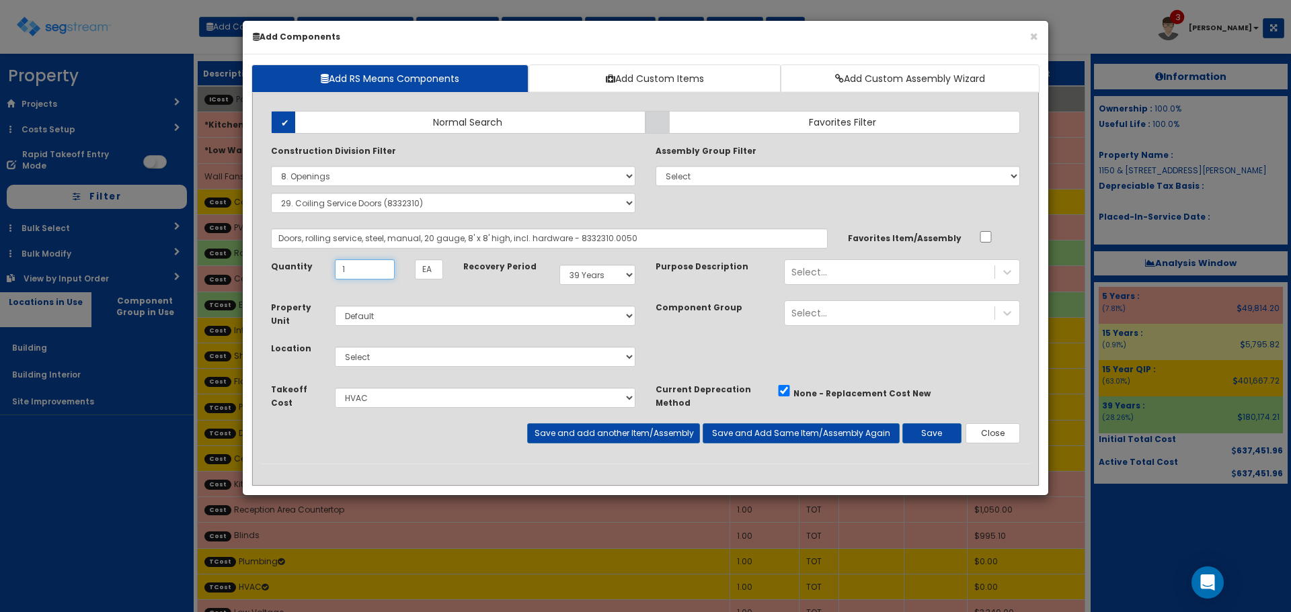
type input "1"
select select "5Y"
select select "6"
select select "5278006"
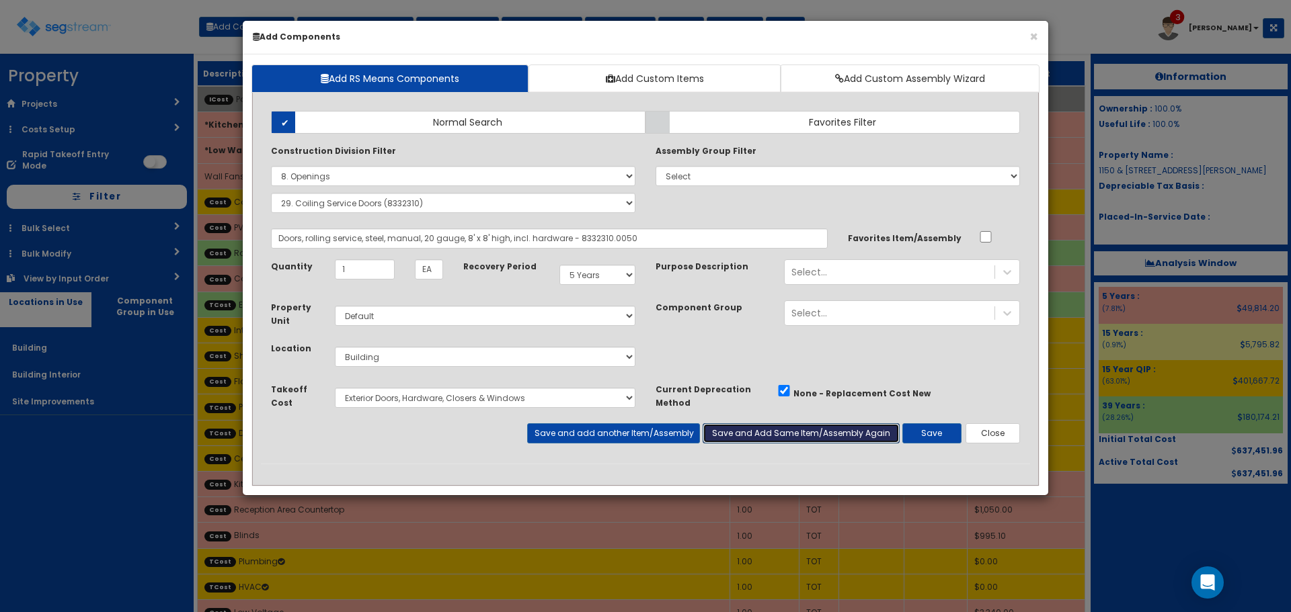
click at [762, 433] on button "Save and Add Same Item/Assembly Again" at bounding box center [800, 433] width 197 height 20
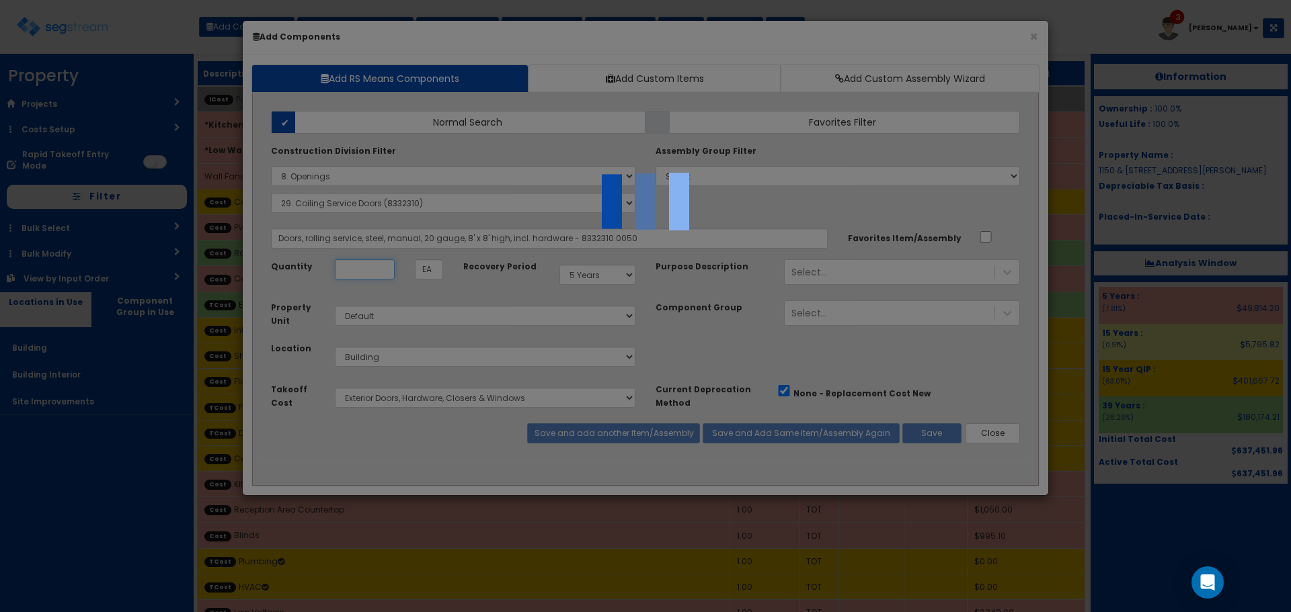
select select "5278006"
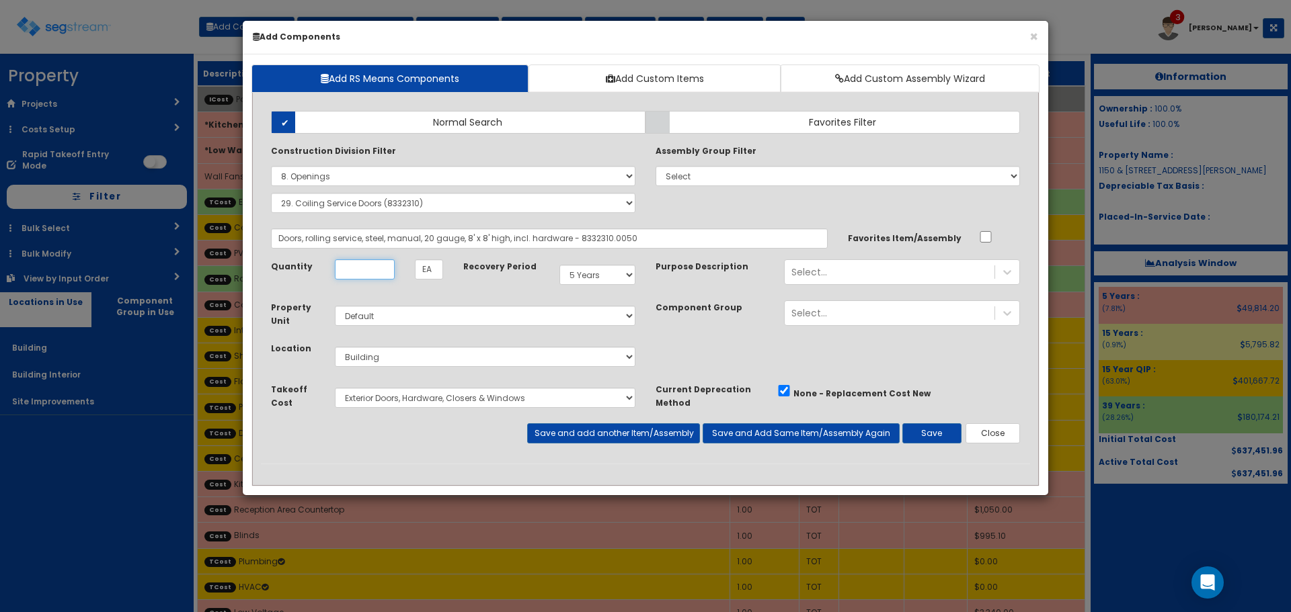
type input "0"
type input "1"
click at [950, 429] on button "Save" at bounding box center [931, 433] width 59 height 20
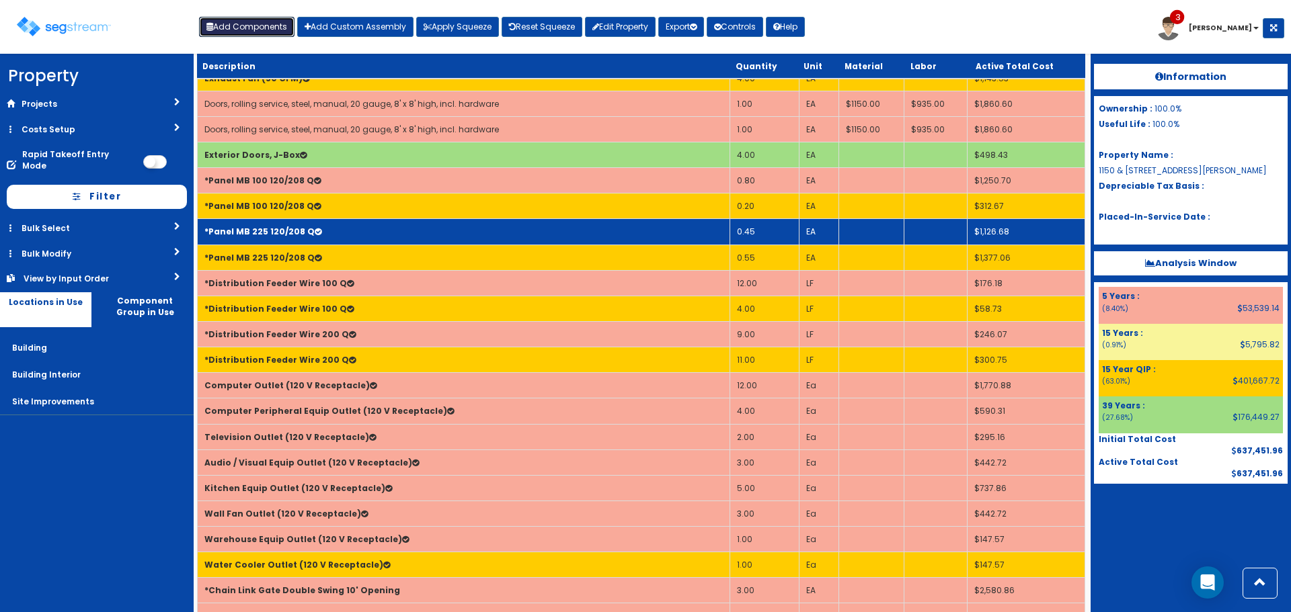
scroll to position [1540, 0]
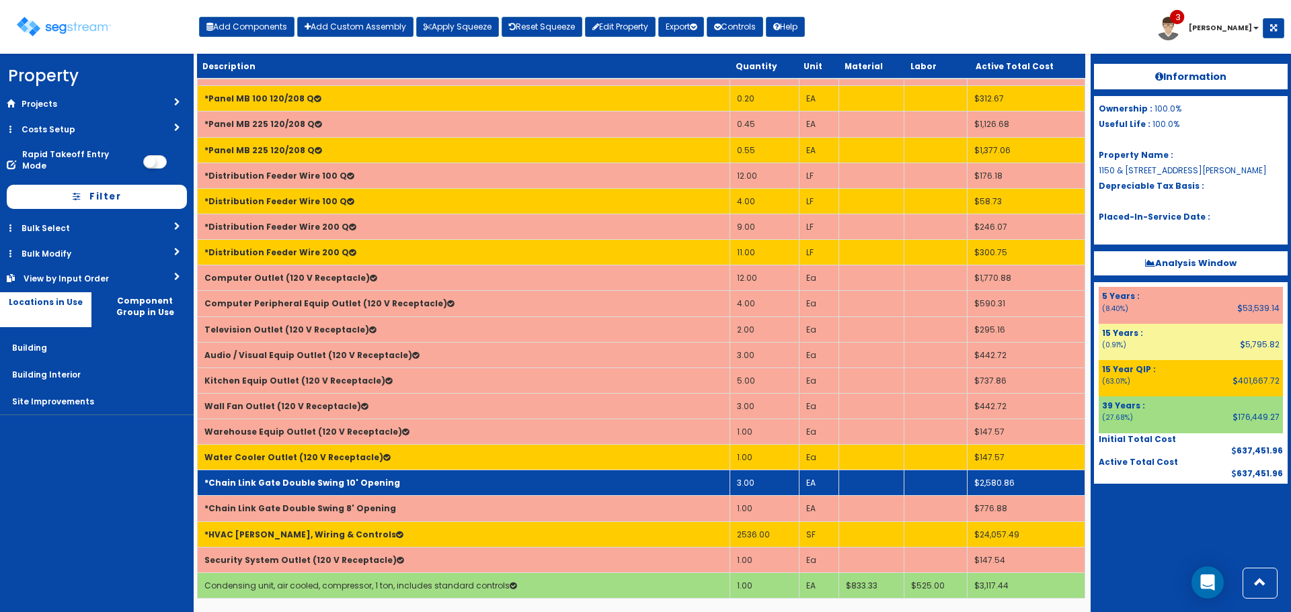
click at [463, 481] on td "*Chain Link Gate Double Swing 10' Opening" at bounding box center [464, 483] width 532 height 26
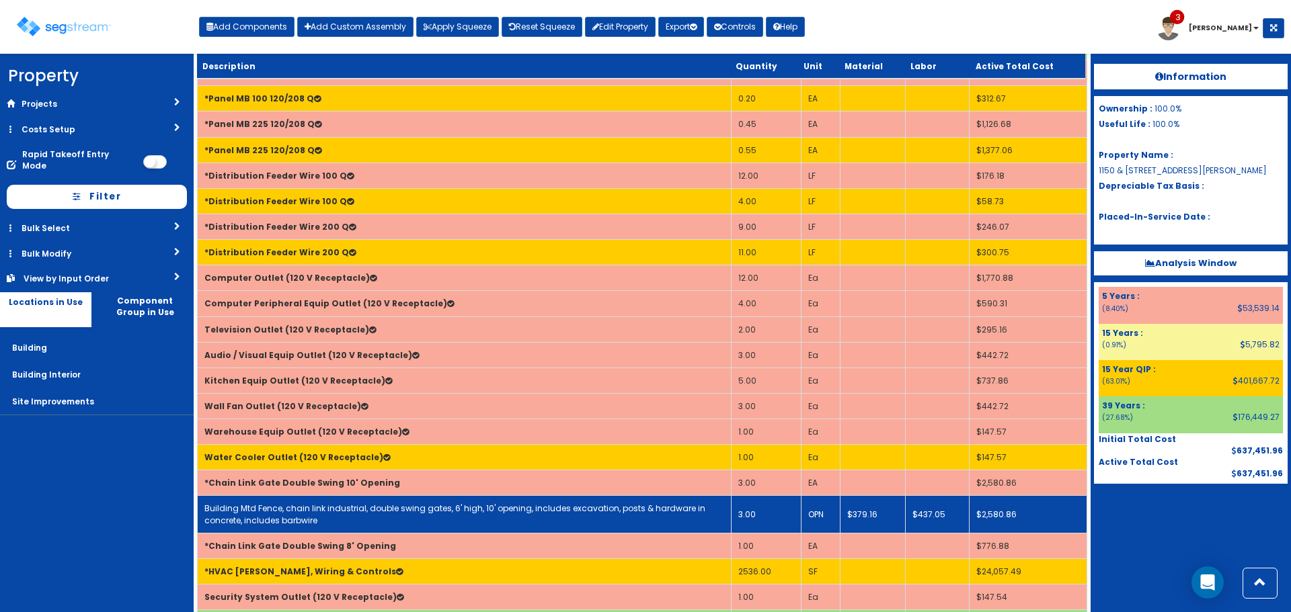
click at [468, 508] on link "Building Mtd Fence, chain link industrial, double swing gates, 6' high, 10' ope…" at bounding box center [454, 514] width 501 height 23
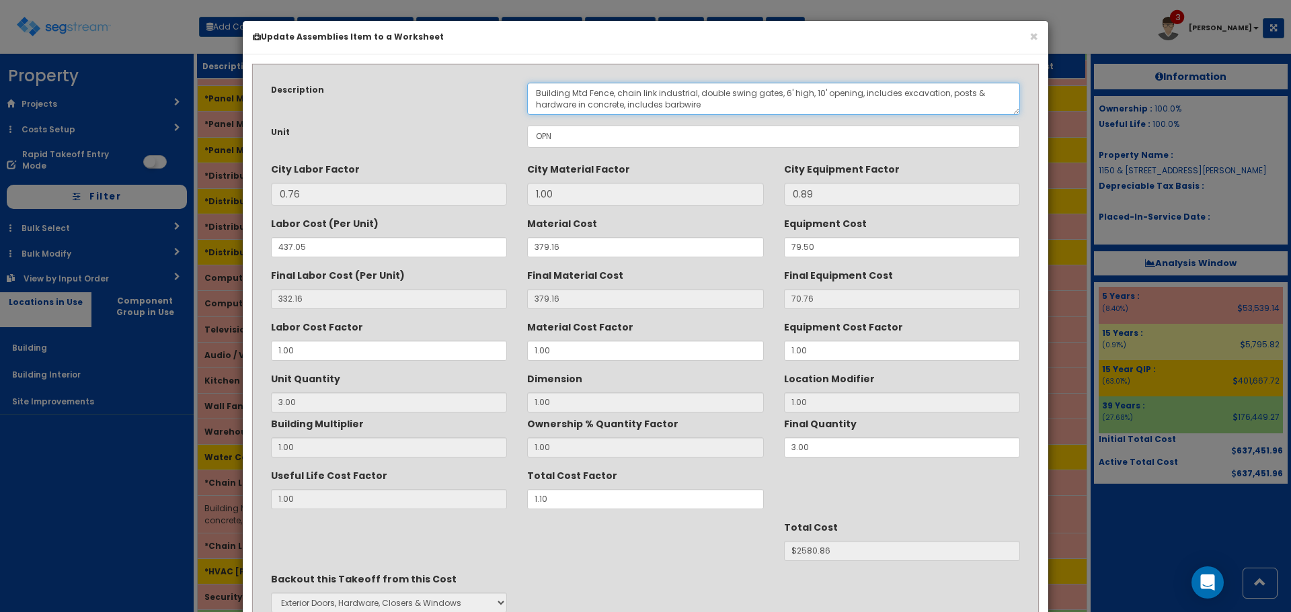
drag, startPoint x: 718, startPoint y: 109, endPoint x: 521, endPoint y: 85, distance: 198.3
click at [521, 85] on div "Building Mtd Fence, chain link industrial, double swing gates, 6' high, 10' ope…" at bounding box center [773, 99] width 513 height 32
click at [735, 114] on textarea "Building Mtd Fence, chain link industrial, double swing gates, 6' high, 10' ope…" at bounding box center [773, 99] width 493 height 32
drag, startPoint x: 722, startPoint y: 107, endPoint x: 495, endPoint y: 88, distance: 227.3
click at [495, 88] on div "Description Building Mtd Fence, chain link industrial, double swing gates, 6' h…" at bounding box center [645, 99] width 769 height 32
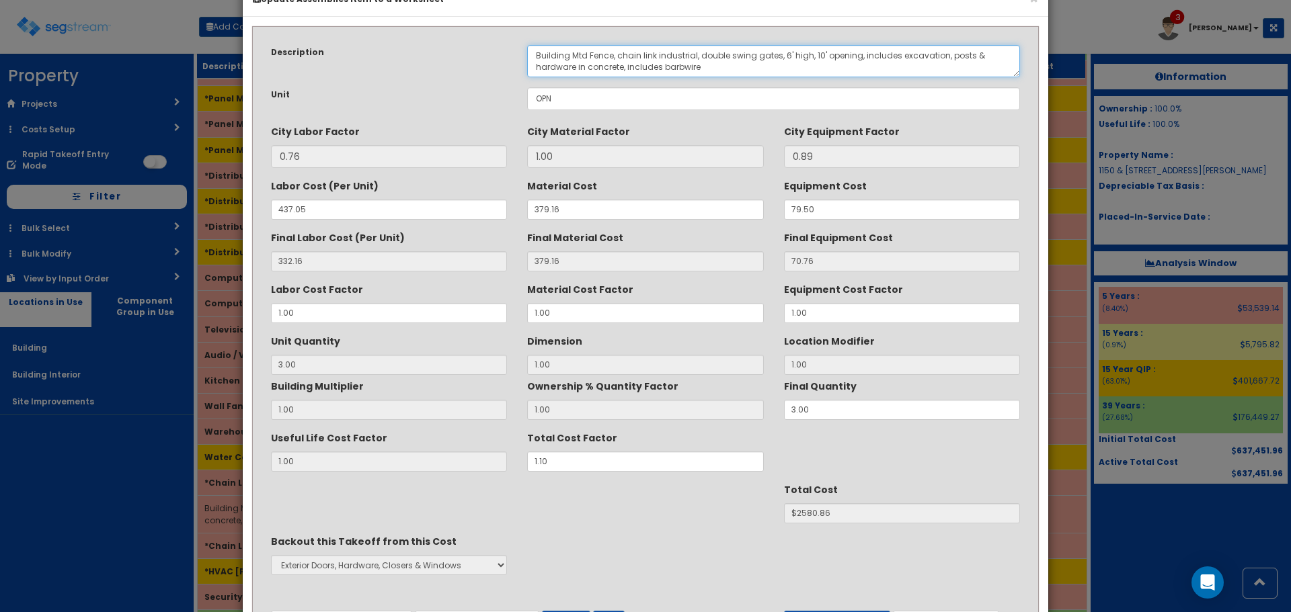
scroll to position [119, 0]
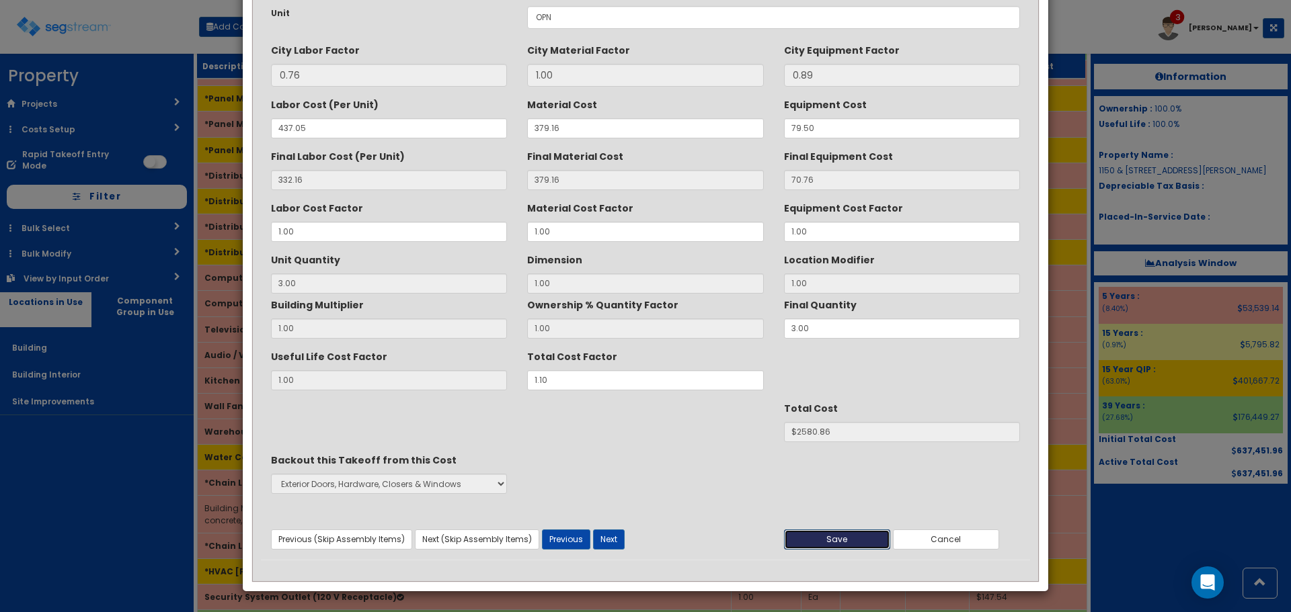
click at [808, 537] on button "Save" at bounding box center [837, 540] width 106 height 20
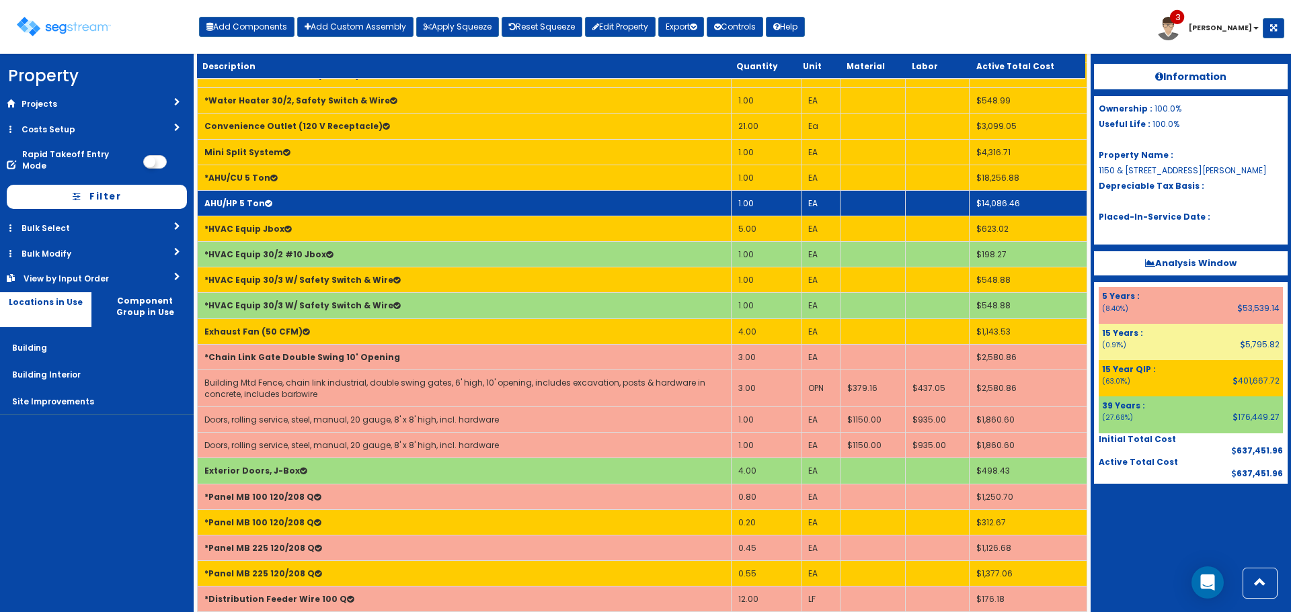
scroll to position [1187, 0]
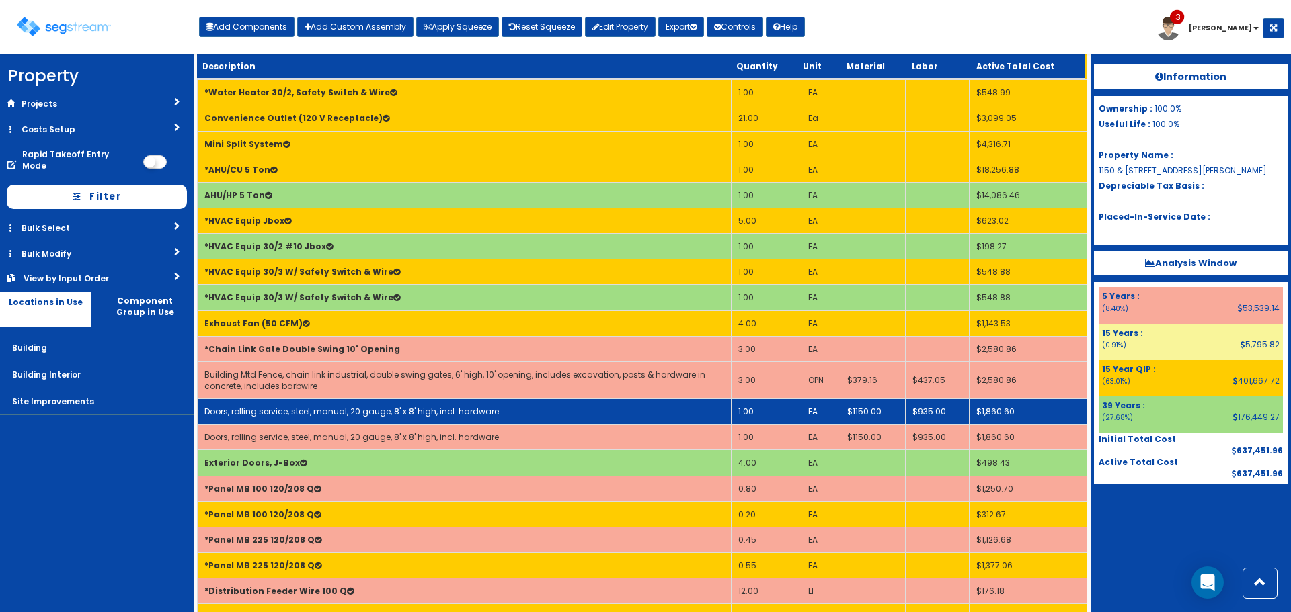
click at [378, 409] on link "Doors, rolling service, steel, manual, 20 gauge, 8' x 8' high, incl. hardware" at bounding box center [351, 411] width 294 height 11
select select "5278006"
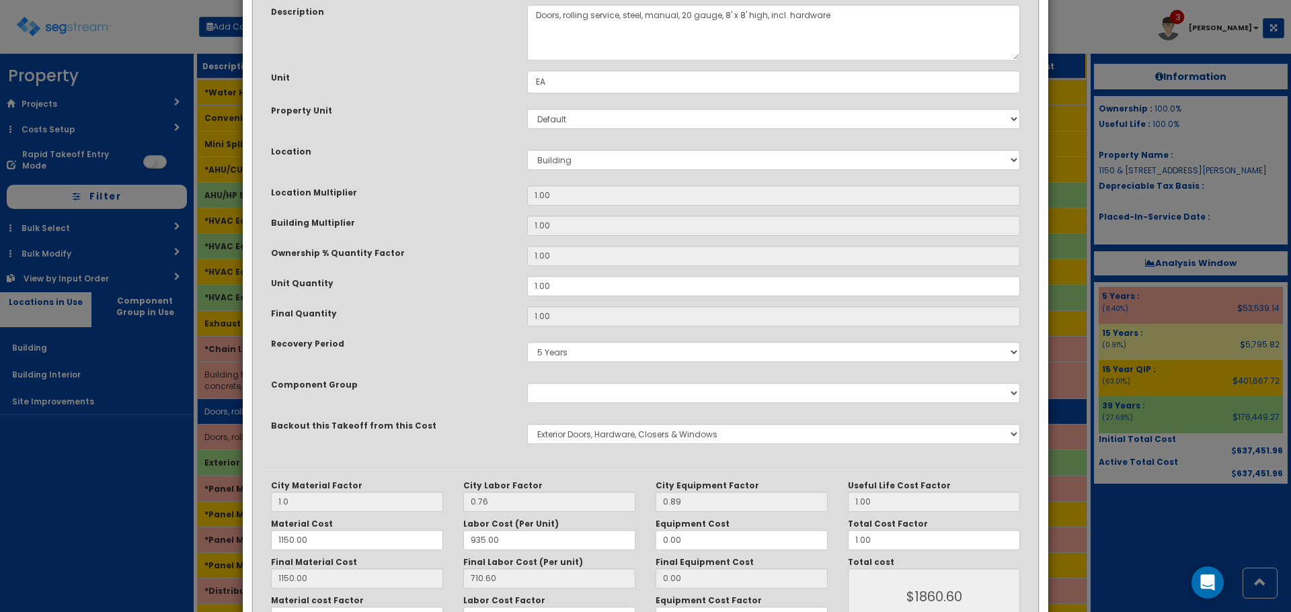
scroll to position [0, 0]
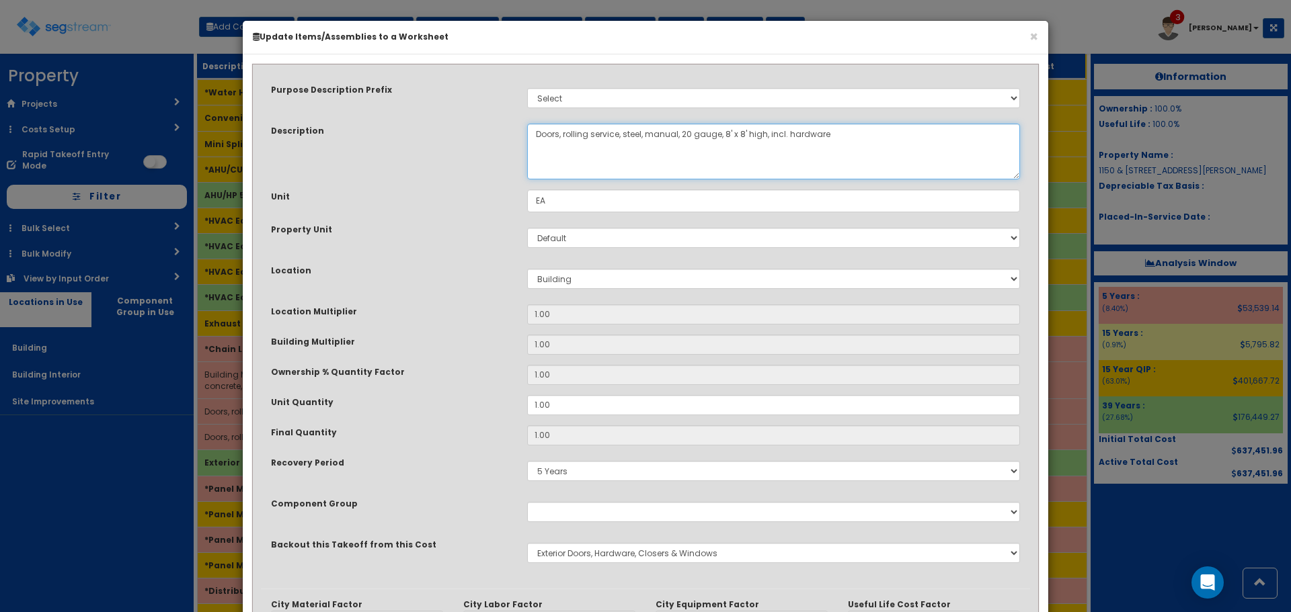
drag, startPoint x: 864, startPoint y: 144, endPoint x: 367, endPoint y: 164, distance: 497.8
click at [367, 164] on div "Description Doors, rolling service, steel, manual, 20 gauge, 8' x 8' high, incl…" at bounding box center [645, 152] width 769 height 56
paste textarea "Building Mtd Fence, chain link industrial, double swing gates, 6' high, 10' ope…"
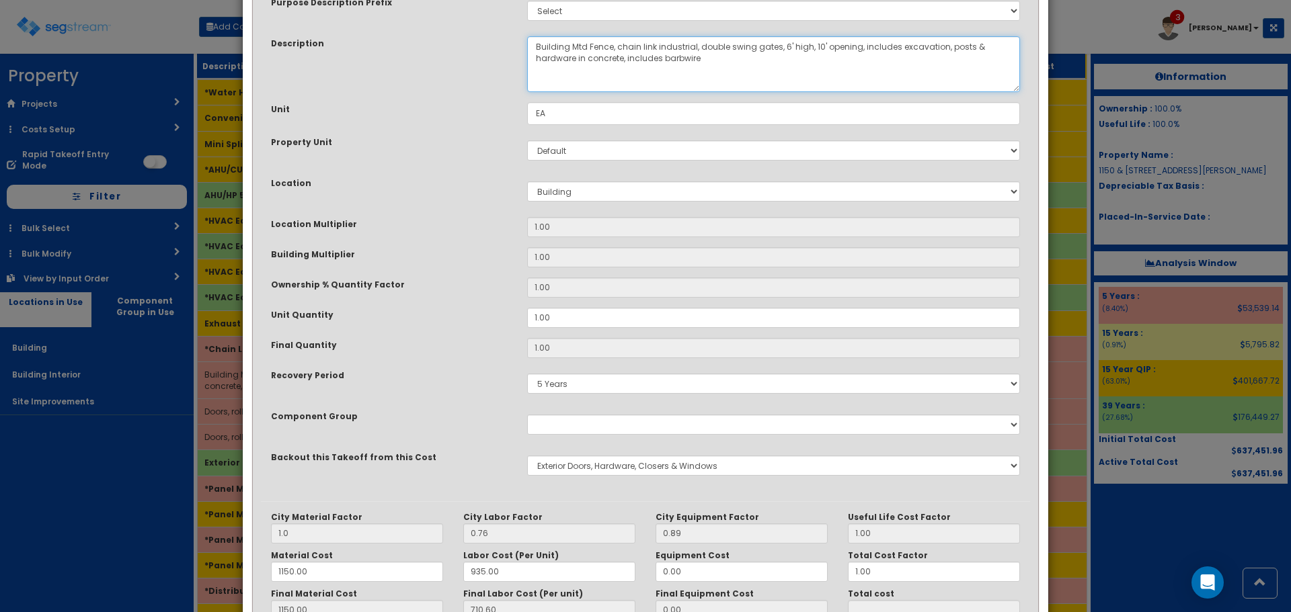
scroll to position [209, 0]
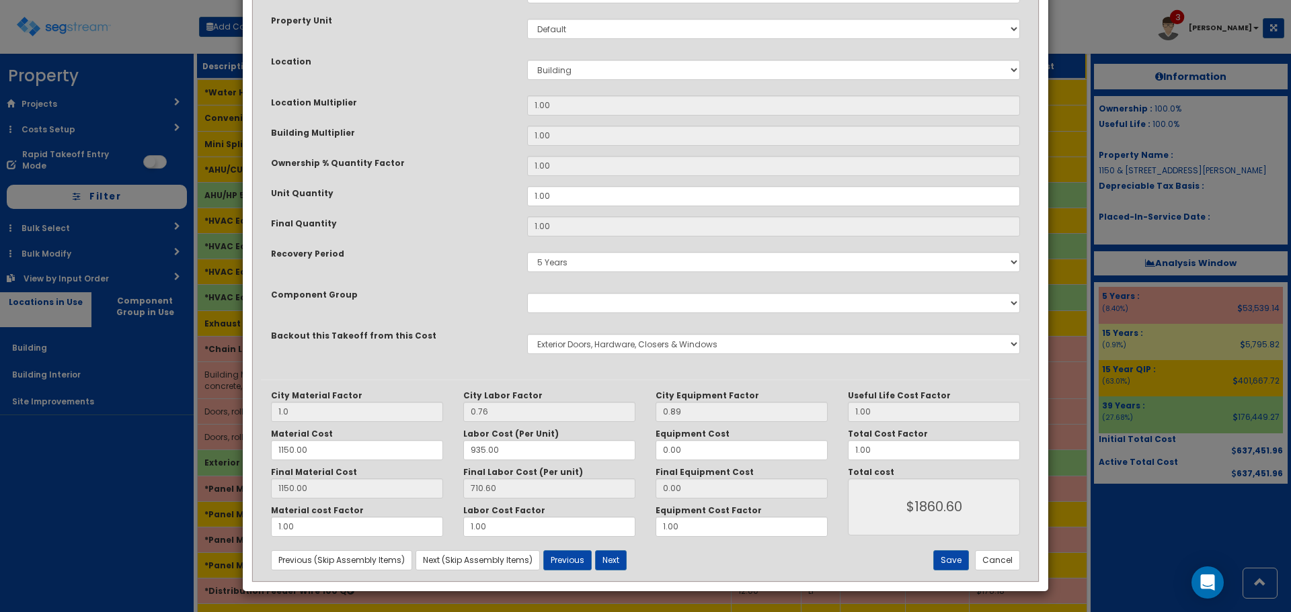
type textarea "Building Mtd Fence, chain link industrial, double swing gates, 6' high, 10' ope…"
click at [342, 450] on input "1150.00" at bounding box center [357, 450] width 172 height 20
drag, startPoint x: 331, startPoint y: 452, endPoint x: 222, endPoint y: 452, distance: 108.9
click at [222, 452] on div "× Update Items/Assemblies to a Worksheet Purpose Description Prefix Select Stai…" at bounding box center [645, 306] width 1291 height 612
type input "3"
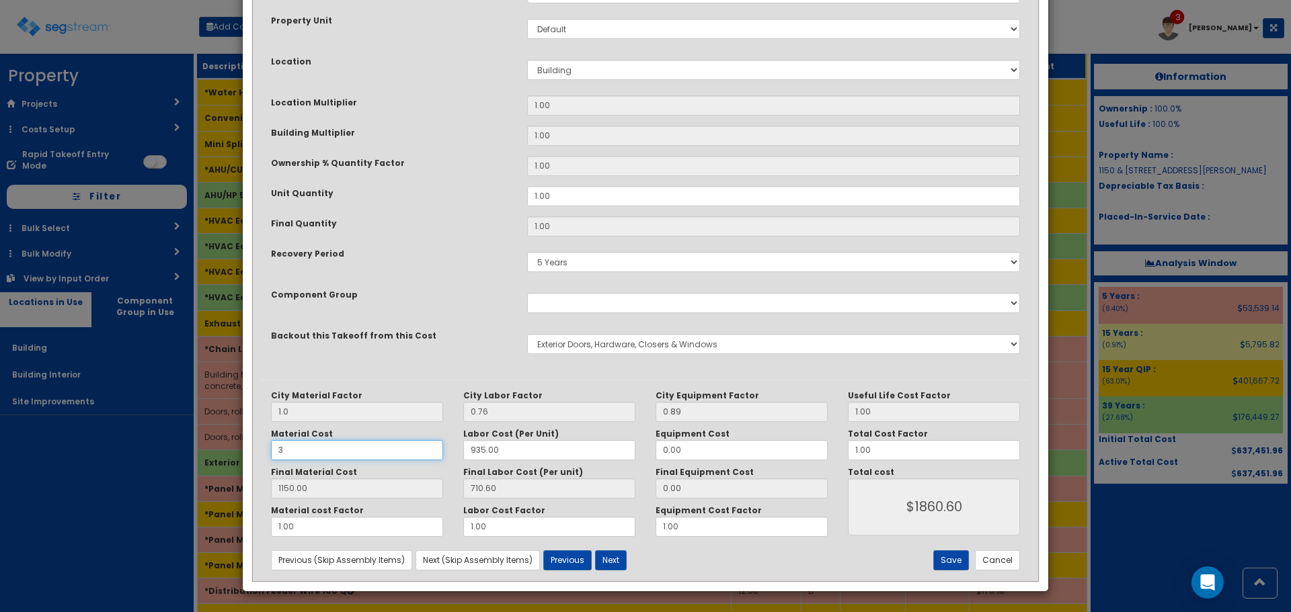
type input "3.00"
type input "$713.60"
type input "37"
type input "37.00"
type input "$747.60"
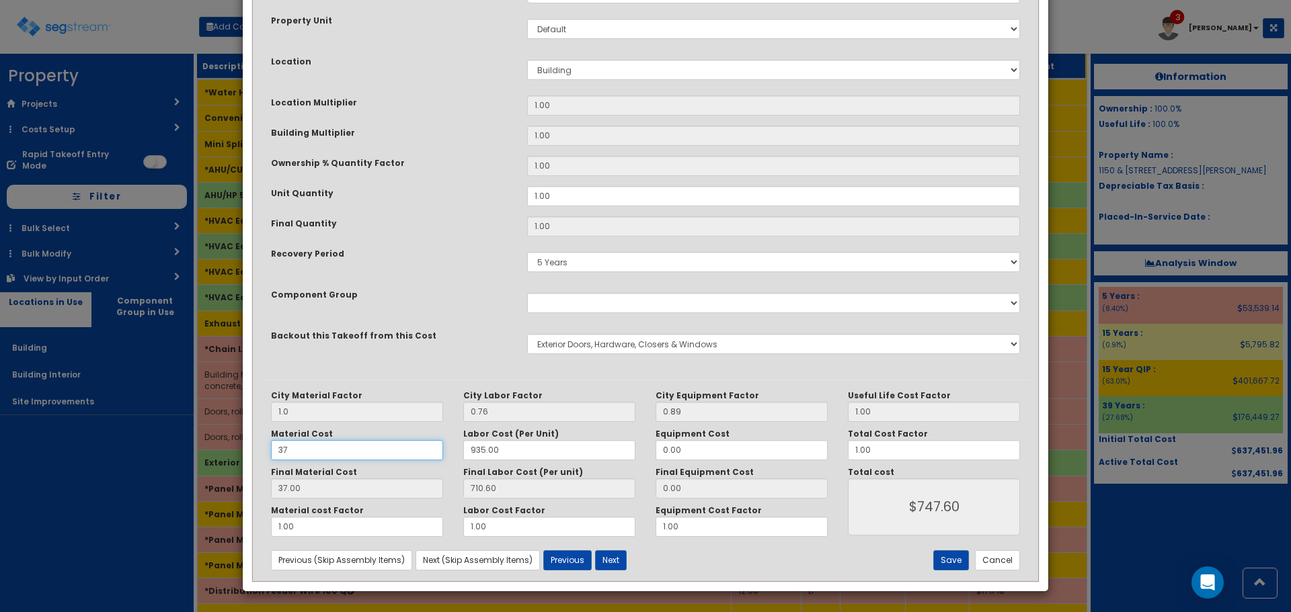
type input "379"
type input "379.00"
type input "$1089.60"
type input "379.16"
type input "379.10"
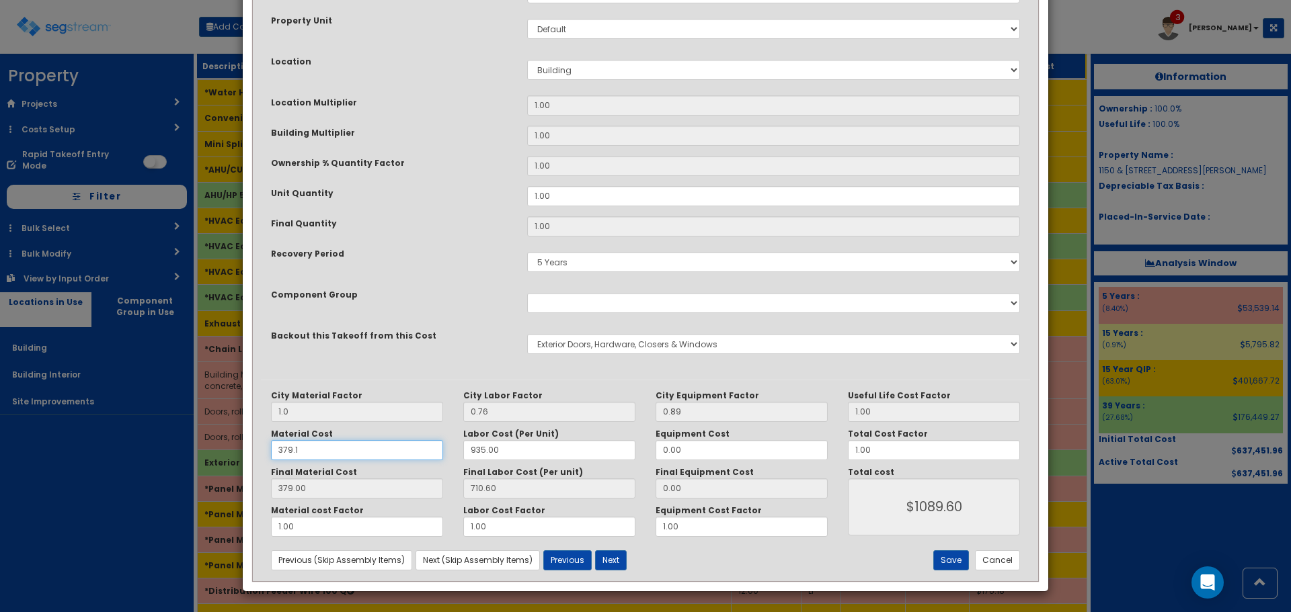
type input "$1089.70"
type input "379.16"
type input "$1089.76"
type input "379.16"
type input "4"
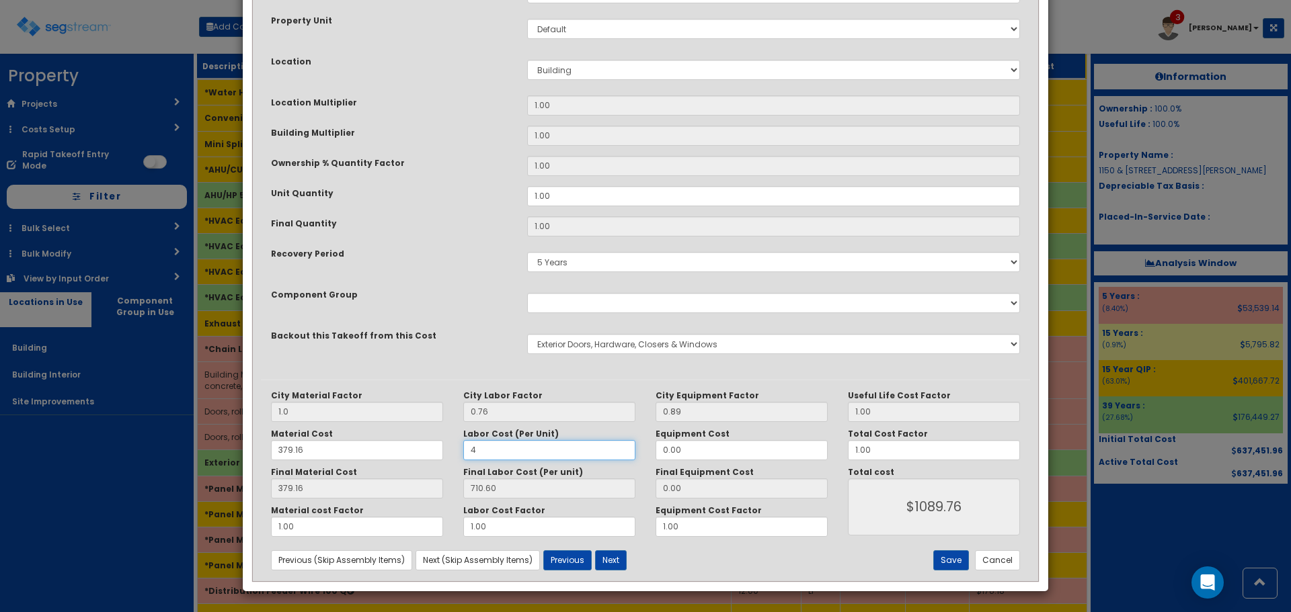
type input "3.04"
type input "$382.20"
type input "423"
type input "31.92"
type input "$411.08"
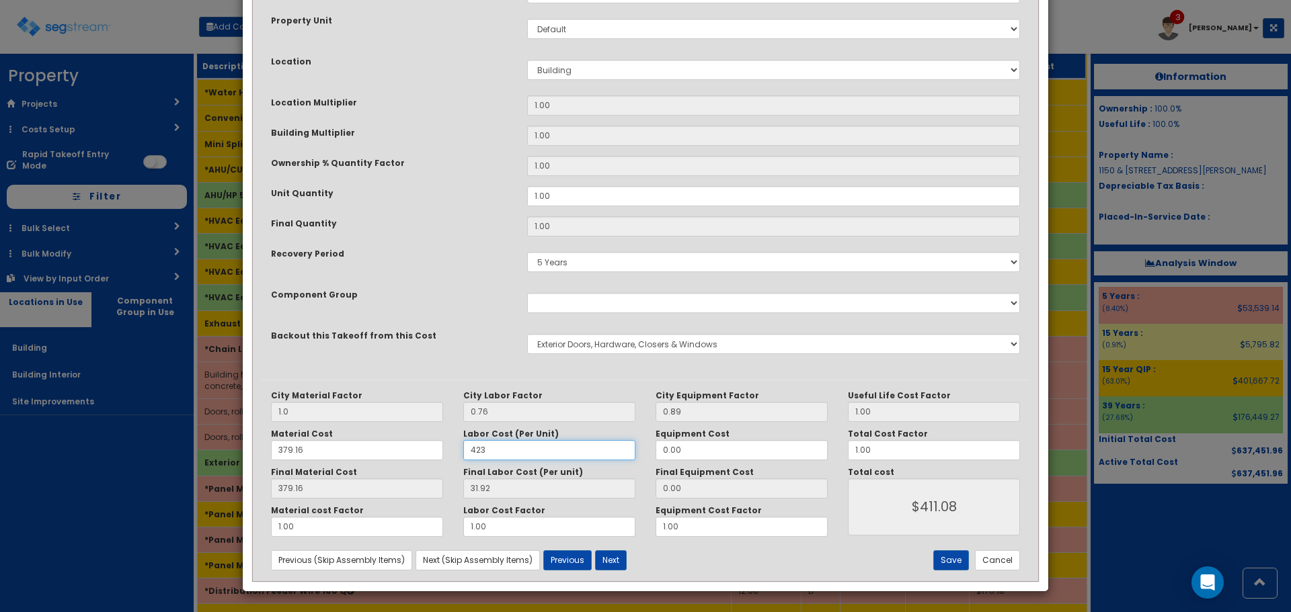
type input "321.48"
type input "$700.64"
type input "42"
type input "31.92"
type input "$411.08"
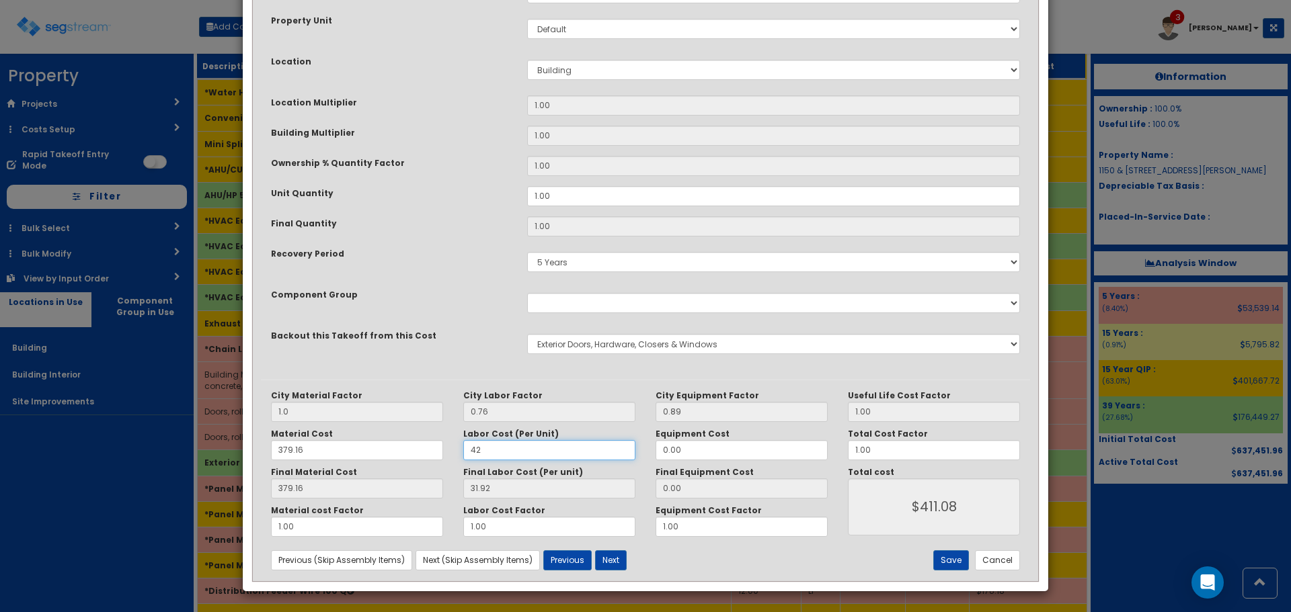
type input "4"
type input "3.04"
type input "$382.20"
type input "43"
type input "32.68"
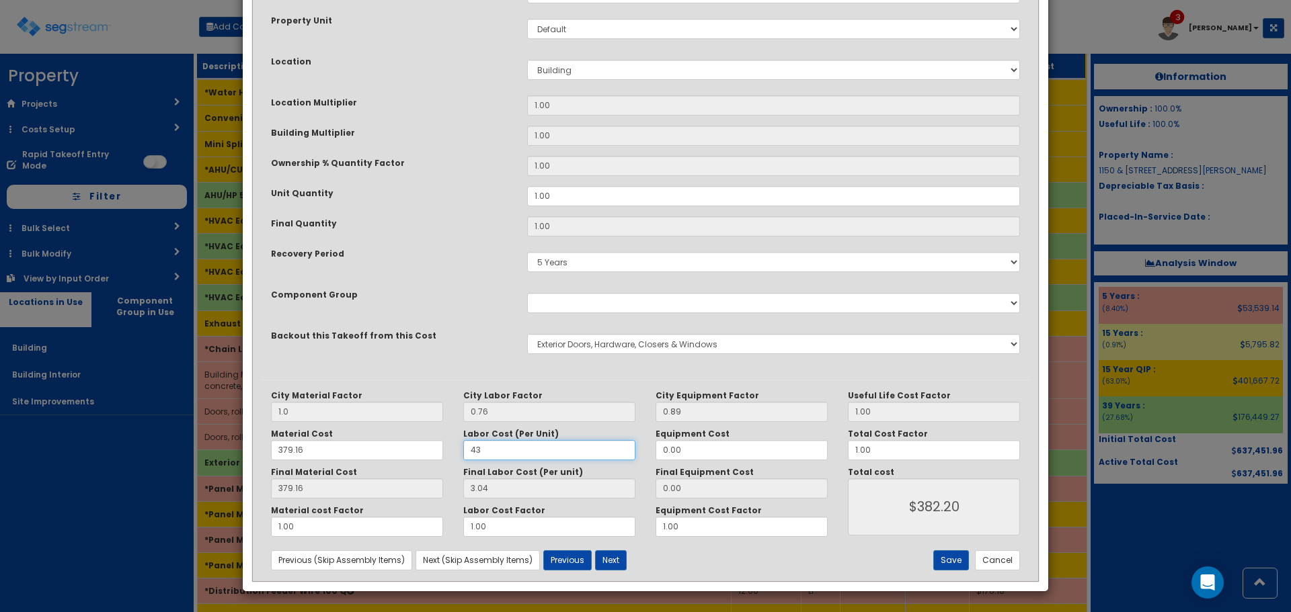
type input "$411.84"
type input "437"
type input "332.12"
type input "$711.28"
type input "437.05"
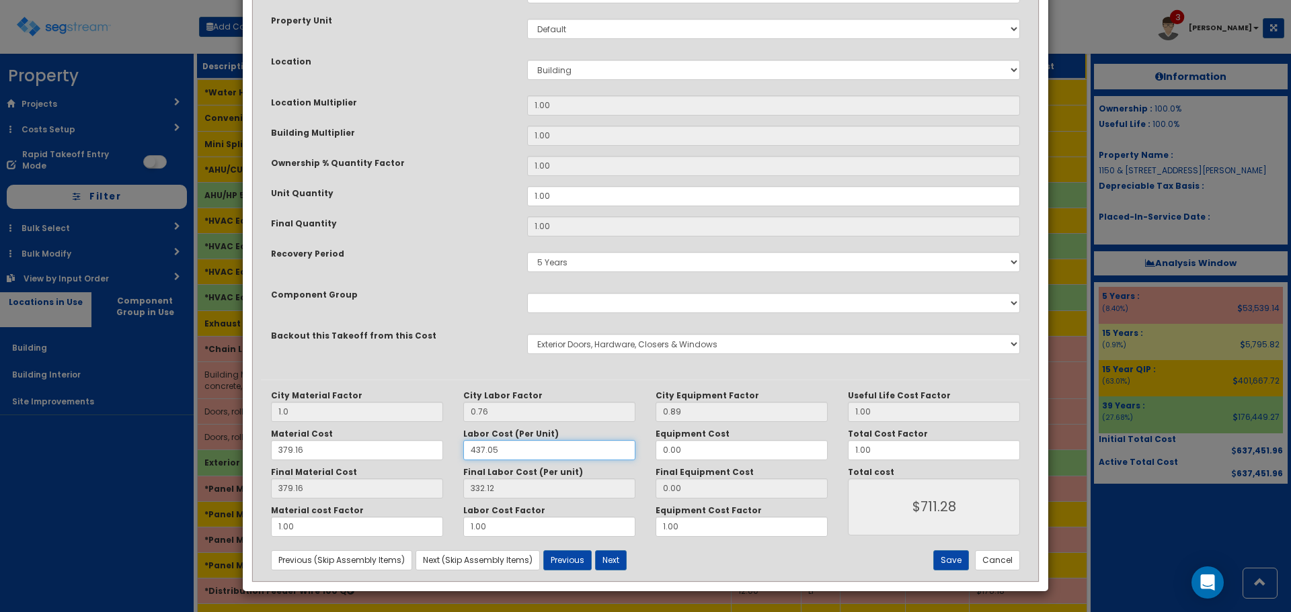
type input "332.16"
type input "$711.32"
type input "437.05"
type input "7"
type input "6.23"
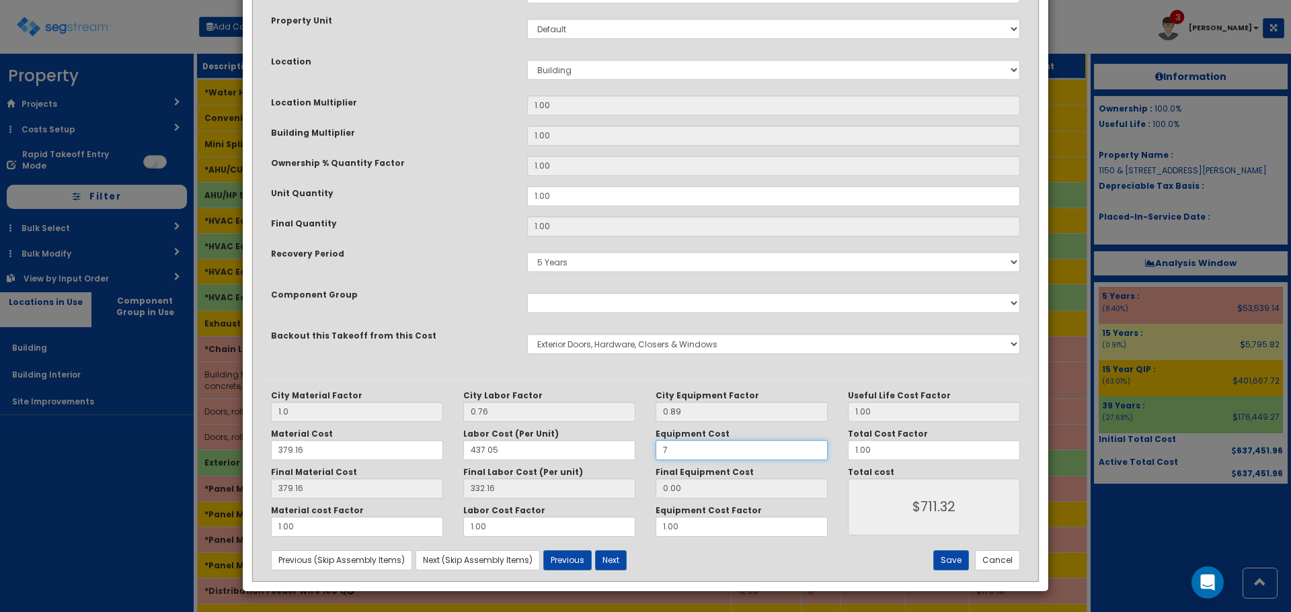
type input "$717.55"
type input "79"
type input "70.31"
type input "$781.63"
type input "79.50"
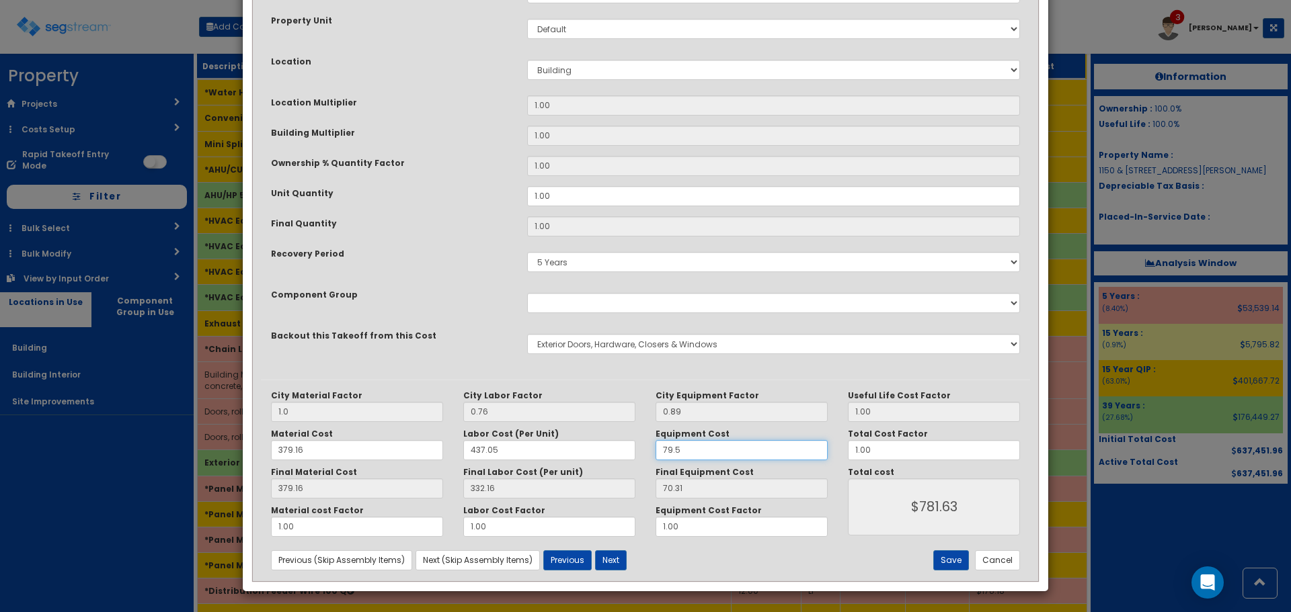
type input "70.75"
type input "$782.07"
type input "79.50"
click at [878, 452] on input "1.00" at bounding box center [934, 450] width 172 height 20
drag, startPoint x: 887, startPoint y: 452, endPoint x: 812, endPoint y: 448, distance: 74.7
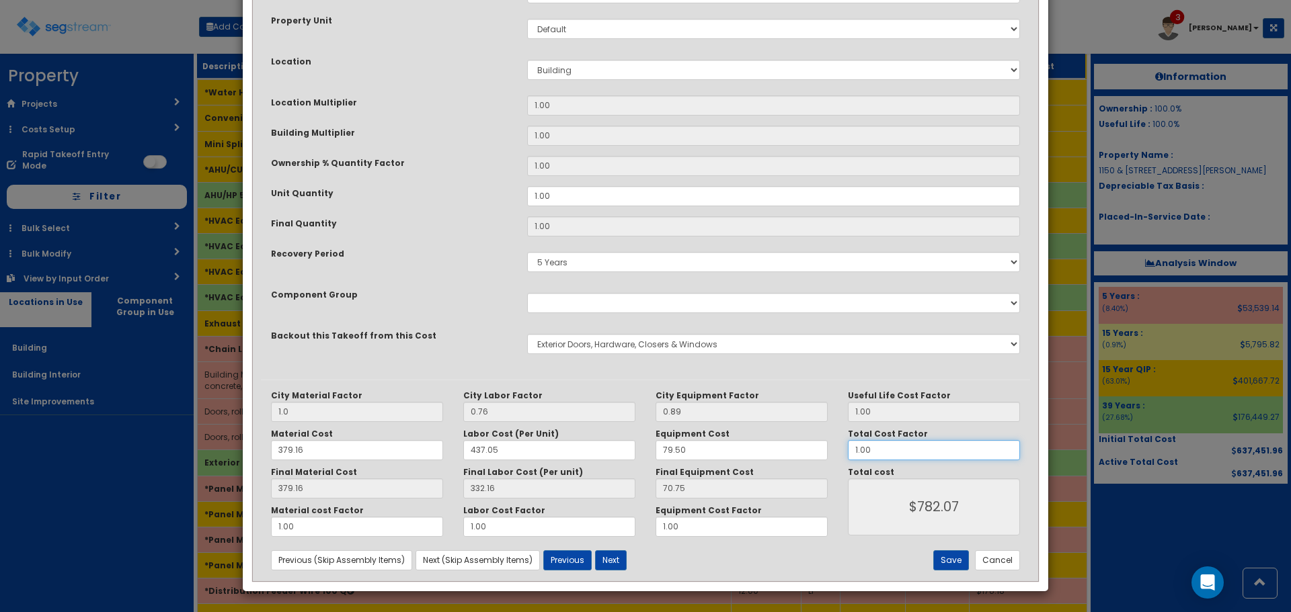
click at [812, 448] on div "City Material Factor 1.0 City Labor Factor 0.76 City Equipment Factor 0.89 Mate…" at bounding box center [645, 464] width 769 height 147
type input "1.10"
type input "$860.28"
type input "1.10"
click at [942, 566] on button "Save" at bounding box center [951, 560] width 36 height 20
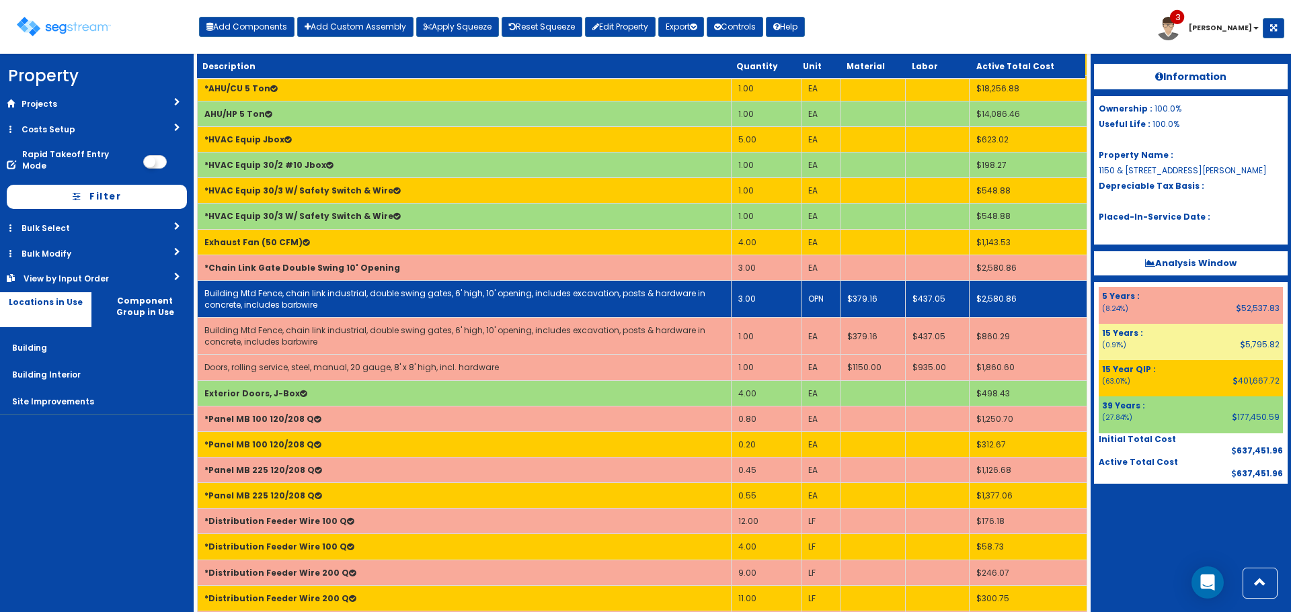
scroll to position [1389, 0]
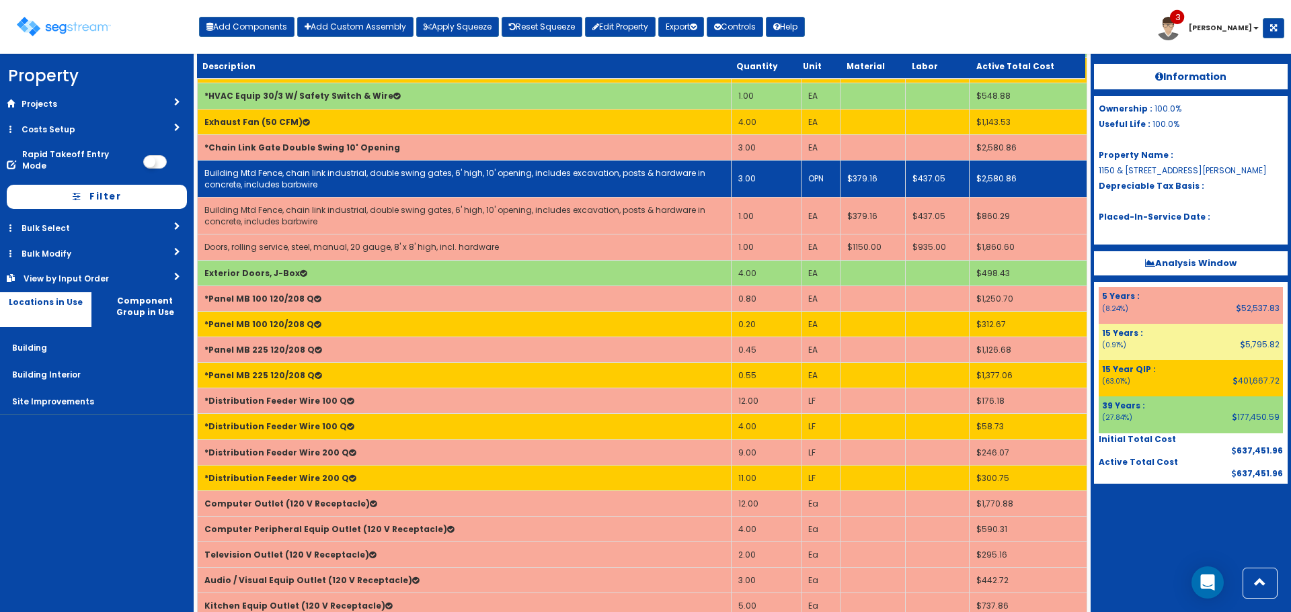
click at [511, 175] on link "Building Mtd Fence, chain link industrial, double swing gates, 6' high, 10' ope…" at bounding box center [454, 178] width 501 height 23
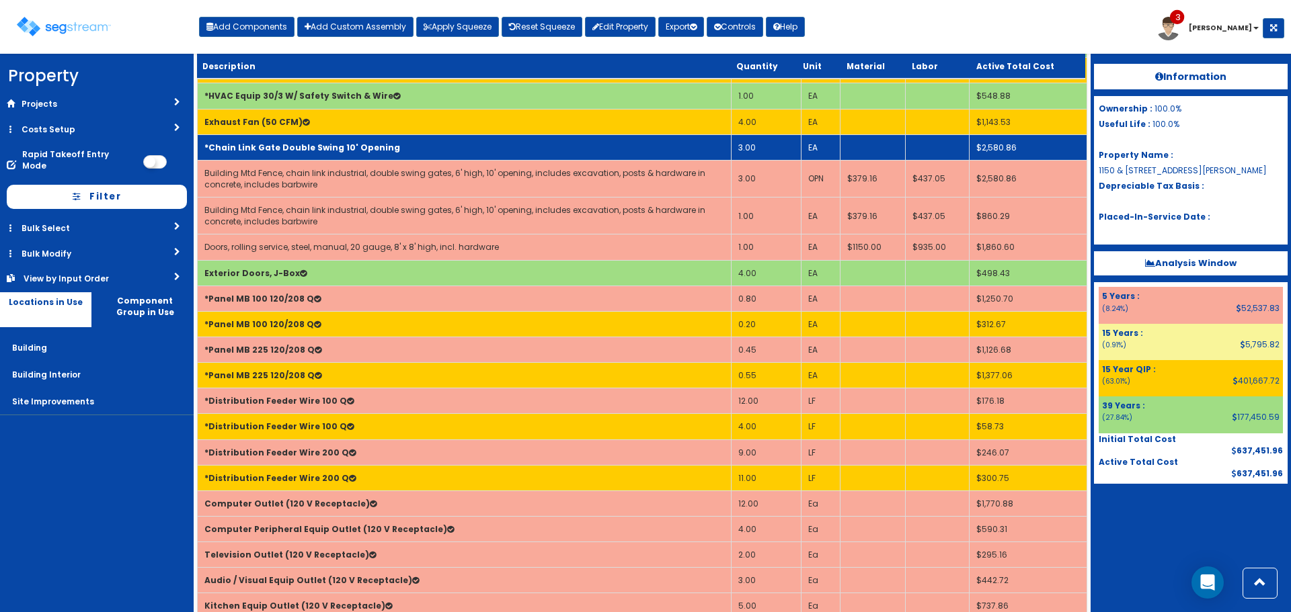
click at [450, 148] on td "*Chain Link Gate Double Swing 10' Opening" at bounding box center [465, 147] width 534 height 26
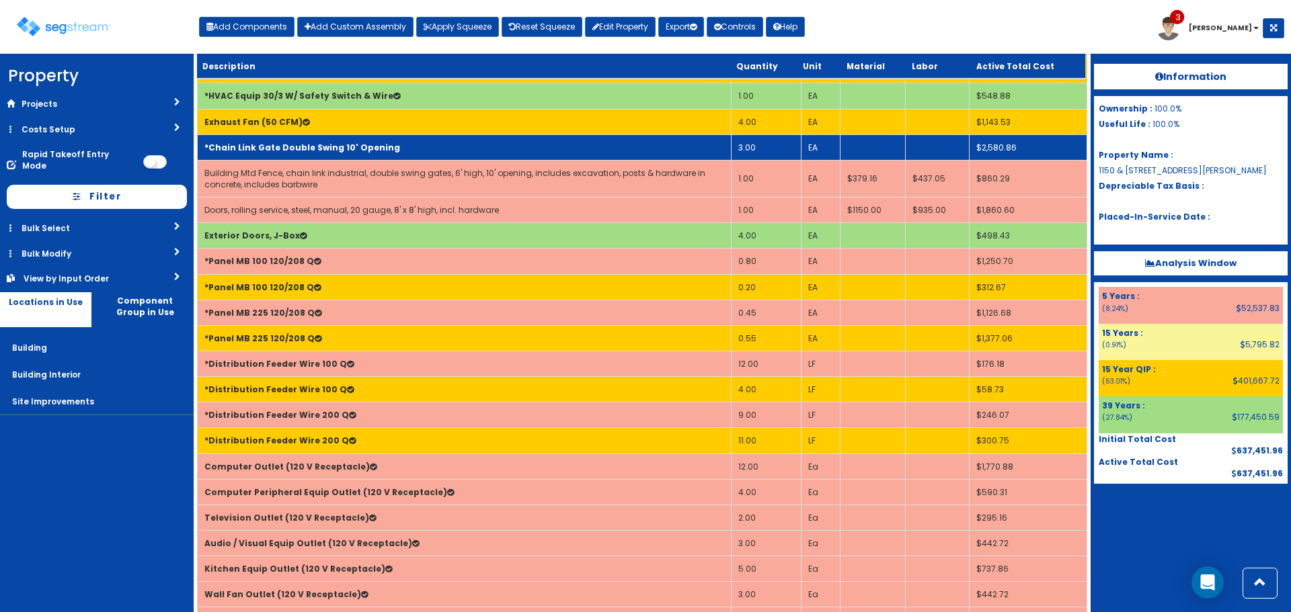
click at [450, 149] on td "*Chain Link Gate Double Swing 10' Opening" at bounding box center [465, 147] width 534 height 26
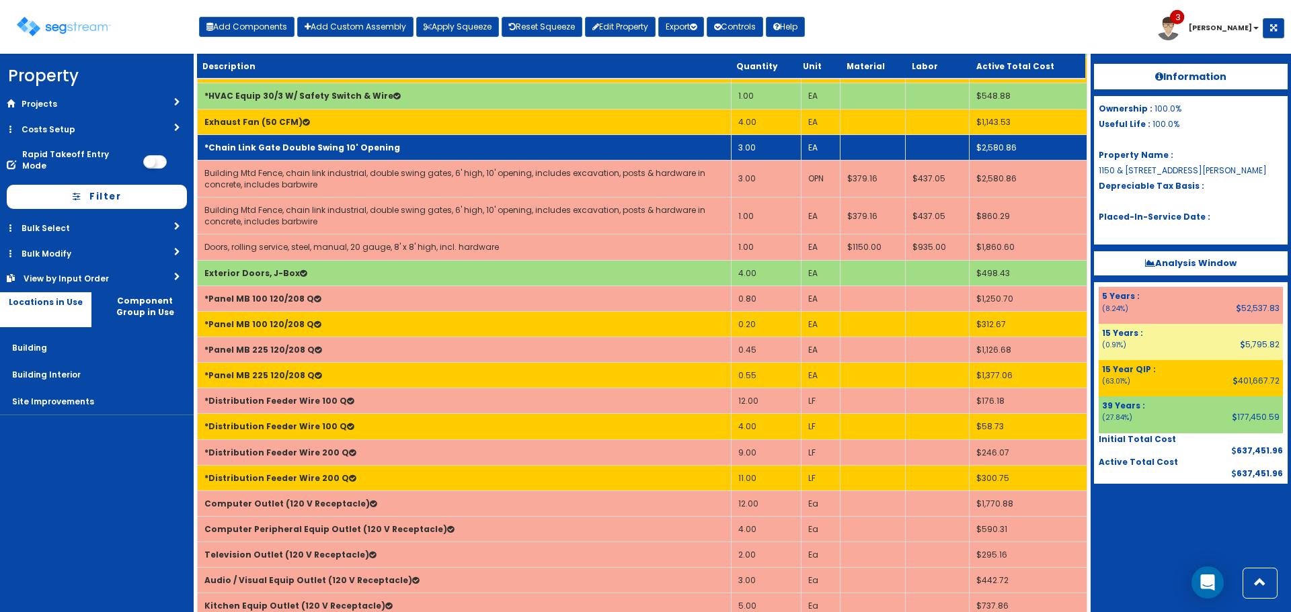
click at [450, 149] on td "*Chain Link Gate Double Swing 10' Opening" at bounding box center [465, 147] width 534 height 26
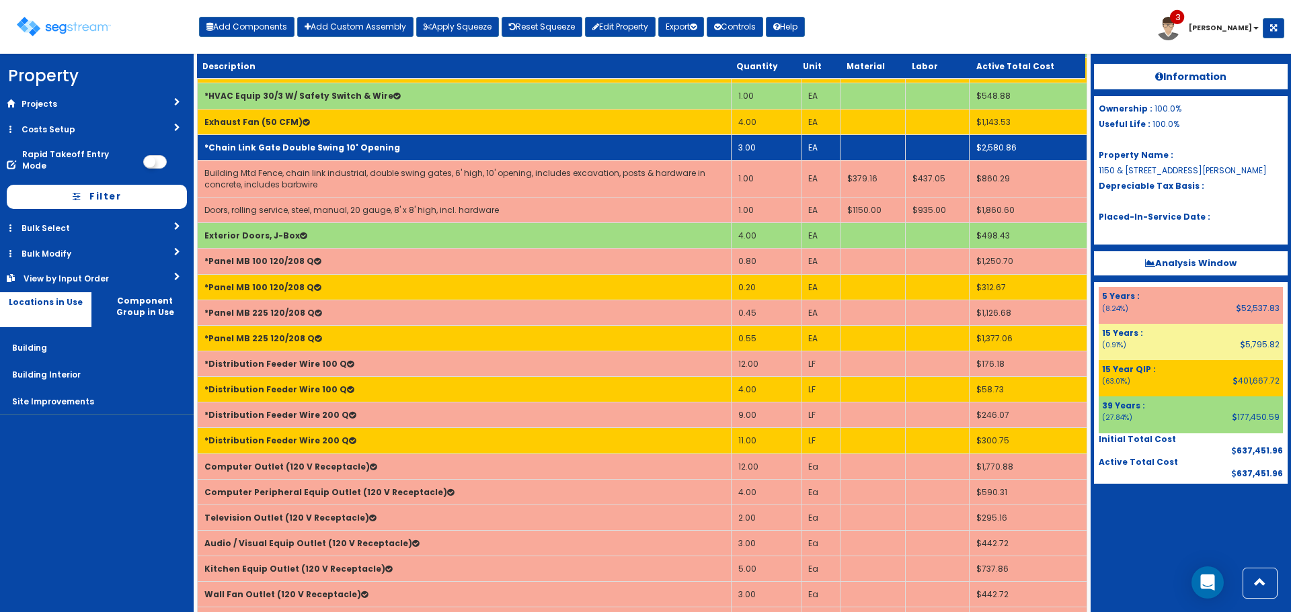
click at [450, 149] on td "*Chain Link Gate Double Swing 10' Opening" at bounding box center [465, 147] width 534 height 26
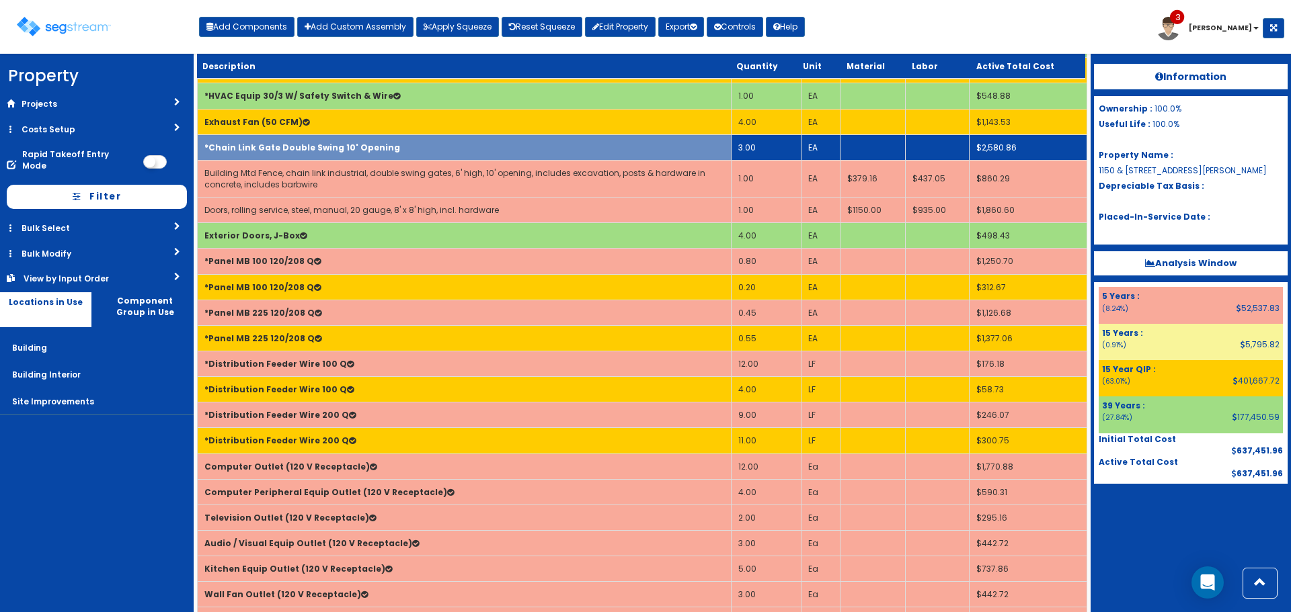
click at [760, 150] on td "3.00" at bounding box center [766, 147] width 70 height 26
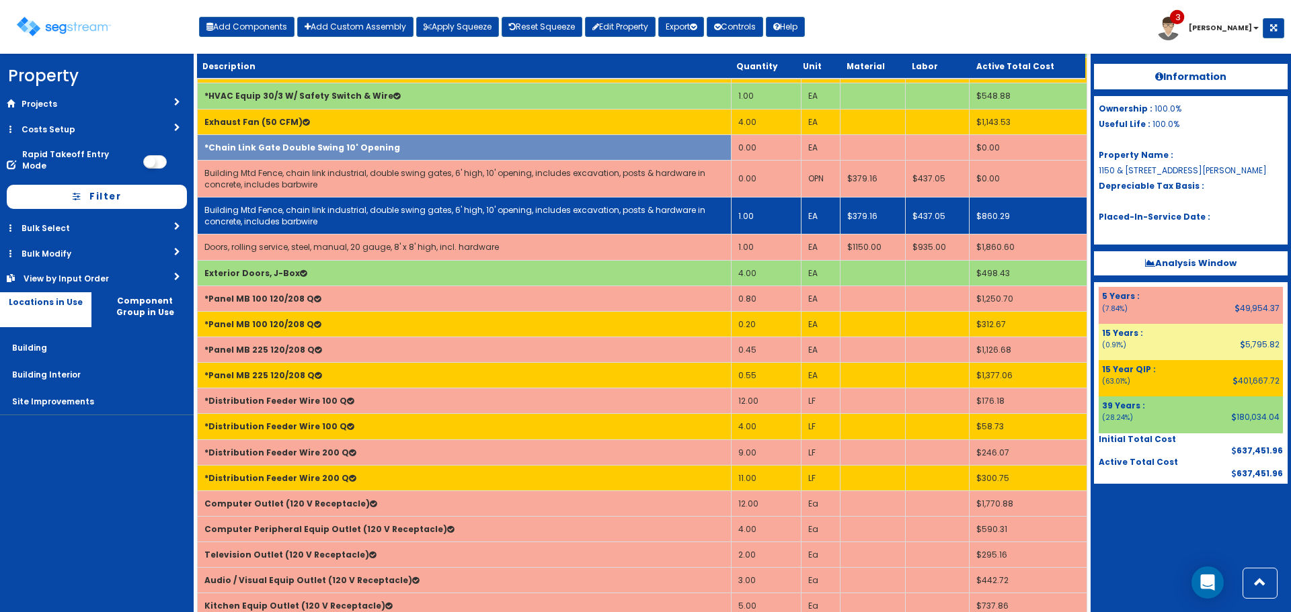
click at [755, 210] on td "1.00" at bounding box center [766, 216] width 70 height 37
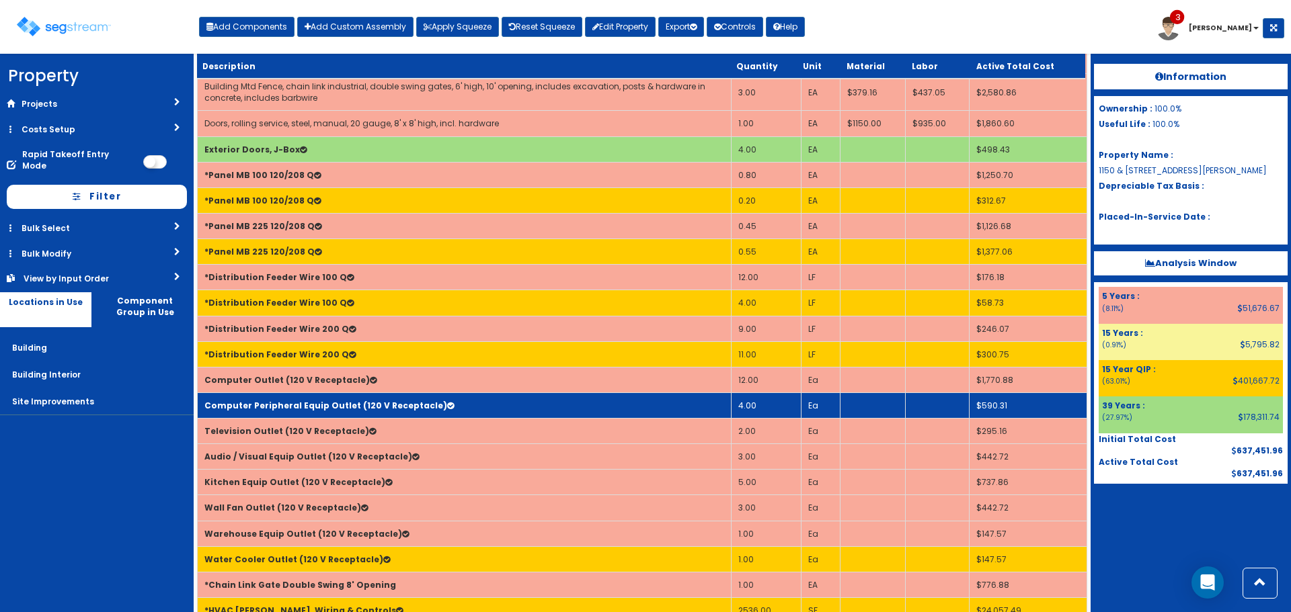
scroll to position [1588, 0]
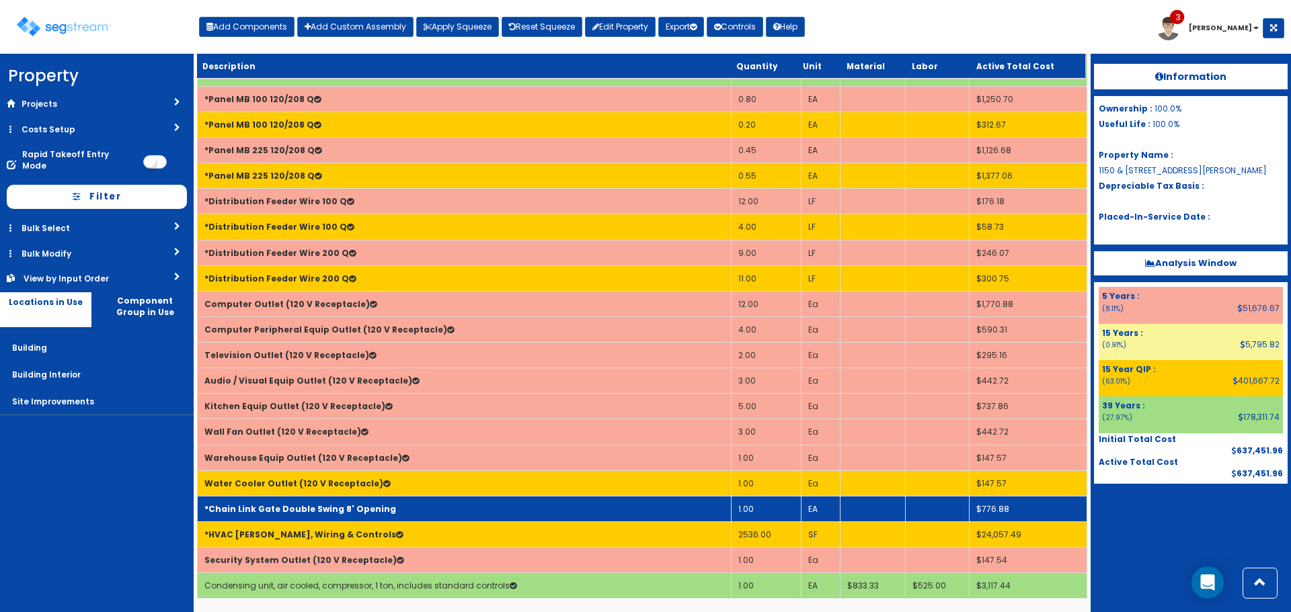
click at [419, 510] on td "*Chain Link Gate Double Swing 8' Opening" at bounding box center [465, 509] width 534 height 26
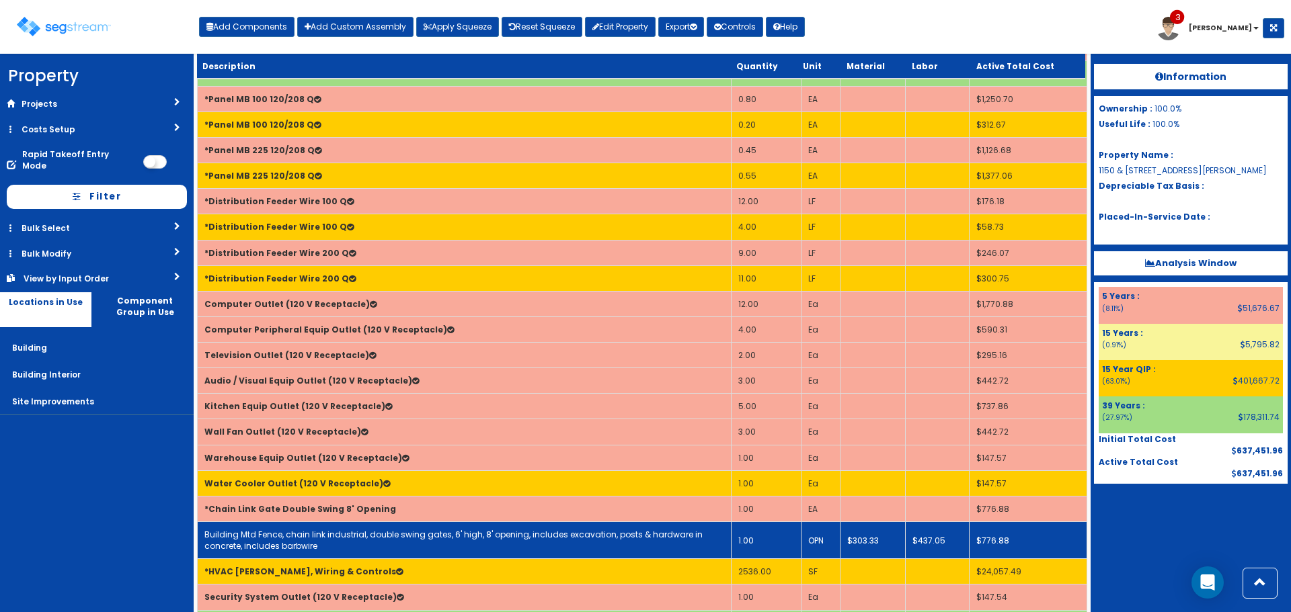
click at [419, 536] on link "Building Mtd Fence, chain link industrial, double swing gates, 6' high, 8' open…" at bounding box center [453, 540] width 498 height 23
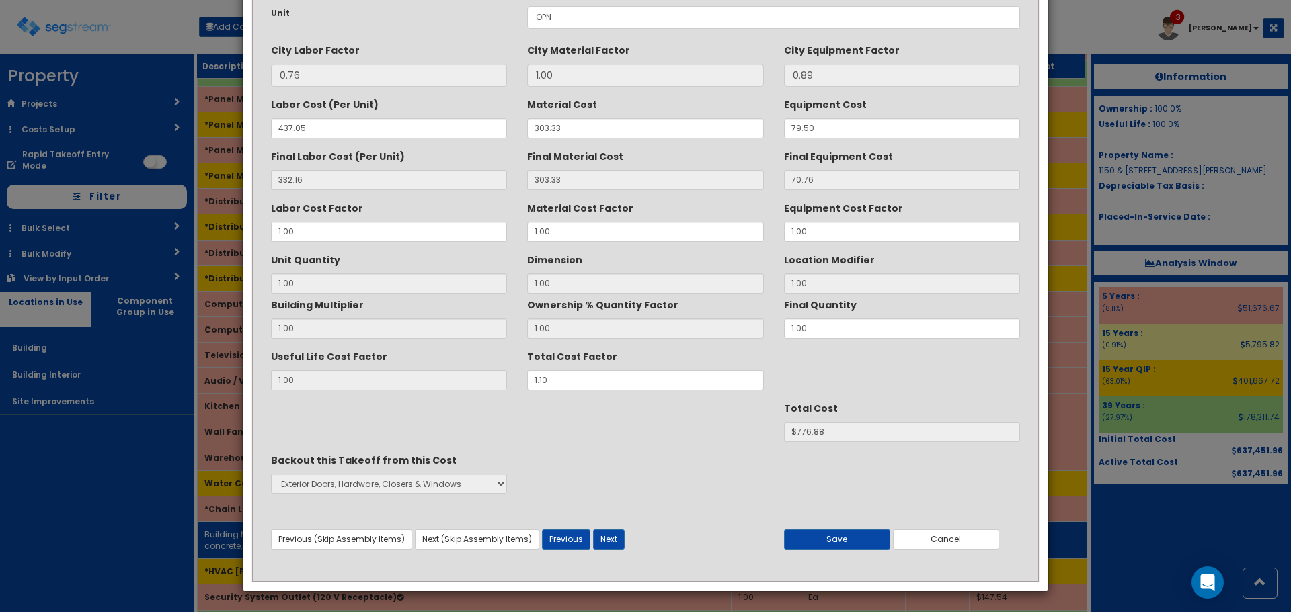
scroll to position [0, 0]
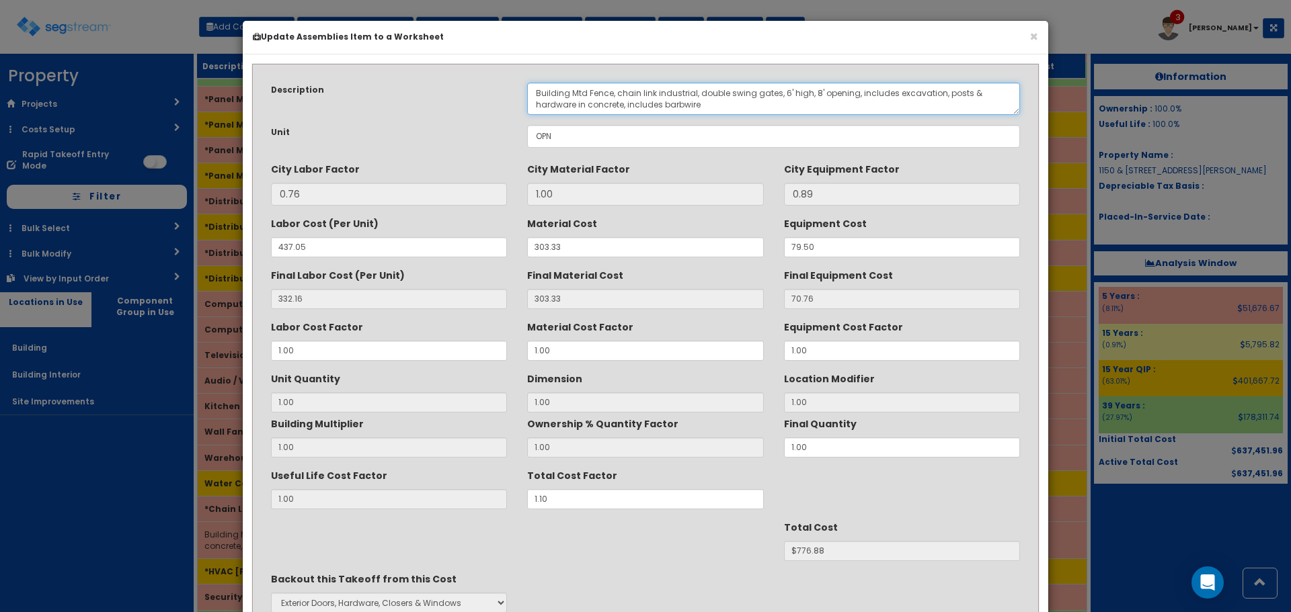
drag, startPoint x: 707, startPoint y: 106, endPoint x: 430, endPoint y: 95, distance: 277.1
click at [430, 95] on div "Description Building Mtd Fence, chain link industrial, double swing gates, 6' h…" at bounding box center [645, 99] width 769 height 32
click at [429, 93] on div "Description" at bounding box center [389, 91] width 256 height 17
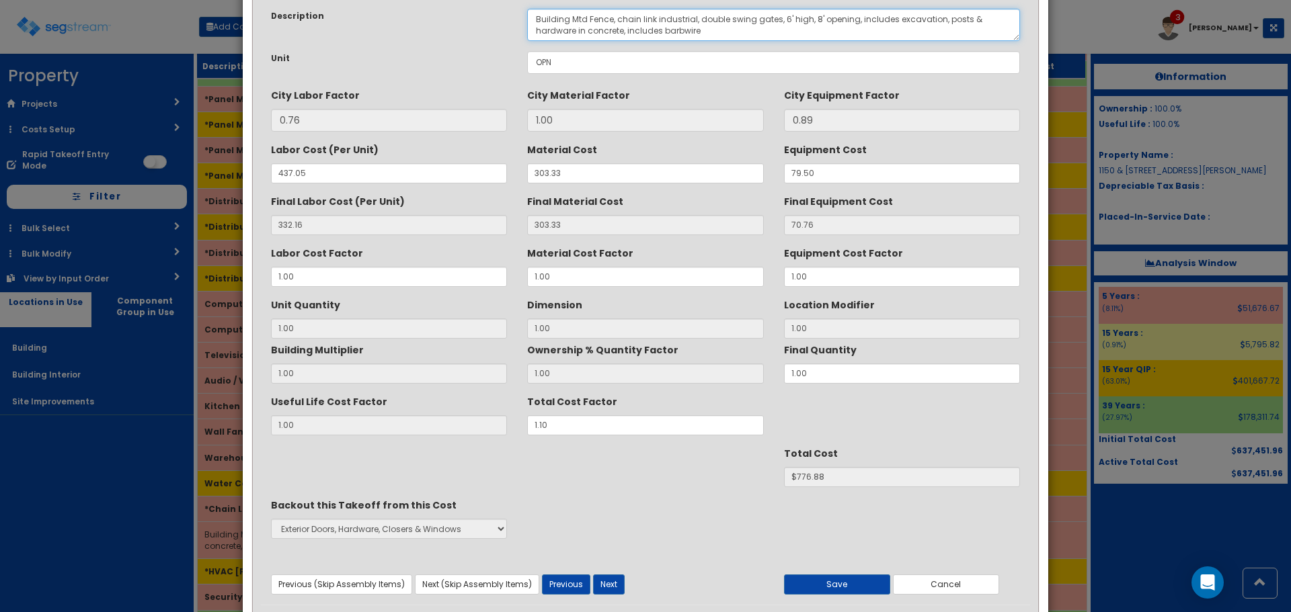
scroll to position [119, 0]
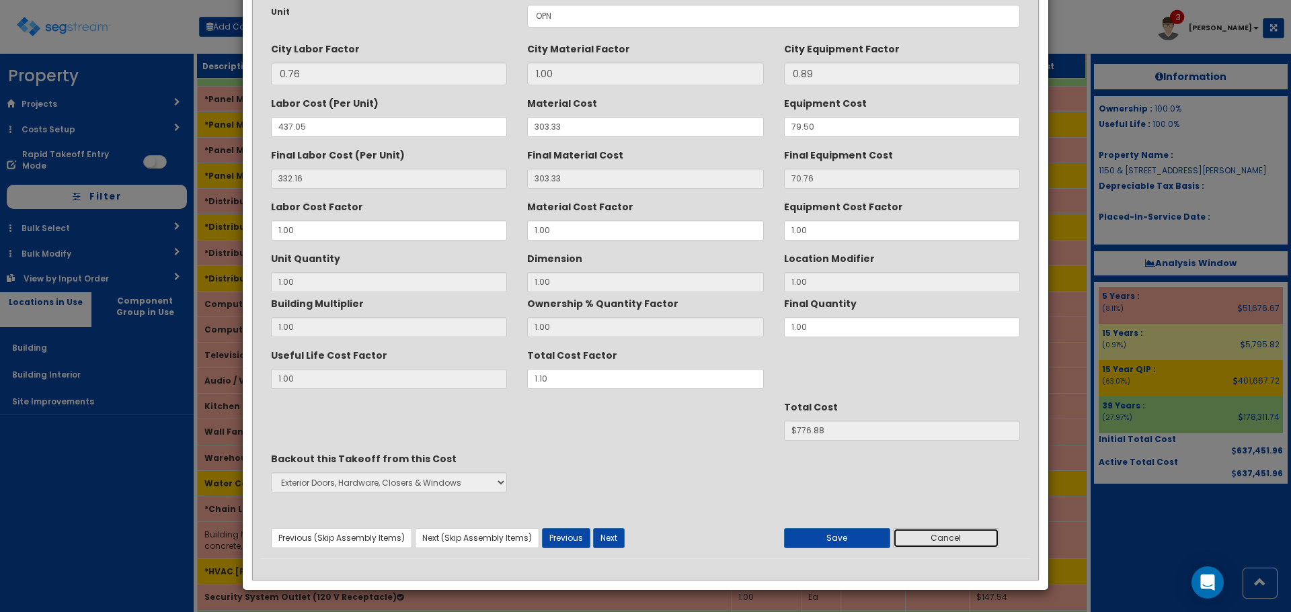
click at [951, 538] on button "Cancel" at bounding box center [946, 538] width 106 height 20
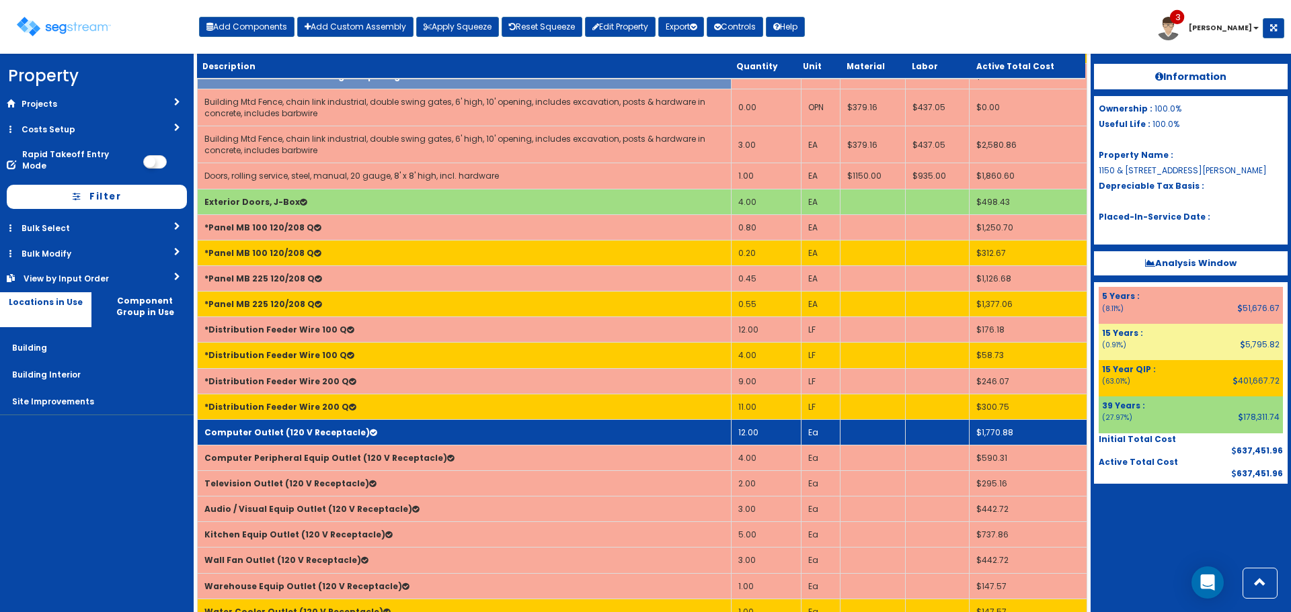
scroll to position [1454, 0]
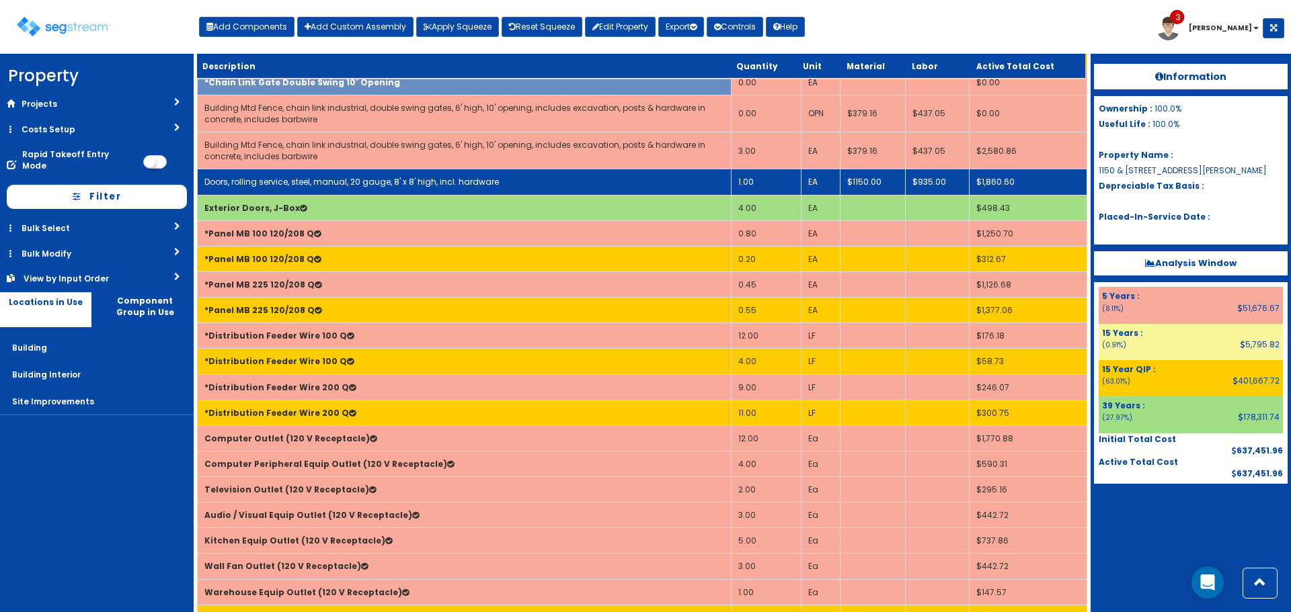
click at [460, 179] on link "Doors, rolling service, steel, manual, 20 gauge, 8' x 8' high, incl. hardware" at bounding box center [351, 181] width 294 height 11
select select "5278006"
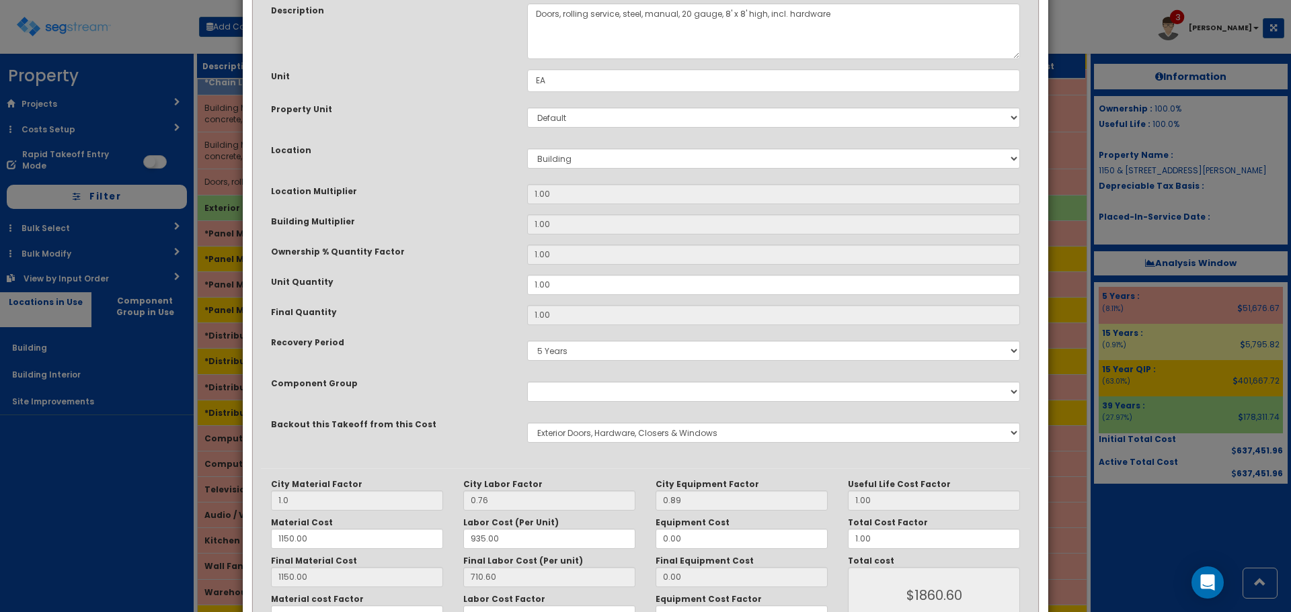
scroll to position [0, 0]
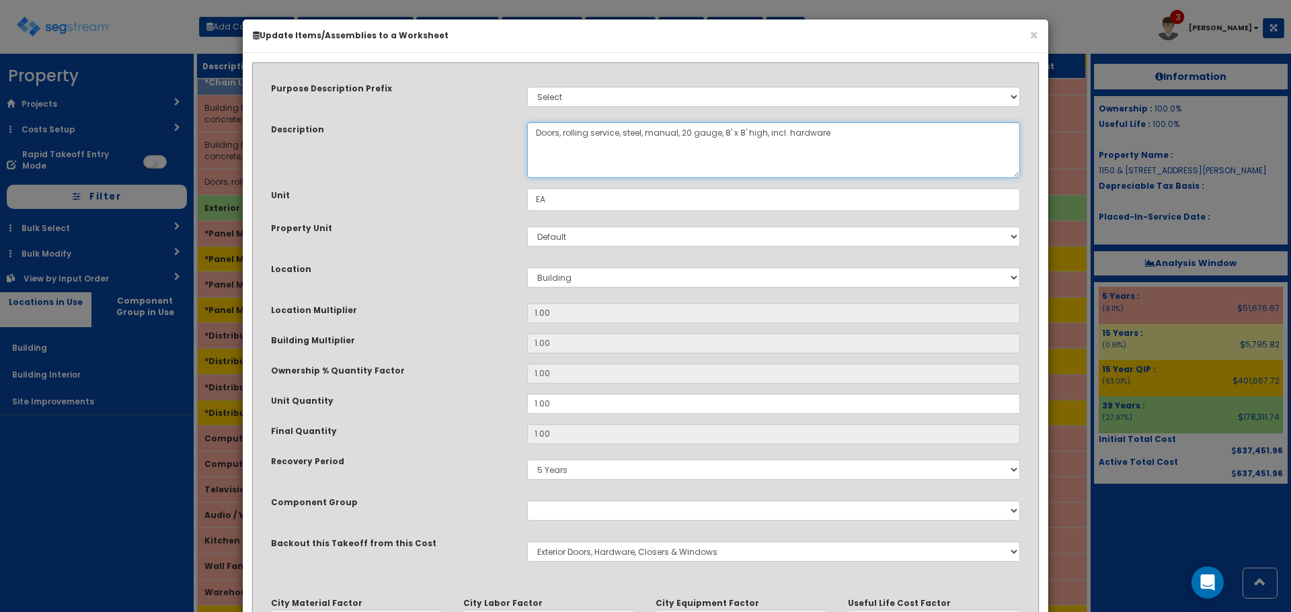
drag, startPoint x: 555, startPoint y: 158, endPoint x: 412, endPoint y: 158, distance: 142.5
click at [412, 158] on div "Description Doors, rolling service, steel, manual, 20 gauge, 8' x 8' high, incl…" at bounding box center [645, 150] width 769 height 56
paste textarea "Building Mtd Fence, chain link industrial, double swing gates, 6' high, 8' open…"
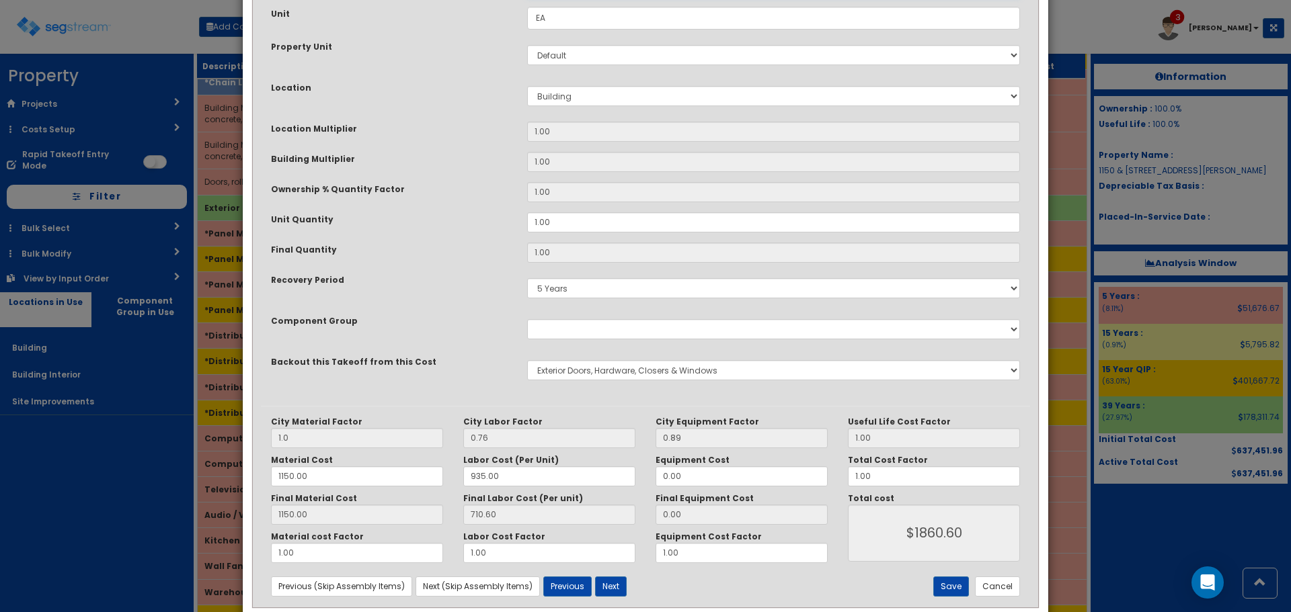
scroll to position [202, 0]
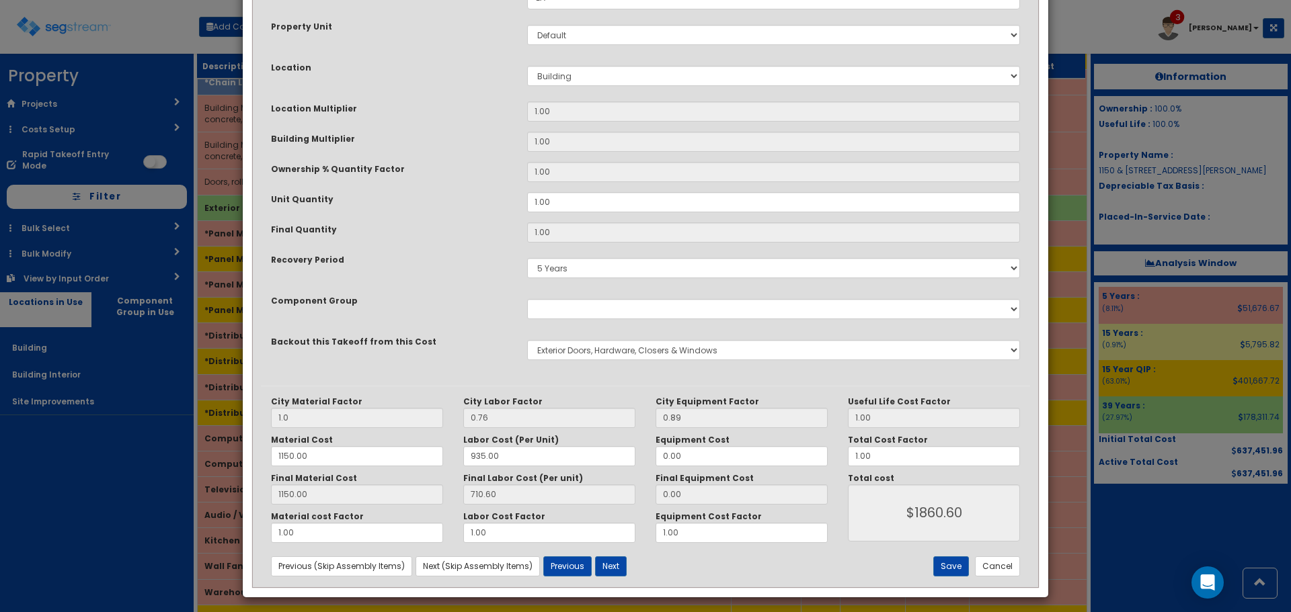
type textarea "Building Mtd Fence, chain link industrial, double swing gates, 6' high, 8' open…"
drag, startPoint x: 519, startPoint y: 457, endPoint x: 368, endPoint y: 460, distance: 150.6
click at [372, 459] on div "Material Cost 1150.00 Labor Cost (Per Unit) 935.00 Equipment Cost 0.00" at bounding box center [549, 451] width 577 height 32
drag, startPoint x: 321, startPoint y: 460, endPoint x: 151, endPoint y: 462, distance: 169.4
click at [151, 462] on div "× Update Items/Assemblies to a Worksheet Purpose Description Prefix Select Stai…" at bounding box center [645, 306] width 1291 height 612
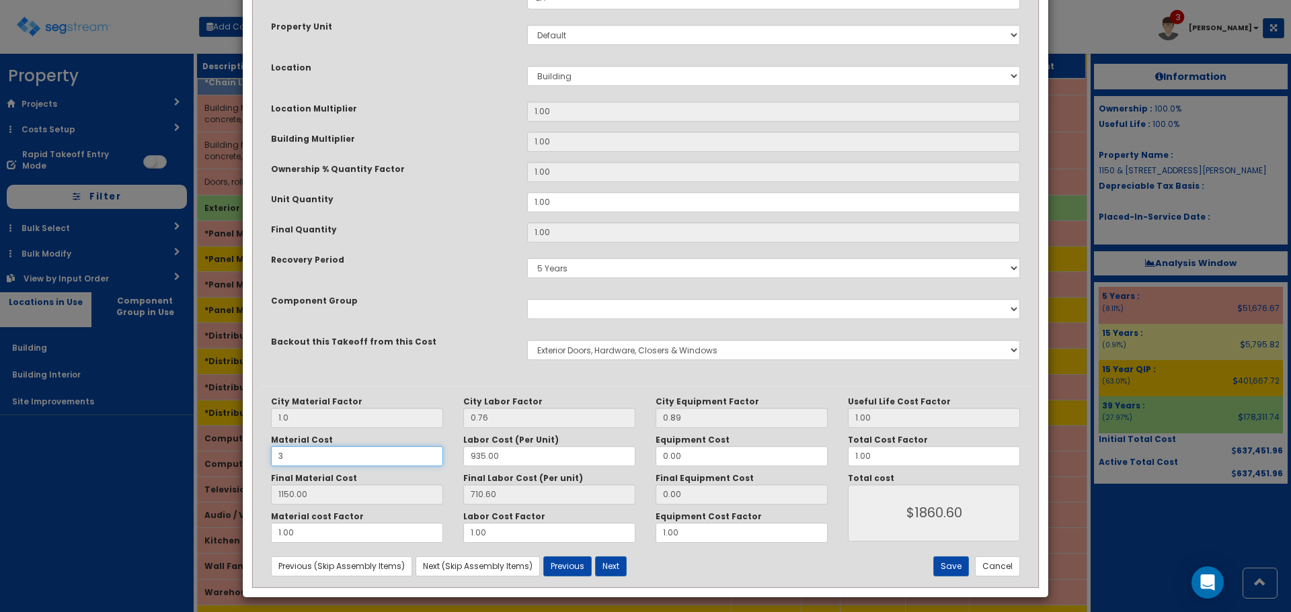
type input "30"
type input "3.00"
type input "$713.60"
type input "303"
type input "30.00"
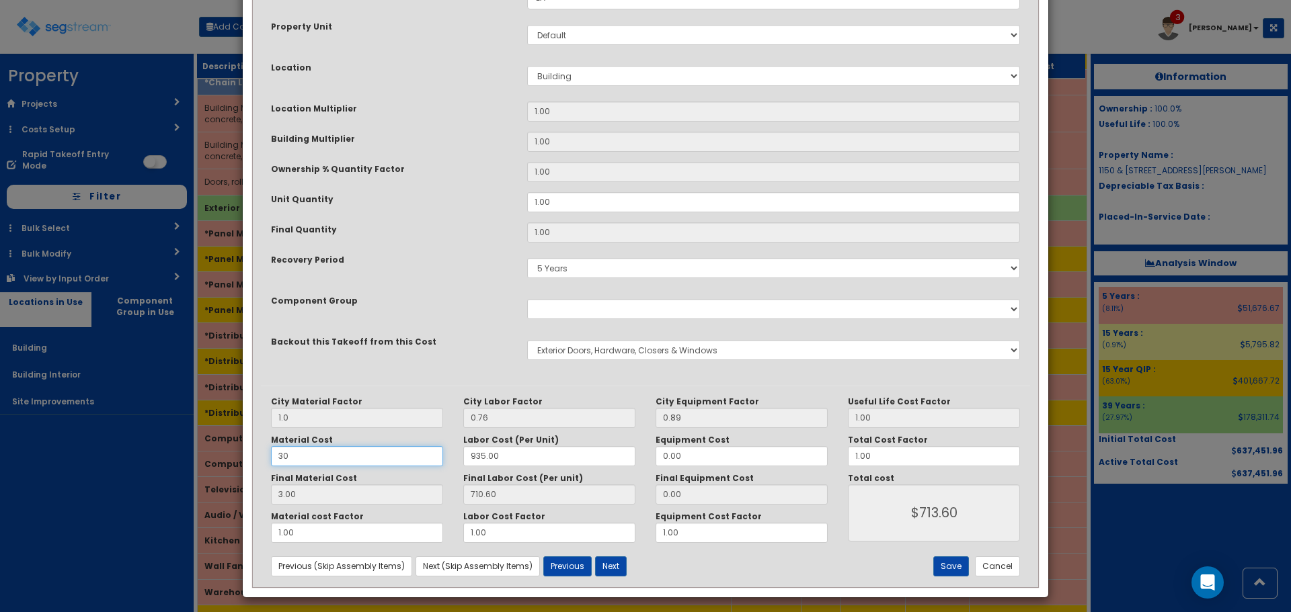
type input "$740.60"
type input "303.00"
type input "$1013.60"
type input "303.3"
type input "303.30"
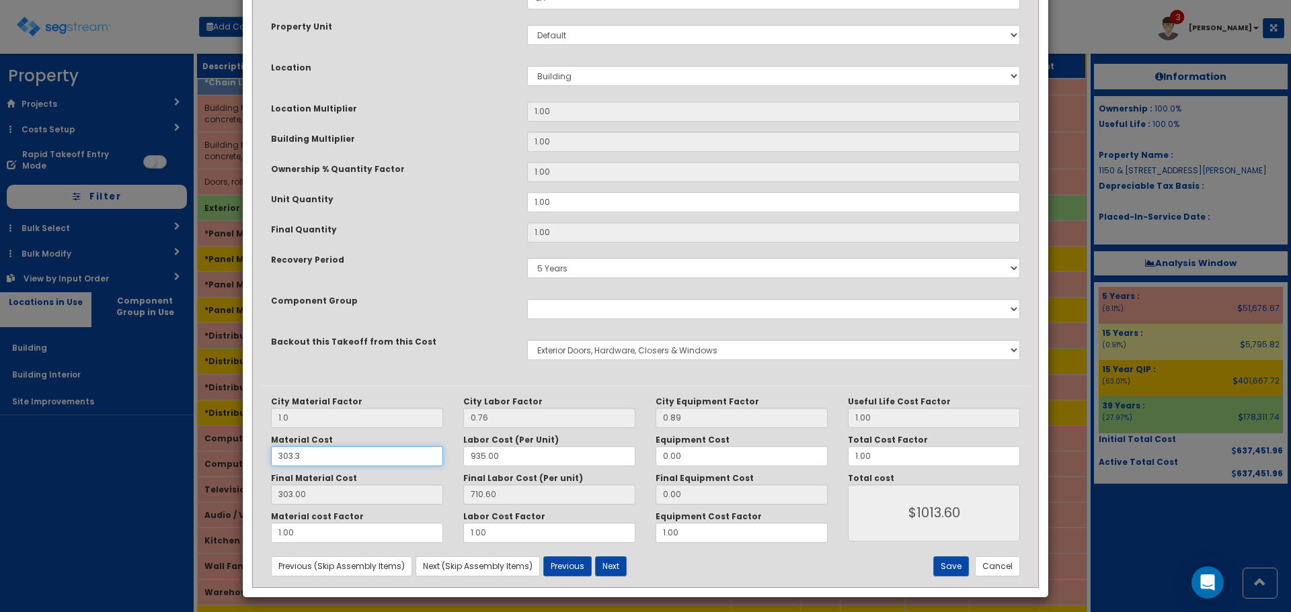
type input "$1013.90"
type input "303.33"
type input "$1013.93"
type input "303.33"
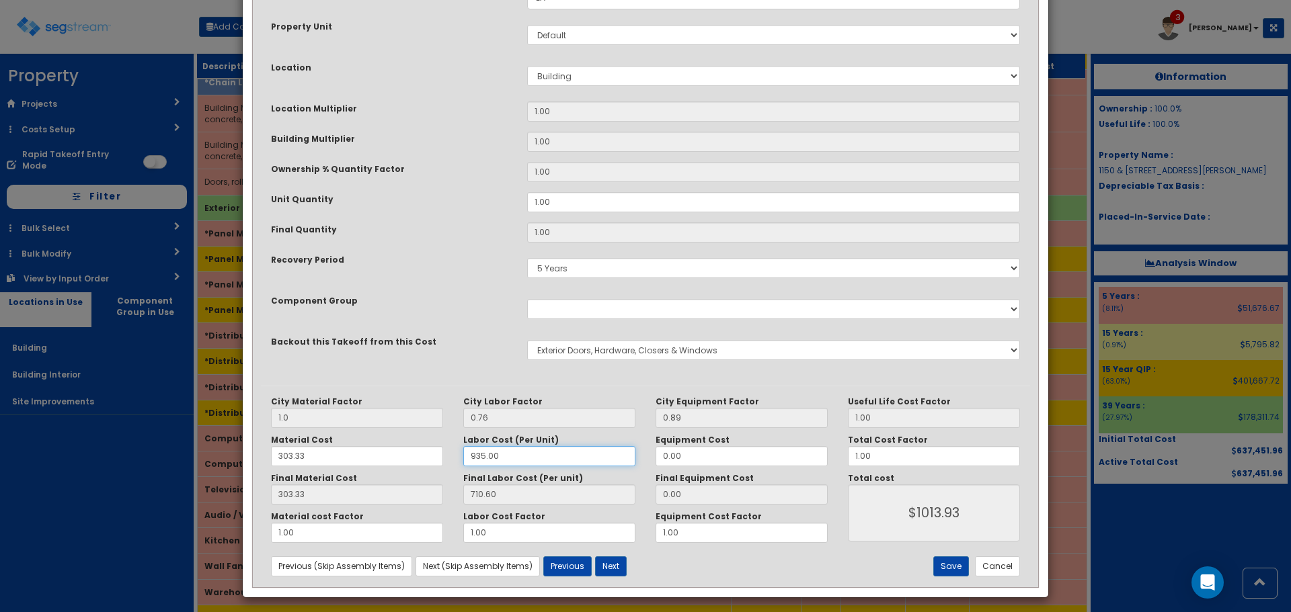
type input "4"
type input "3.04"
type input "$306.37"
type input "43"
type input "32.68"
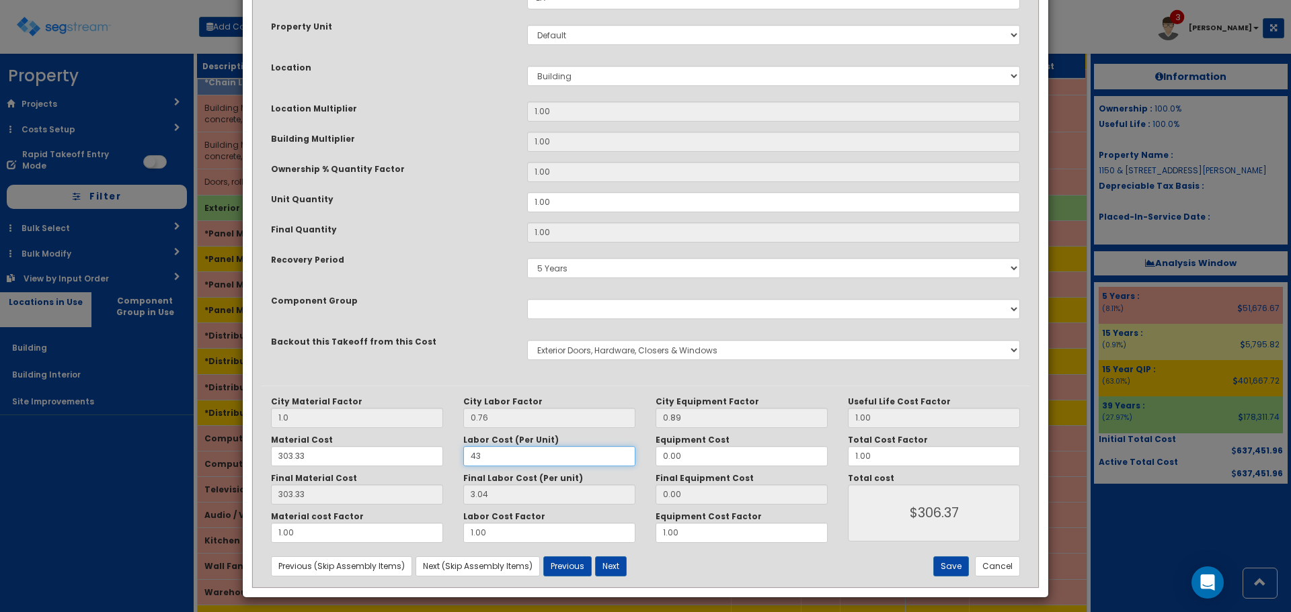
type input "$336.01"
type input "437"
type input "332.12"
type input "$635.45"
type input "437.05"
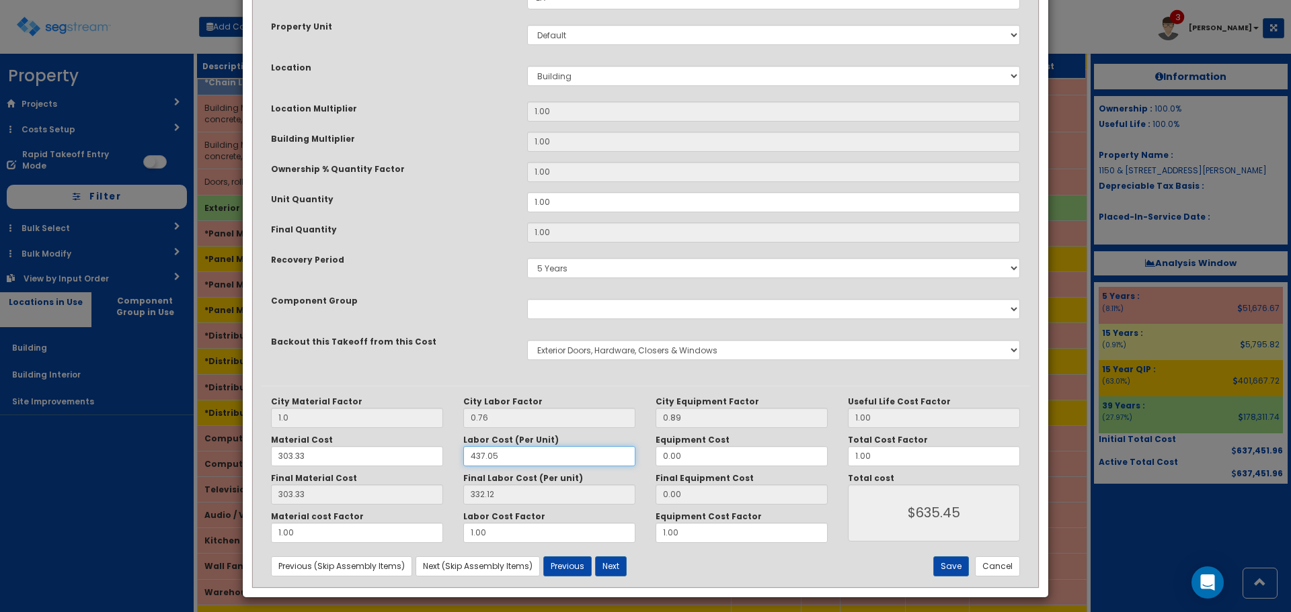
type input "332.16"
type input "$635.49"
type input "437.05"
type input "7"
type input "6.23"
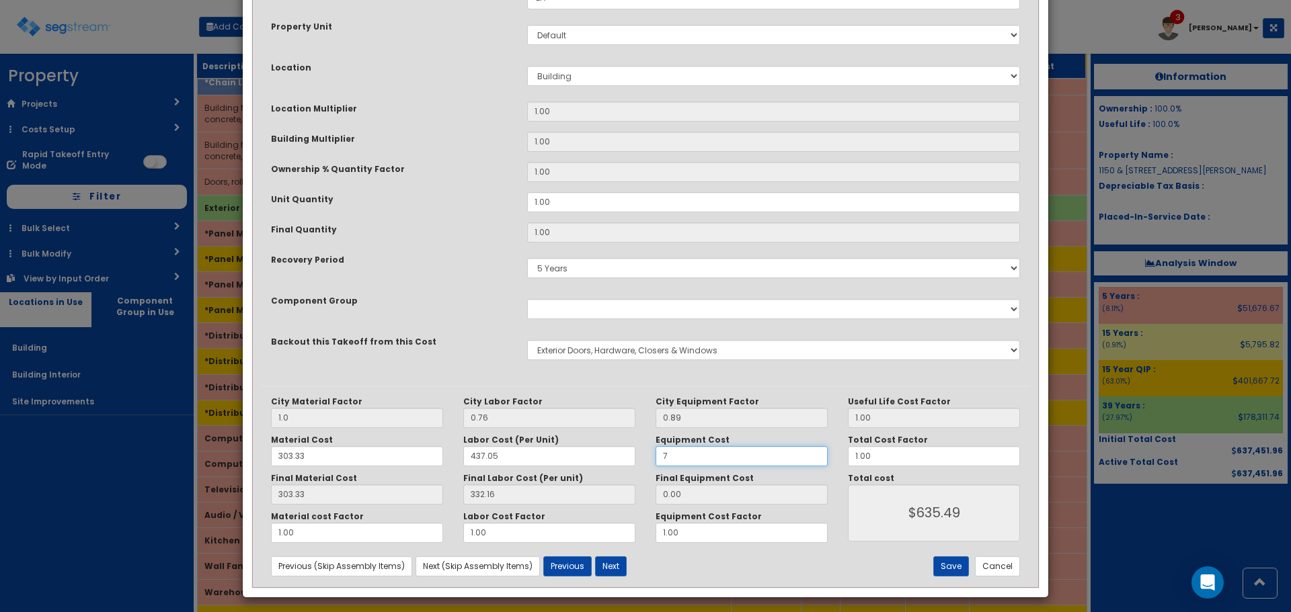
type input "$641.72"
type input "79"
type input "70.31"
type input "$705.80"
type input "79.50"
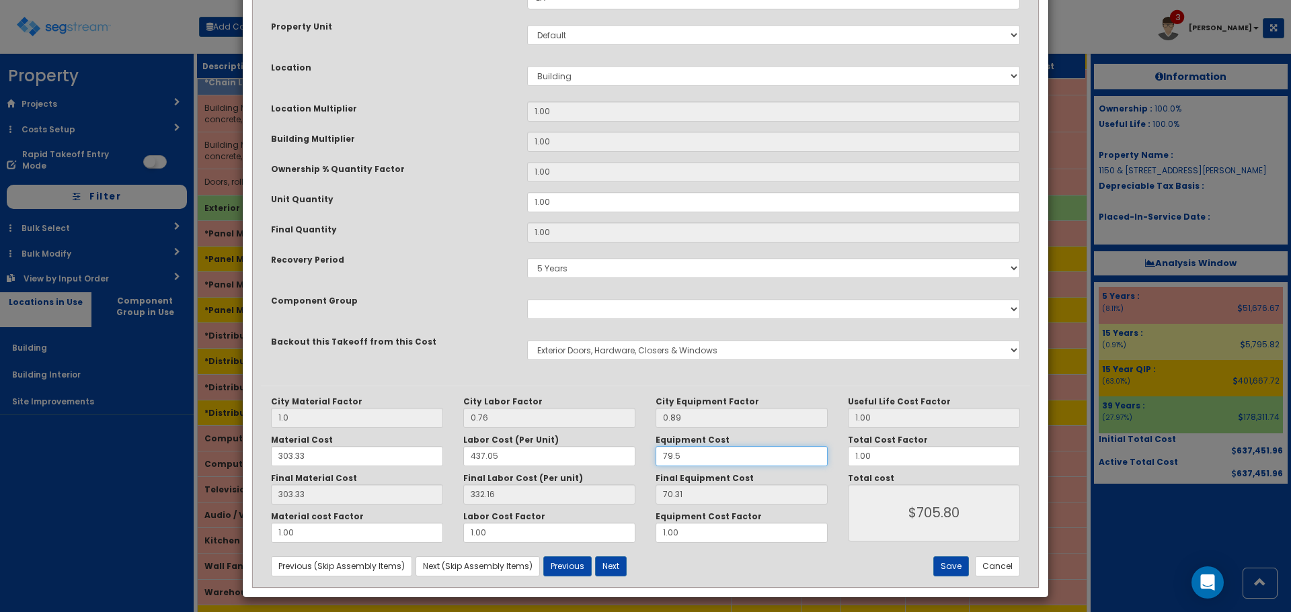
type input "70.75"
type input "$706.24"
type input "79.50"
type input "1.10"
type input "$776.86"
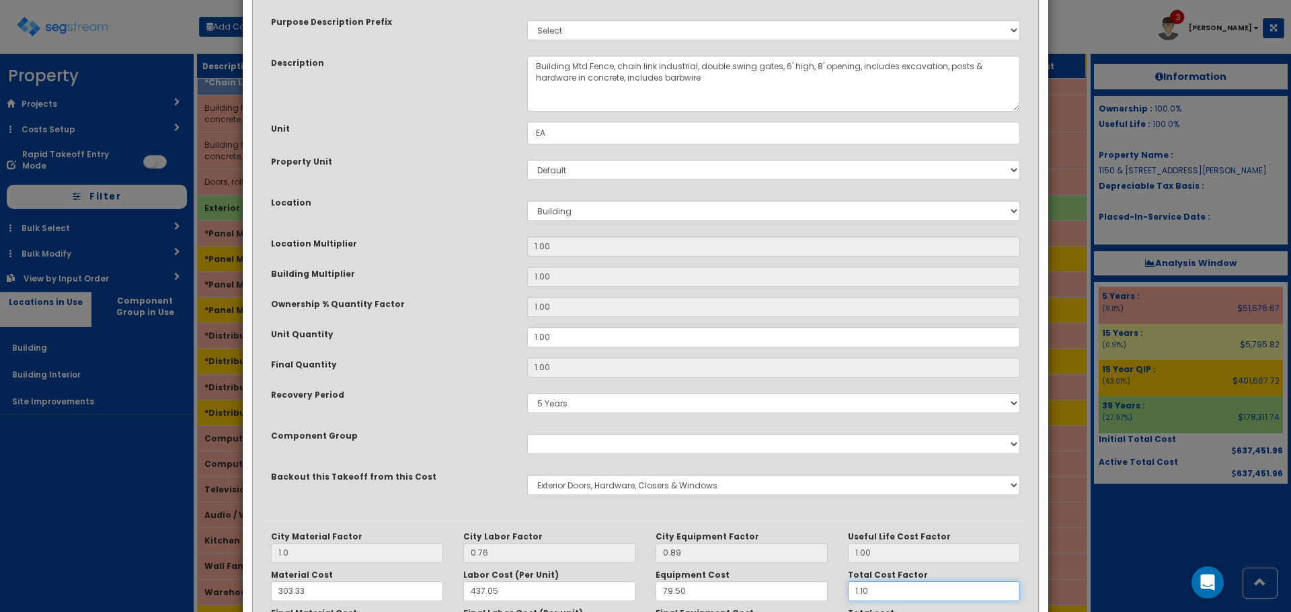
scroll to position [209, 0]
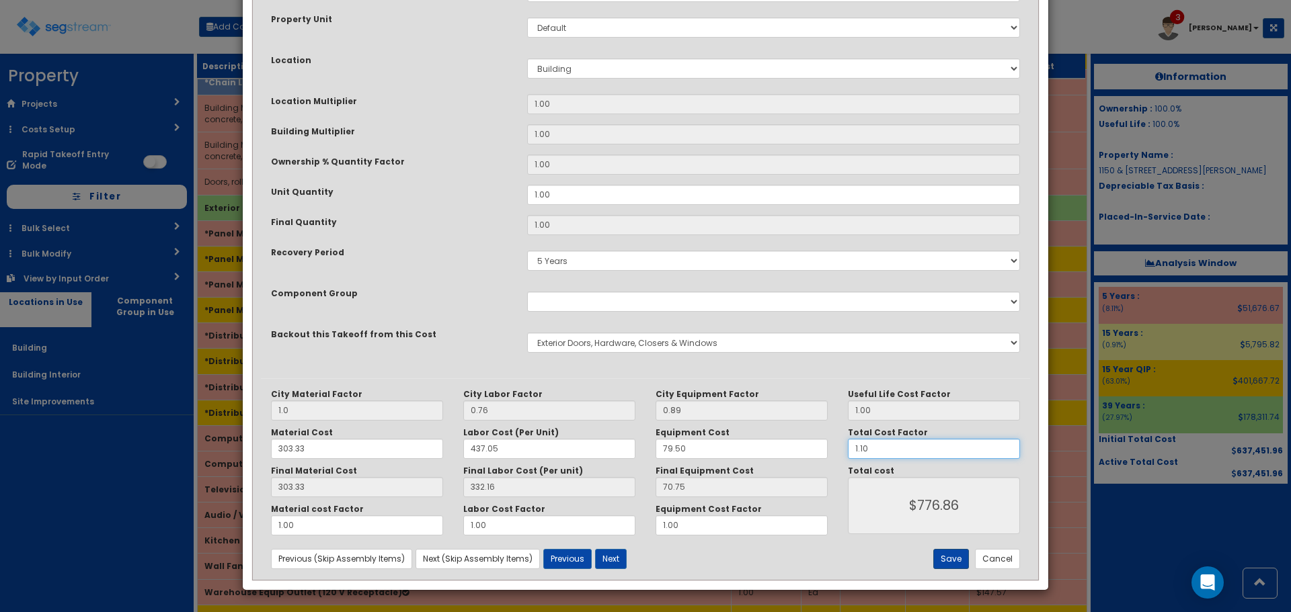
type input "1.10"
click at [942, 556] on button "Save" at bounding box center [951, 559] width 36 height 20
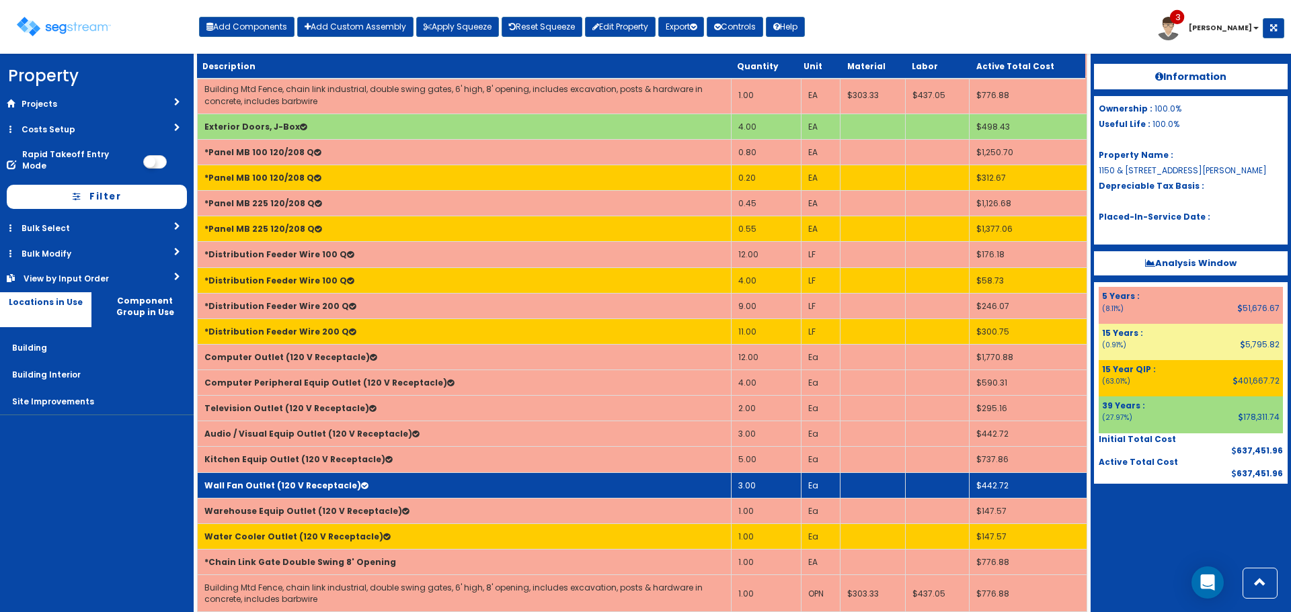
scroll to position [1637, 0]
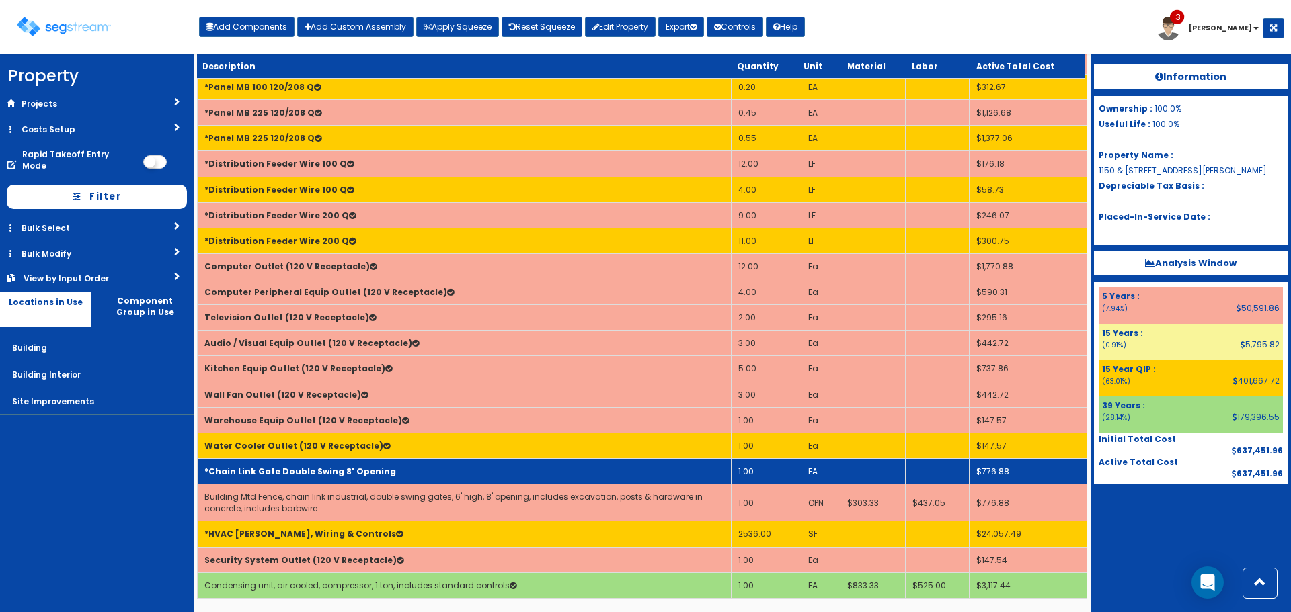
click at [749, 473] on td "1.00" at bounding box center [766, 472] width 70 height 26
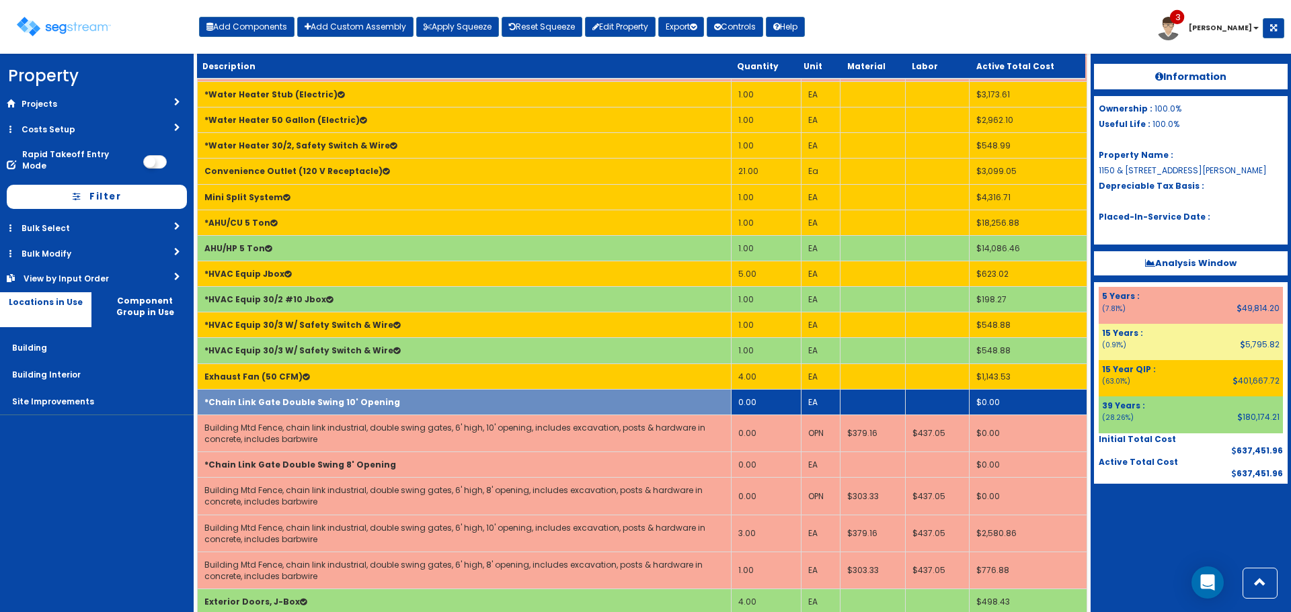
scroll to position [1157, 0]
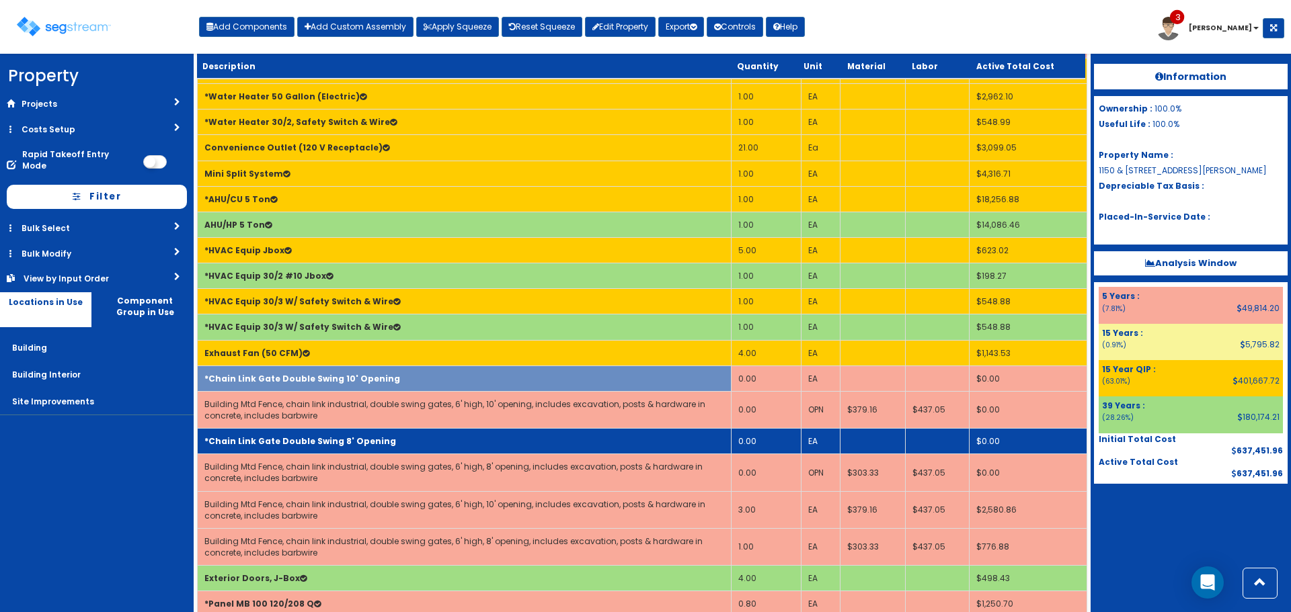
click at [533, 433] on td "*Chain Link Gate Double Swing 8' Opening" at bounding box center [465, 442] width 534 height 26
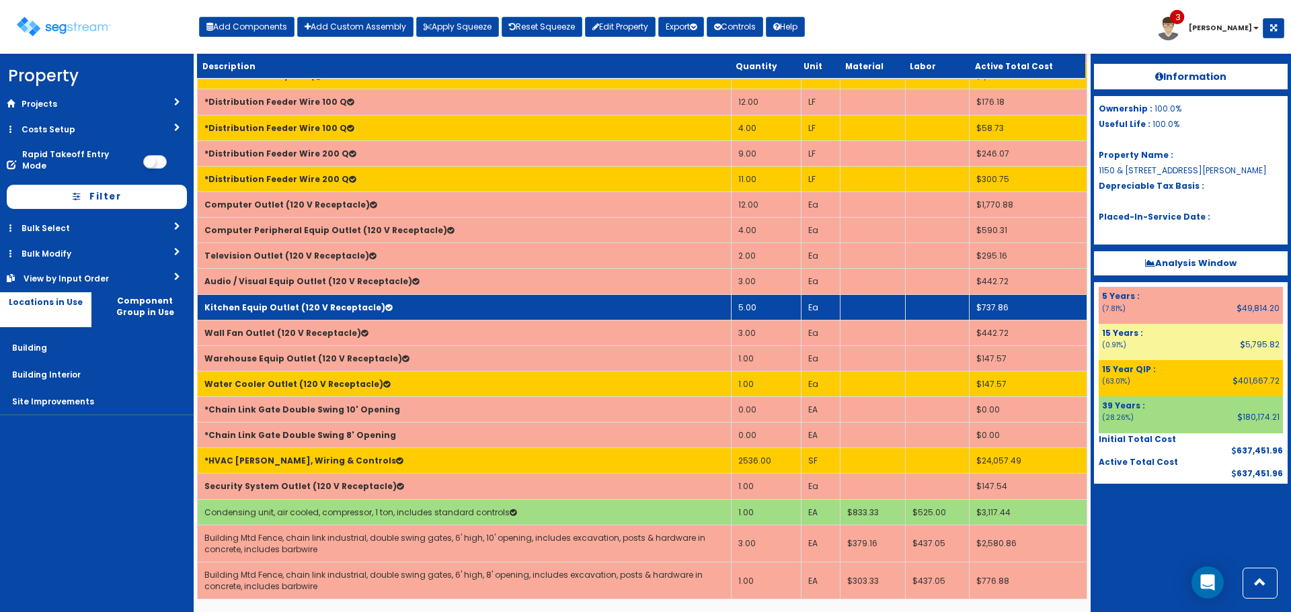
scroll to position [1563, 0]
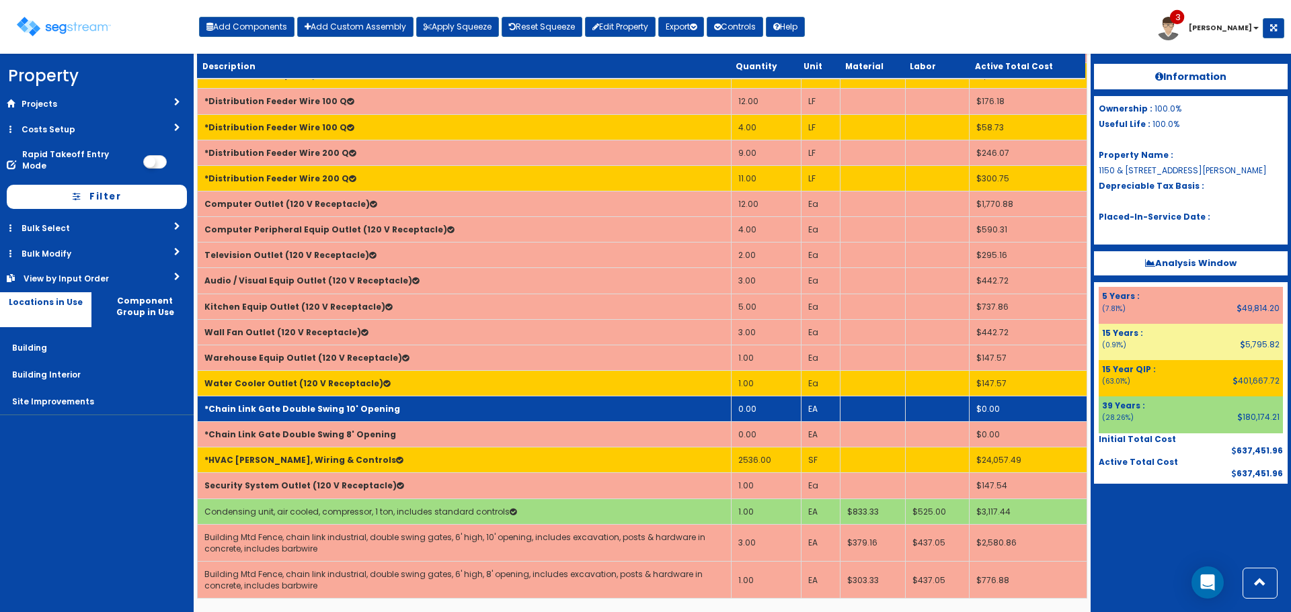
click at [342, 405] on b "*Chain Link Gate Double Swing 10' Opening" at bounding box center [302, 408] width 196 height 11
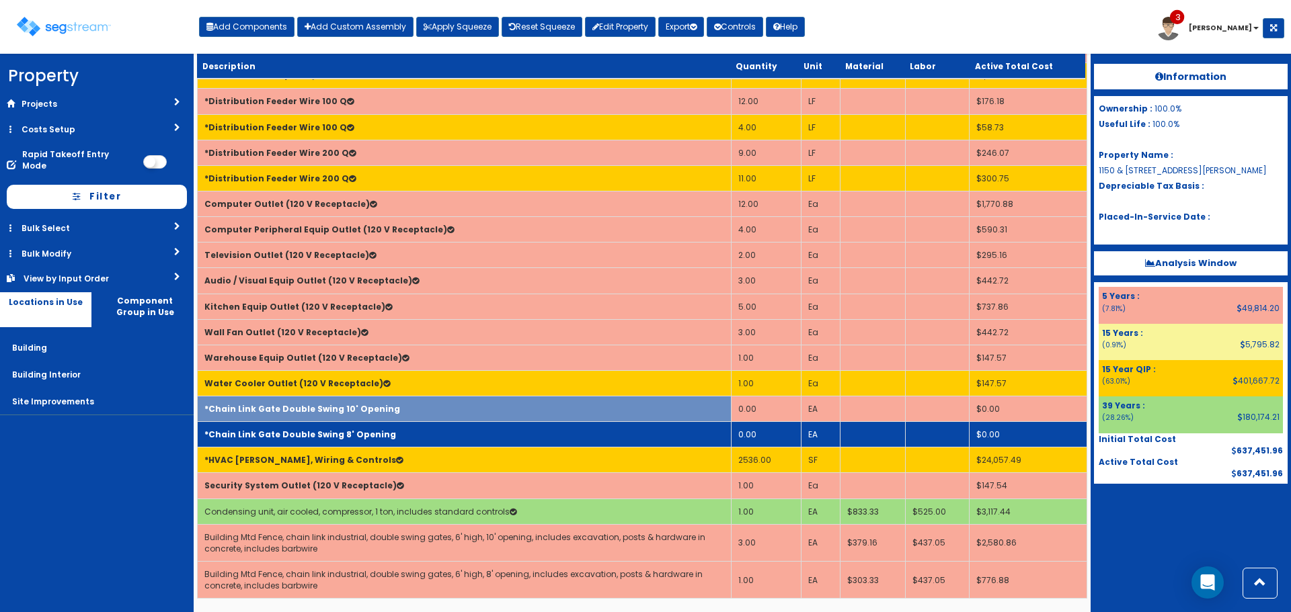
click at [347, 427] on td "*Chain Link Gate Double Swing 8' Opening" at bounding box center [465, 435] width 534 height 26
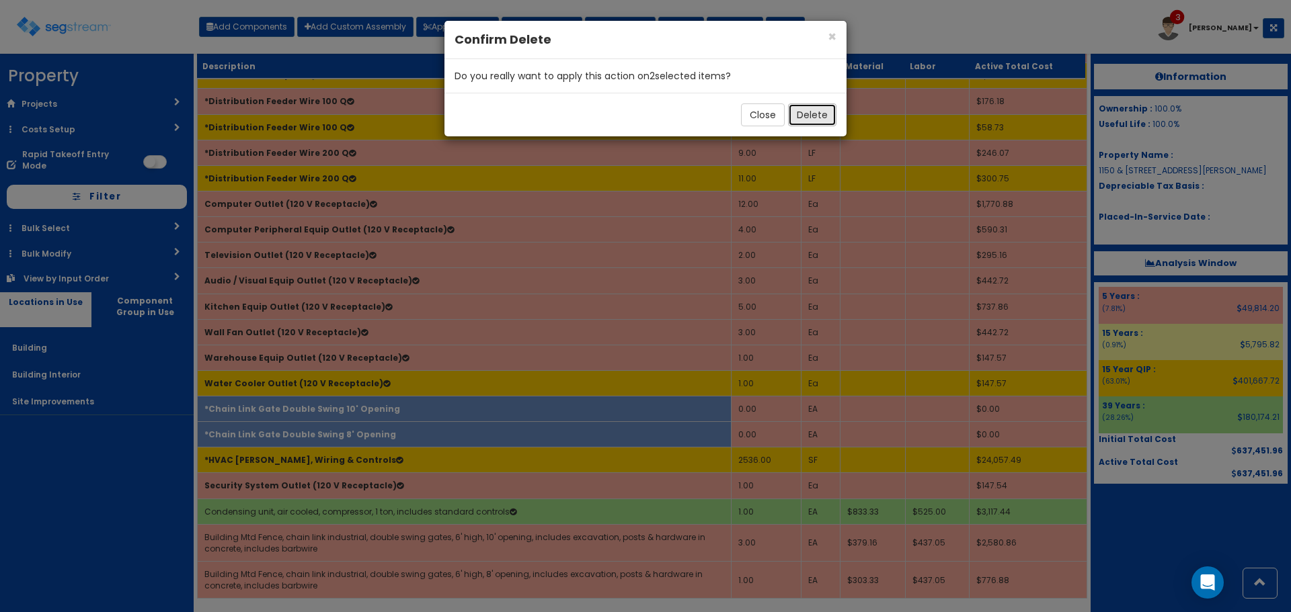
click at [807, 118] on button "Delete" at bounding box center [812, 115] width 48 height 23
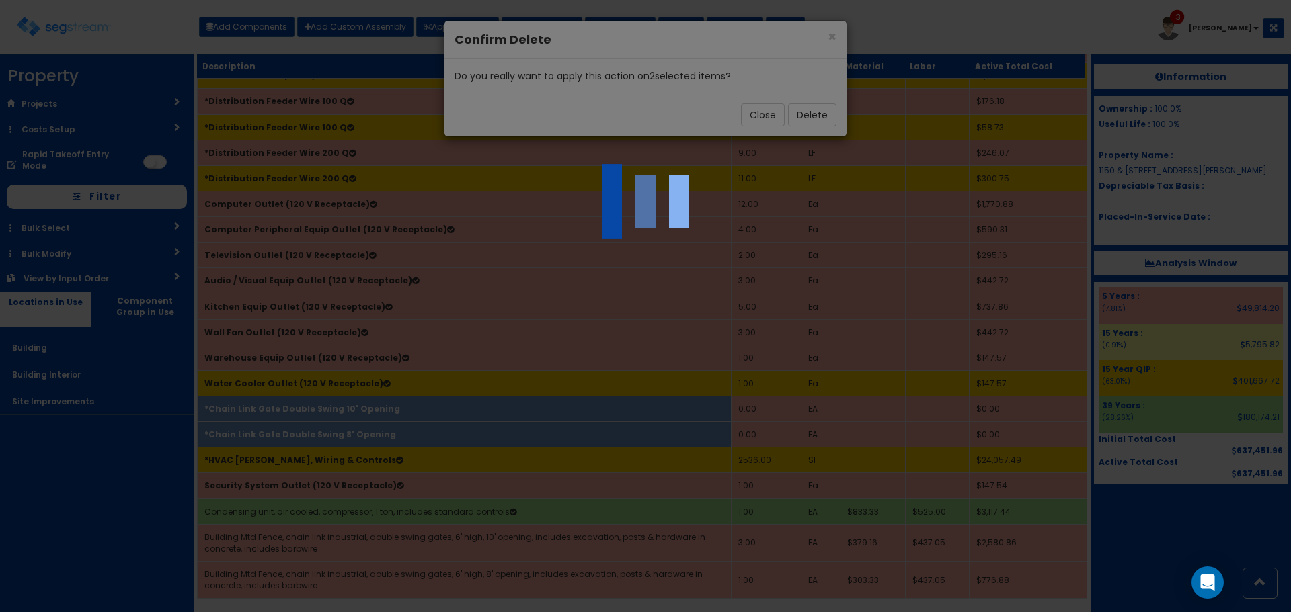
scroll to position [1512, 0]
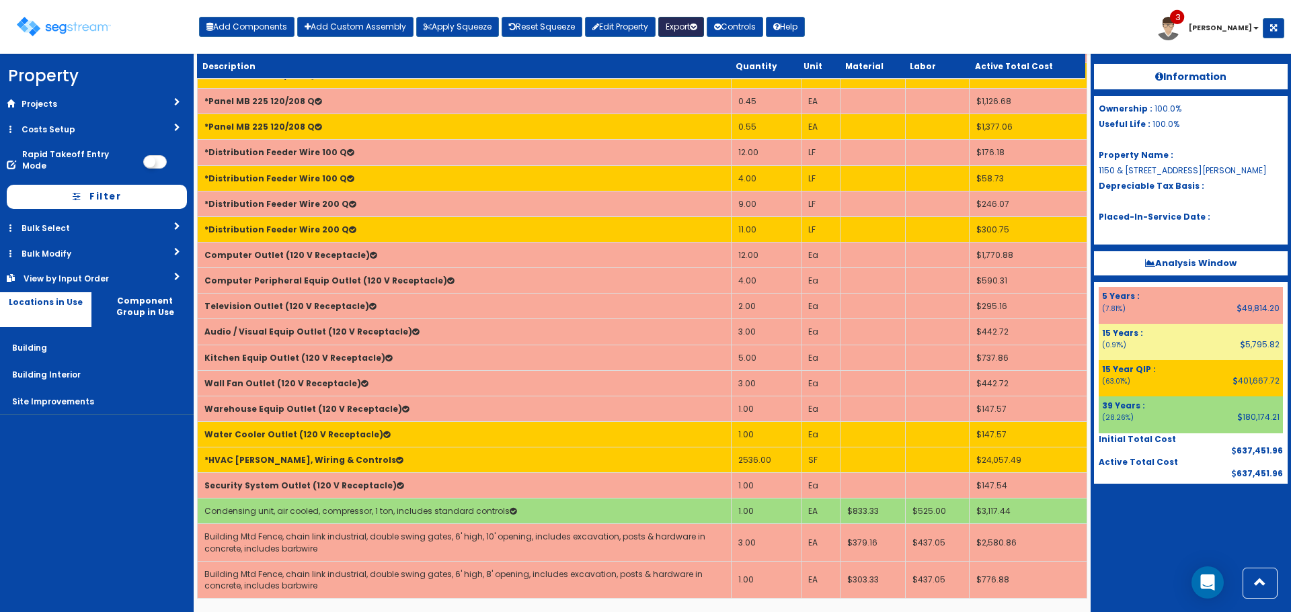
click at [678, 23] on button "Export" at bounding box center [681, 27] width 46 height 20
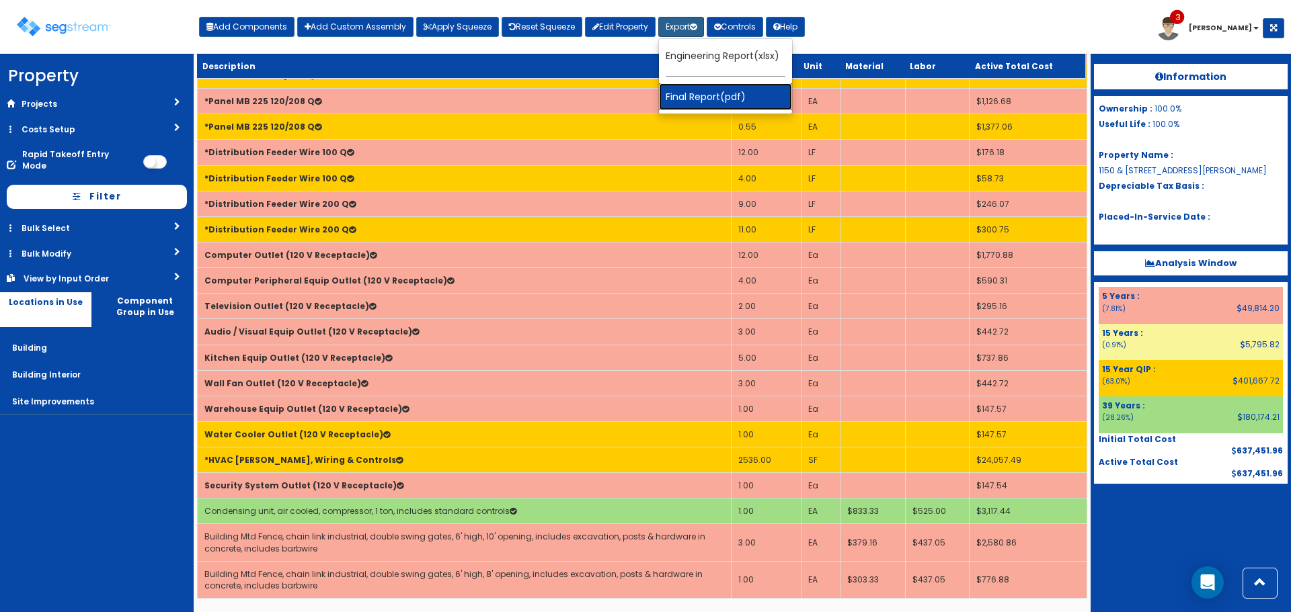
click at [712, 108] on link "Final Report(pdf)" at bounding box center [725, 96] width 133 height 27
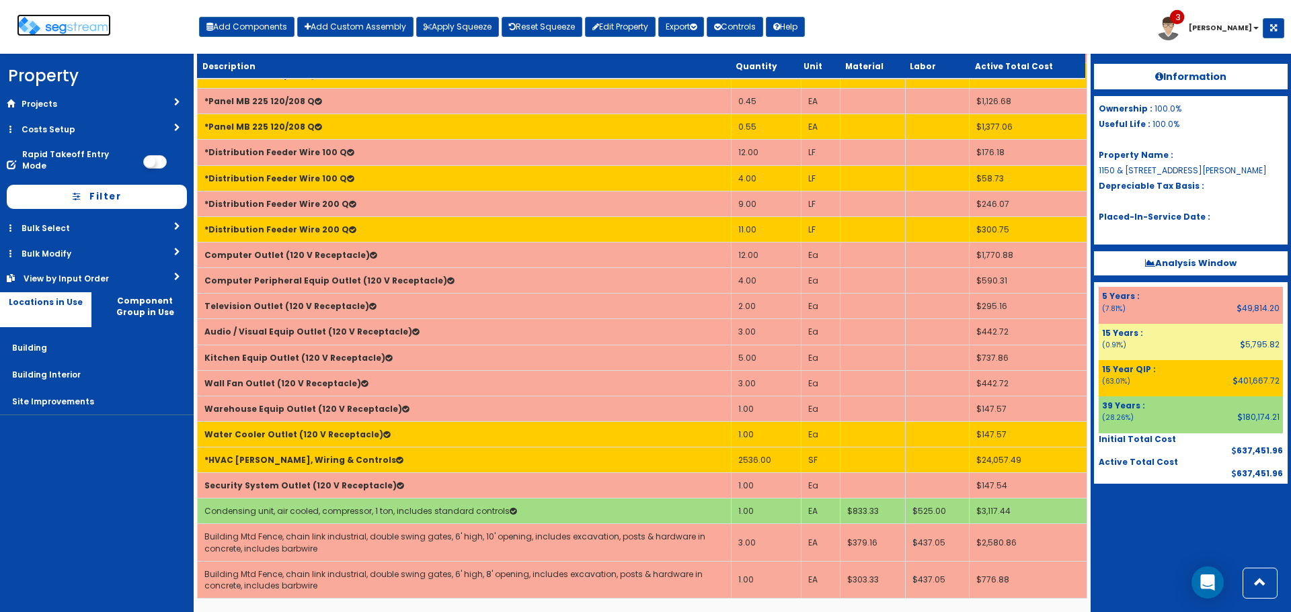
click at [85, 25] on img at bounding box center [64, 26] width 94 height 19
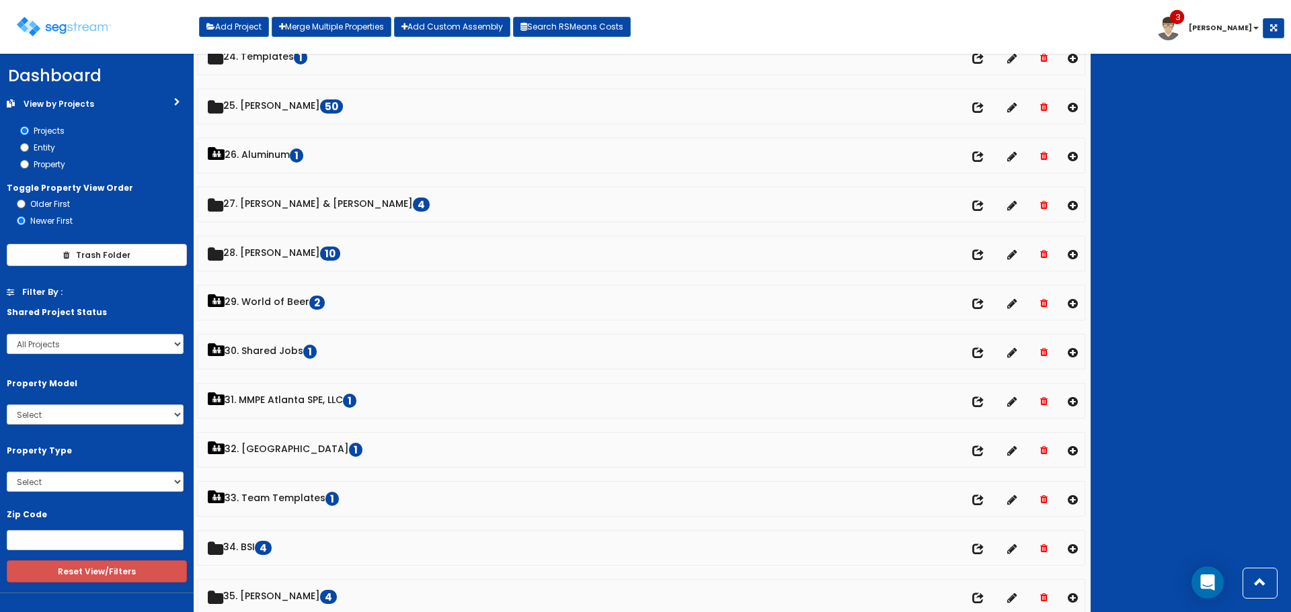
scroll to position [1170, 0]
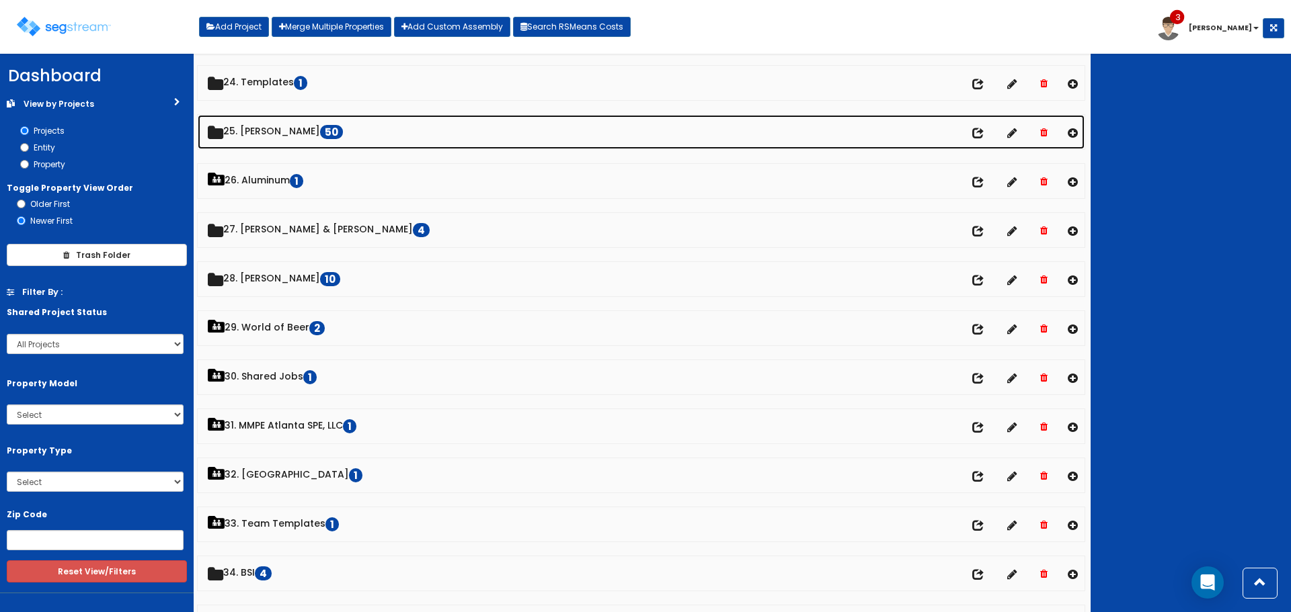
click at [263, 122] on link "25. [PERSON_NAME] 50" at bounding box center [641, 132] width 887 height 34
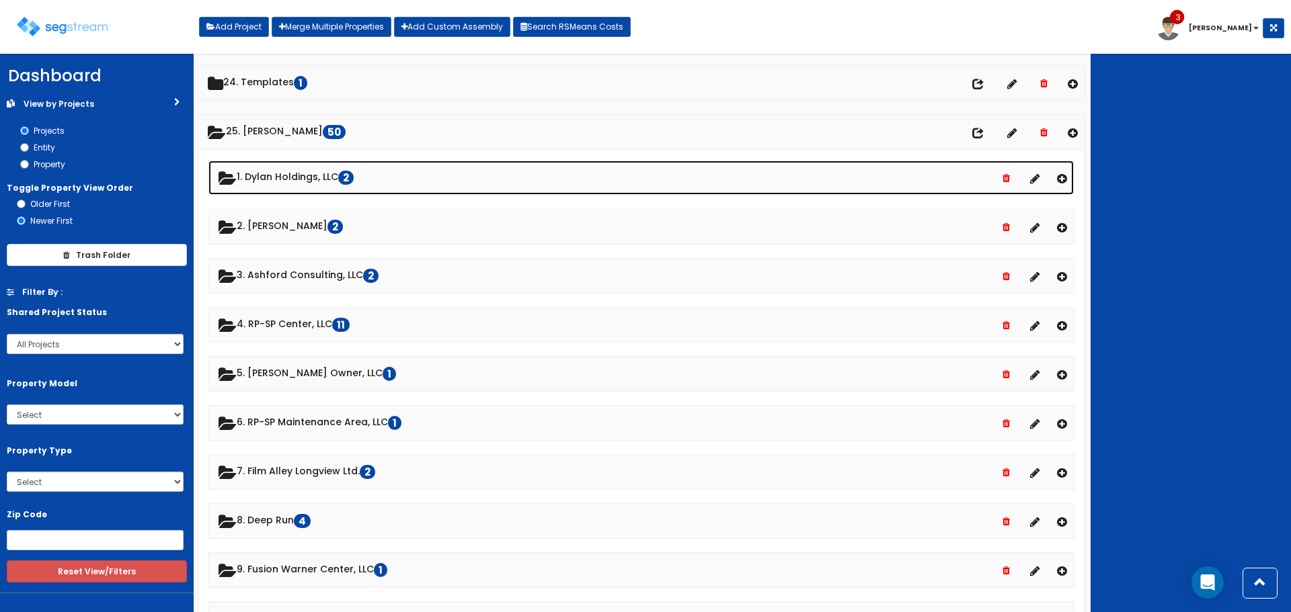
click at [294, 177] on link "1. Dylan Holdings, LLC 2" at bounding box center [640, 178] width 865 height 34
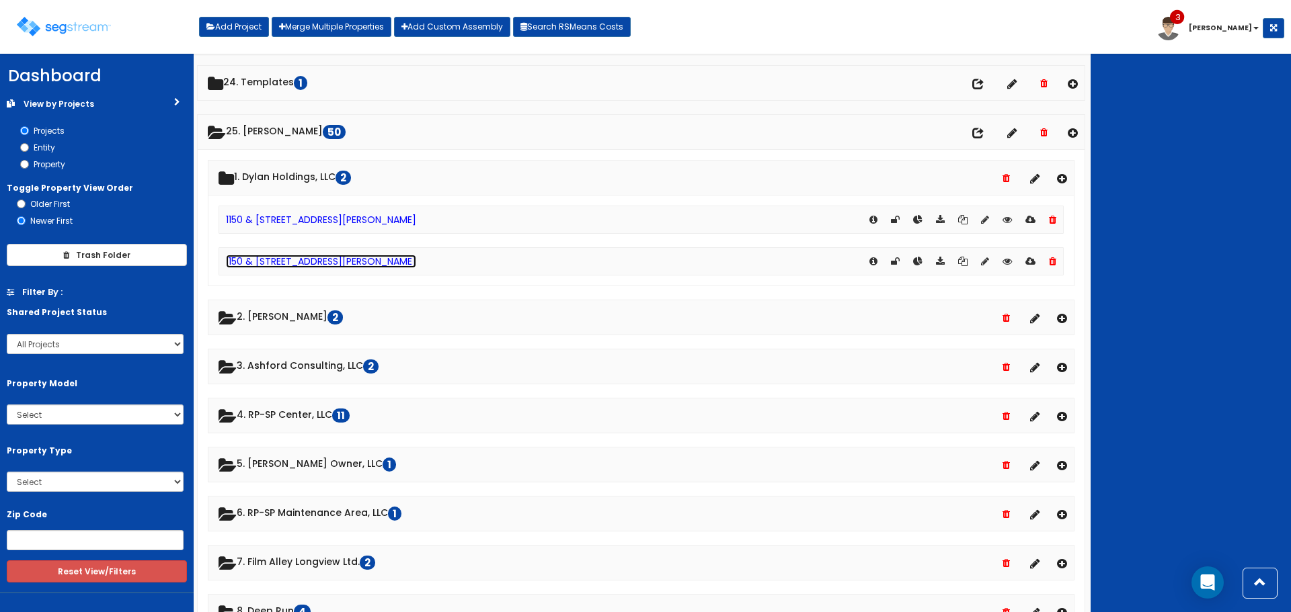
click at [319, 257] on link "1150 & [STREET_ADDRESS][PERSON_NAME]" at bounding box center [321, 261] width 190 height 13
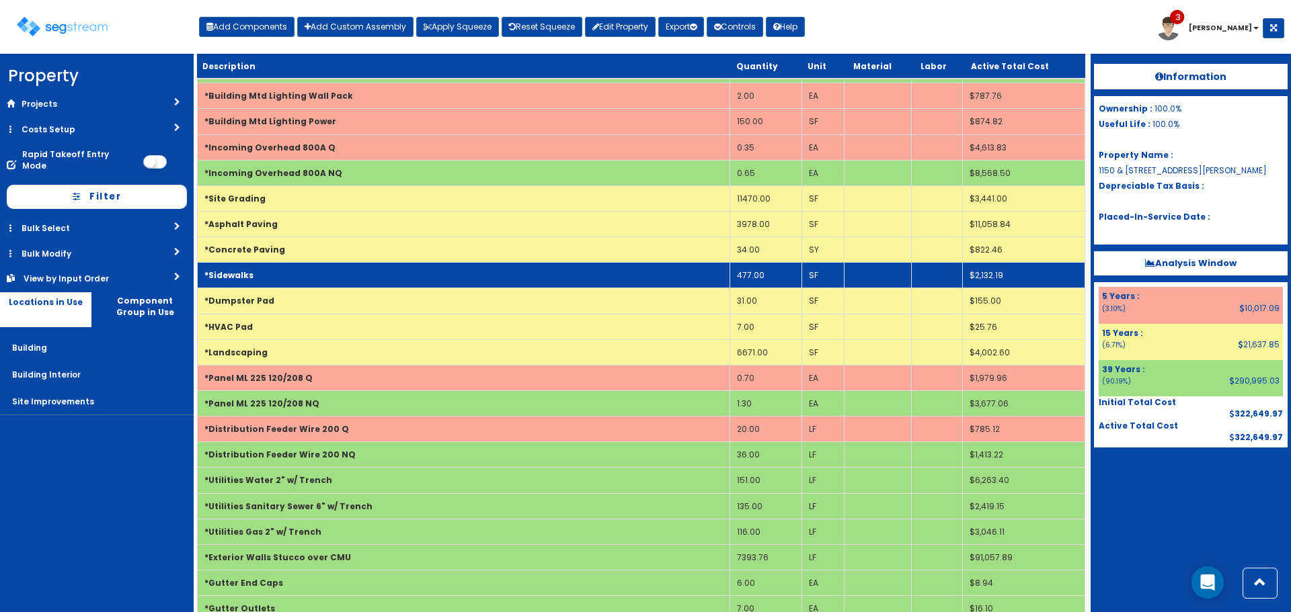
scroll to position [282, 0]
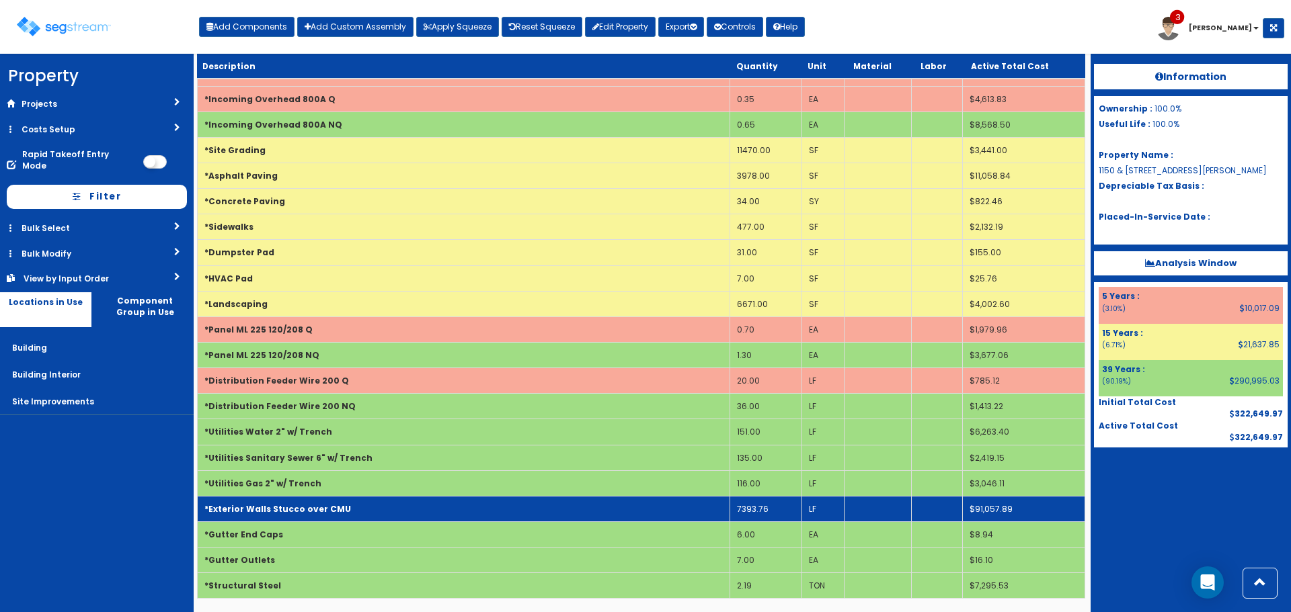
click at [563, 510] on td "*Exterior Walls Stucco over CMU" at bounding box center [464, 509] width 532 height 26
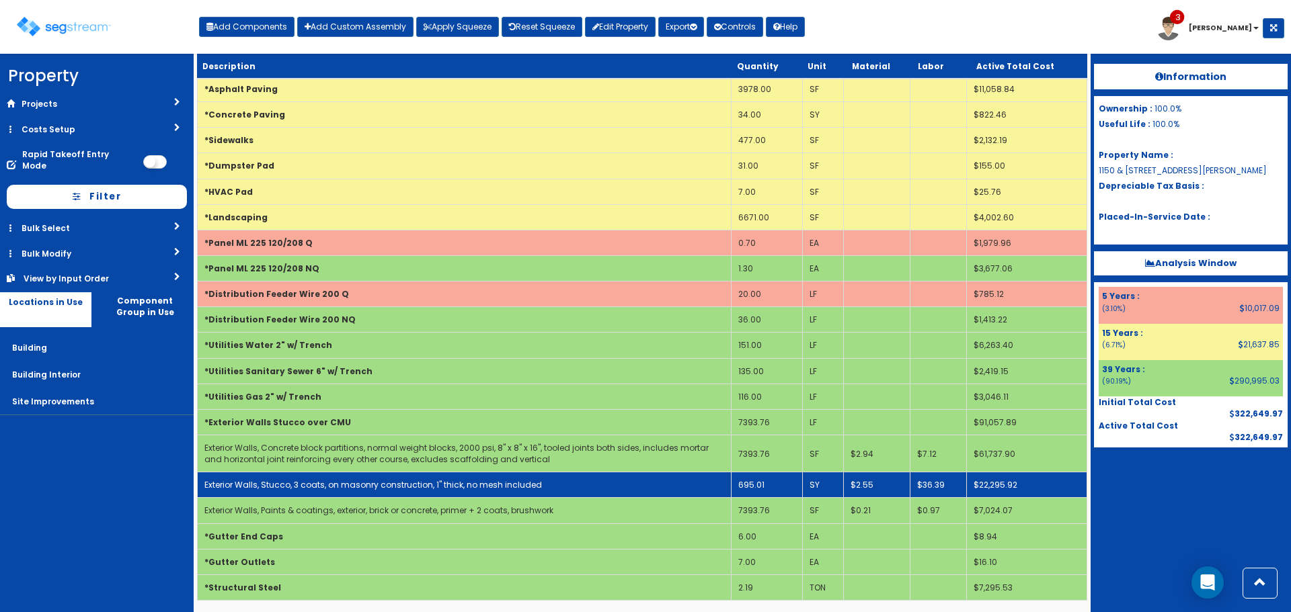
scroll to position [371, 0]
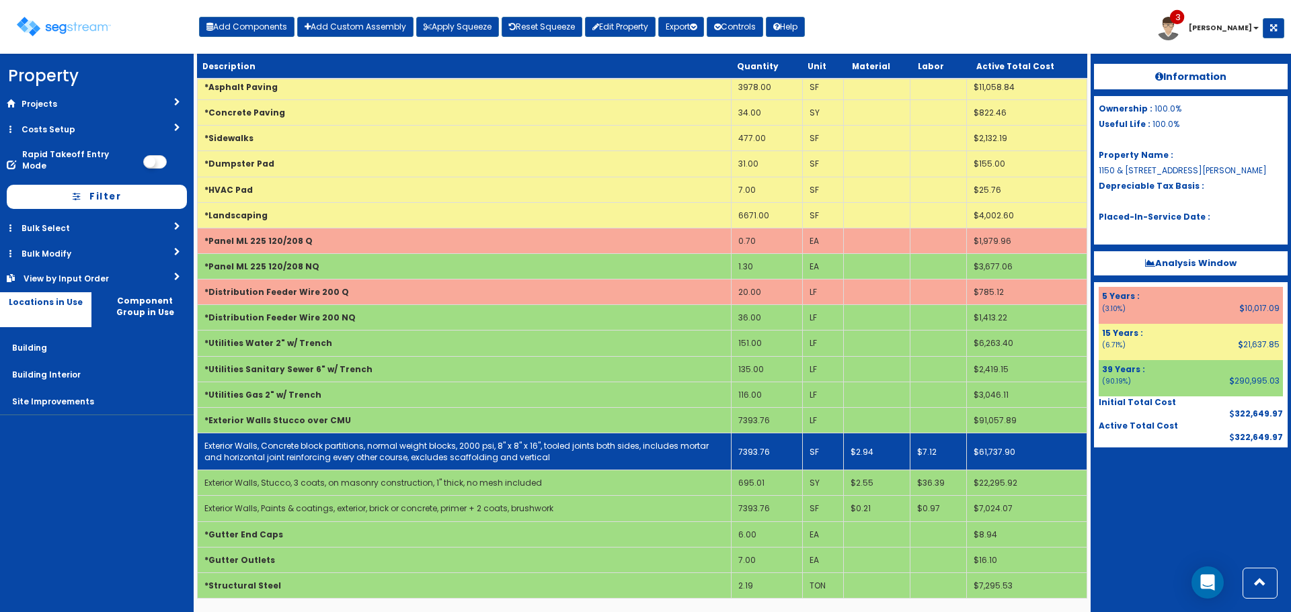
click at [784, 450] on td "7393.76" at bounding box center [766, 451] width 71 height 37
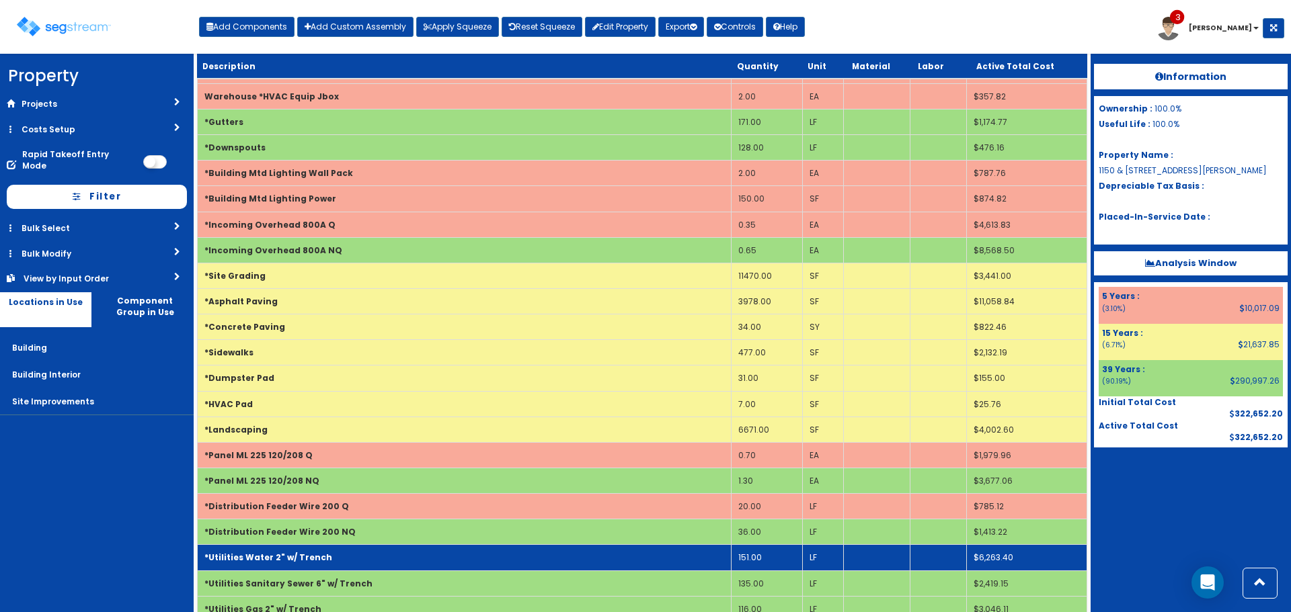
scroll to position [0, 0]
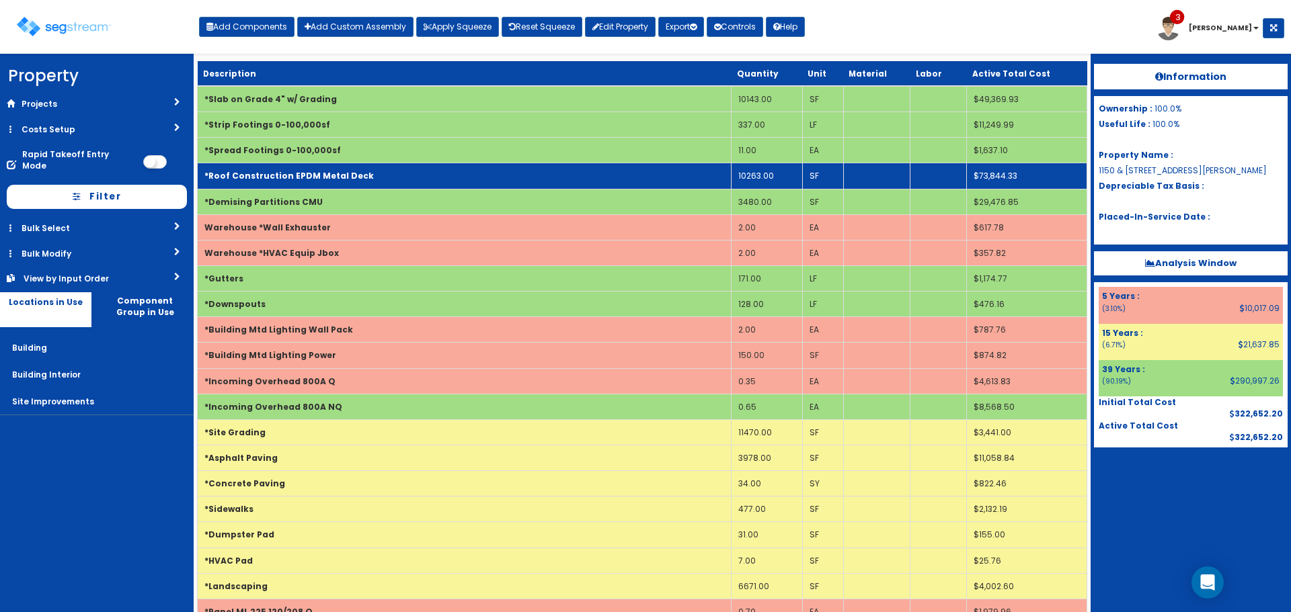
click at [640, 165] on td "*Roof Construction EPDM Metal Deck" at bounding box center [465, 176] width 534 height 26
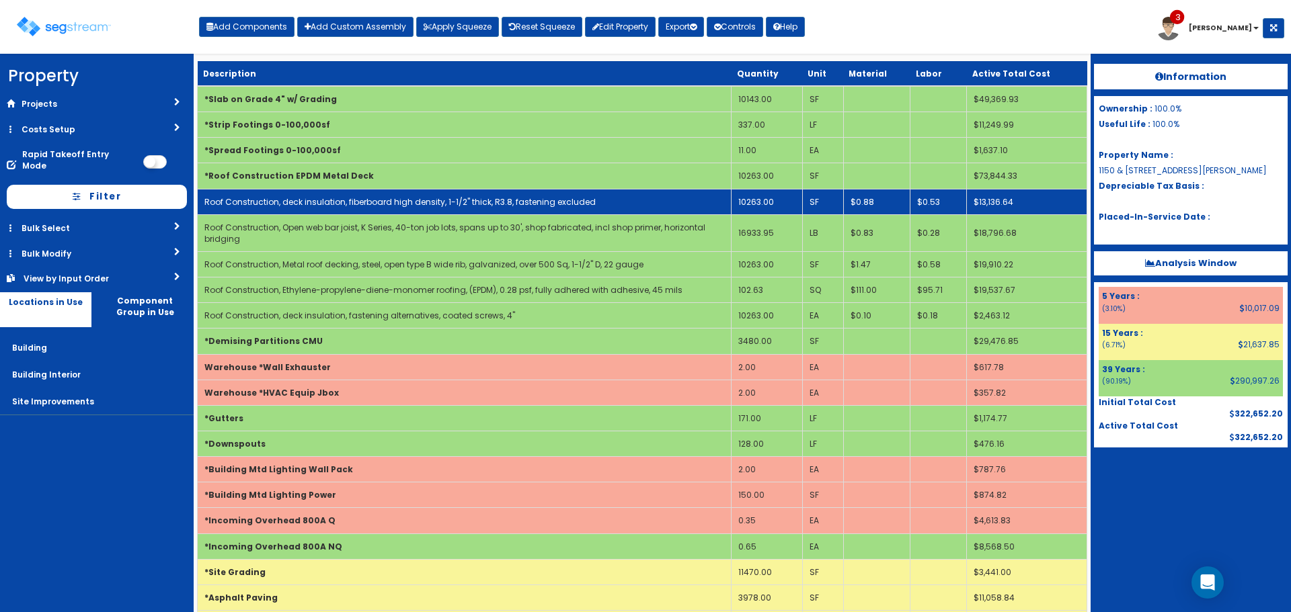
click at [644, 203] on td "Roof Construction, deck insulation, fiberboard high density, 1-1/2" thick, R3.8…" at bounding box center [465, 202] width 534 height 26
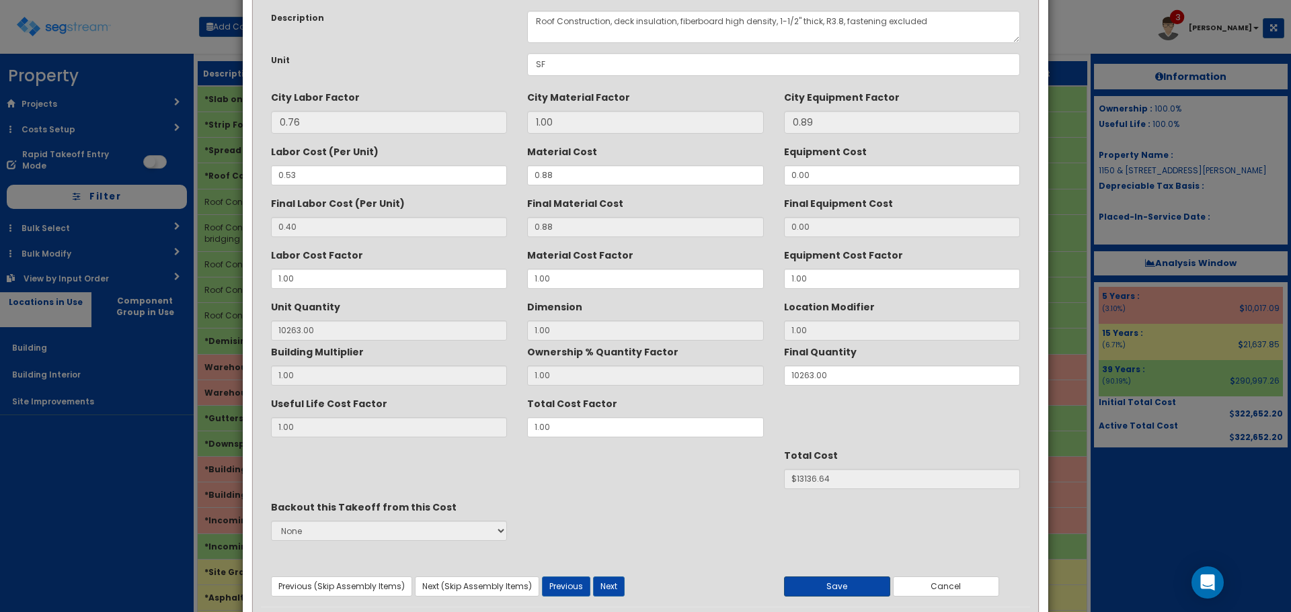
scroll to position [119, 0]
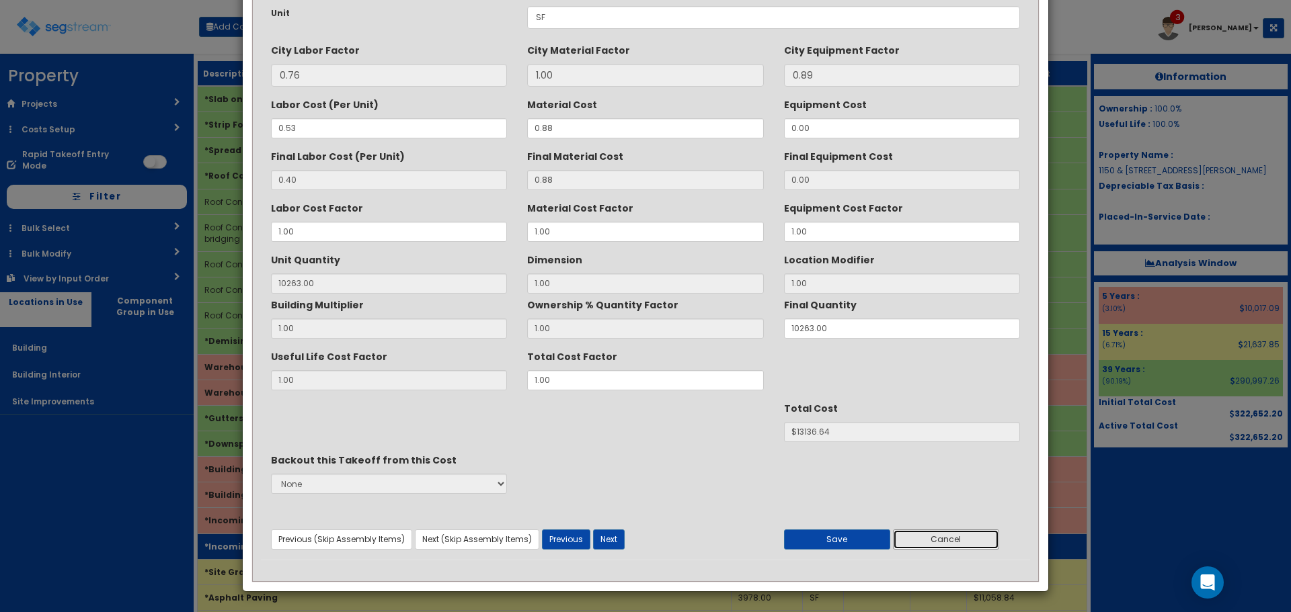
drag, startPoint x: 977, startPoint y: 534, endPoint x: 967, endPoint y: 535, distance: 10.8
click at [977, 535] on button "Cancel" at bounding box center [946, 540] width 106 height 20
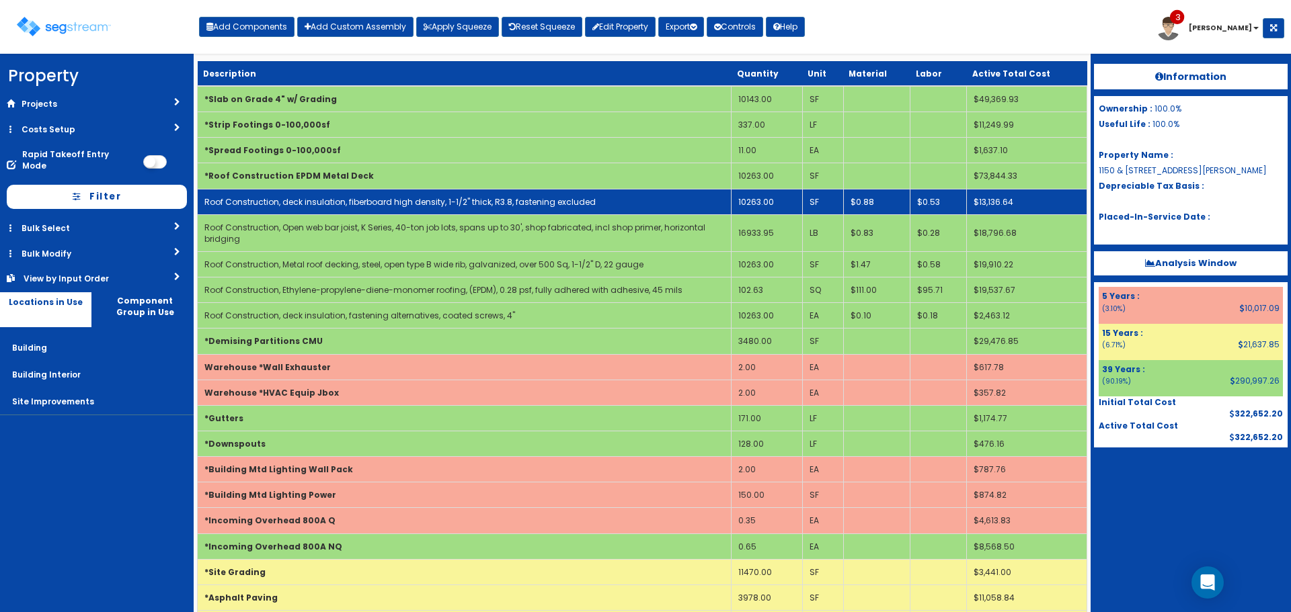
click at [376, 190] on td "Roof Construction, deck insulation, fiberboard high density, 1-1/2" thick, R3.8…" at bounding box center [465, 202] width 534 height 26
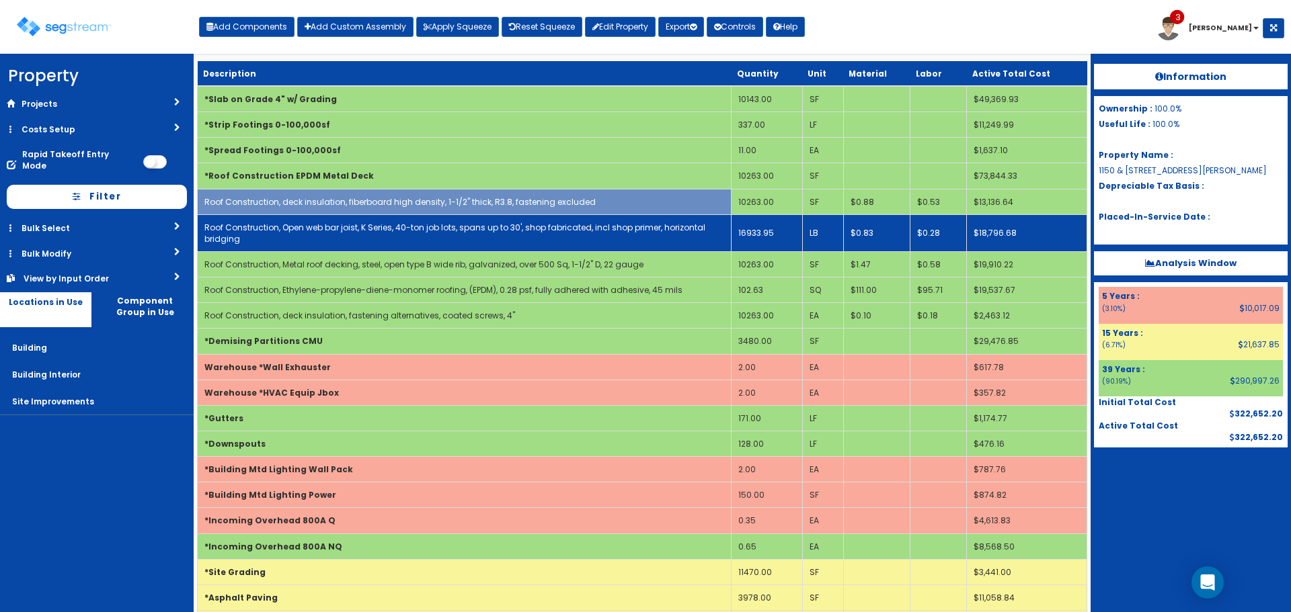
click at [388, 222] on link "Roof Construction, Open web bar joist, K Series, 40-ton job lots, spans up to 3…" at bounding box center [454, 233] width 501 height 23
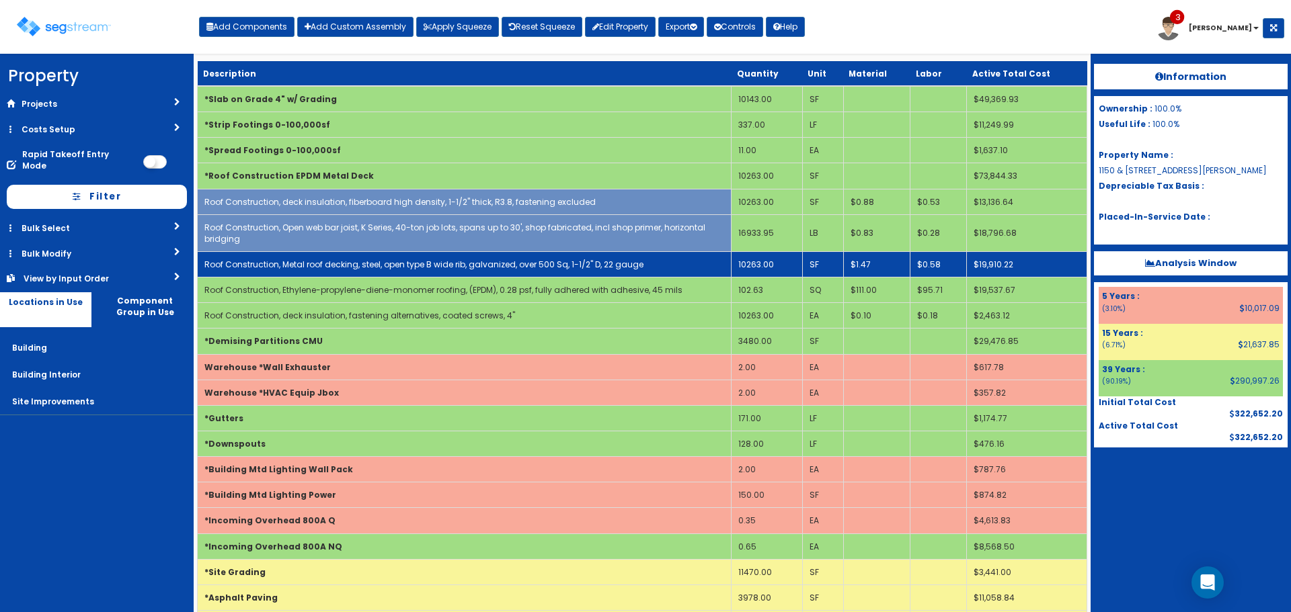
click at [391, 257] on td "Roof Construction, Metal roof decking, steel, open type B wide rib, galvanized,…" at bounding box center [465, 264] width 534 height 26
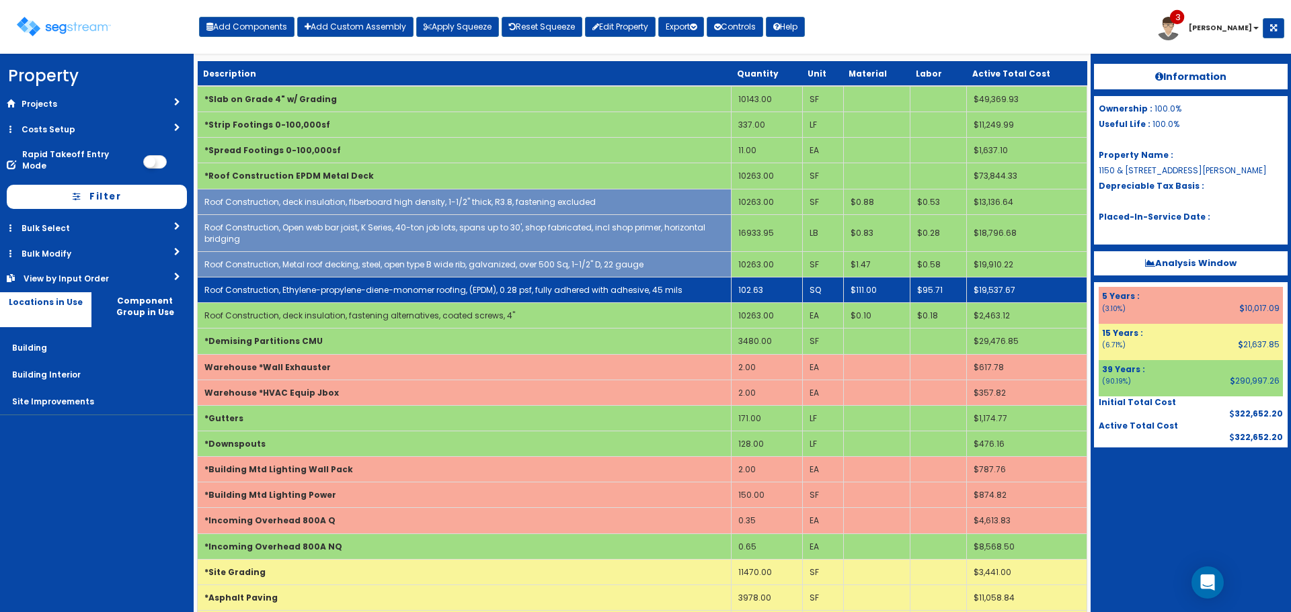
click at [396, 286] on link "Roof Construction, Ethylene-propylene-diene-monomer roofing, (EPDM), 0.28 psf, …" at bounding box center [443, 289] width 478 height 11
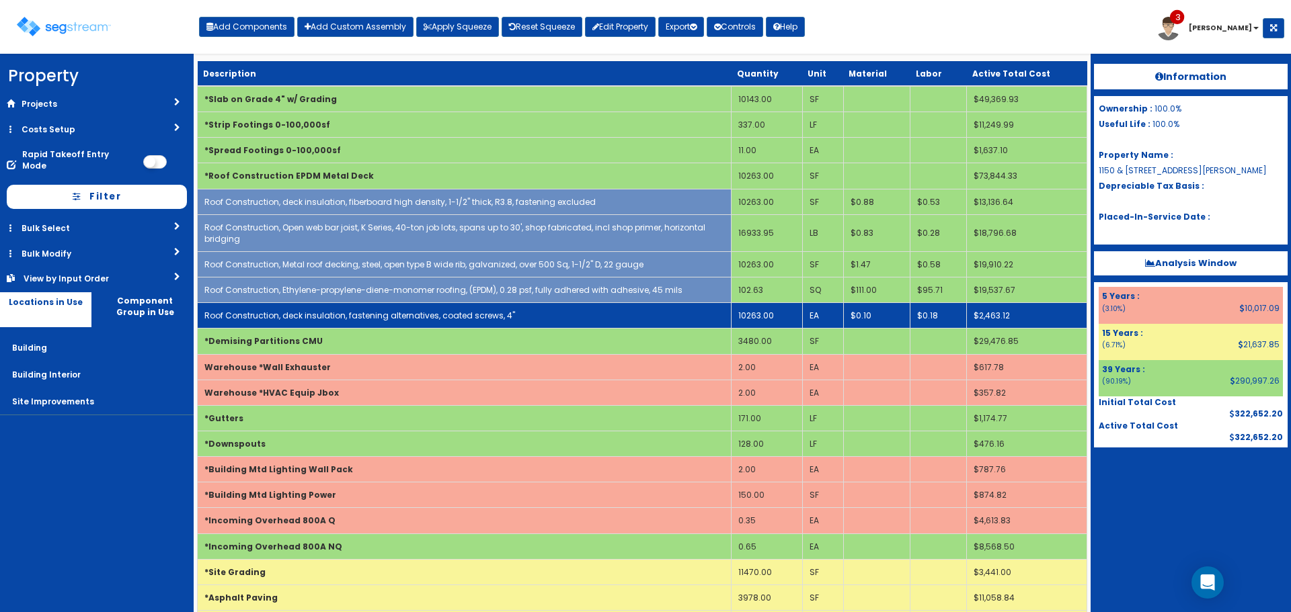
click at [401, 315] on link "Roof Construction, deck insulation, fastening alternatives, coated screws, 4"" at bounding box center [359, 315] width 311 height 11
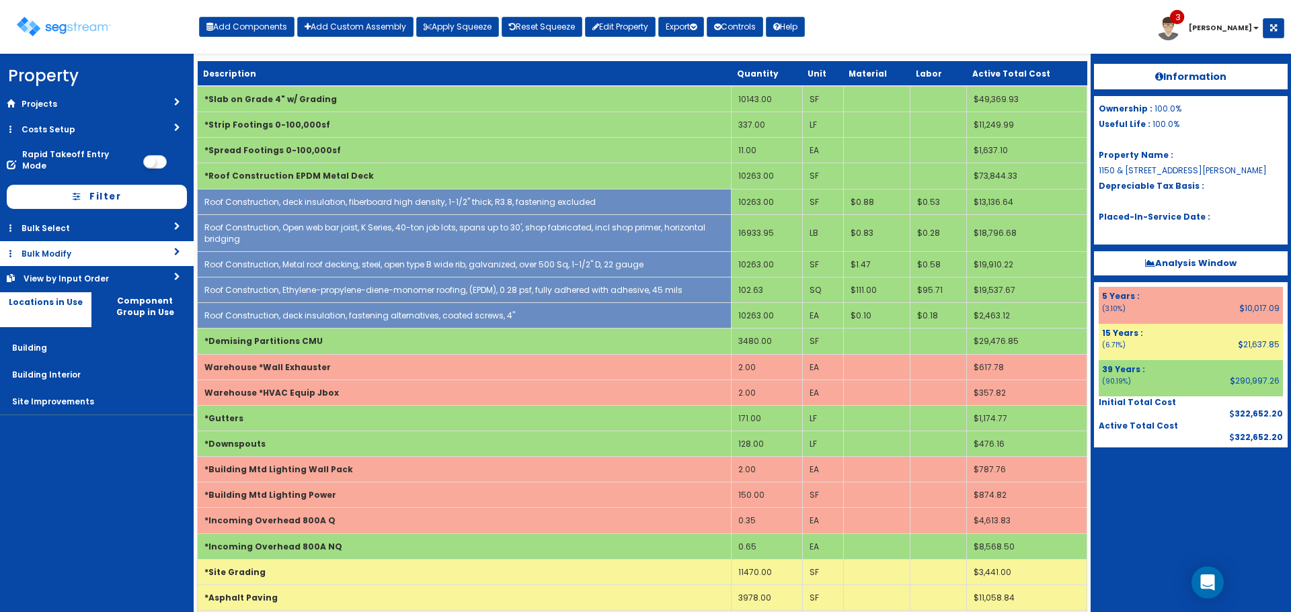
click at [138, 241] on link "Bulk Modify" at bounding box center [97, 253] width 194 height 25
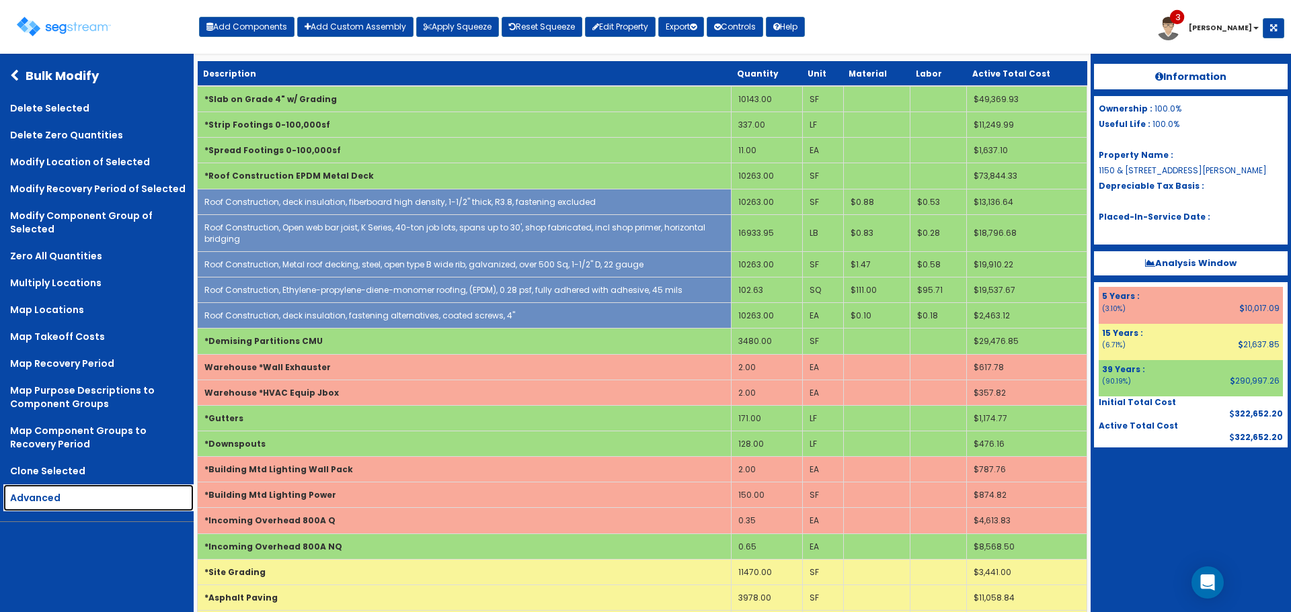
click at [103, 494] on link "Advanced" at bounding box center [98, 498] width 190 height 27
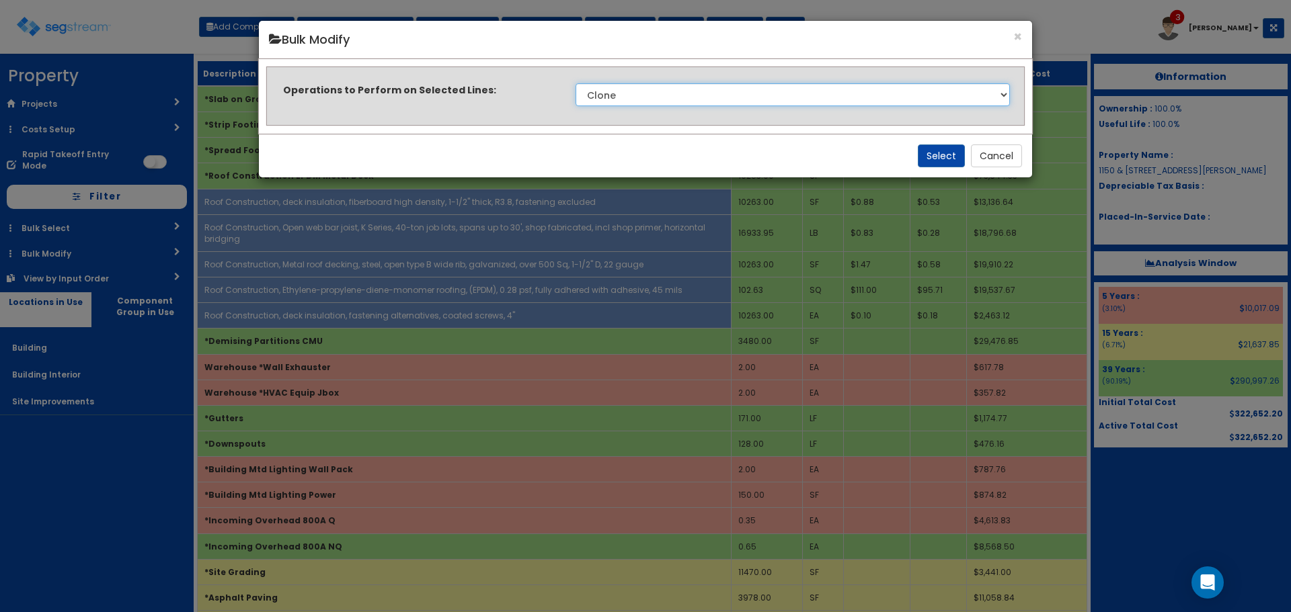
click at [765, 93] on select "Clone Delete Delete Zero Quantities Modify Component Group Modify Cost Sources …" at bounding box center [792, 94] width 434 height 23
select select "modifyTotalCostFactor"
click at [575, 83] on select "Clone Delete Delete Zero Quantities Modify Component Group Modify Cost Sources …" at bounding box center [792, 94] width 434 height 23
click at [936, 151] on button "Select" at bounding box center [940, 156] width 47 height 23
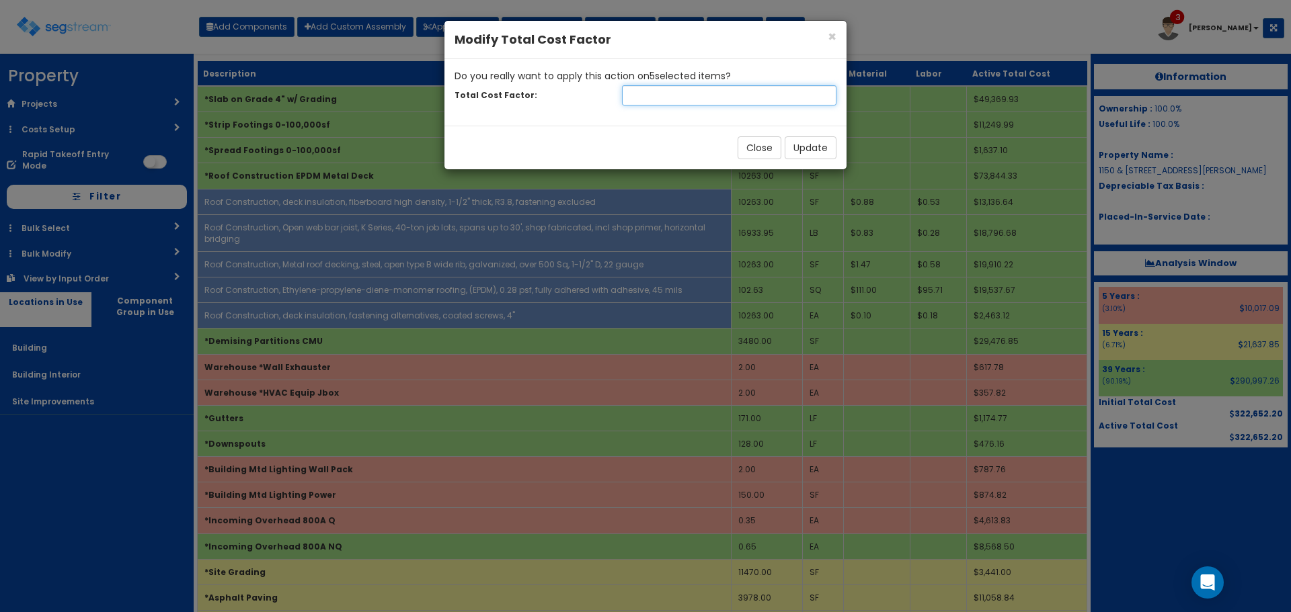
click at [714, 97] on input "number" at bounding box center [729, 95] width 214 height 20
type input ".60"
click at [805, 149] on button "Update" at bounding box center [810, 147] width 52 height 23
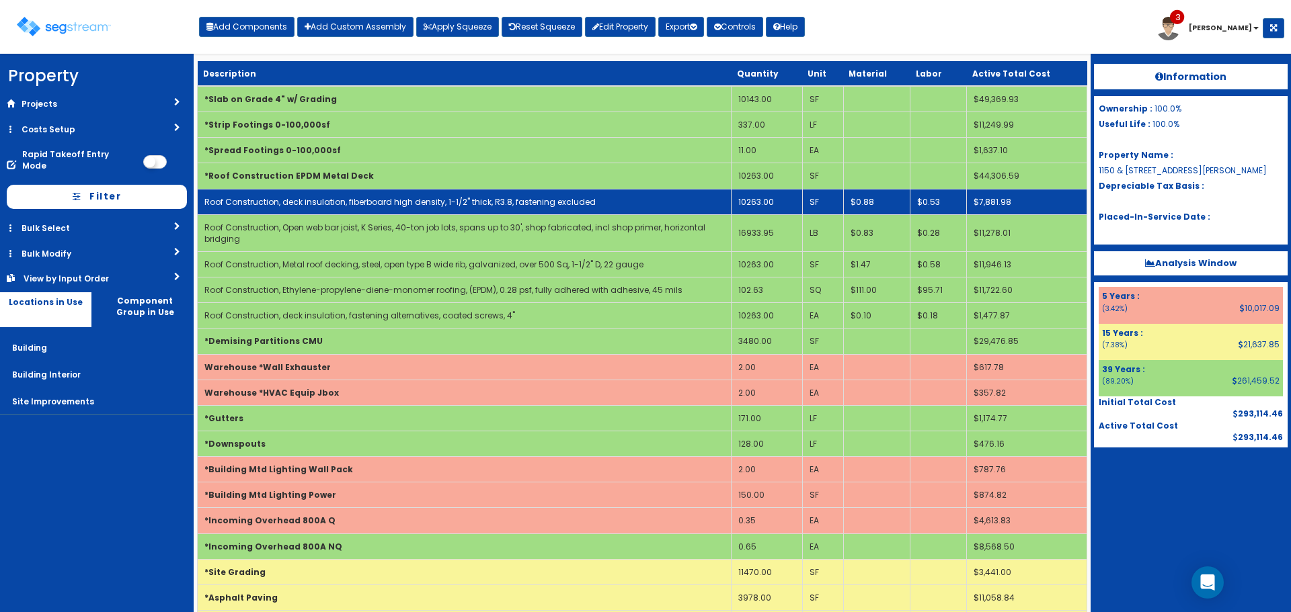
click at [634, 210] on td "Roof Construction, deck insulation, fiberboard high density, 1-1/2" thick, R3.8…" at bounding box center [465, 202] width 534 height 26
click at [538, 206] on link "Roof Construction, deck insulation, fiberboard high density, 1-1/2" thick, R3.8…" at bounding box center [399, 201] width 391 height 11
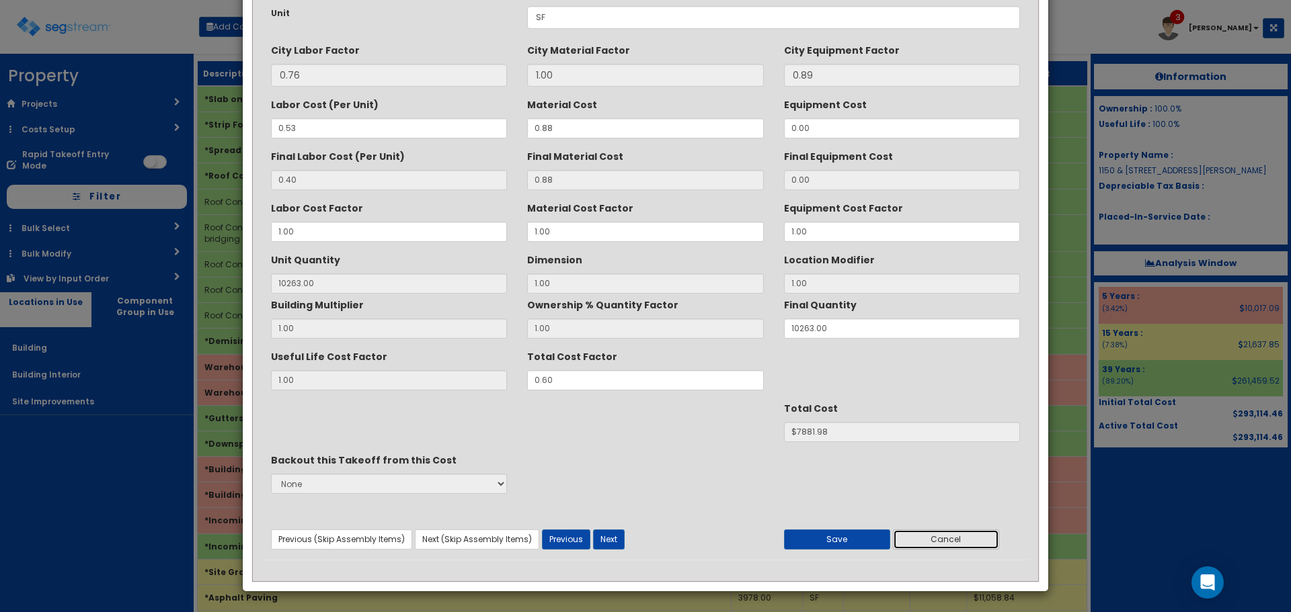
click at [915, 540] on button "Cancel" at bounding box center [946, 540] width 106 height 20
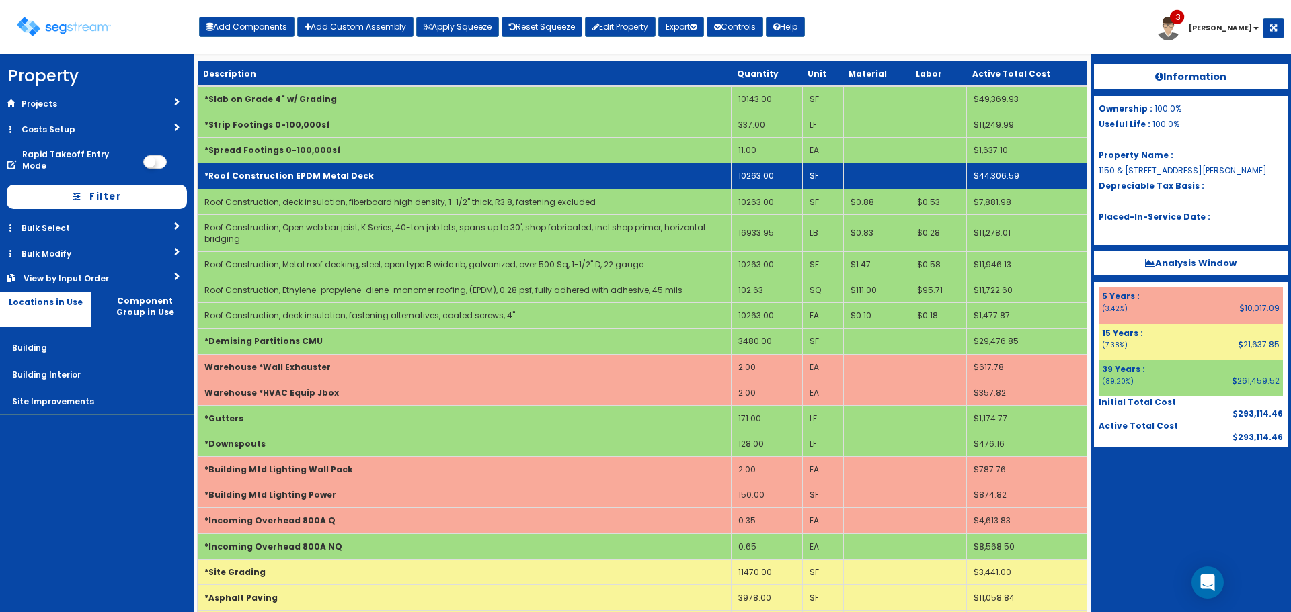
click at [454, 177] on td "*Roof Construction EPDM Metal Deck" at bounding box center [465, 176] width 534 height 26
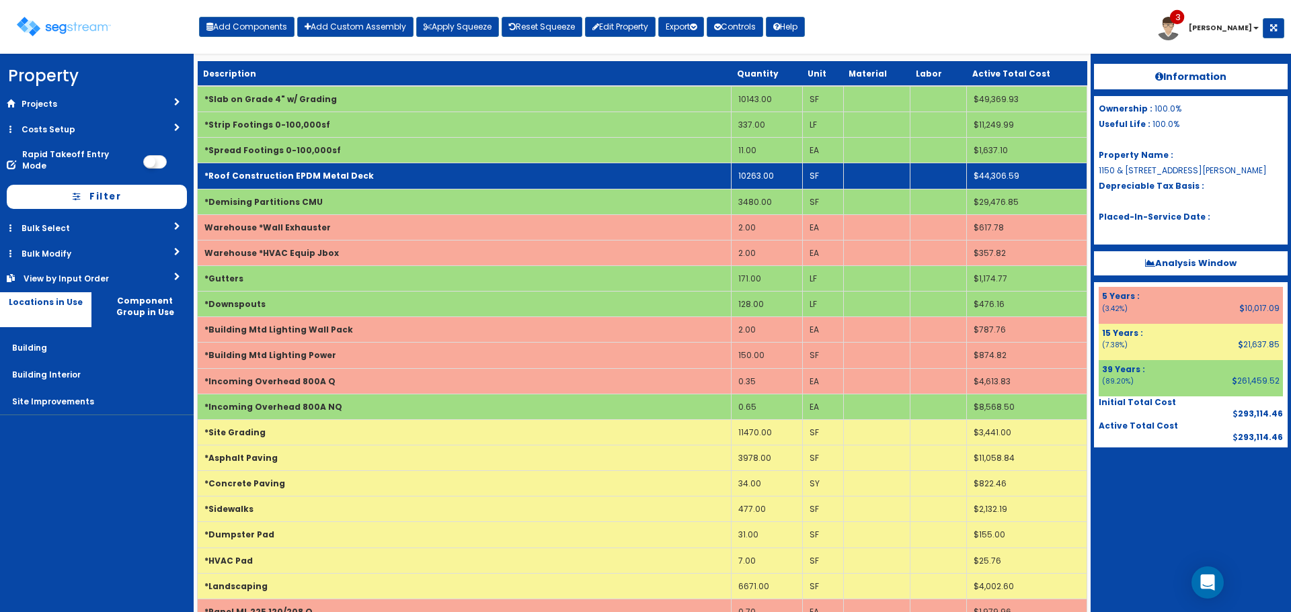
click at [747, 174] on td "10263.00" at bounding box center [766, 176] width 71 height 26
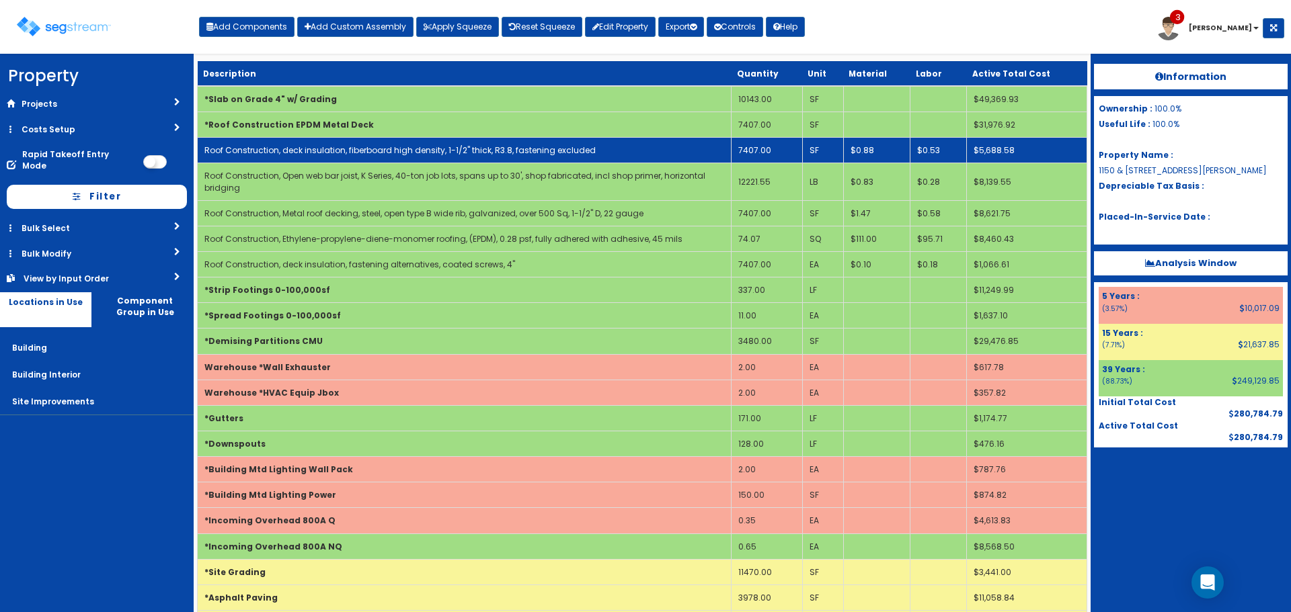
click at [661, 147] on td "Roof Construction, deck insulation, fiberboard high density, 1-1/2" thick, R3.8…" at bounding box center [465, 151] width 534 height 26
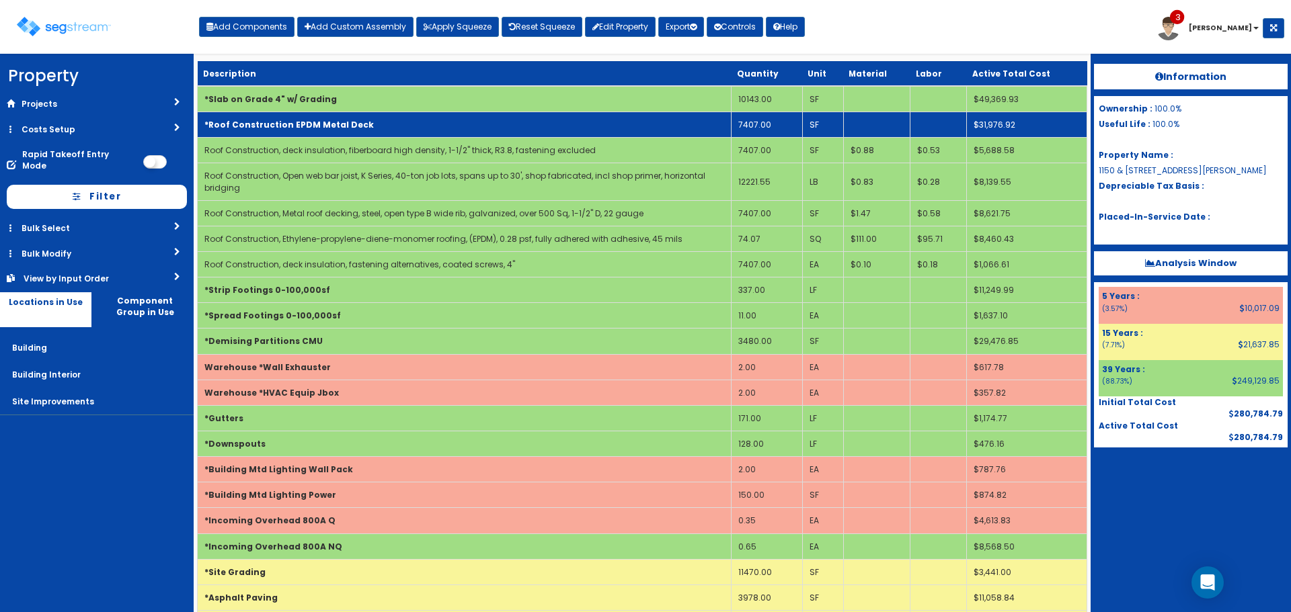
click at [663, 128] on td "*Roof Construction EPDM Metal Deck" at bounding box center [465, 125] width 534 height 26
